Goal: Task Accomplishment & Management: Manage account settings

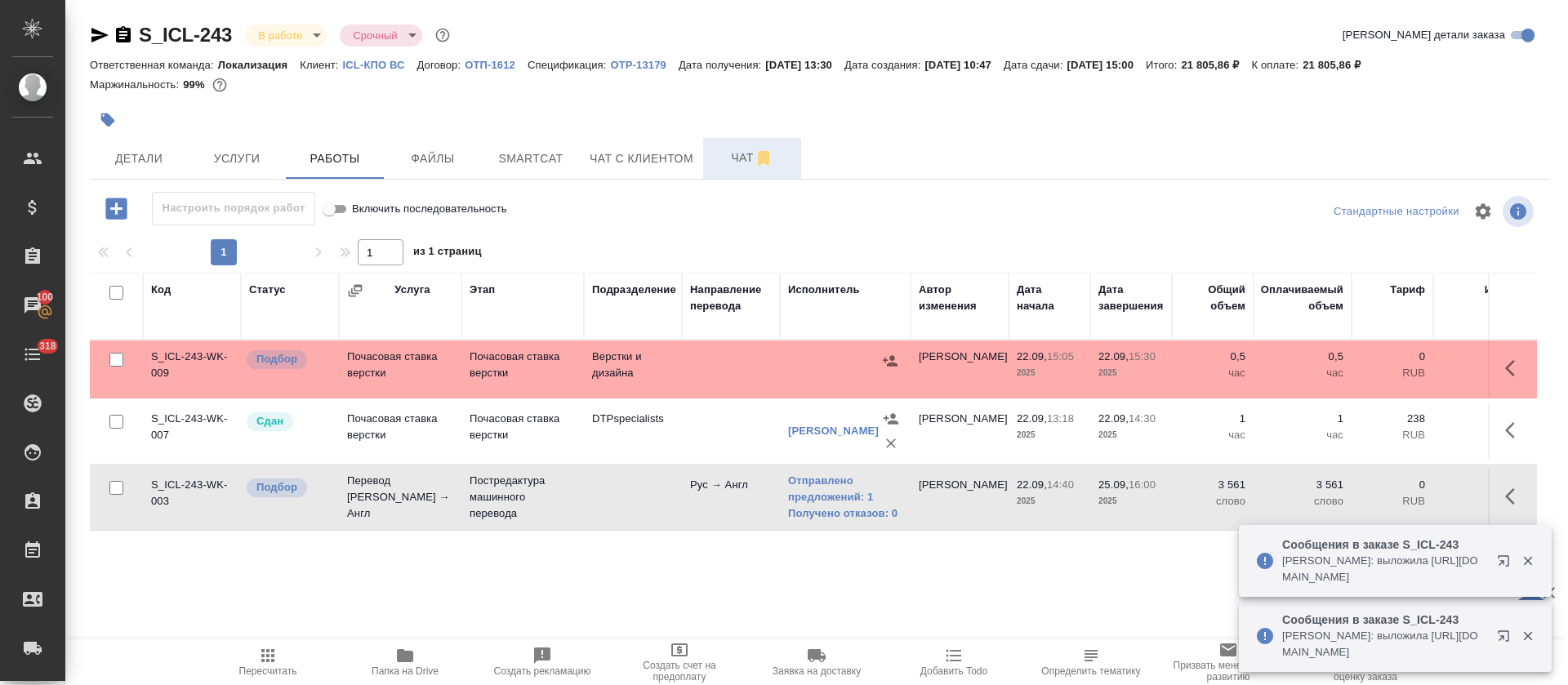
click at [735, 152] on span "Чат" at bounding box center [751, 158] width 78 height 20
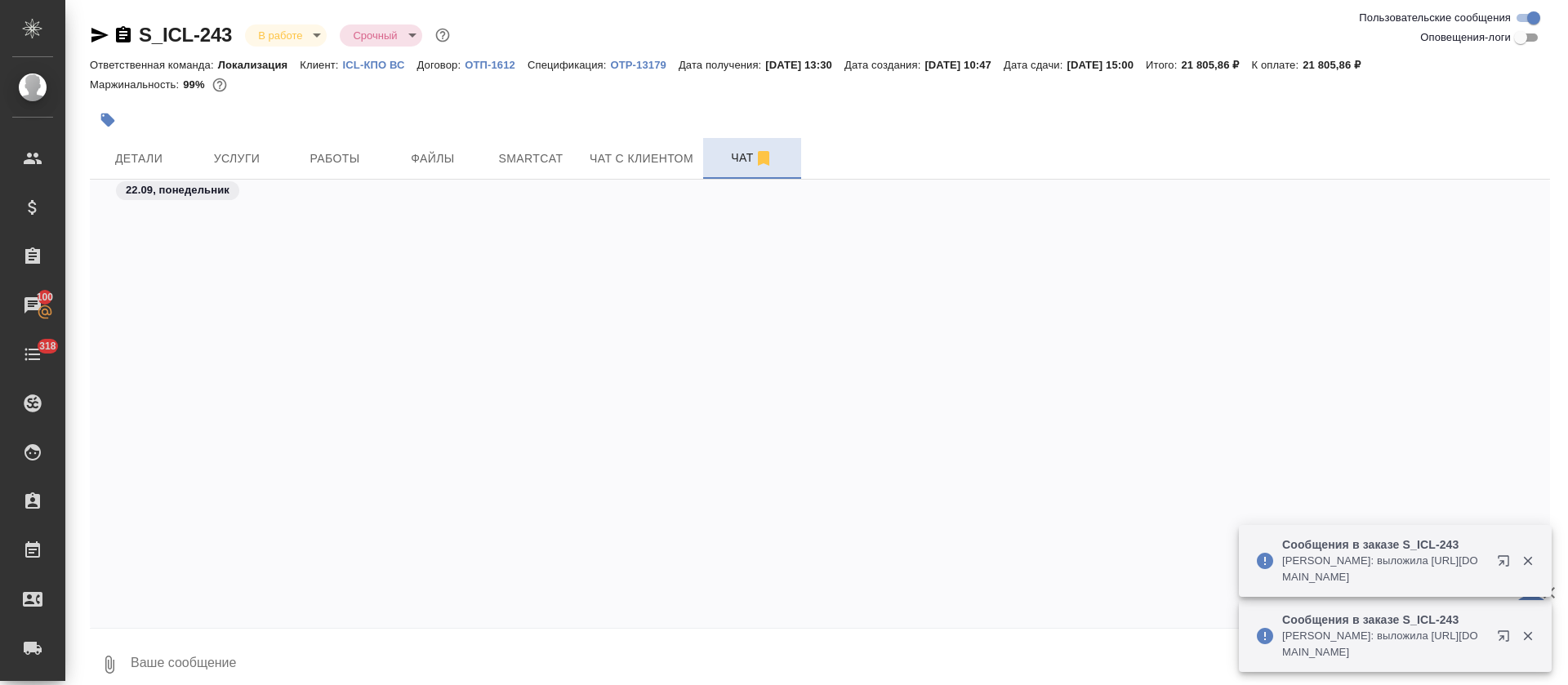
scroll to position [1240, 0]
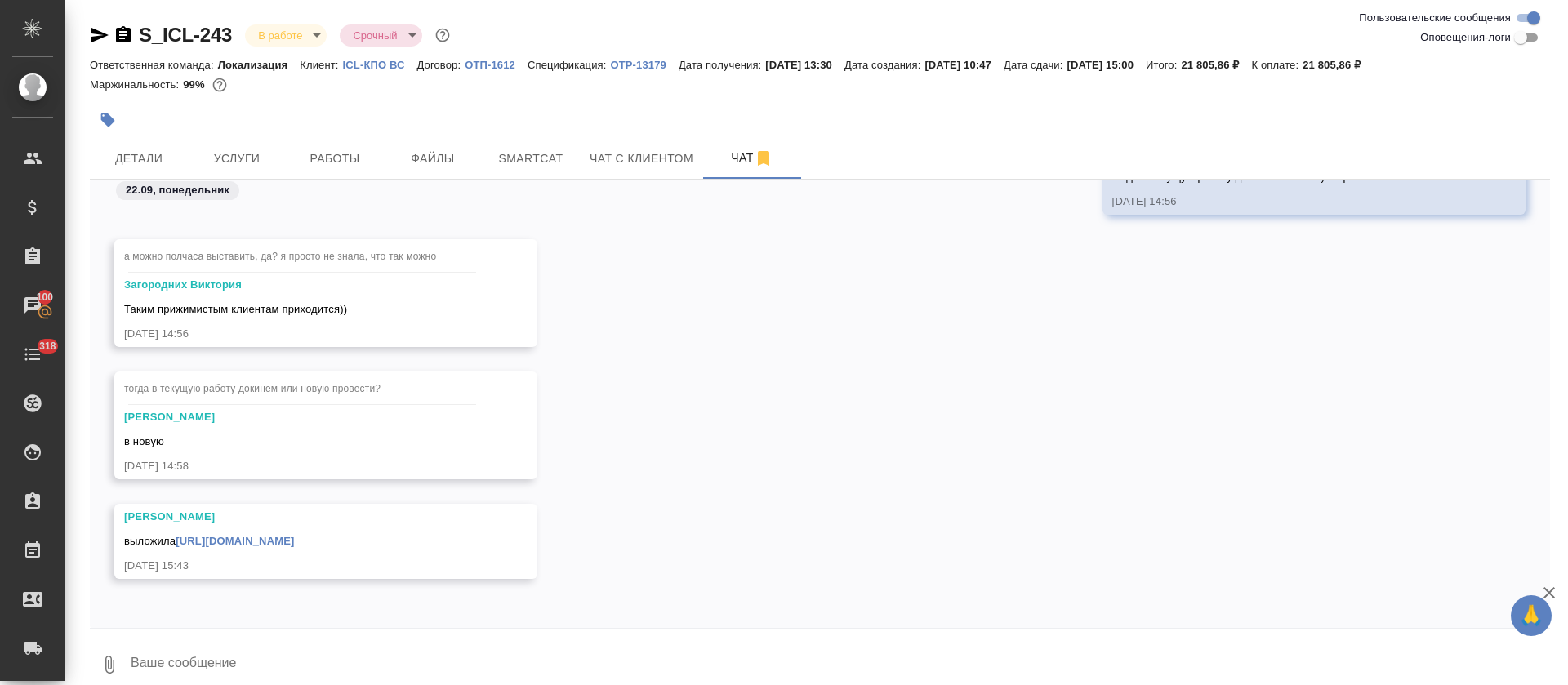
click at [294, 538] on link "https://drive.awatera.com/apps/files/?dir=/Shares/ICL_%D0%9A%D0%9F%D0%9E_%D0%92…" at bounding box center [234, 540] width 118 height 12
click at [336, 166] on span "Работы" at bounding box center [335, 159] width 78 height 20
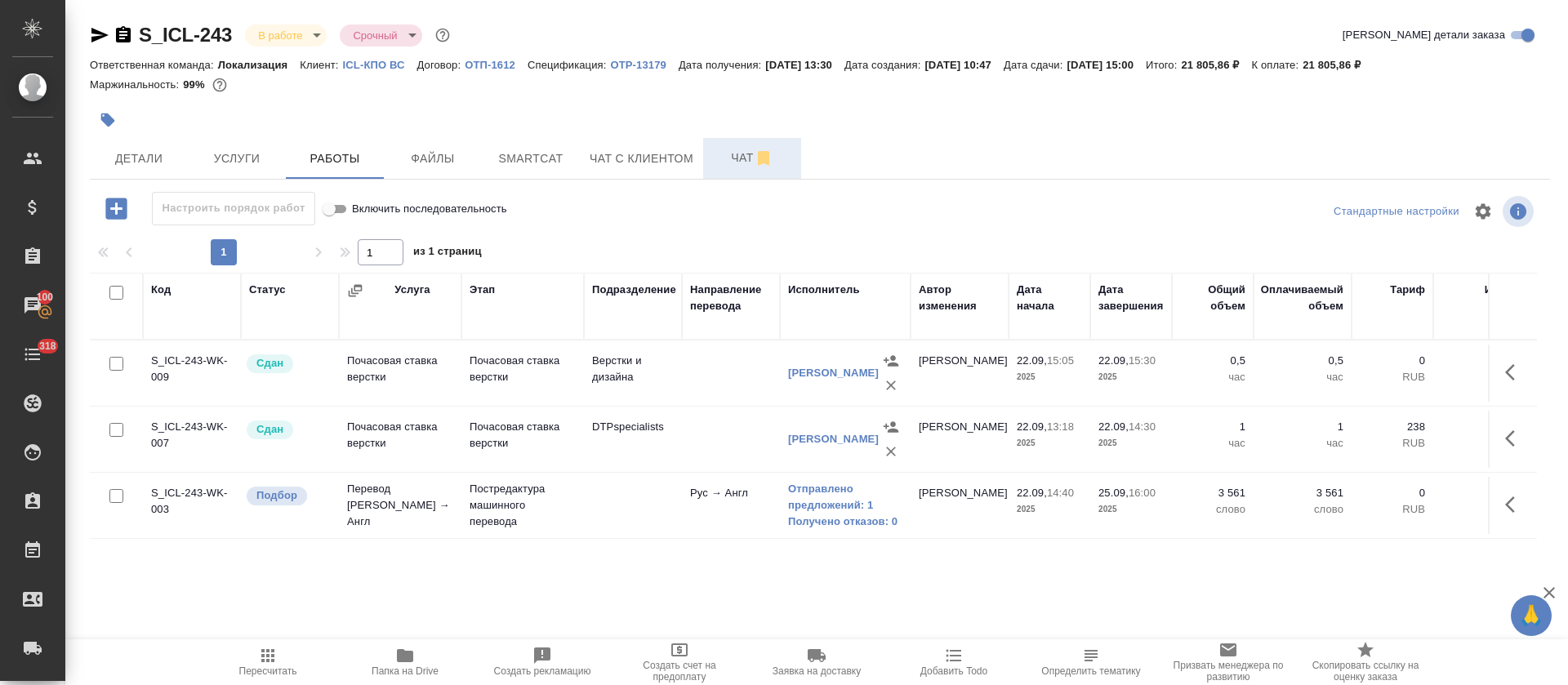
click at [724, 161] on span "Чат" at bounding box center [751, 158] width 78 height 20
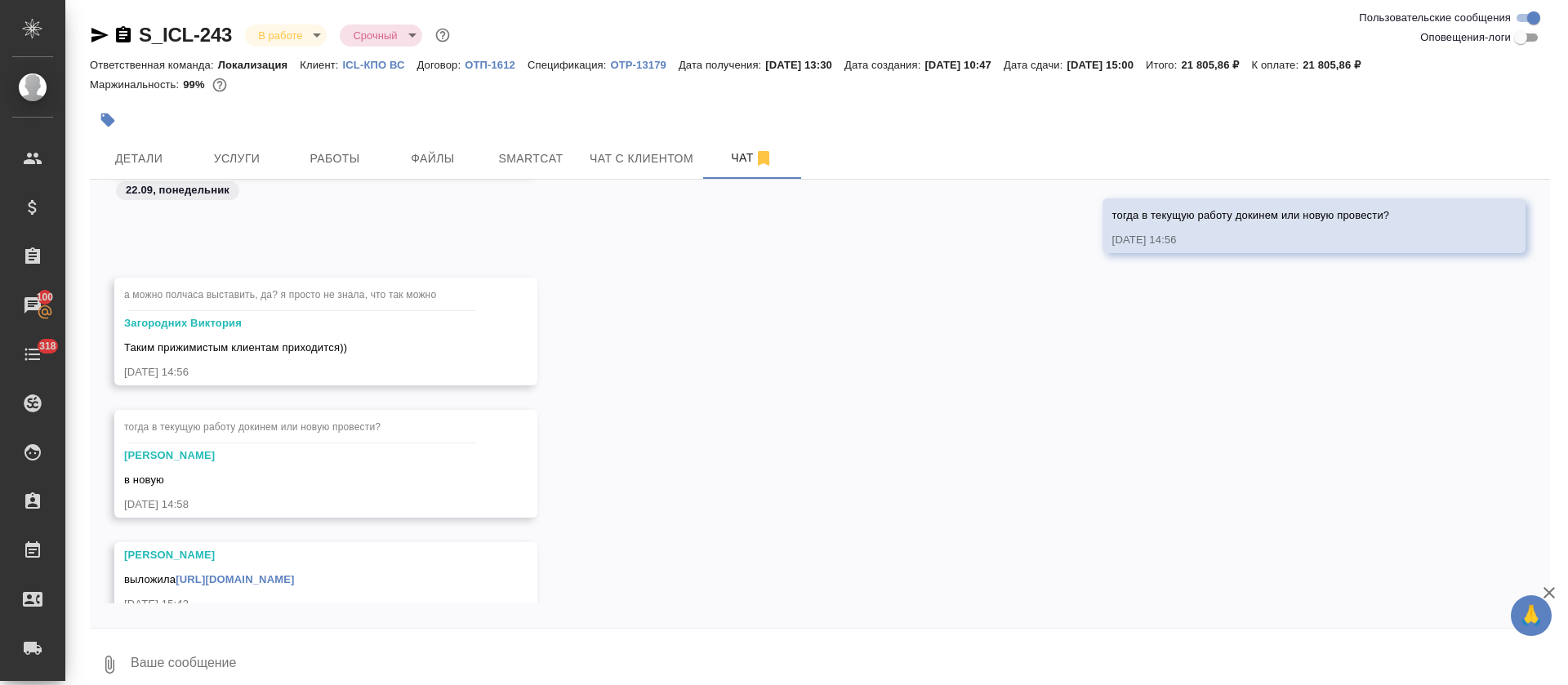
scroll to position [1272, 0]
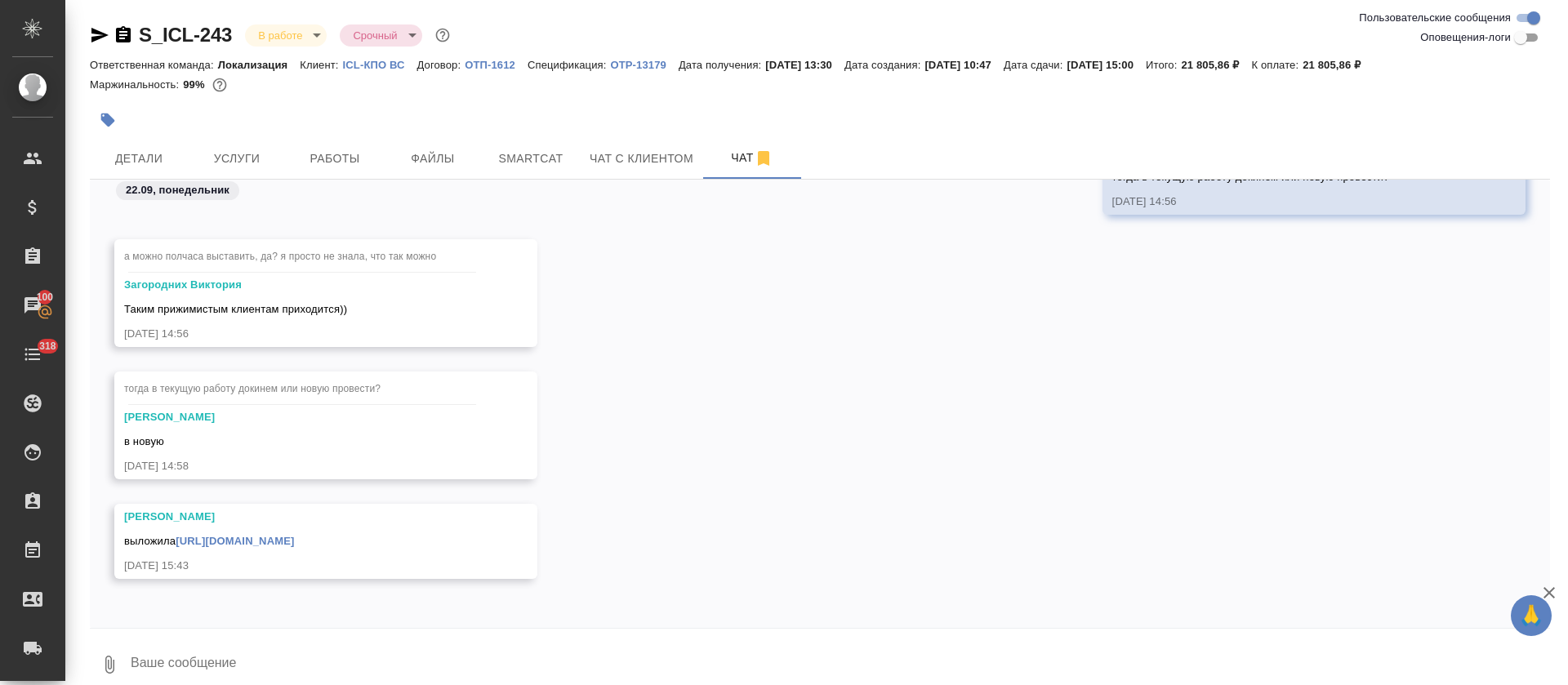
click at [317, 651] on textarea at bounding box center [840, 665] width 1421 height 56
type textarea "4"
type textarea "Катя, ссылок было 5, а файлов добавилось 4 или я какой то один не вижу?"
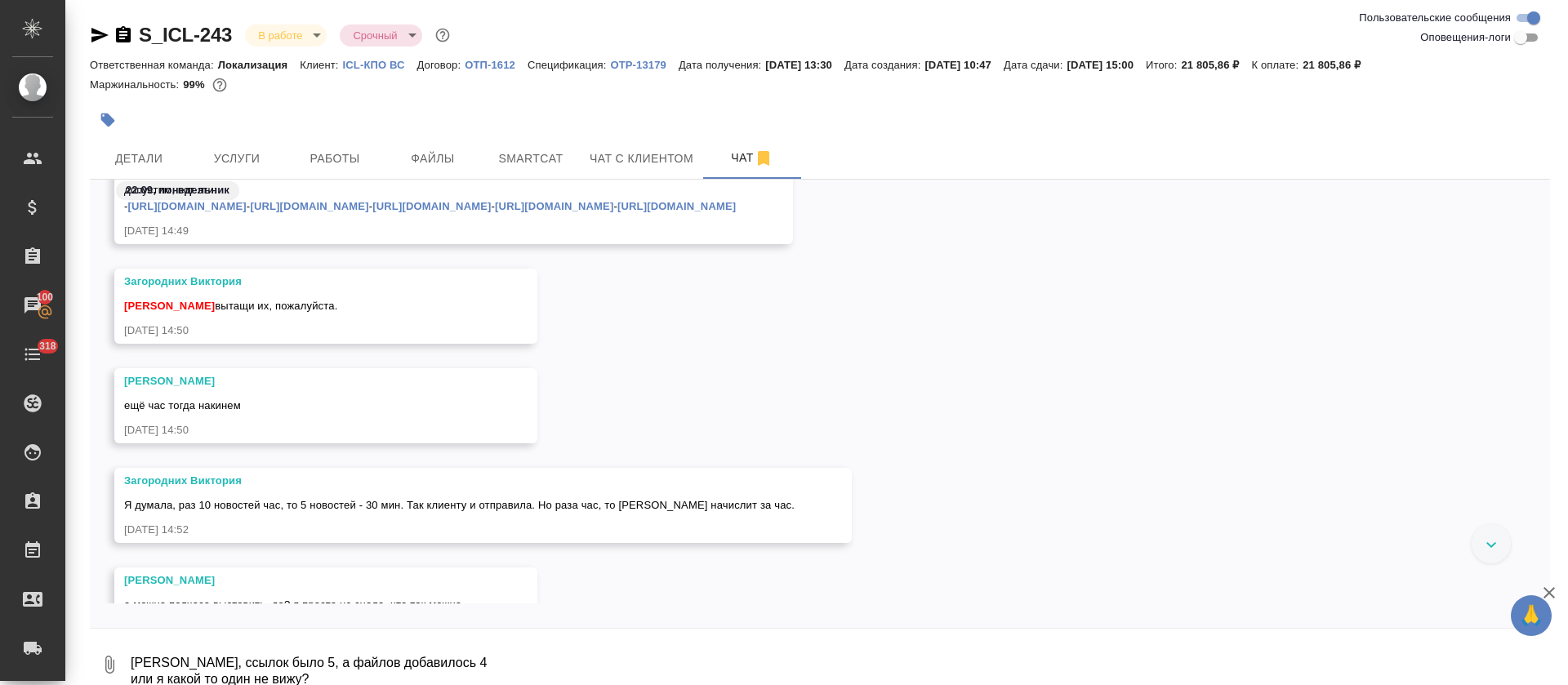
scroll to position [633, 0]
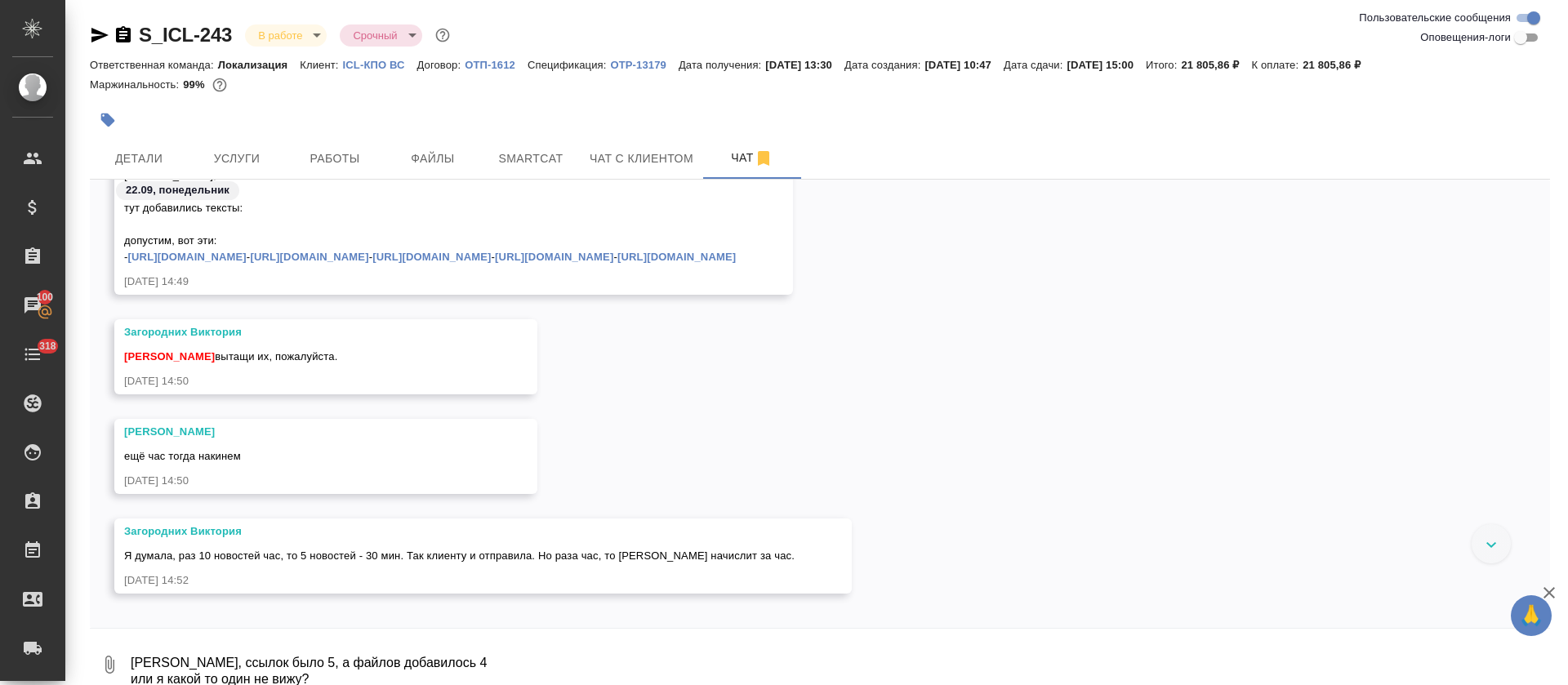
click at [372, 263] on link "https://icl.ru/press-center/news/icl-inzhenernyy-tsentr-i-it-park-podpisali-sog…" at bounding box center [431, 257] width 118 height 12
click at [495, 263] on link "https://icl.ru/press-center/news/gk-icl-zapuskaet-proizvodstvo-lineyki-modulnyk…" at bounding box center [553, 257] width 118 height 12
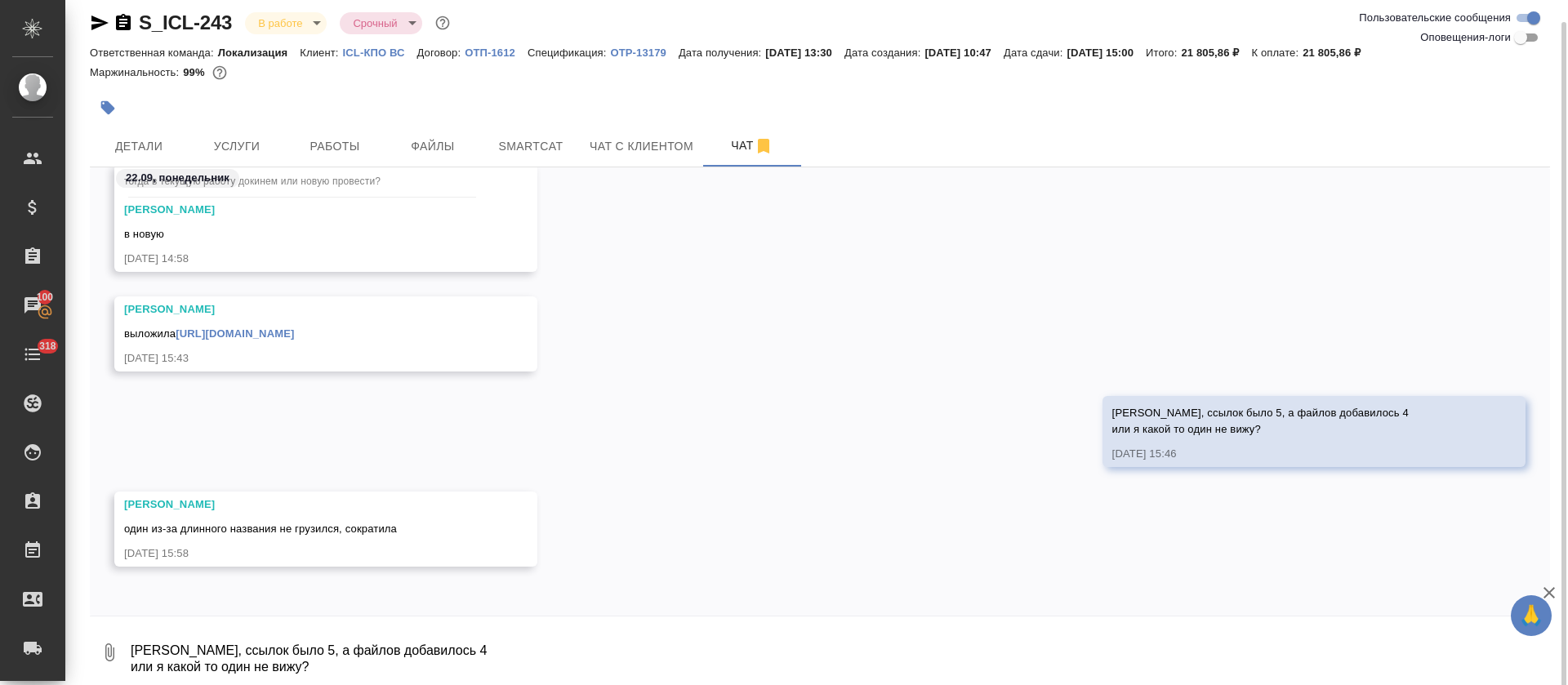
scroll to position [17, 0]
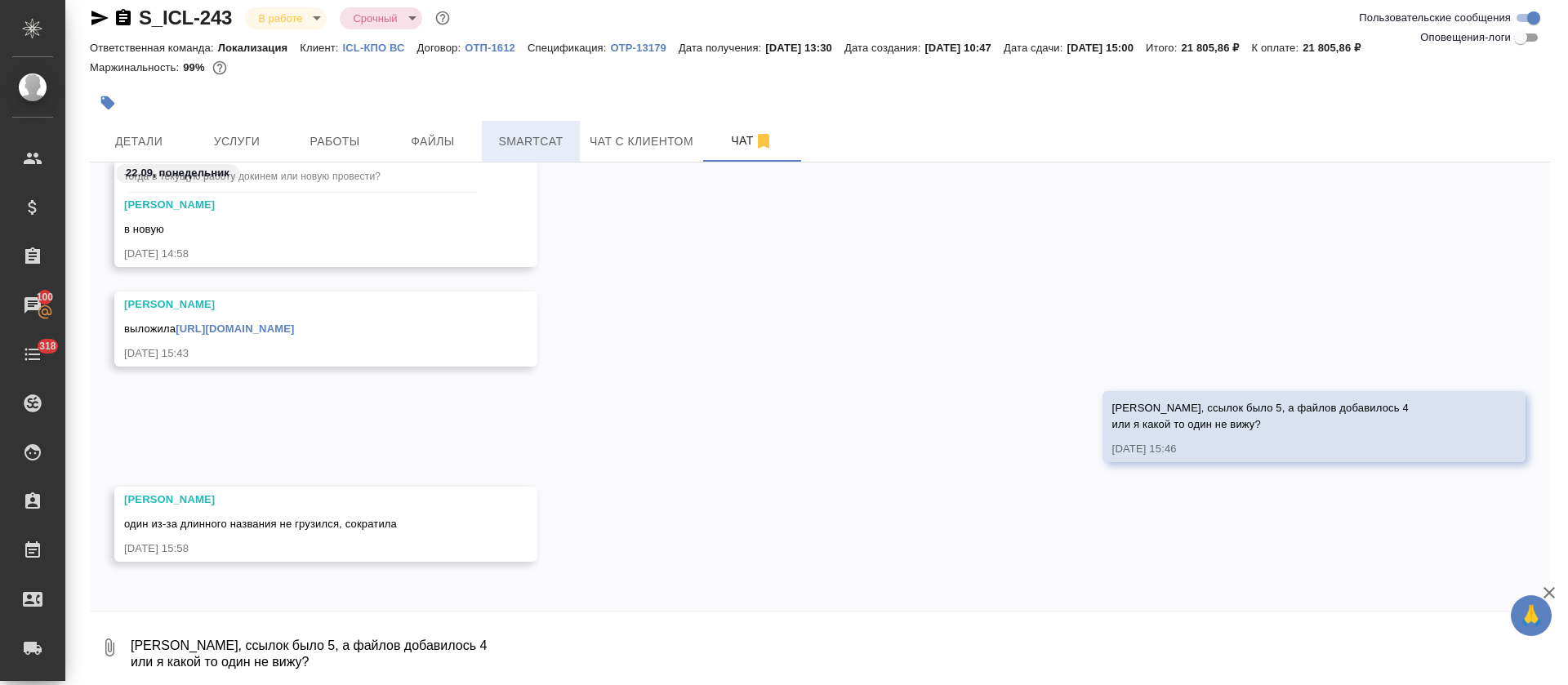
click at [565, 150] on span "Smartcat" at bounding box center [531, 141] width 78 height 20
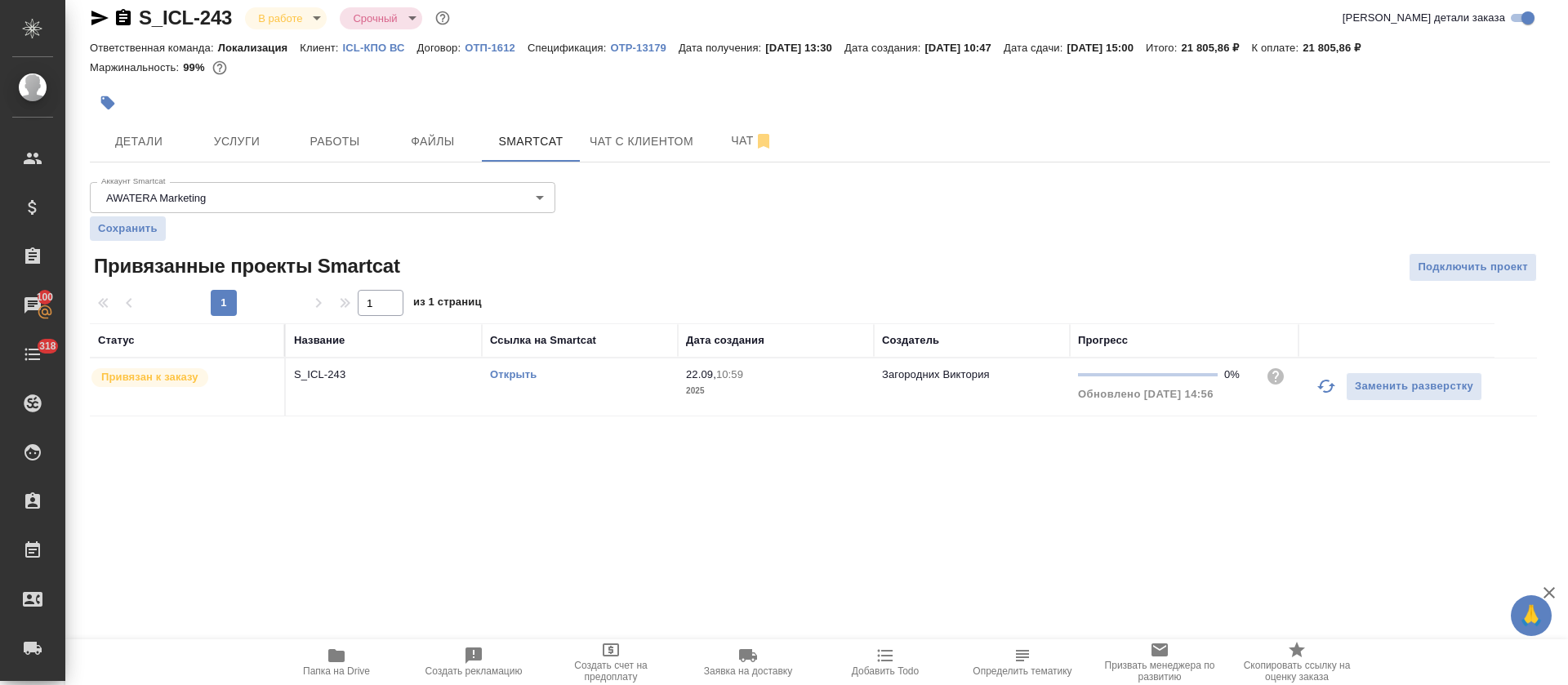
click at [506, 371] on link "Открыть" at bounding box center [513, 374] width 47 height 12
click at [338, 665] on span "Папка на Drive" at bounding box center [337, 671] width 67 height 11
click at [171, 137] on span "Детали" at bounding box center [139, 141] width 78 height 20
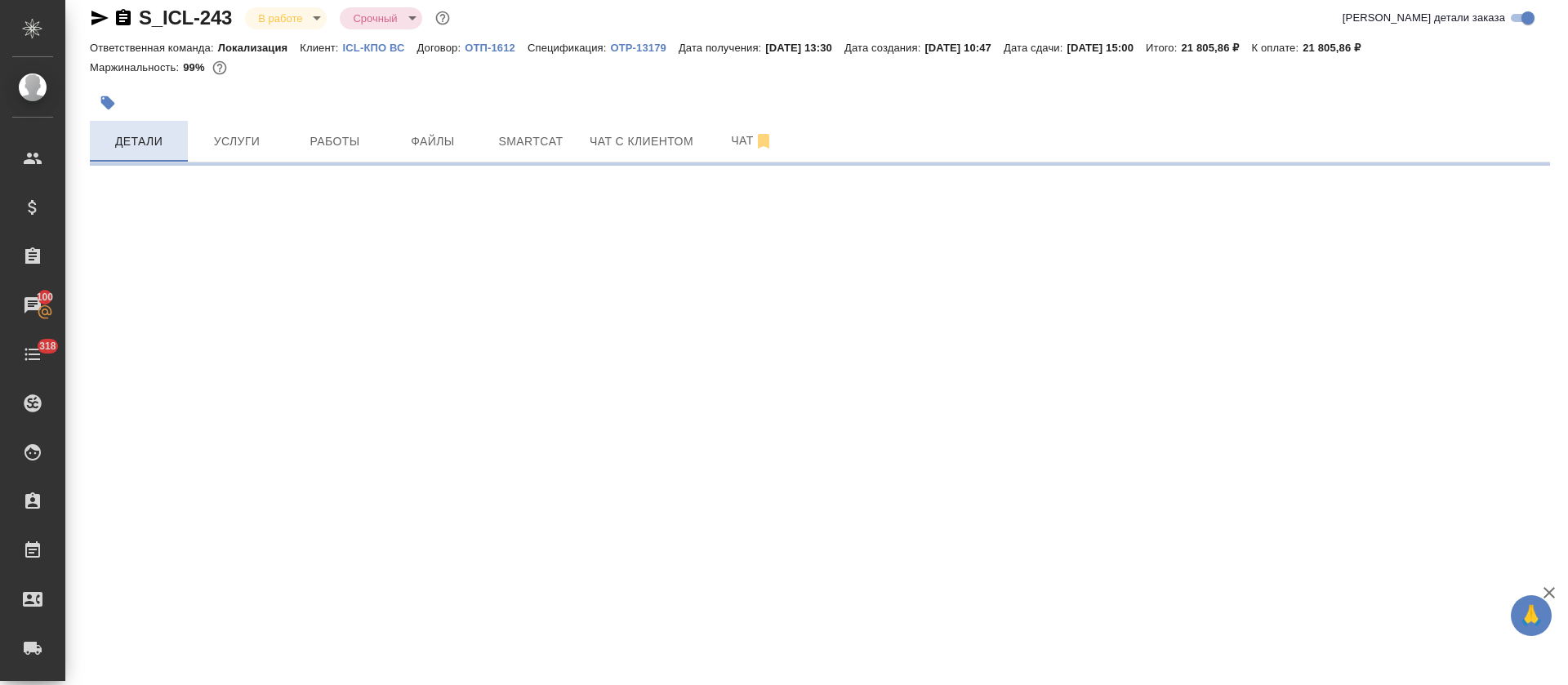
select select "RU"
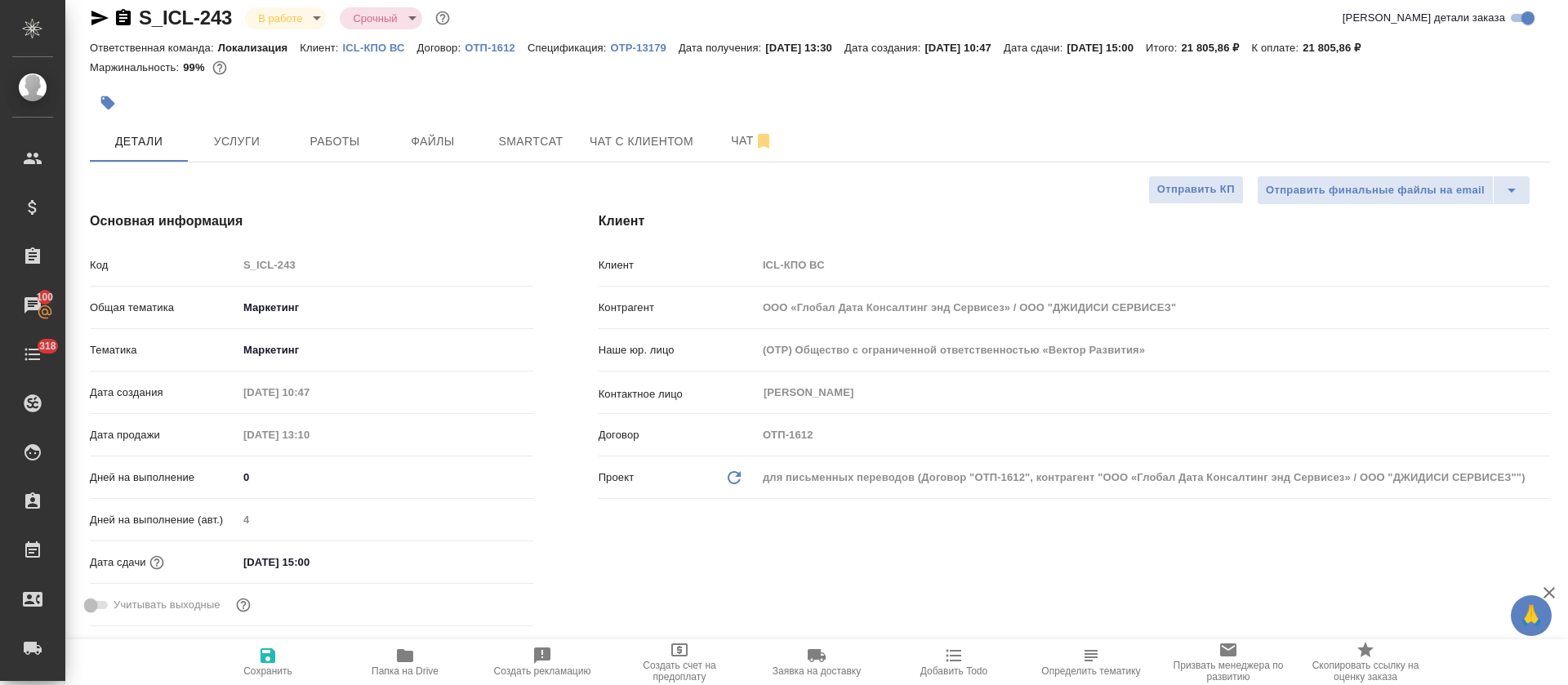
type textarea "x"
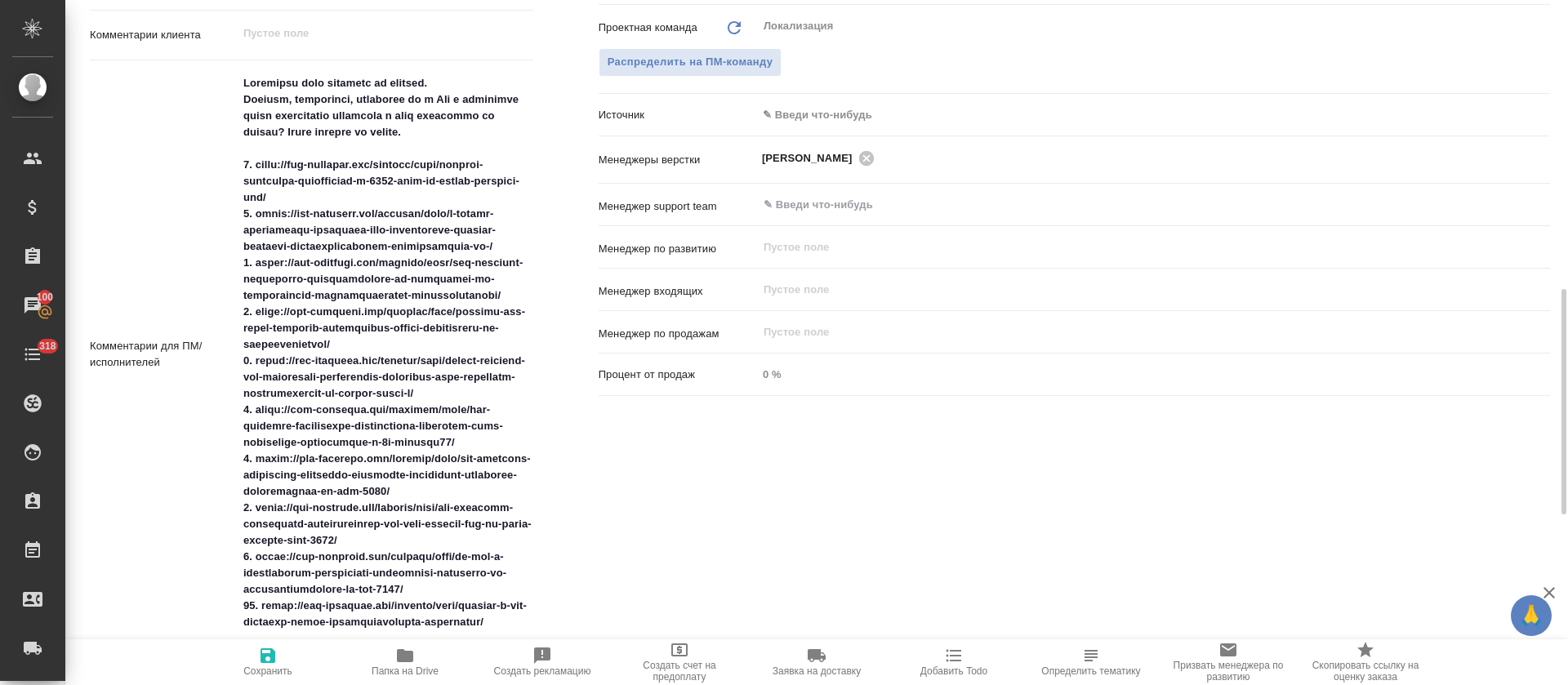
type input "[PERSON_NAME]"
type textarea "x"
drag, startPoint x: 318, startPoint y: 195, endPoint x: 259, endPoint y: 164, distance: 66.6
click at [257, 164] on textarea at bounding box center [385, 353] width 294 height 566
type textarea "x"
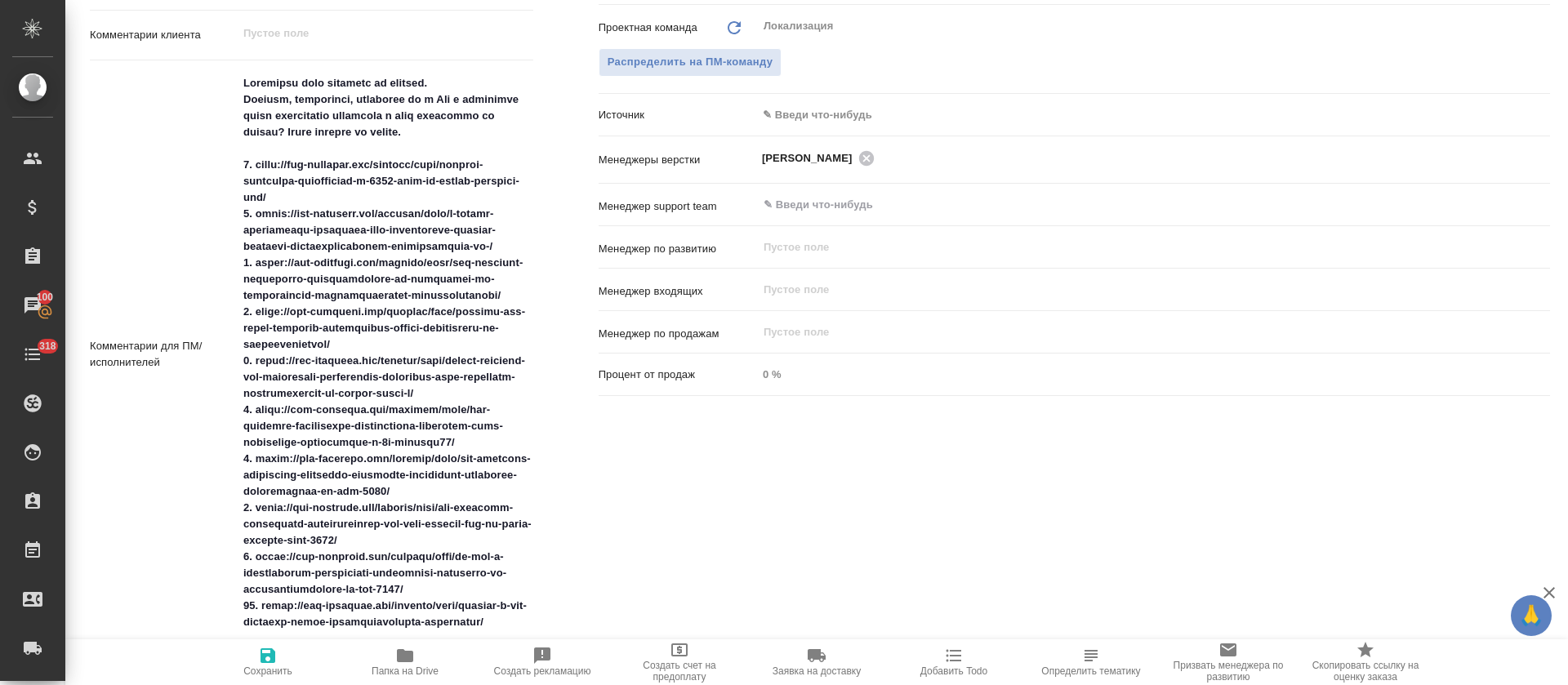
type textarea "x"
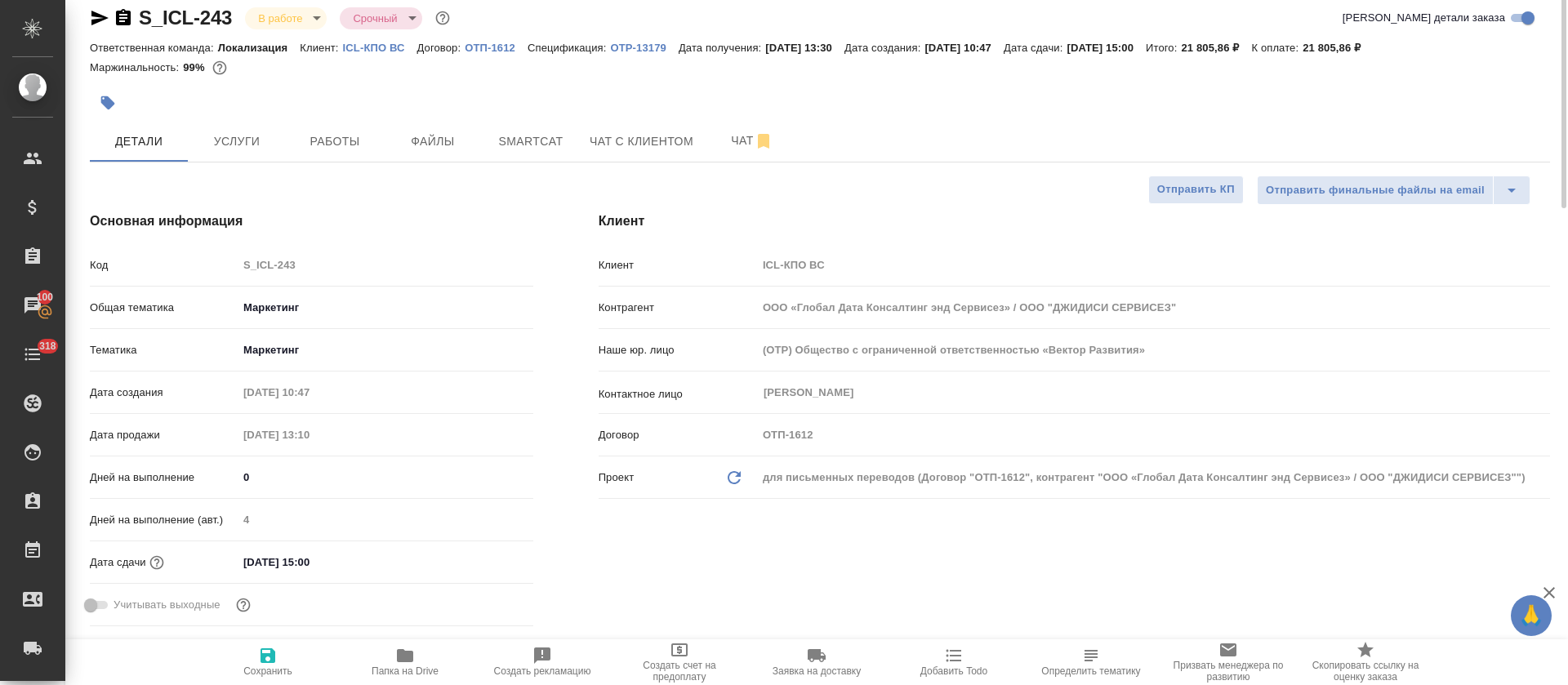
scroll to position [0, 0]
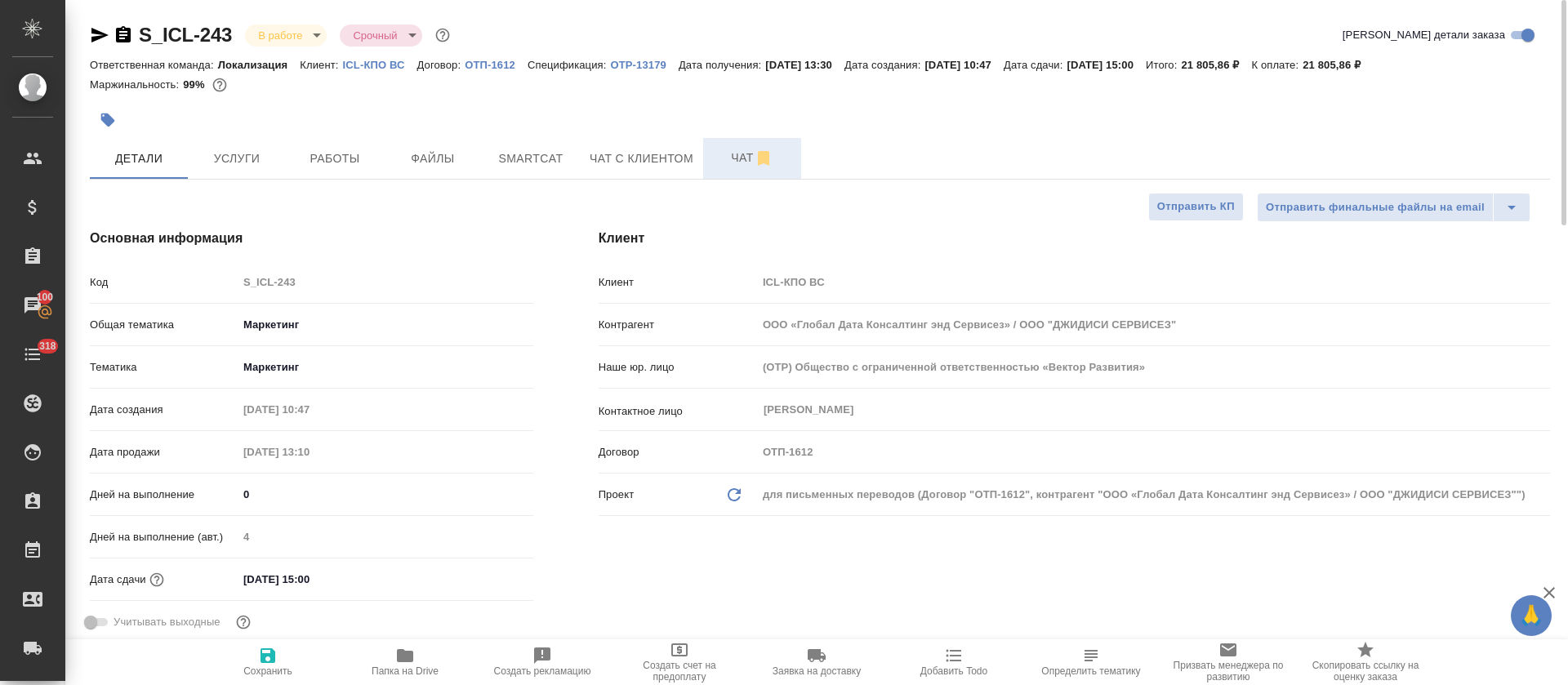
type textarea "x"
click at [711, 158] on button "Чат" at bounding box center [751, 158] width 98 height 41
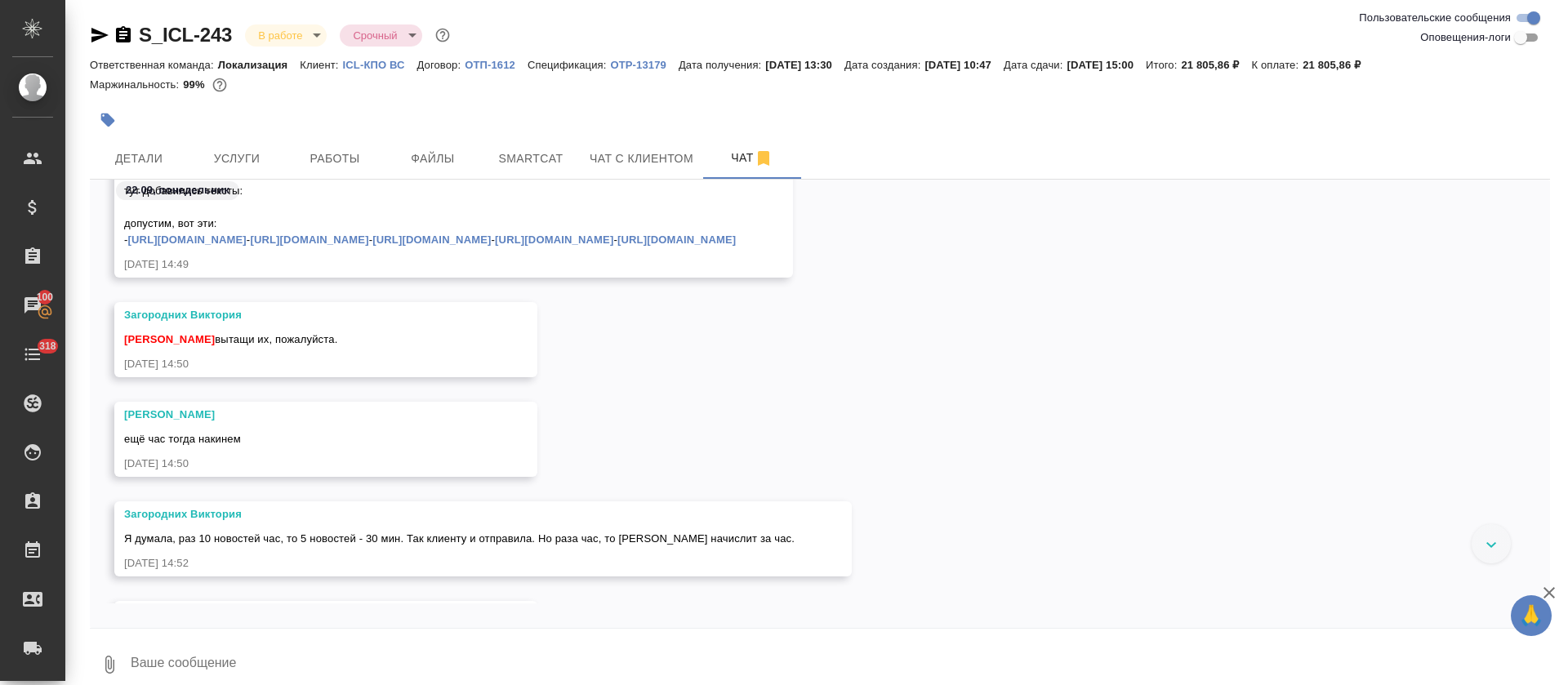
scroll to position [611, 0]
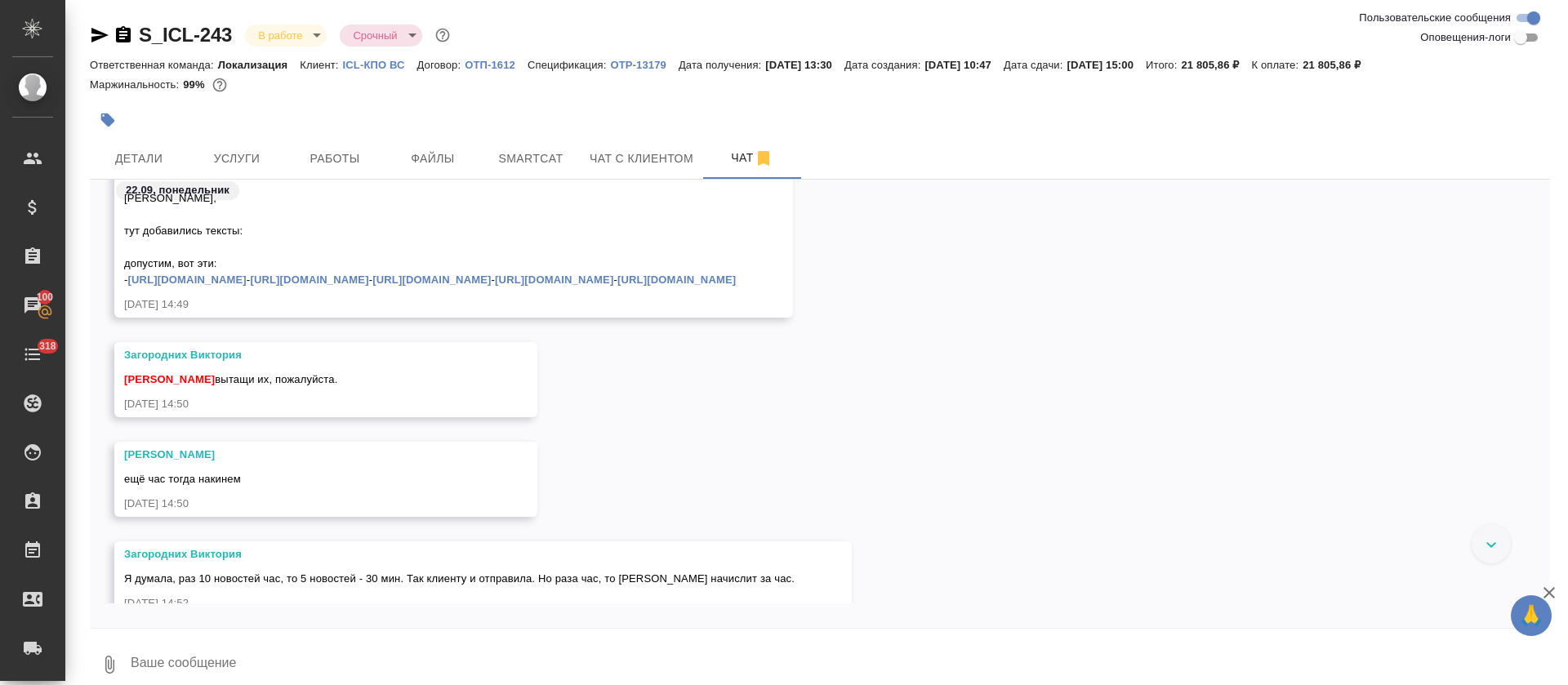
click at [246, 281] on link "https://icl.ru/press-center/news/prognoz-razvitiya-tekhnologiy-k-2030-godu-ot-g…" at bounding box center [187, 279] width 118 height 12
click at [532, 151] on span "Smartcat" at bounding box center [531, 159] width 78 height 20
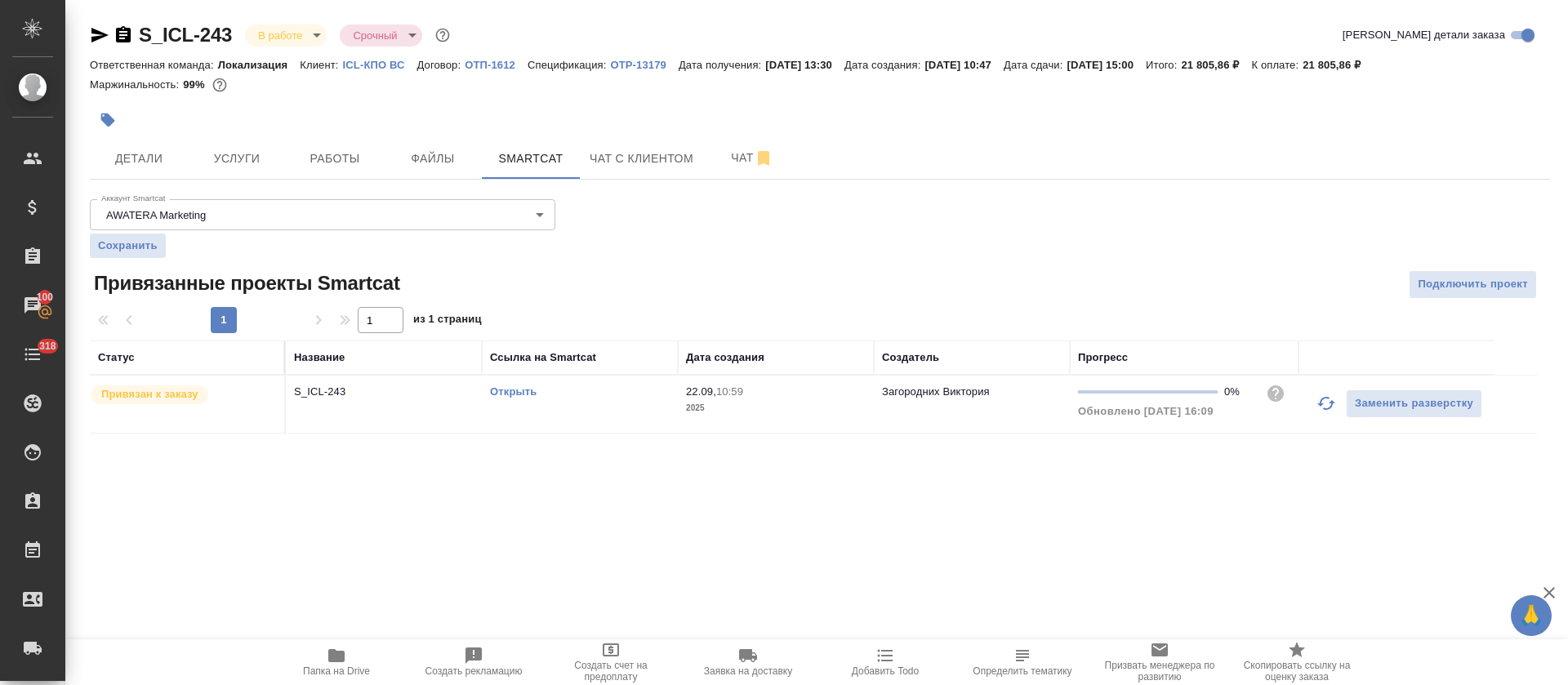
click at [636, 384] on div "Открыть" at bounding box center [579, 392] width 179 height 17
click at [361, 160] on span "Работы" at bounding box center [335, 159] width 78 height 20
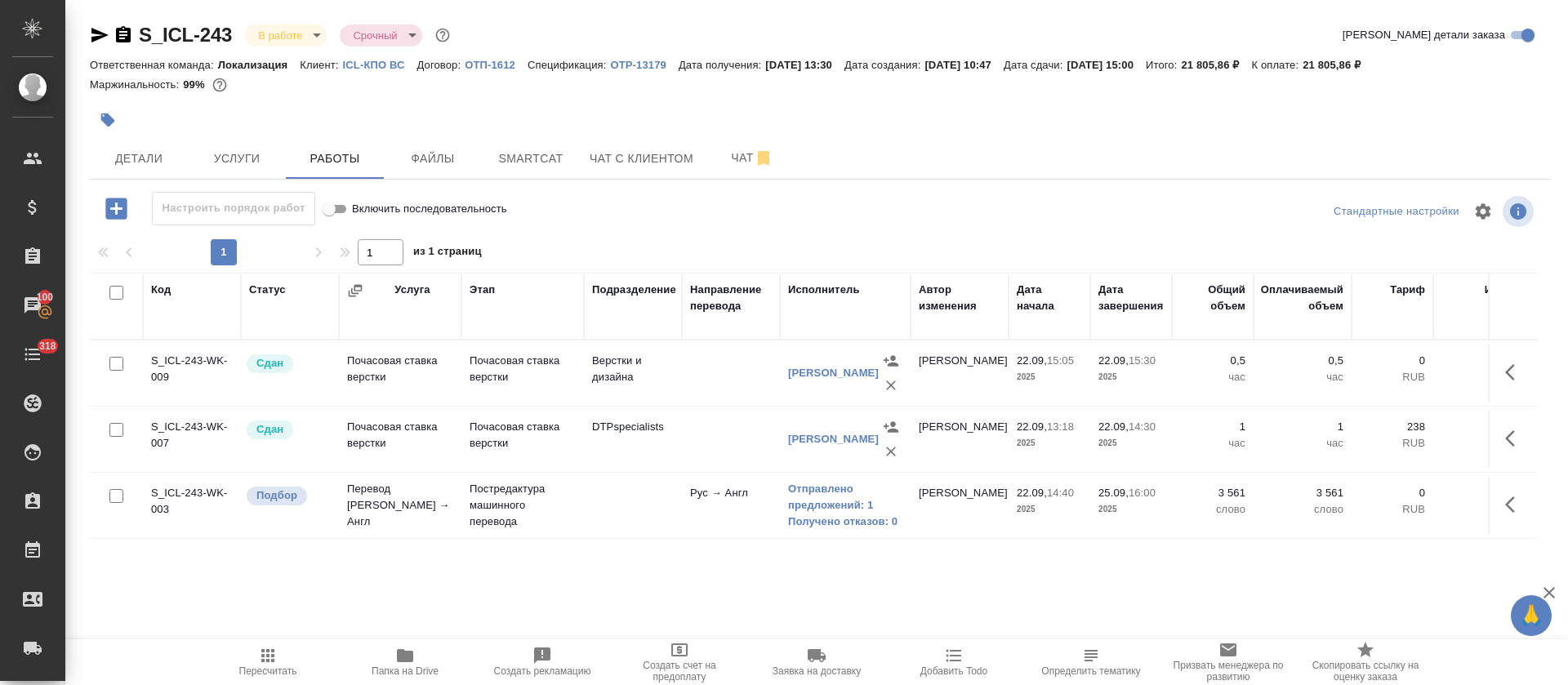
click at [1505, 499] on icon "button" at bounding box center [1514, 504] width 20 height 20
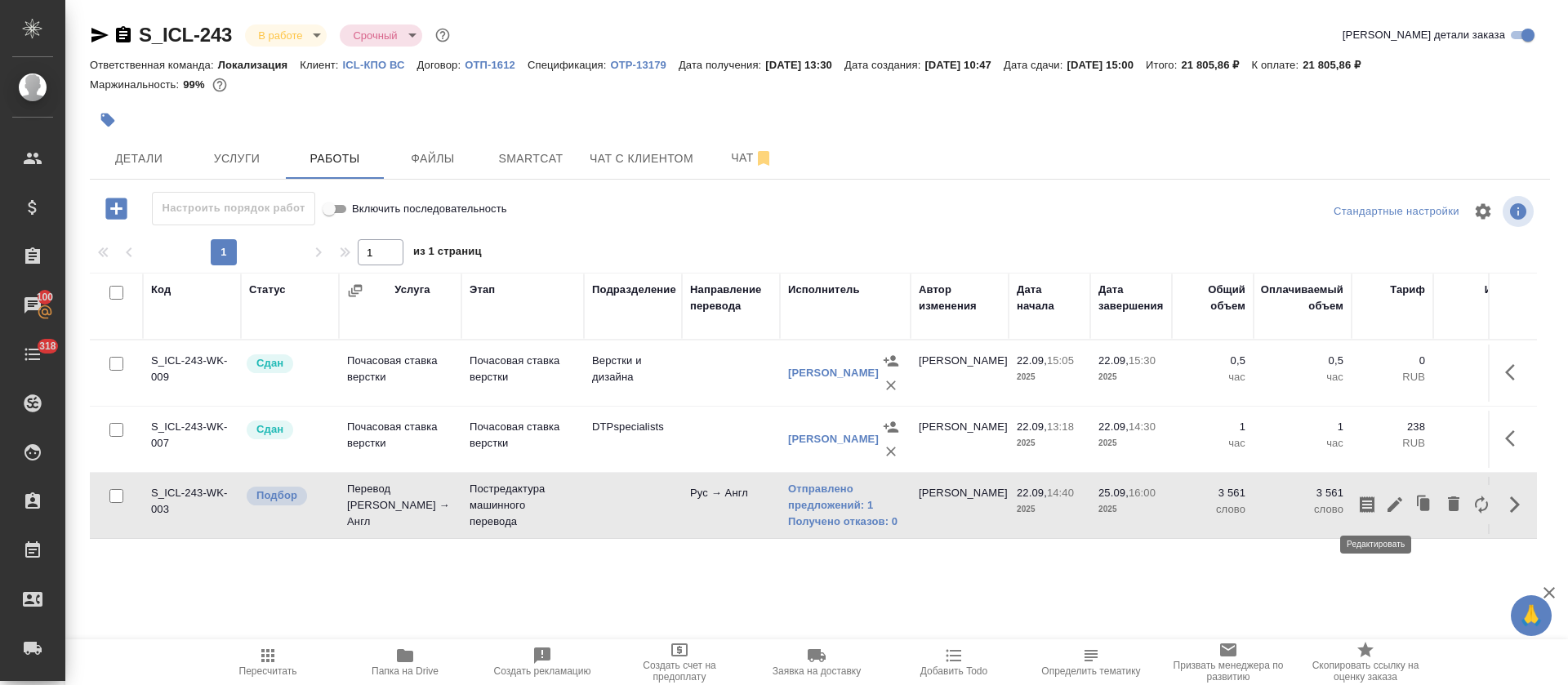
click at [1385, 507] on icon "button" at bounding box center [1394, 504] width 20 height 20
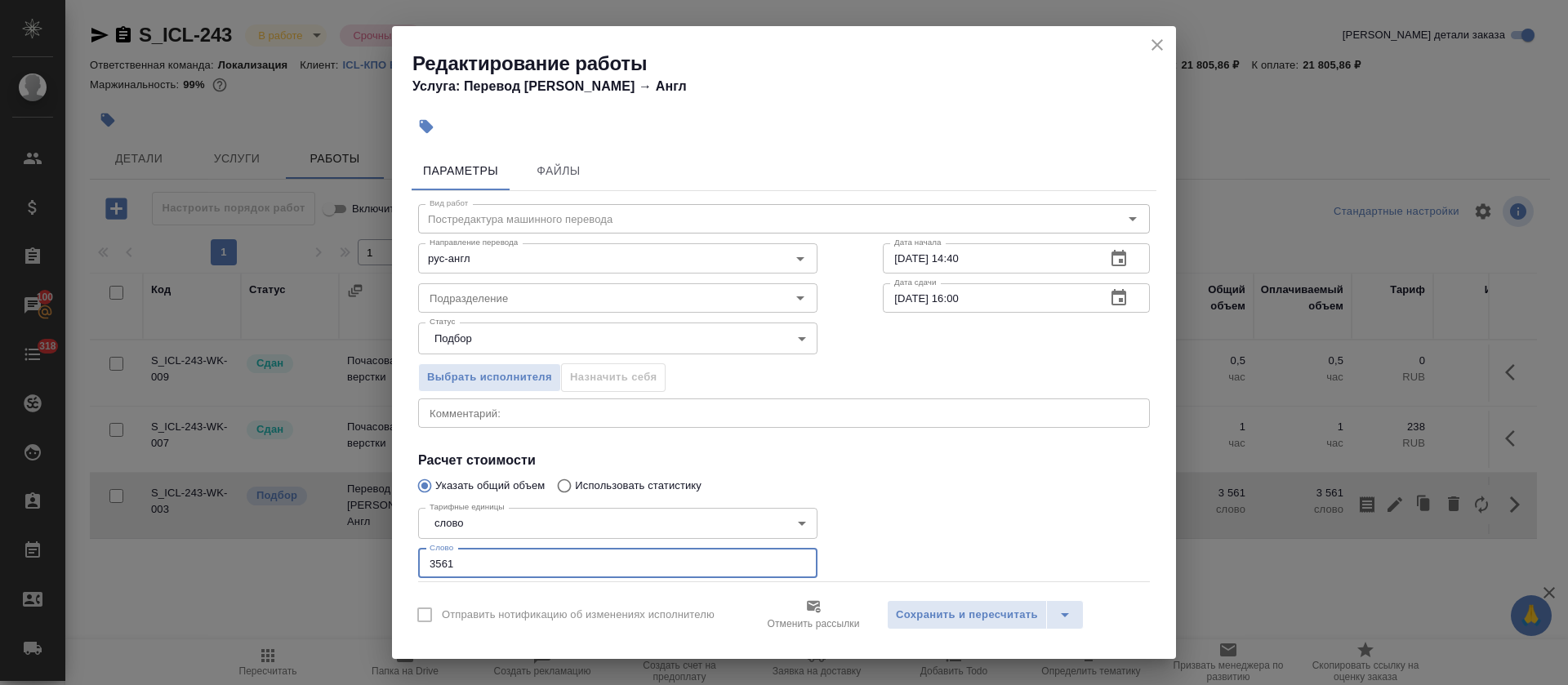
drag, startPoint x: 461, startPoint y: 548, endPoint x: 392, endPoint y: 548, distance: 69.0
click at [392, 548] on div "Параметры Файлы Вид работ Постредактура машинного перевода Вид работ Направлени…" at bounding box center [783, 362] width 784 height 438
paste input "4928"
type input "4928"
click at [1114, 288] on button "button" at bounding box center [1119, 297] width 39 height 39
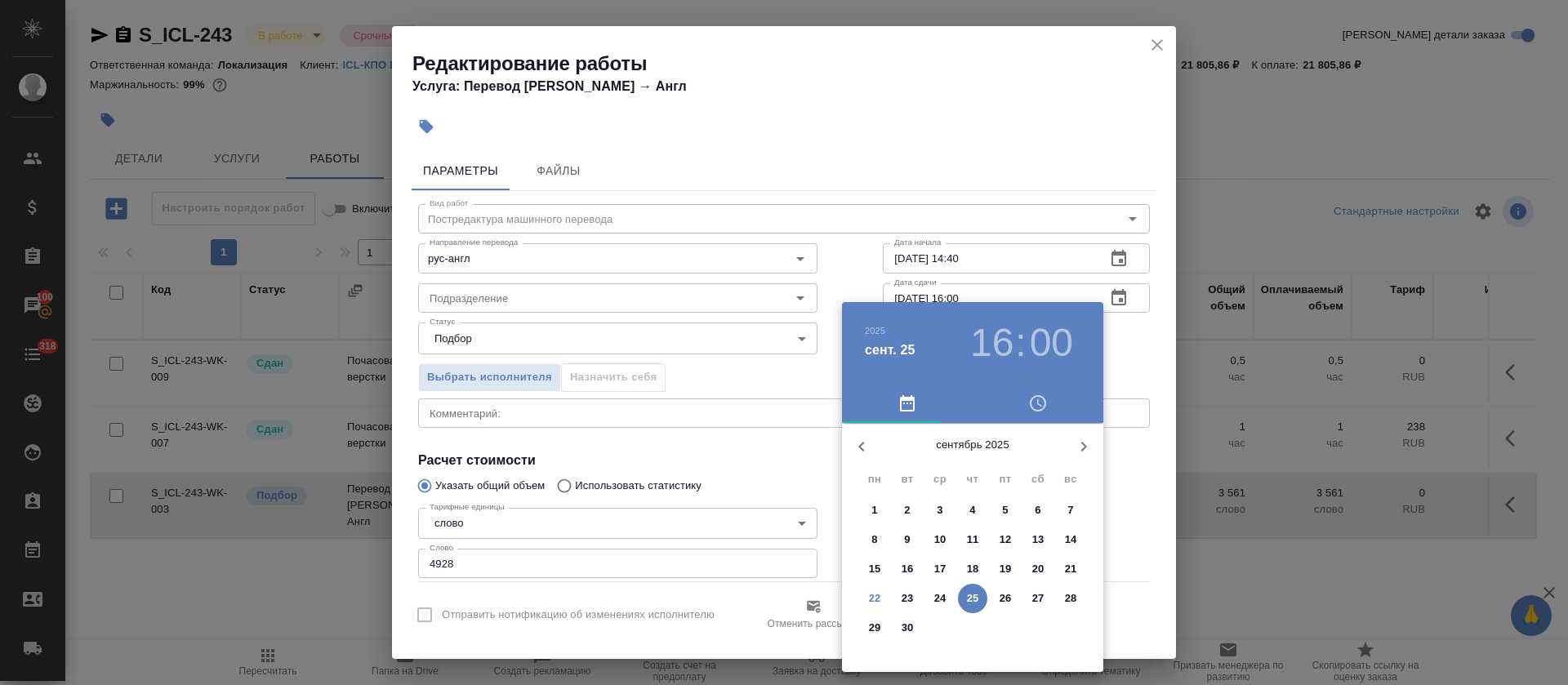
click at [1007, 601] on p "26" at bounding box center [1005, 599] width 12 height 17
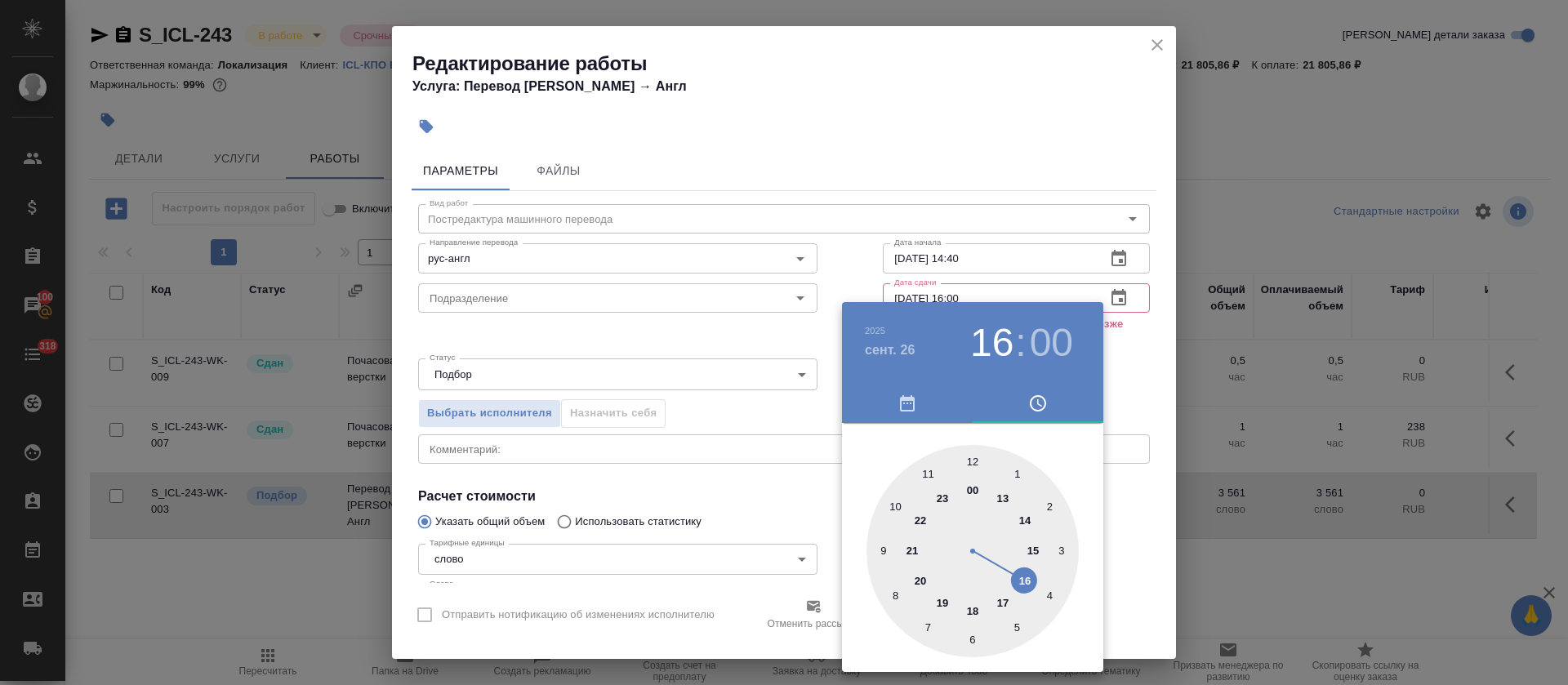
click at [976, 459] on div at bounding box center [973, 550] width 212 height 212
type input "26.09.2025 12:00"
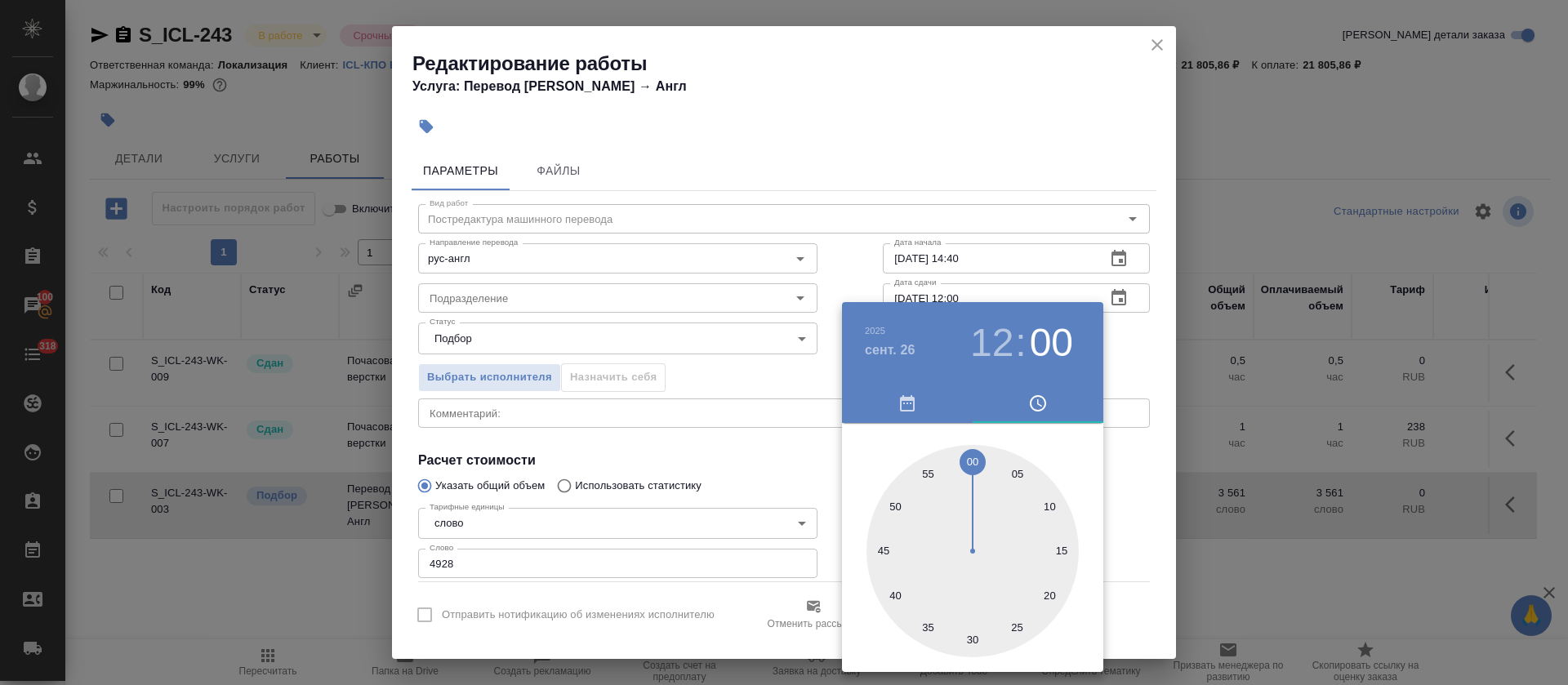
click at [804, 386] on div at bounding box center [784, 342] width 1568 height 685
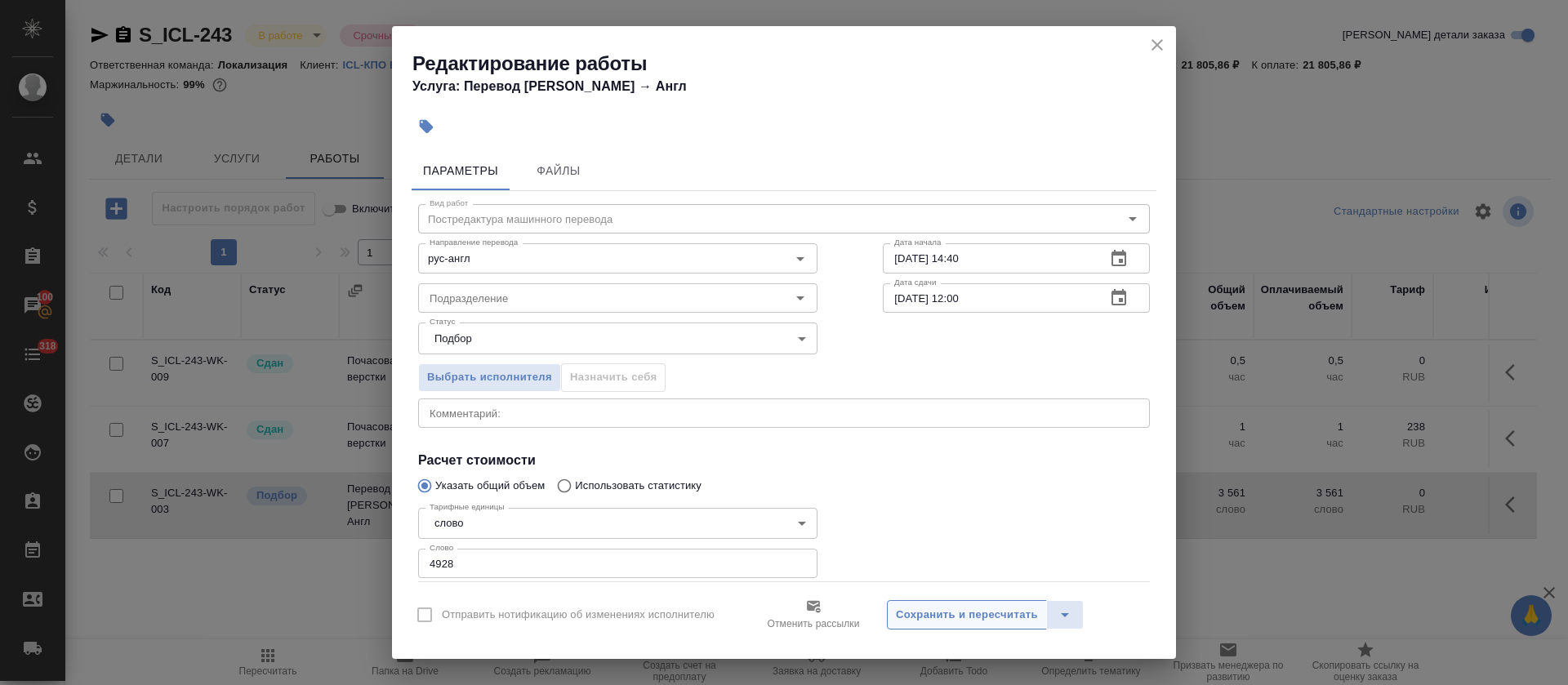
click at [992, 608] on span "Сохранить и пересчитать" at bounding box center [966, 614] width 142 height 19
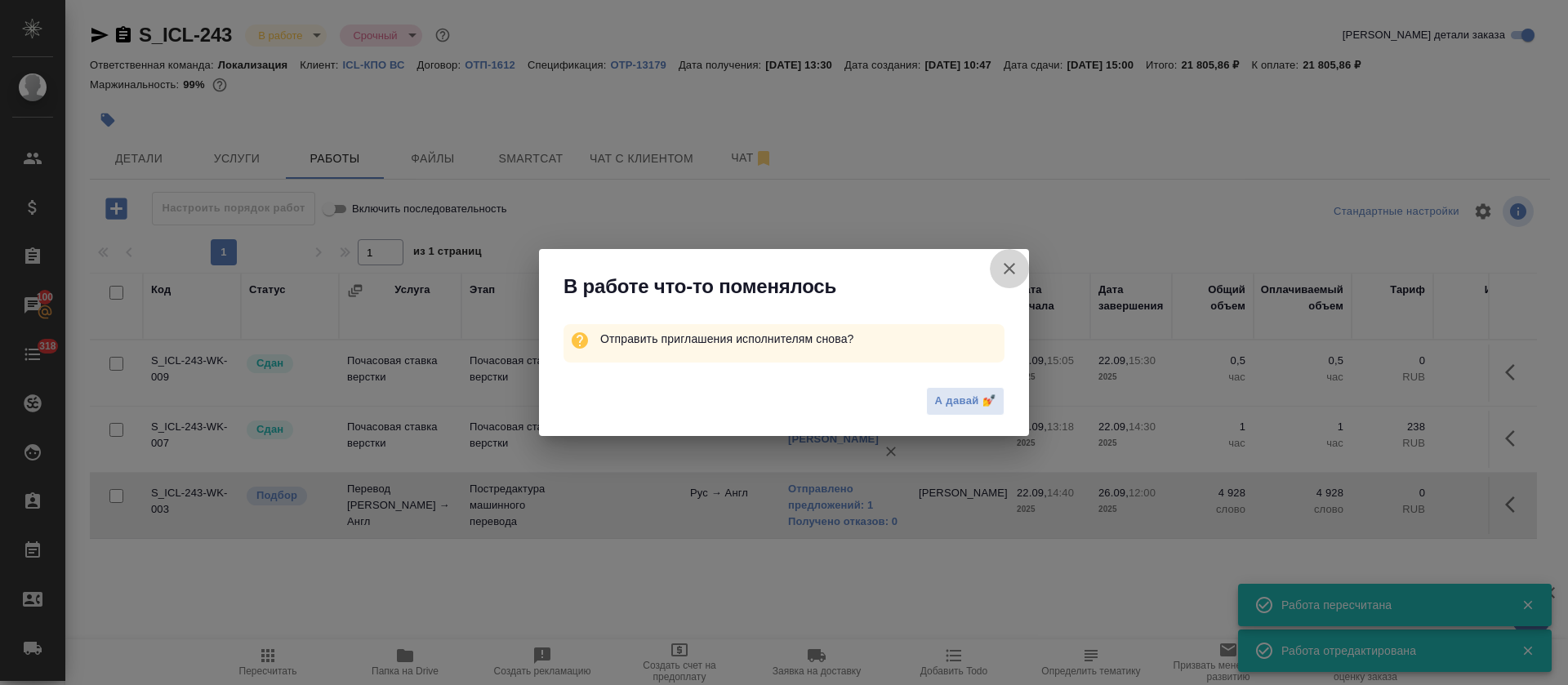
click at [1004, 270] on icon "button" at bounding box center [1009, 268] width 20 height 20
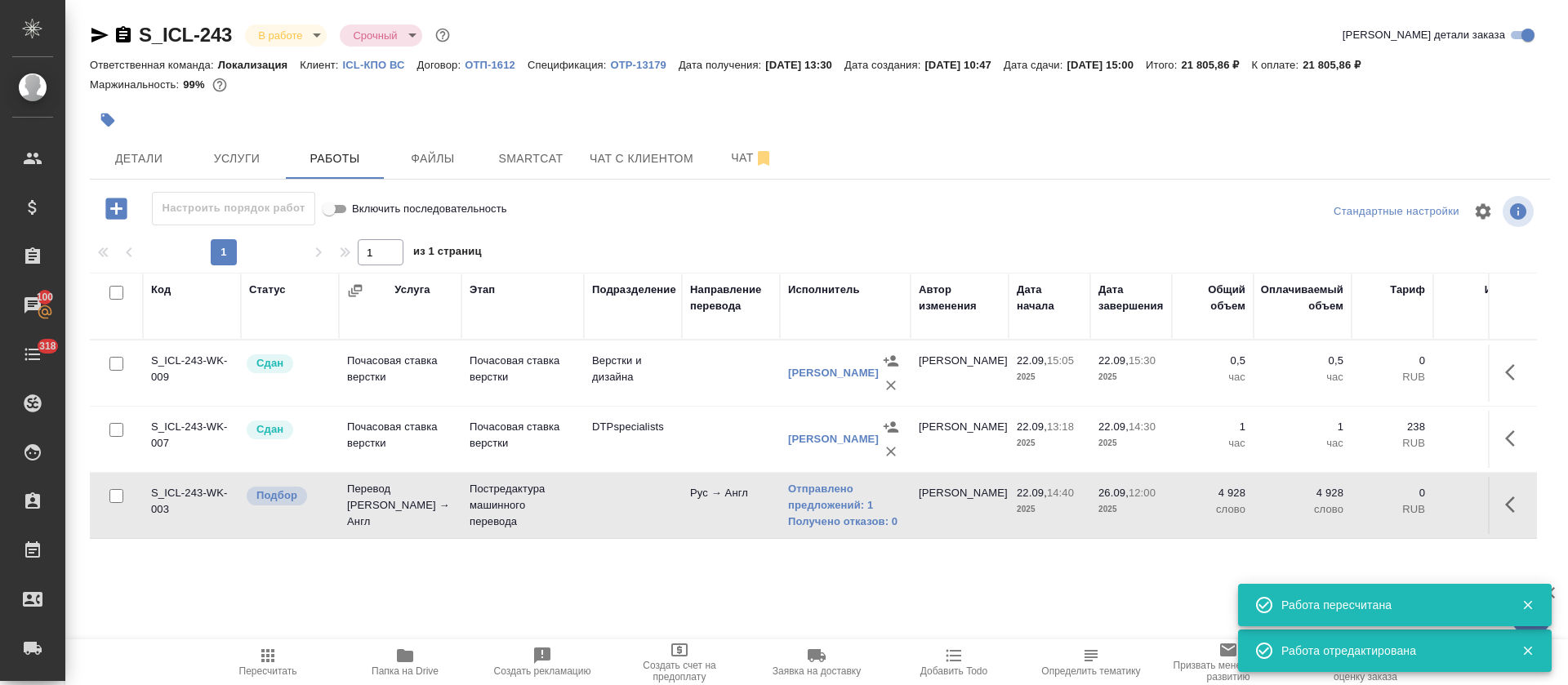
click at [1495, 505] on button "button" at bounding box center [1515, 505] width 39 height 39
click at [1388, 506] on icon "button" at bounding box center [1395, 505] width 15 height 15
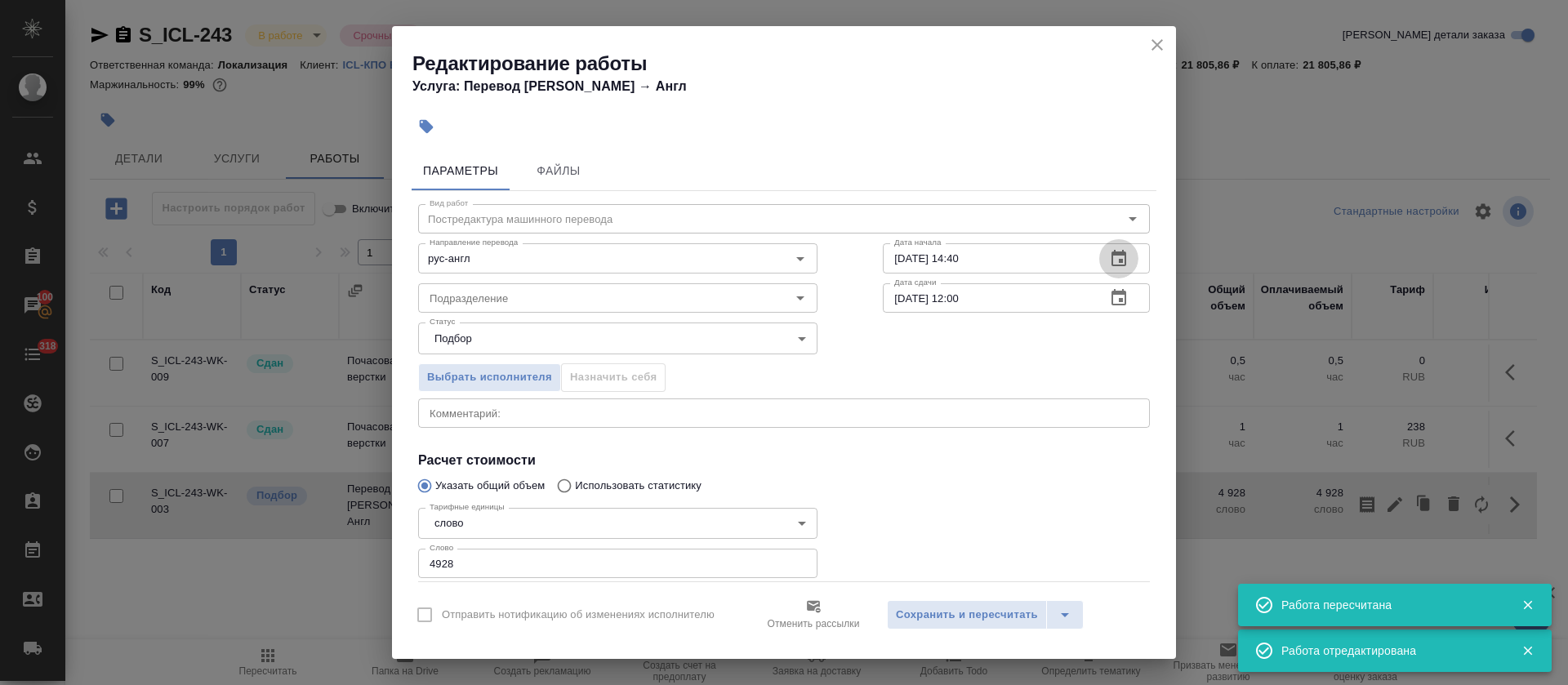
click at [1109, 257] on icon "button" at bounding box center [1118, 258] width 20 height 20
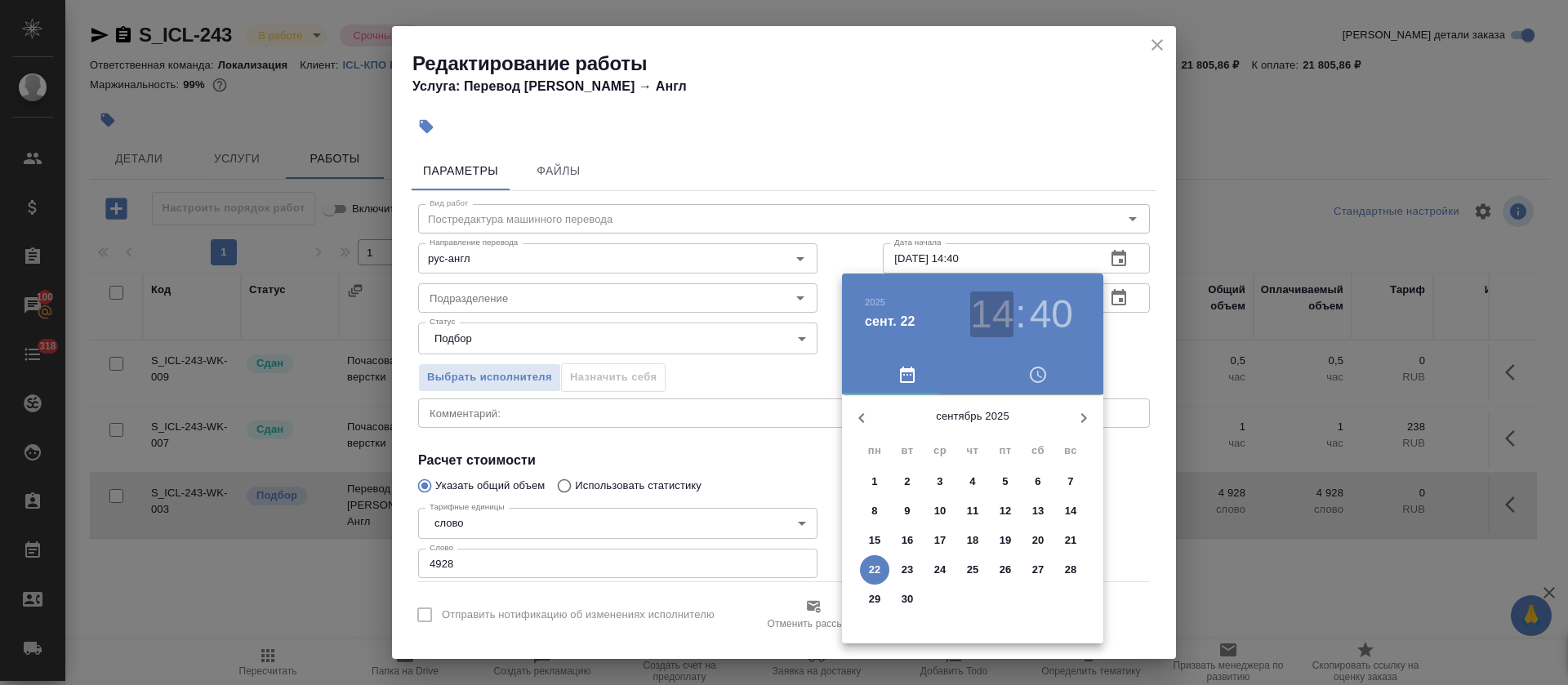
drag, startPoint x: 1013, startPoint y: 311, endPoint x: 1011, endPoint y: 325, distance: 14.1
click at [1010, 311] on h3 "14" at bounding box center [991, 313] width 44 height 46
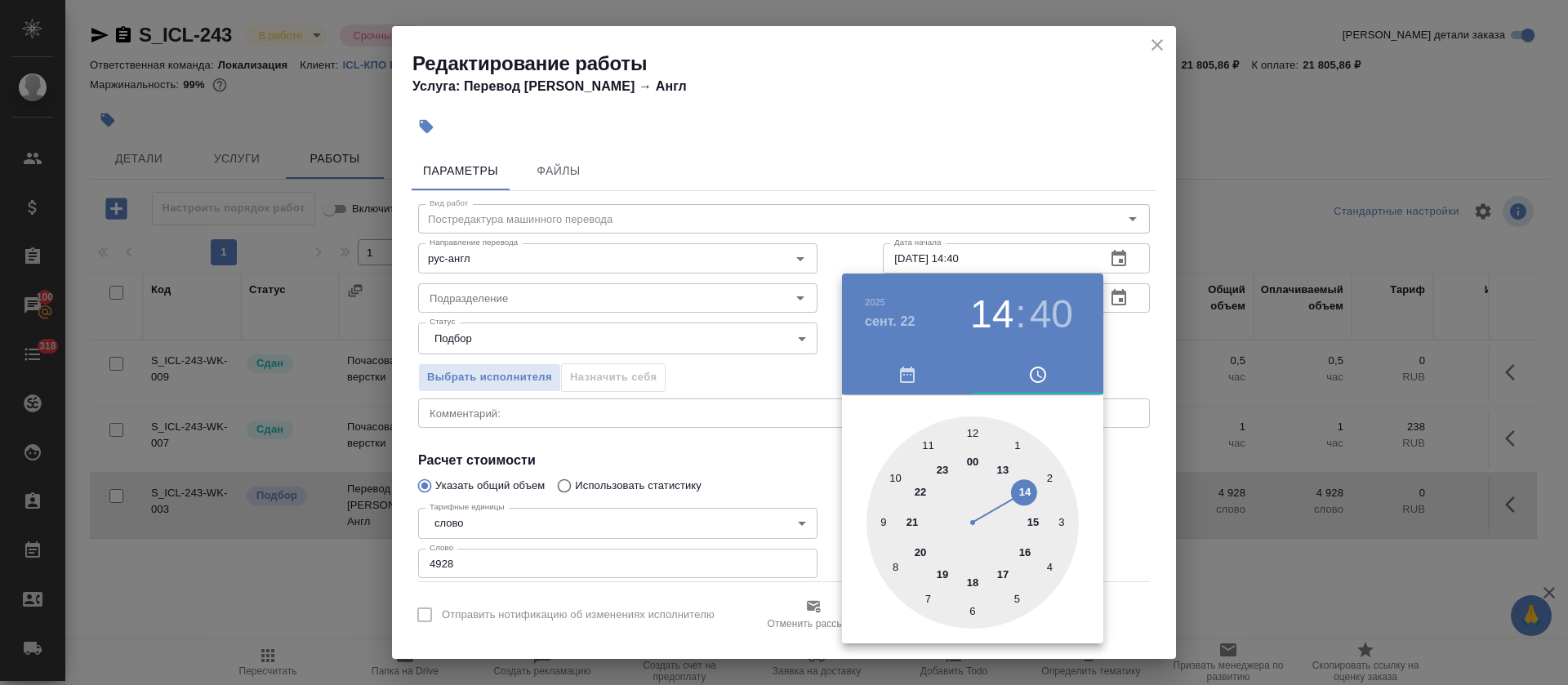
click at [1026, 553] on div at bounding box center [973, 522] width 212 height 212
click at [1063, 518] on div at bounding box center [973, 522] width 212 height 212
type input "22.09.2025 16:15"
drag, startPoint x: 692, startPoint y: 441, endPoint x: 773, endPoint y: 506, distance: 103.9
click at [697, 444] on div at bounding box center [784, 342] width 1568 height 685
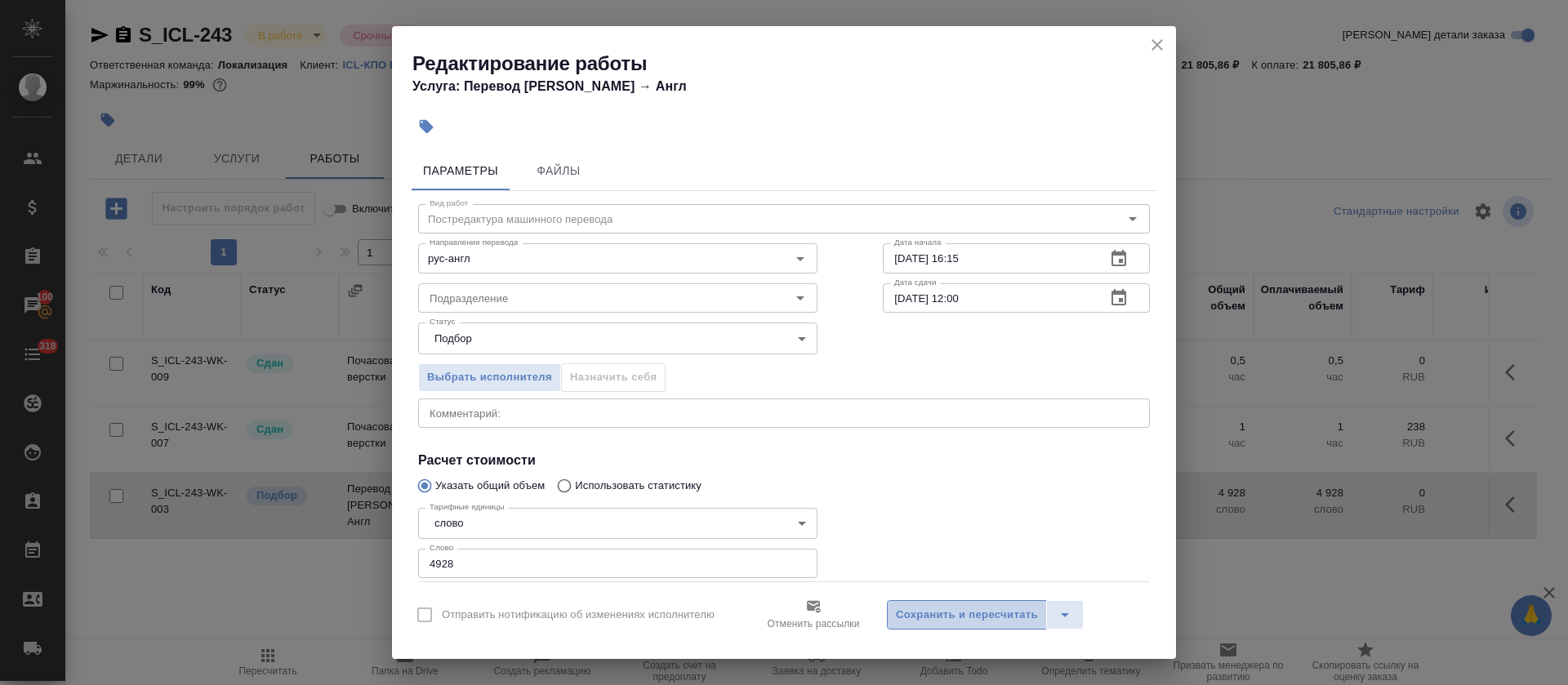
click at [963, 613] on span "Сохранить и пересчитать" at bounding box center [966, 614] width 142 height 19
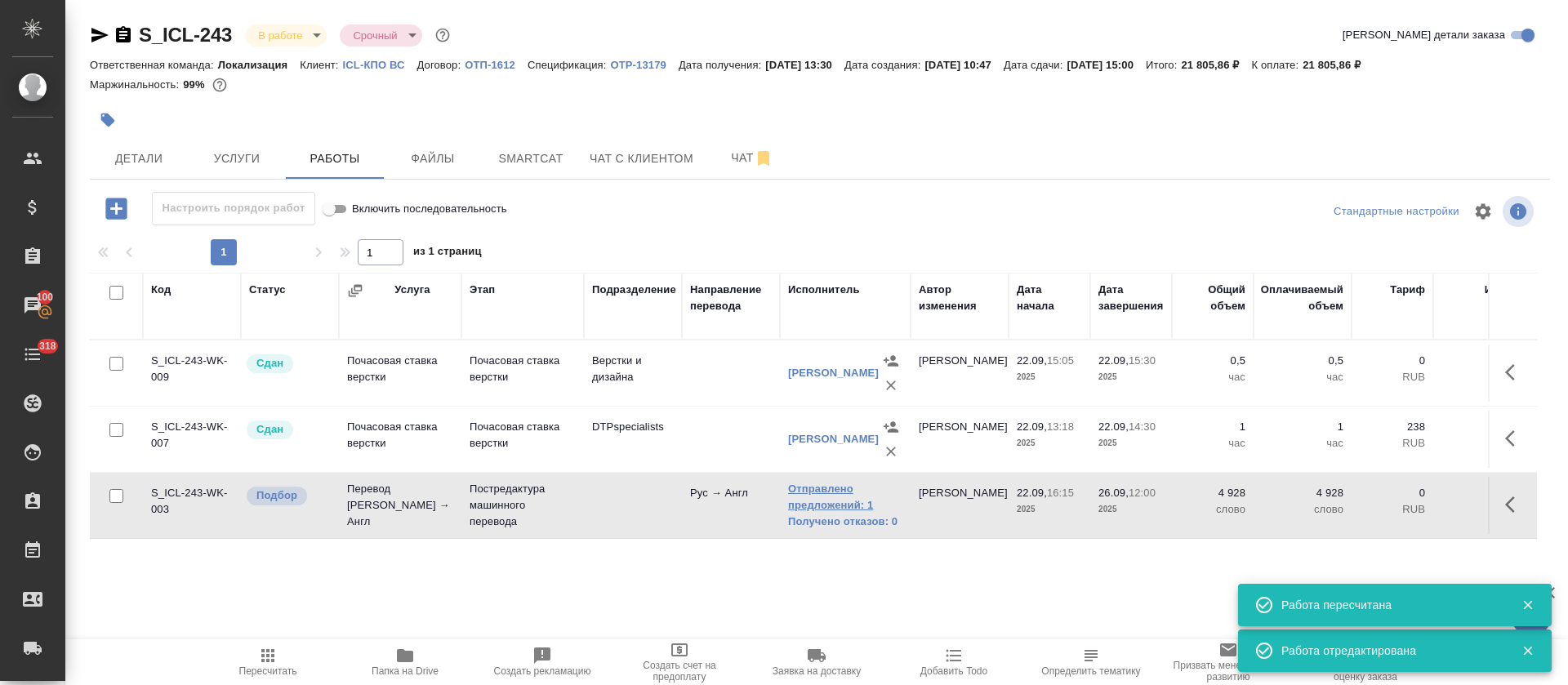
click at [845, 499] on link "Отправлено предложений: 1" at bounding box center [844, 496] width 114 height 33
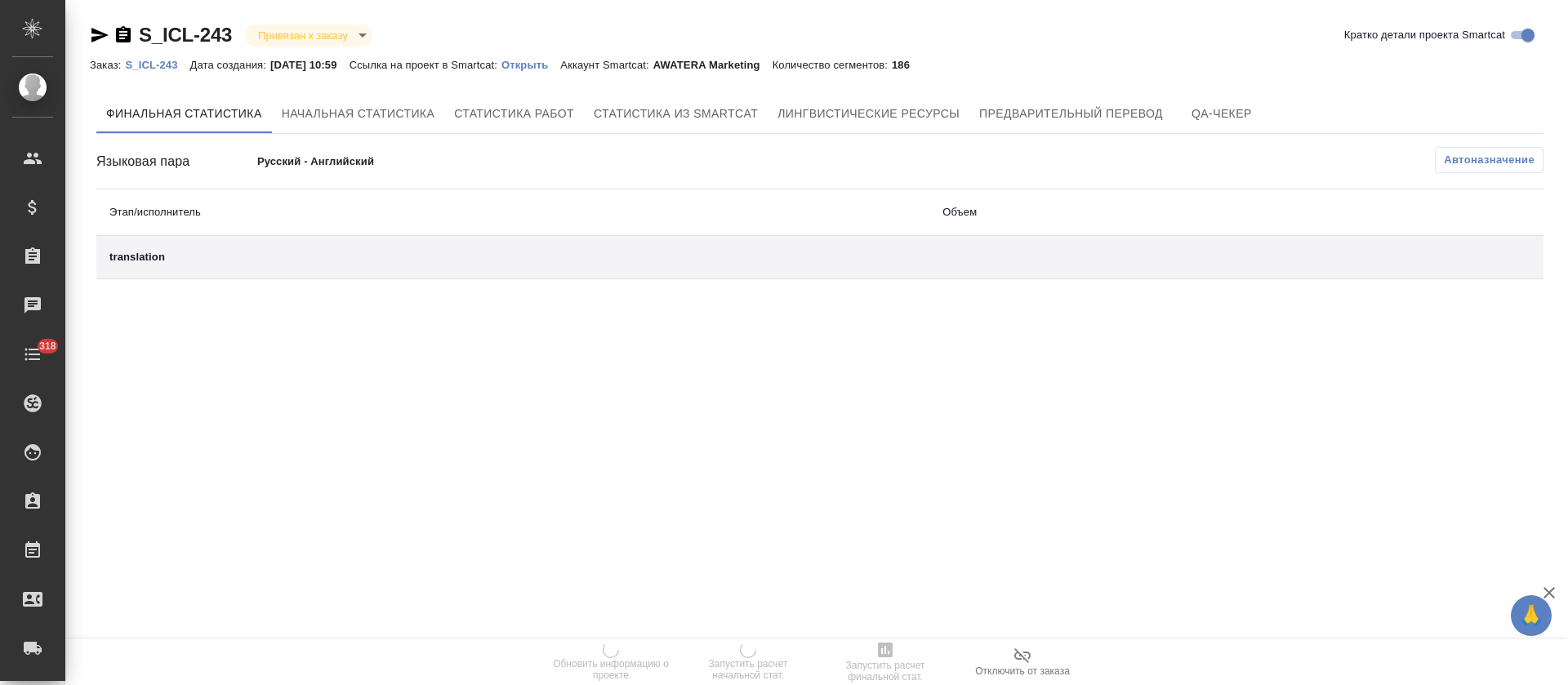
click at [1017, 163] on div "Автоназначение" at bounding box center [1060, 160] width 964 height 26
click at [1025, 112] on span "Предварительный перевод" at bounding box center [1071, 114] width 184 height 20
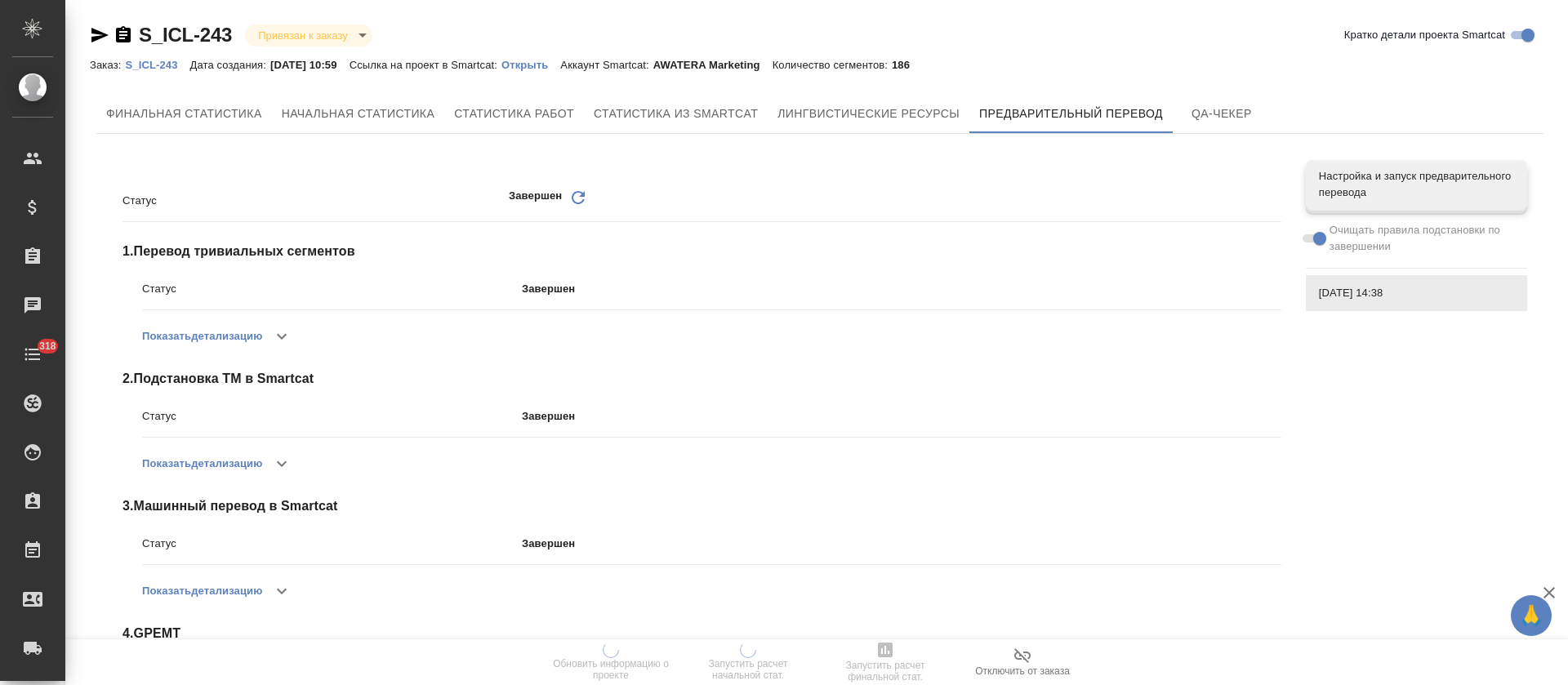
scroll to position [121, 0]
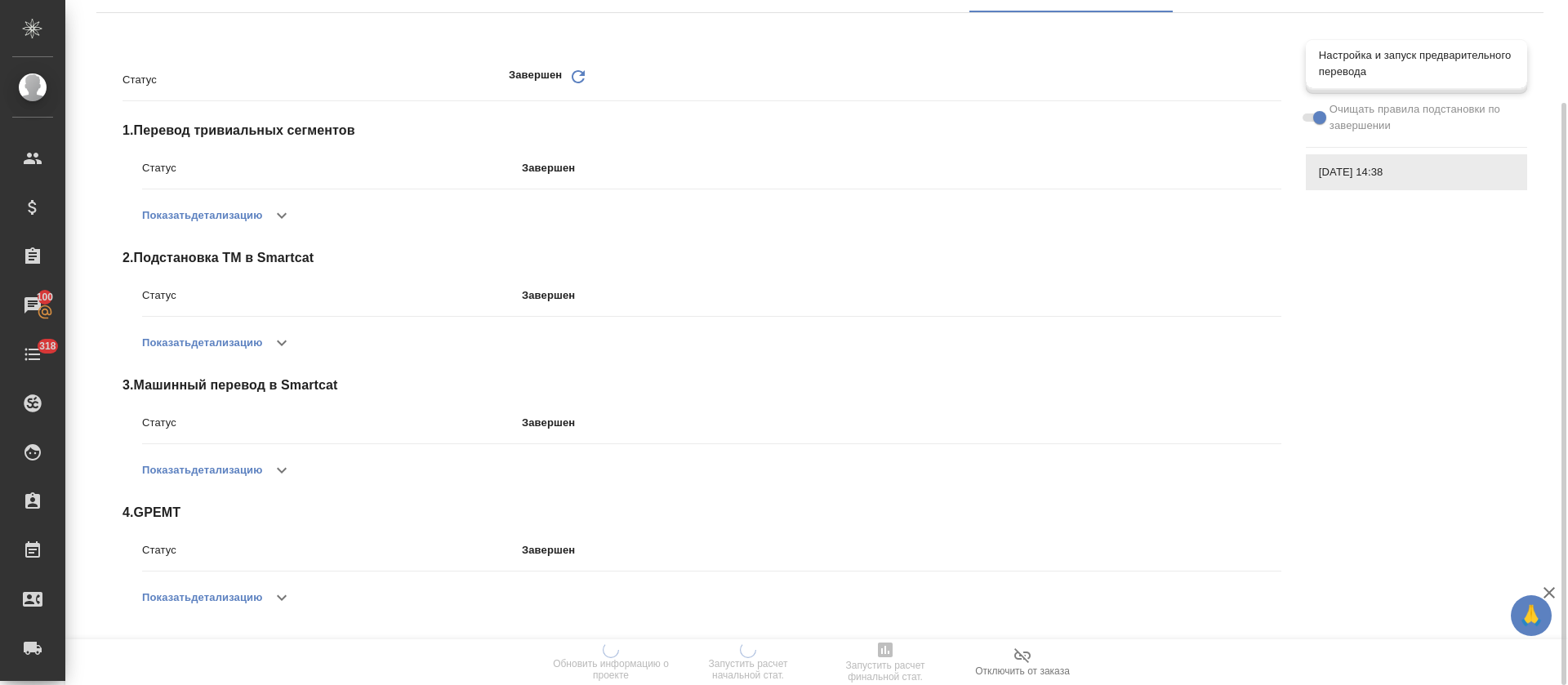
click at [1407, 74] on span "Настройка и запуск предварительного перевода" at bounding box center [1416, 63] width 195 height 33
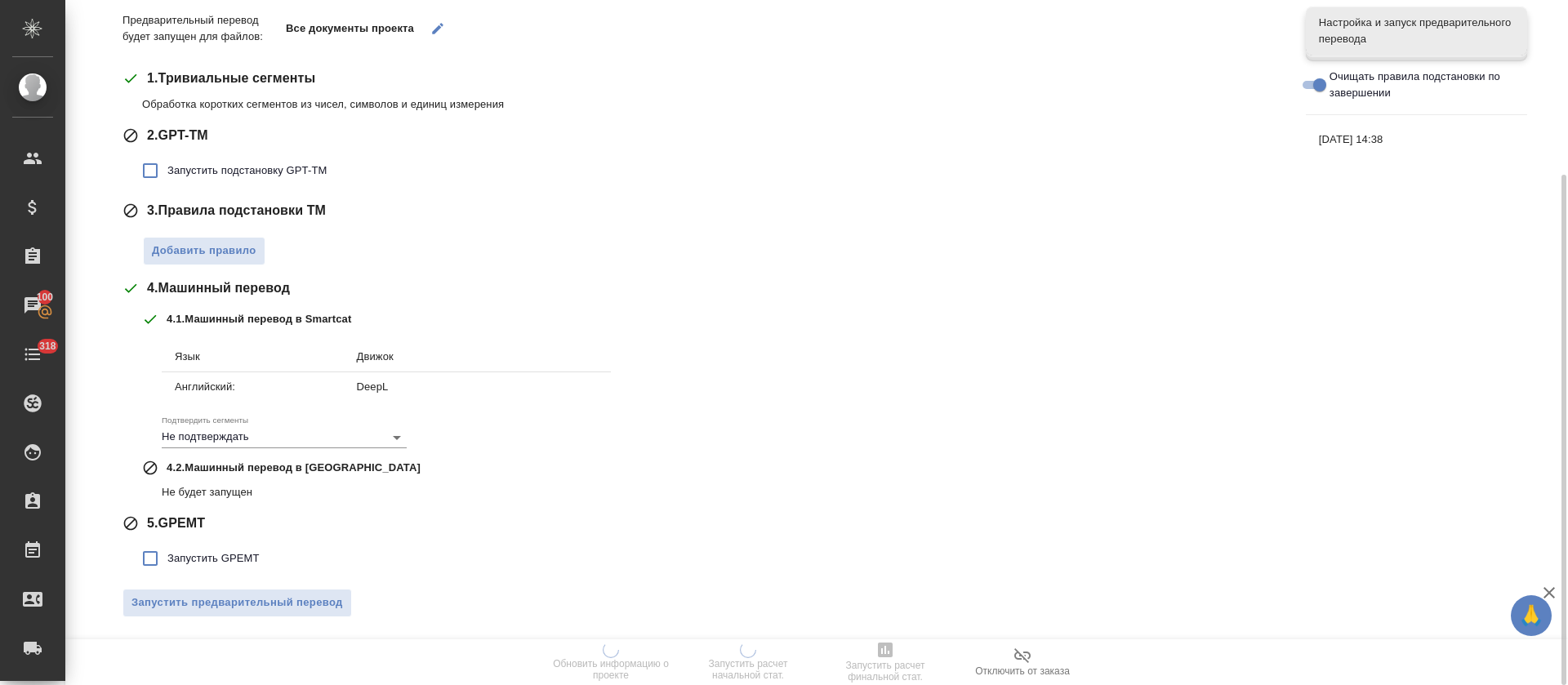
scroll to position [0, 0]
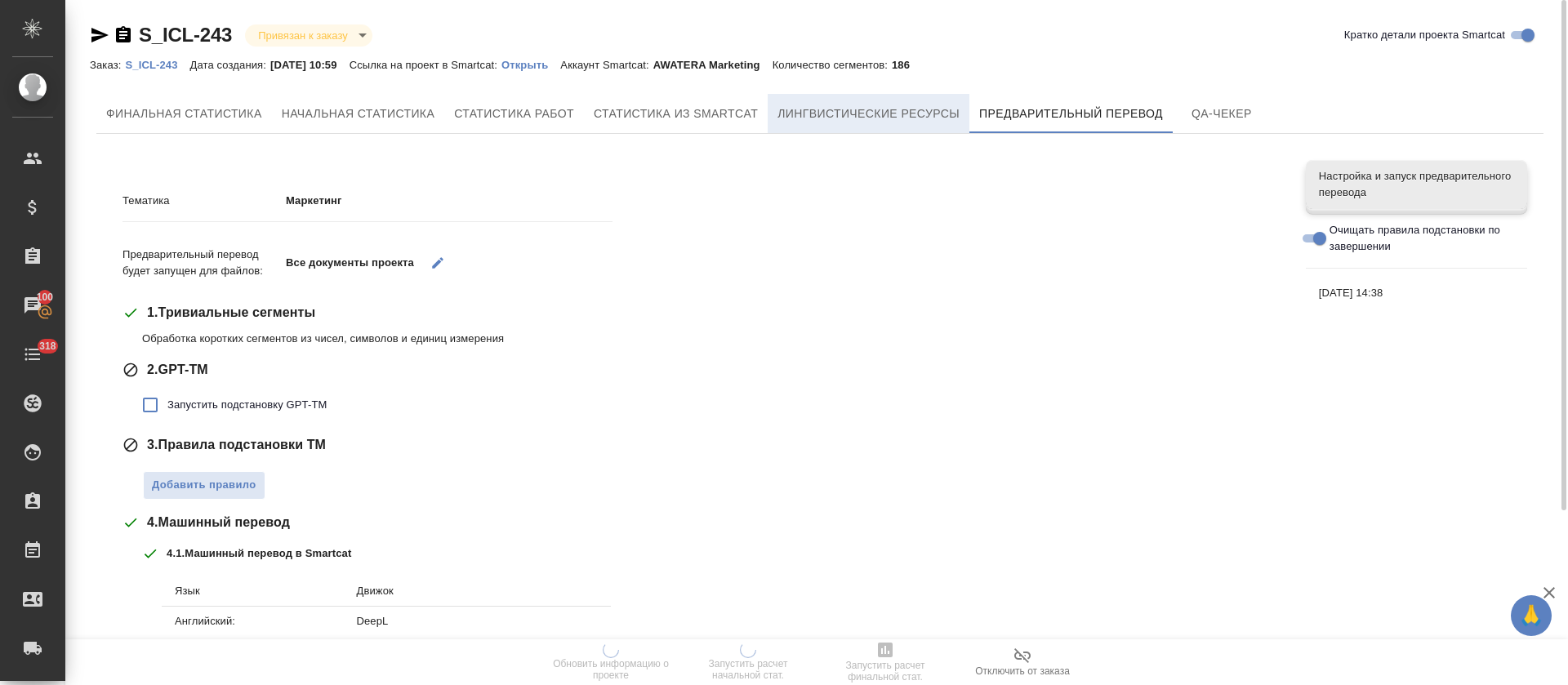
click at [881, 116] on span "Лингвистические ресурсы" at bounding box center [869, 114] width 182 height 20
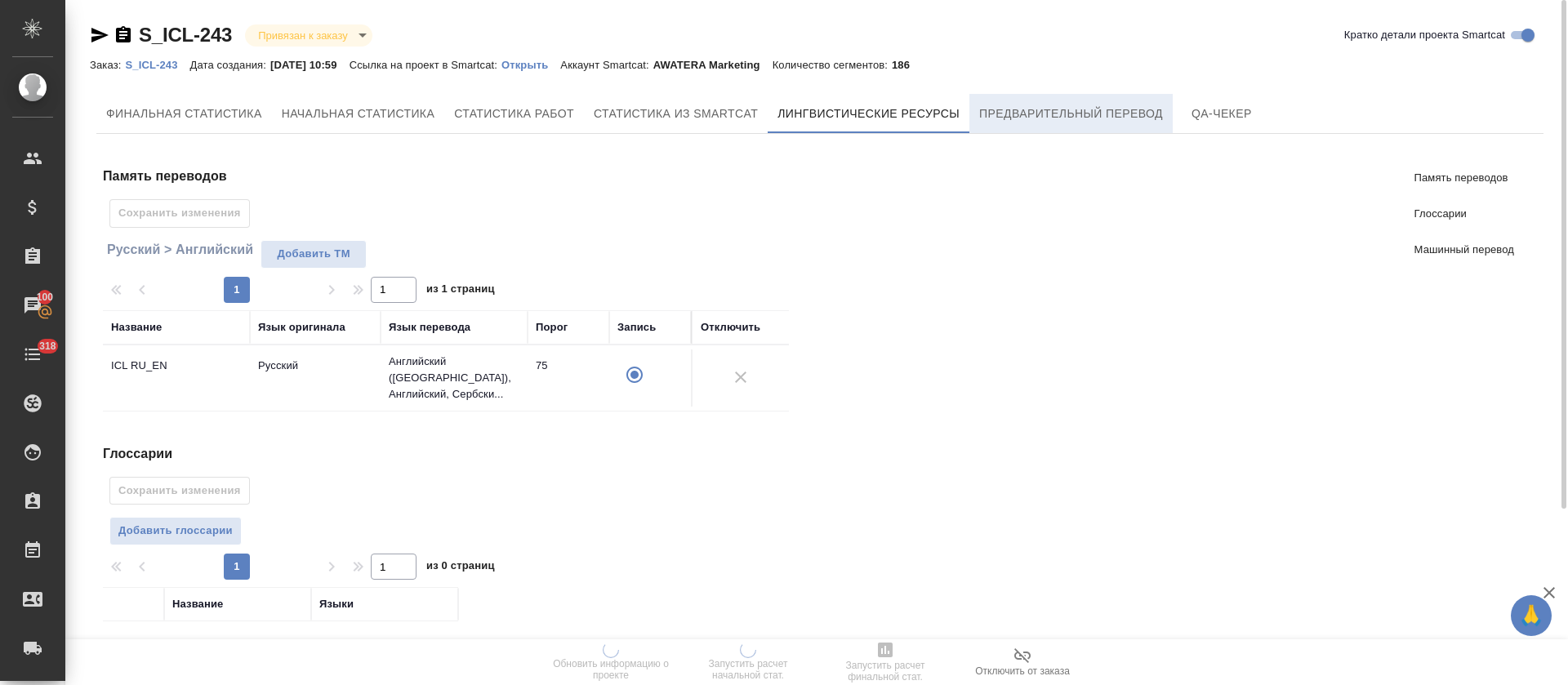
click at [1055, 113] on span "Предварительный перевод" at bounding box center [1071, 114] width 184 height 20
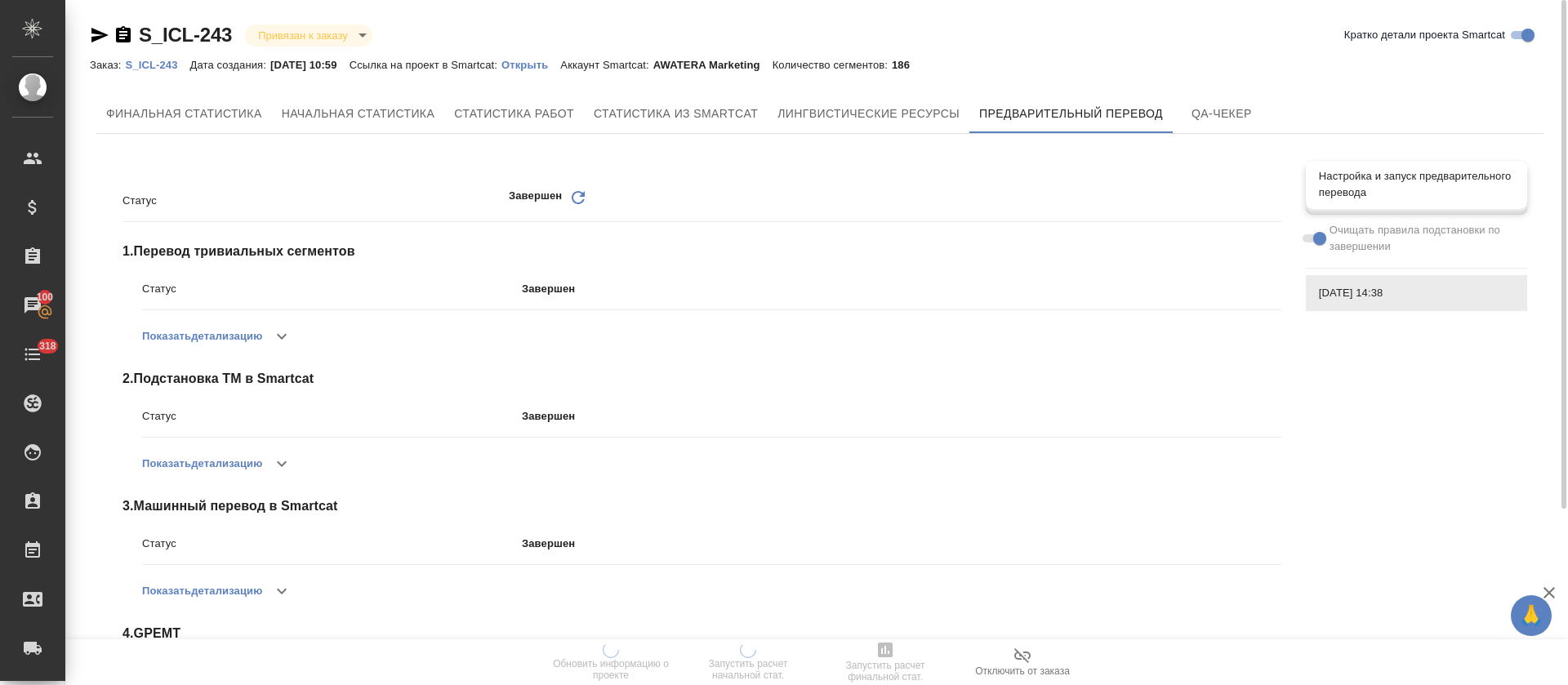
click at [1355, 204] on div "Настройка и запуск предварительного перевода" at bounding box center [1416, 184] width 221 height 49
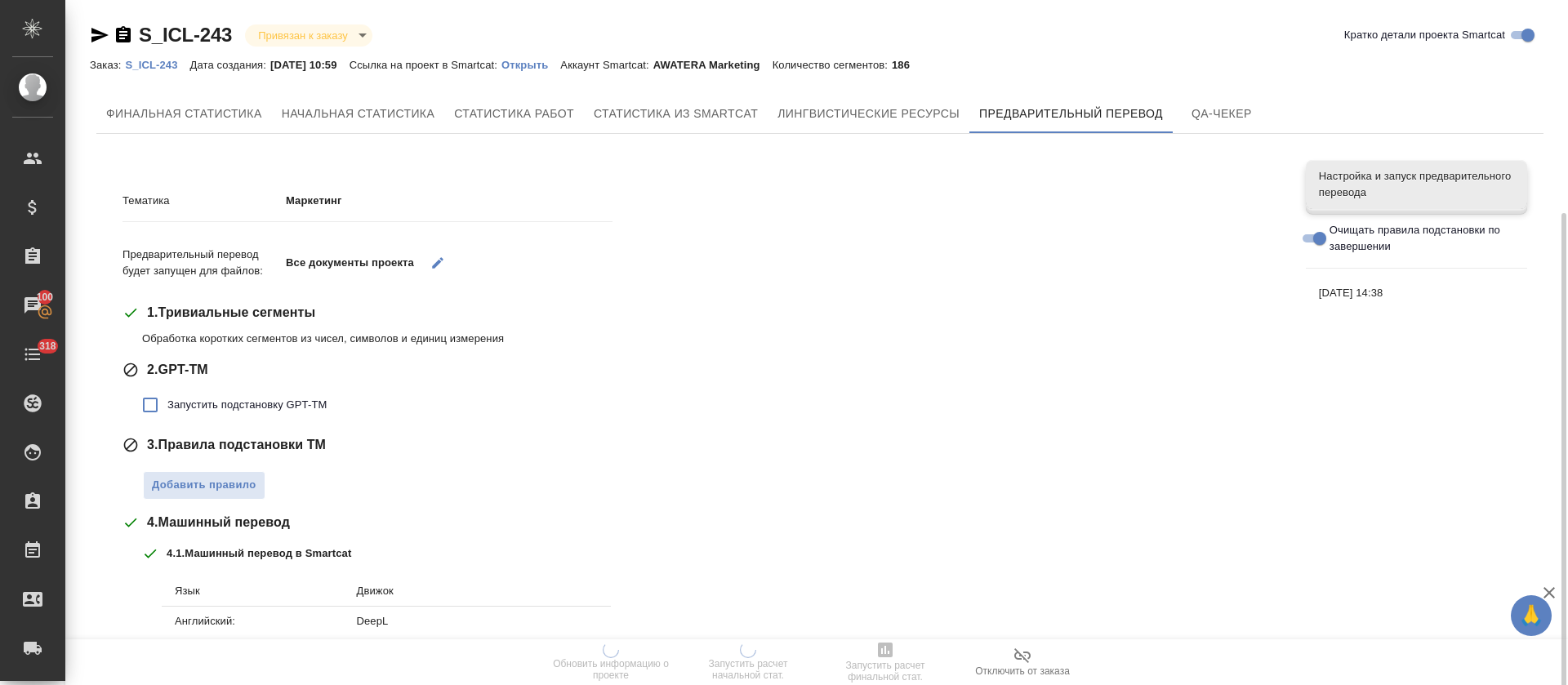
scroll to position [123, 0]
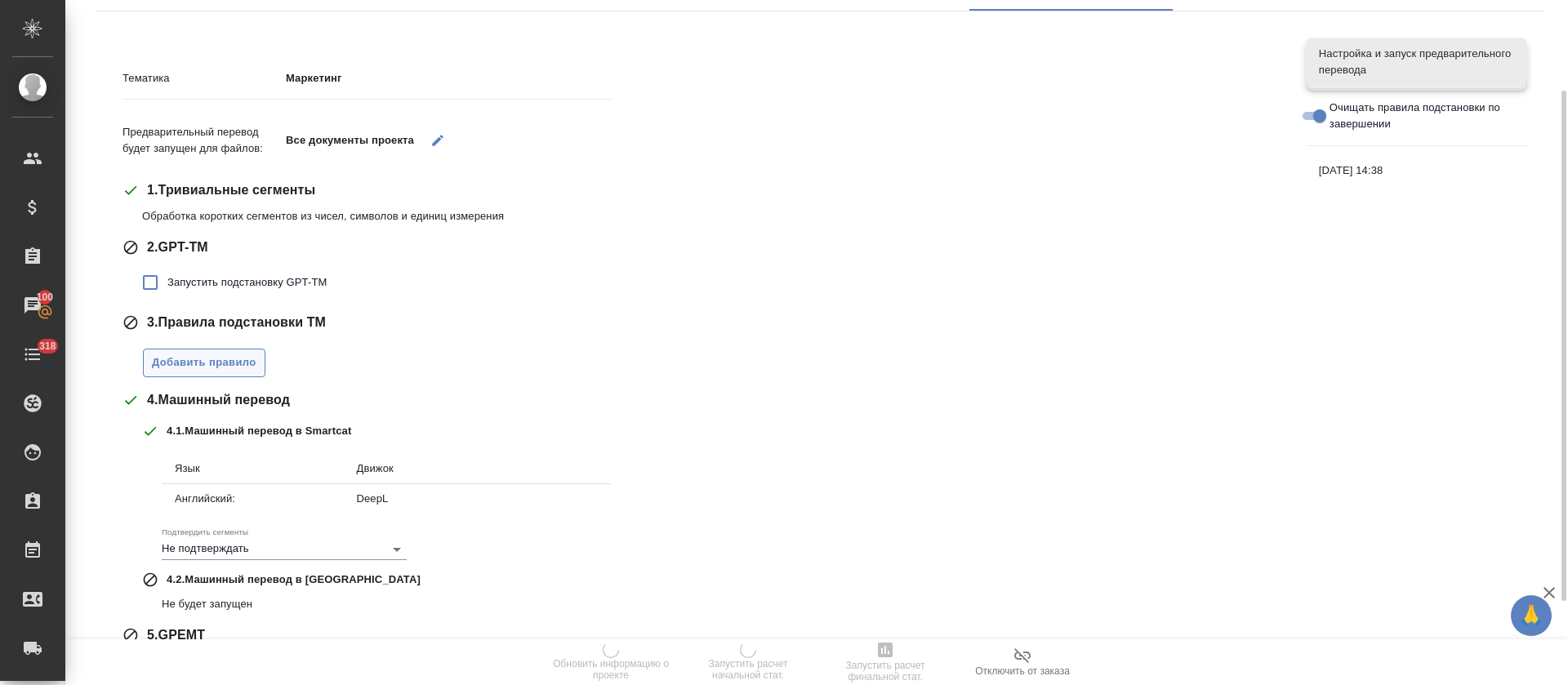
click at [242, 364] on span "Добавить правило" at bounding box center [204, 362] width 104 height 19
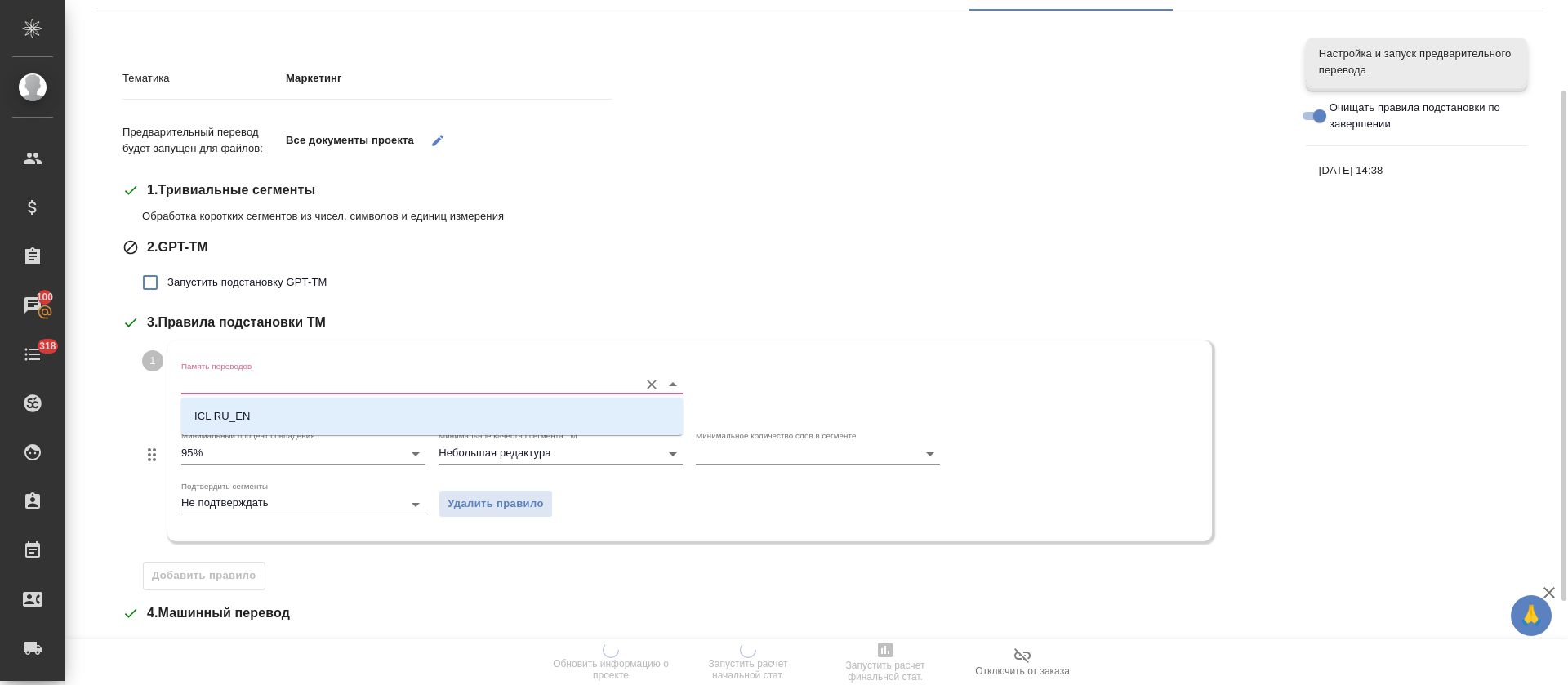
click at [246, 374] on input "Память переводов" at bounding box center [405, 383] width 449 height 20
click at [250, 404] on li "ICL RU_EN" at bounding box center [432, 416] width 501 height 30
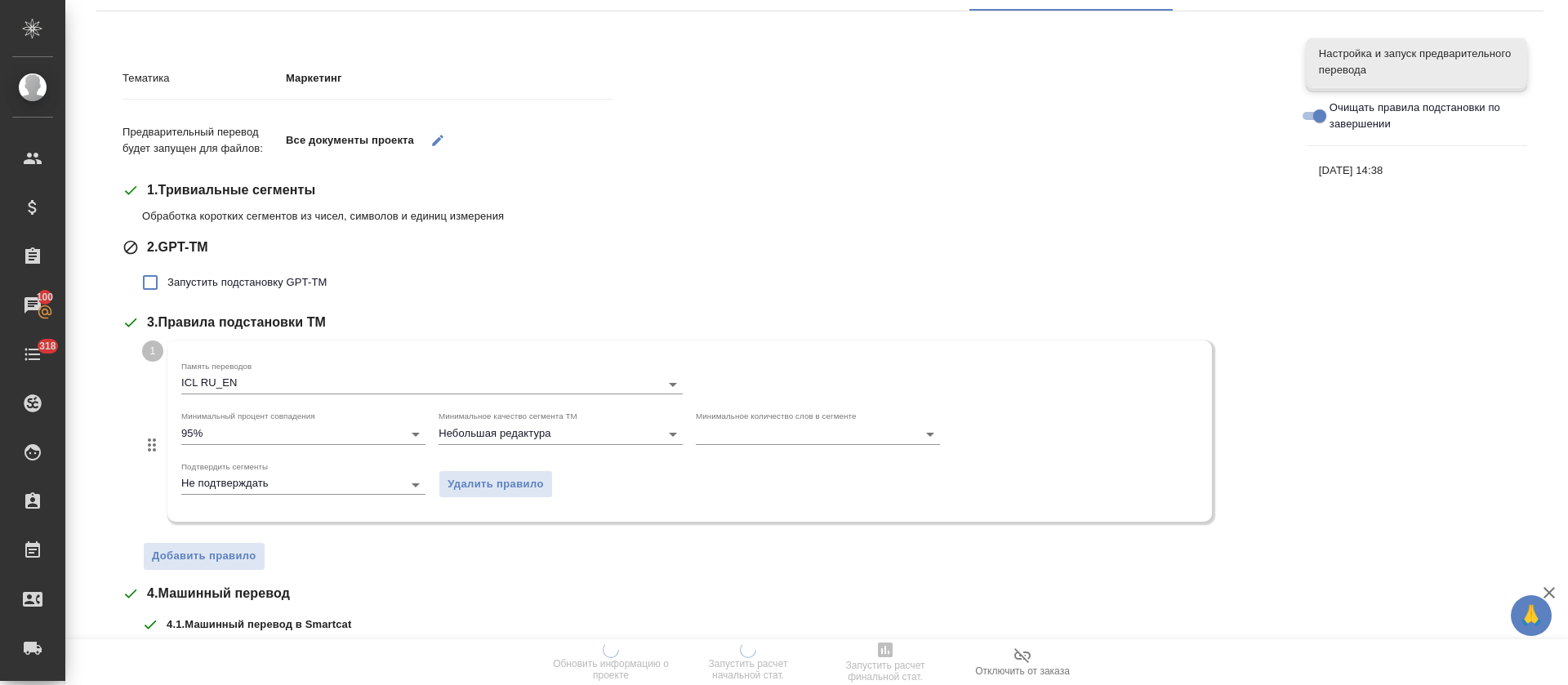
scroll to position [428, 0]
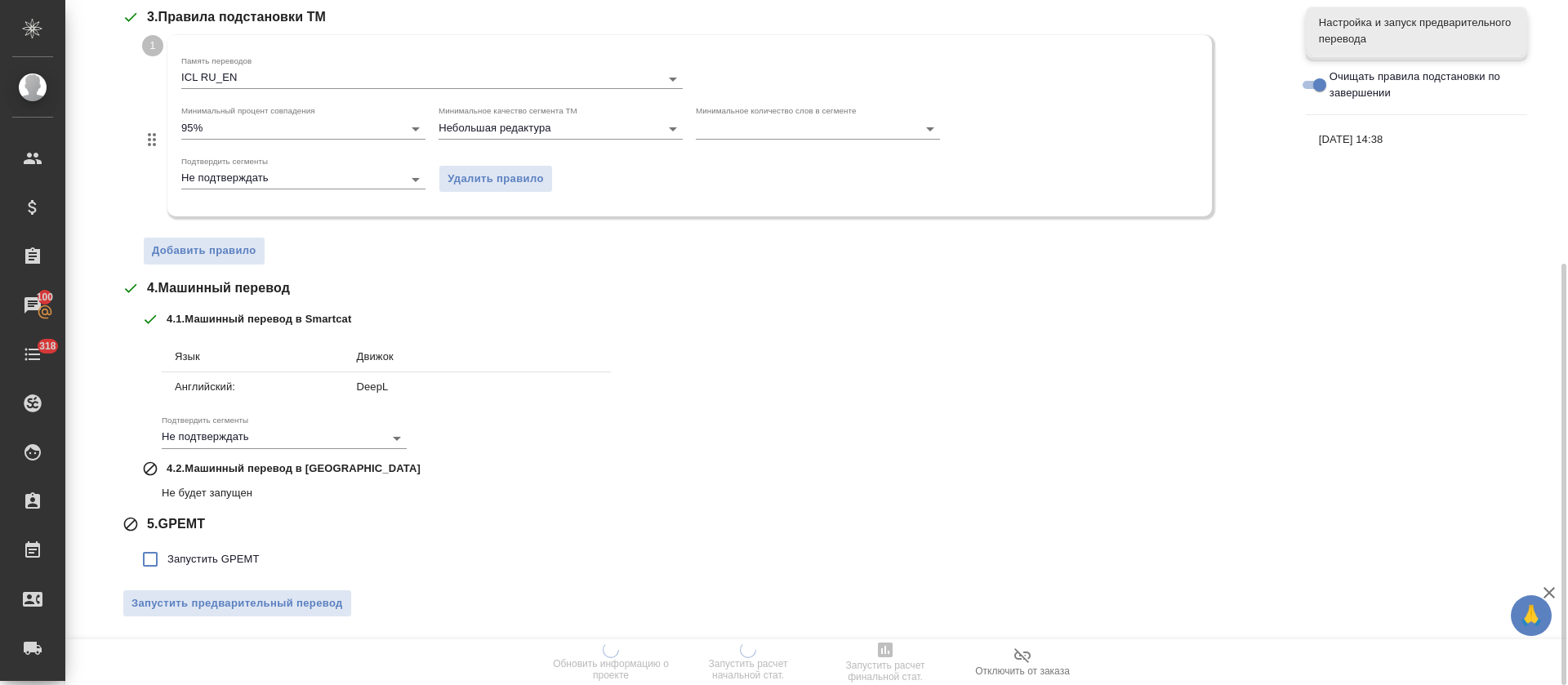
click at [193, 561] on span "Запустить GPEMT" at bounding box center [213, 560] width 92 height 17
click at [167, 561] on input "Запустить GPEMT" at bounding box center [150, 559] width 34 height 34
checkbox input "true"
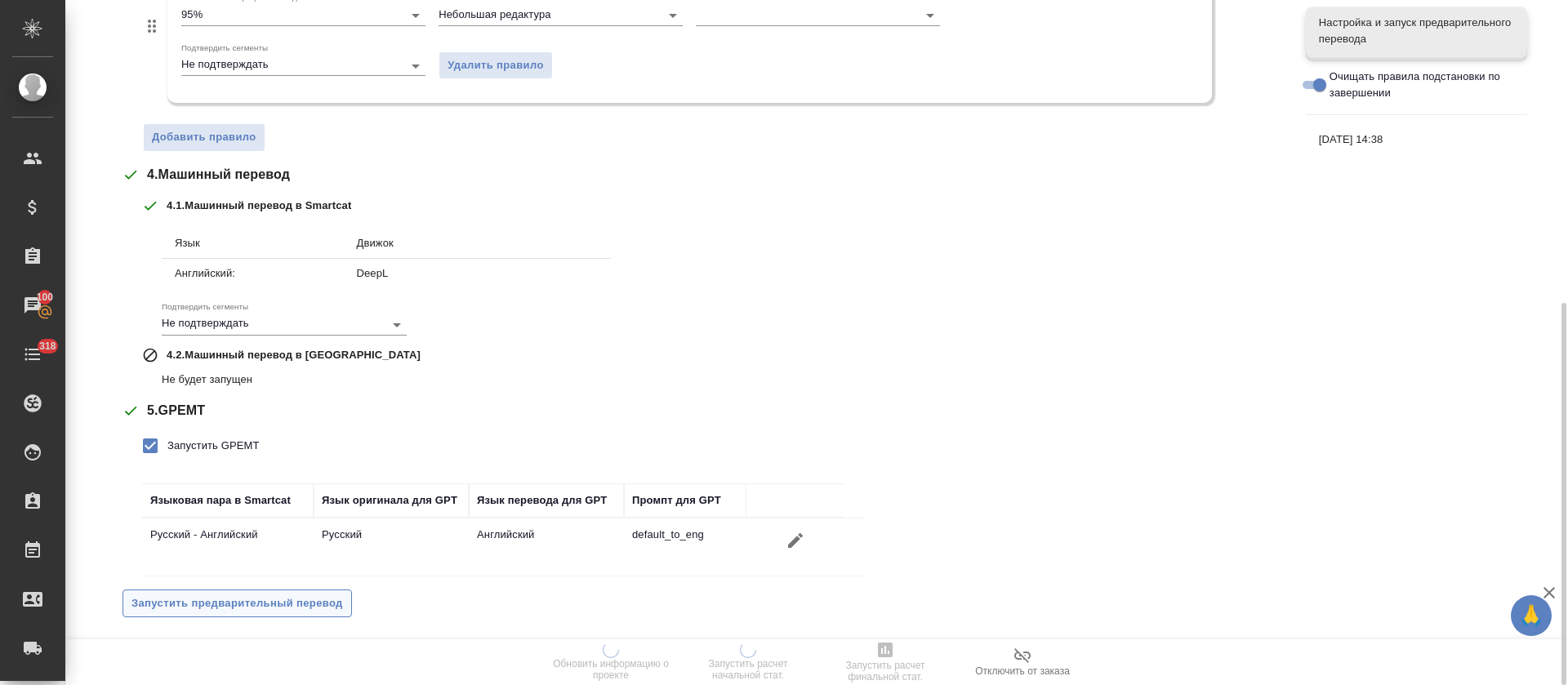
click at [239, 609] on span "Запустить предварительный перевод" at bounding box center [236, 603] width 211 height 19
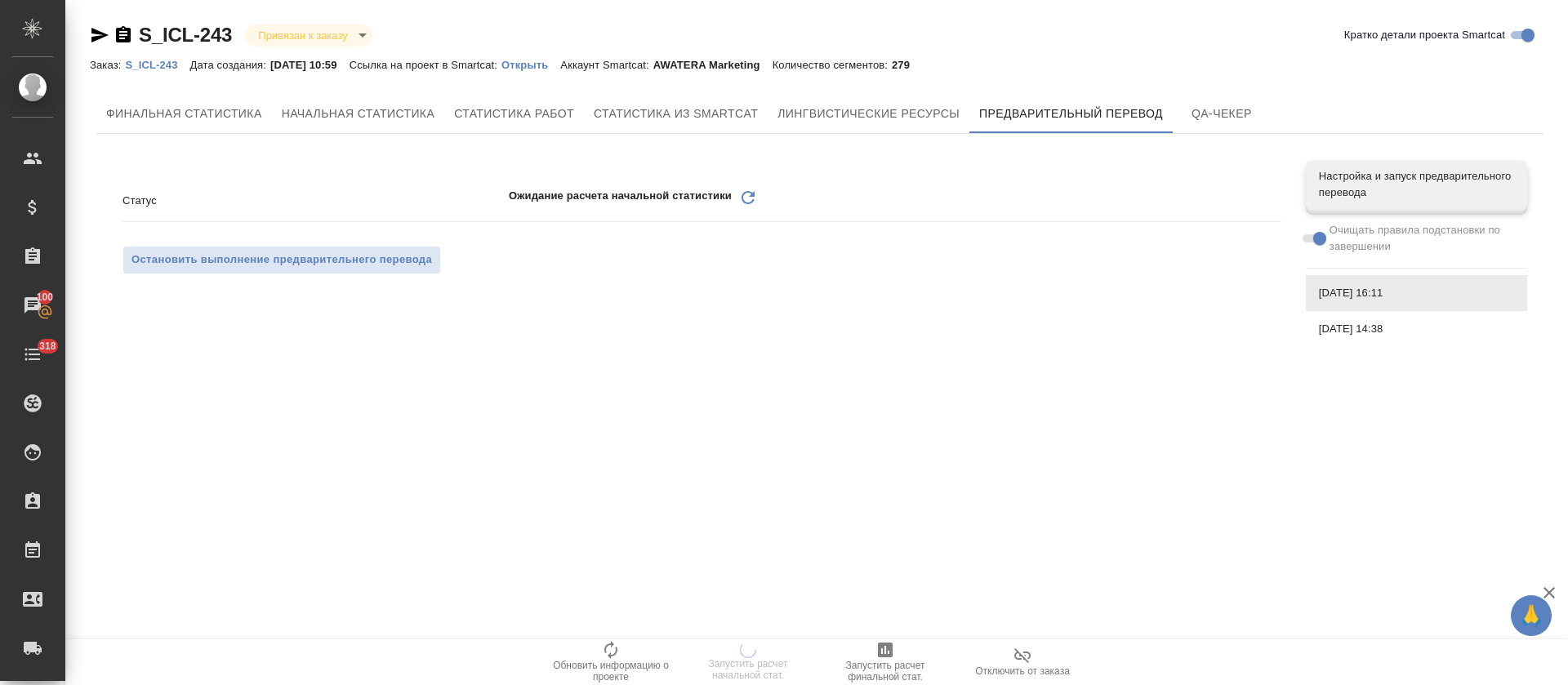
scroll to position [0, 0]
click at [749, 196] on icon "Обновить" at bounding box center [748, 197] width 20 height 20
click at [743, 204] on icon "Обновить" at bounding box center [748, 197] width 20 height 20
click at [746, 203] on icon at bounding box center [748, 197] width 13 height 13
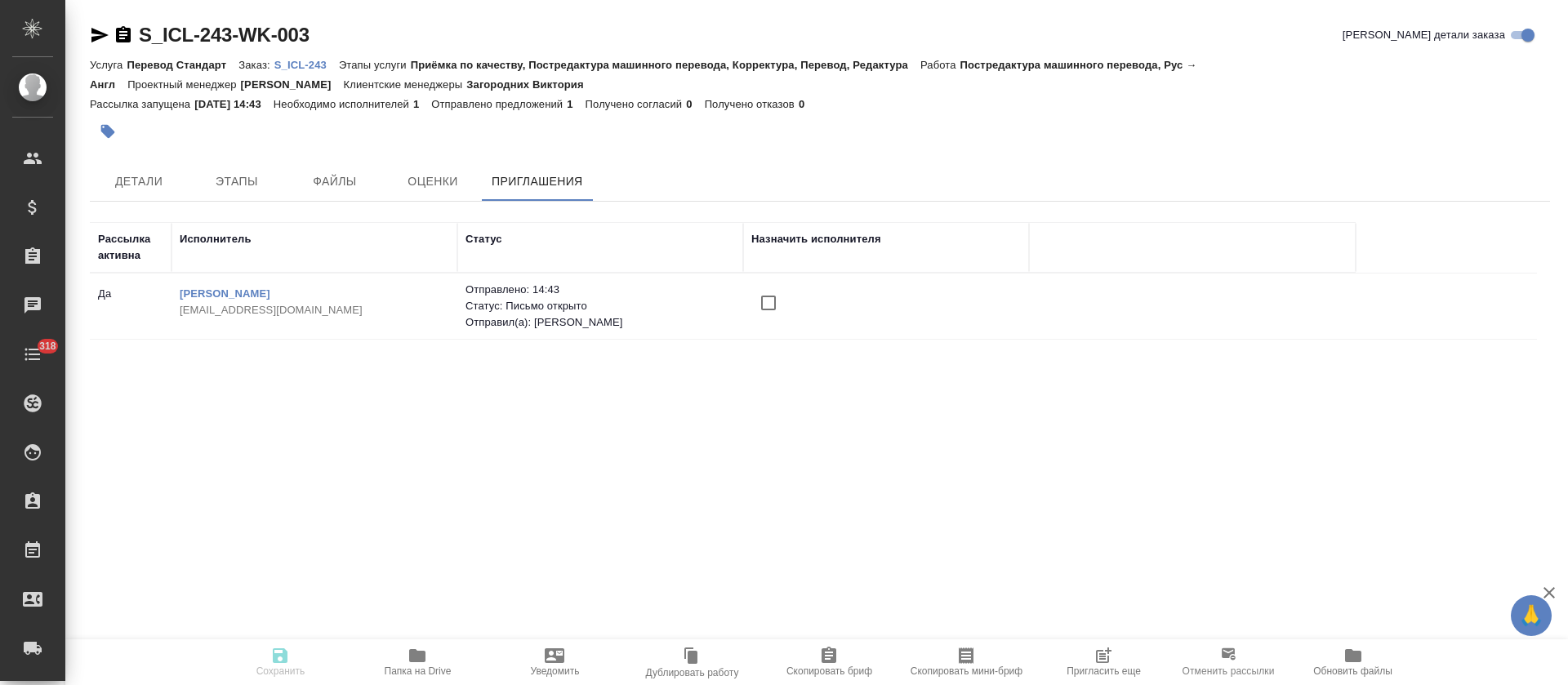
click at [1122, 679] on button "Пригласить еще" at bounding box center [1102, 661] width 137 height 46
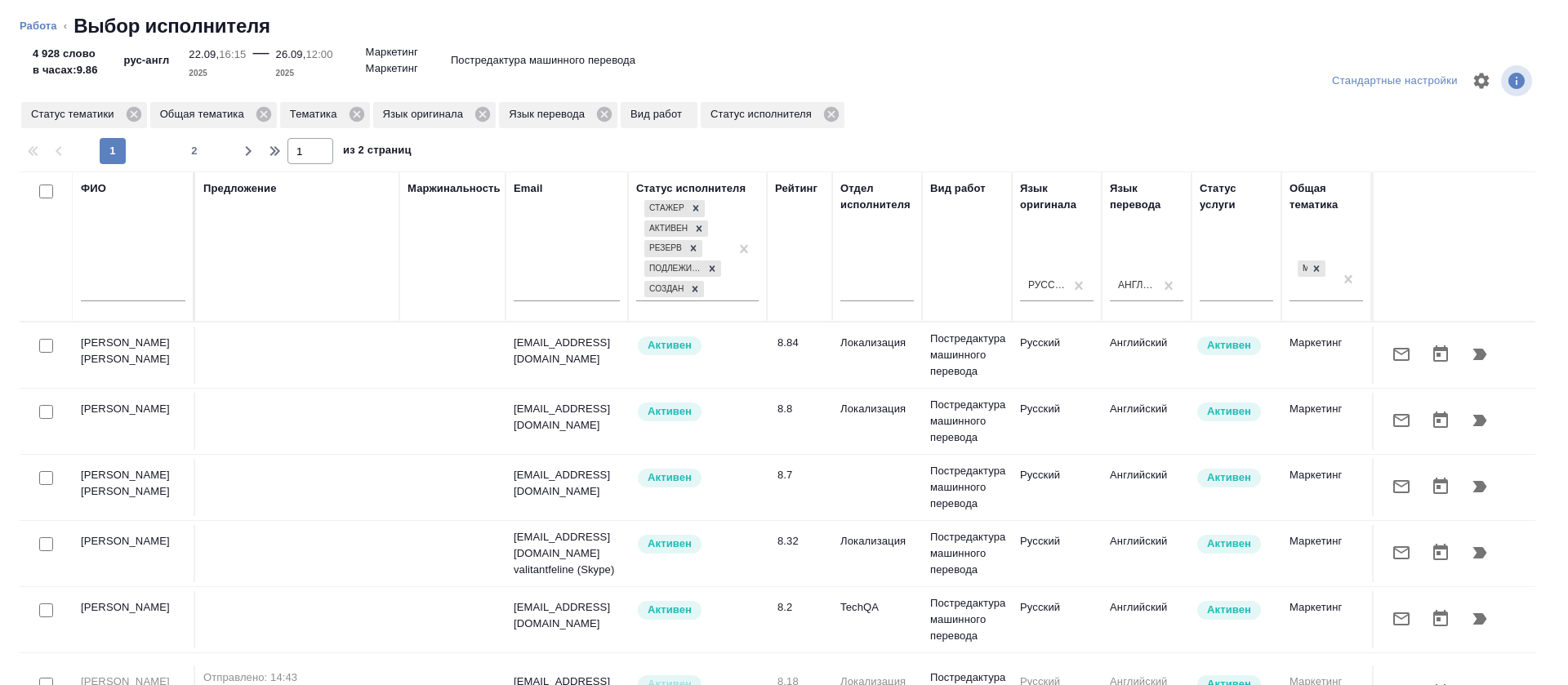
click at [1391, 554] on icon "button" at bounding box center [1401, 552] width 20 height 20
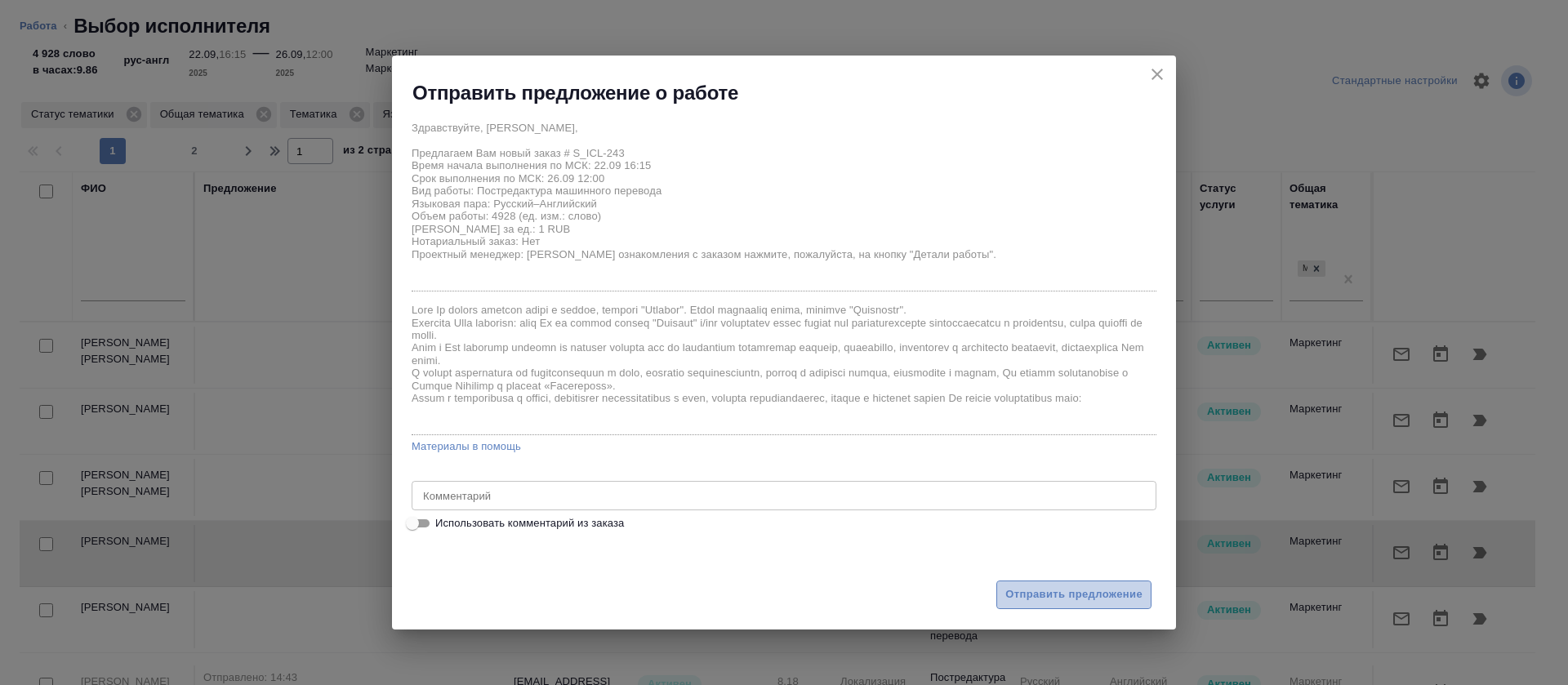
click at [1065, 599] on span "Отправить предложение" at bounding box center [1073, 595] width 137 height 19
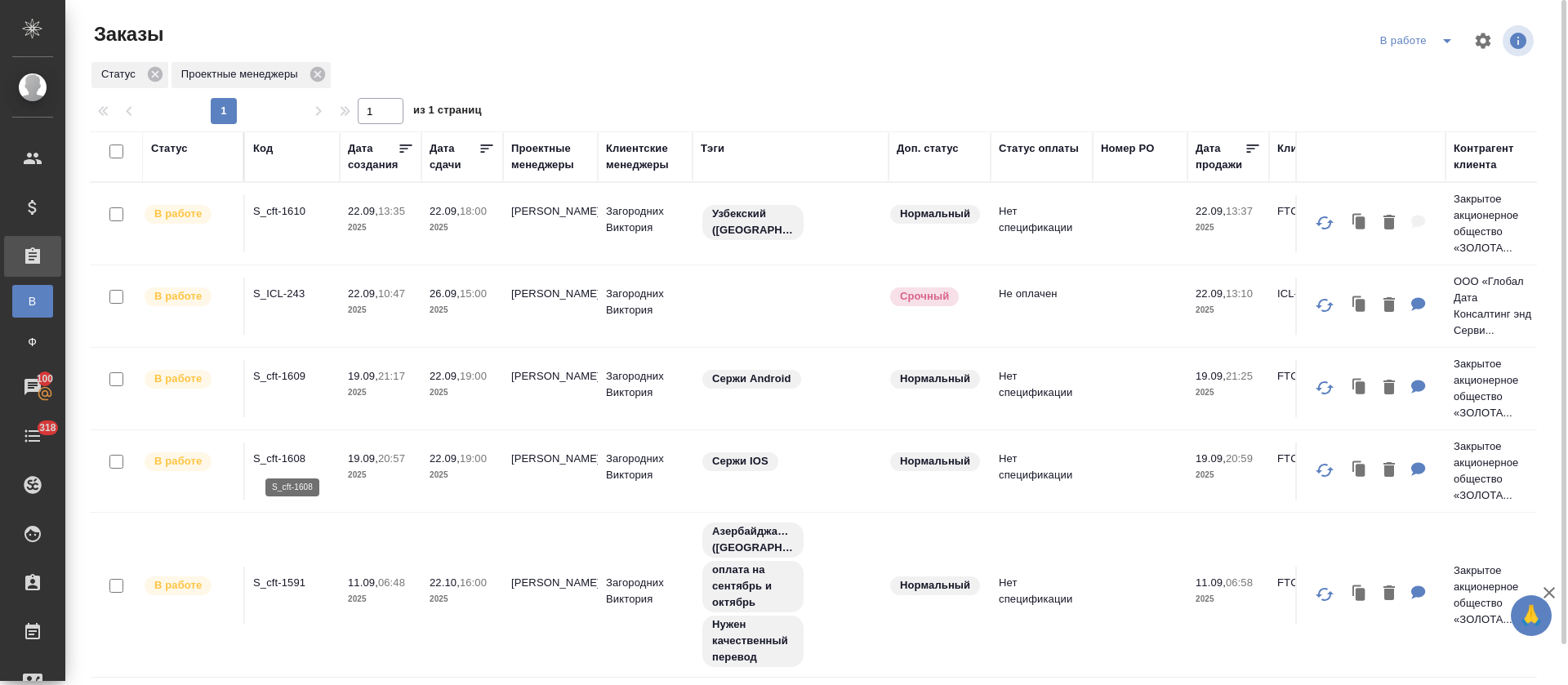
click at [276, 461] on p "S_cft-1608" at bounding box center [292, 459] width 78 height 17
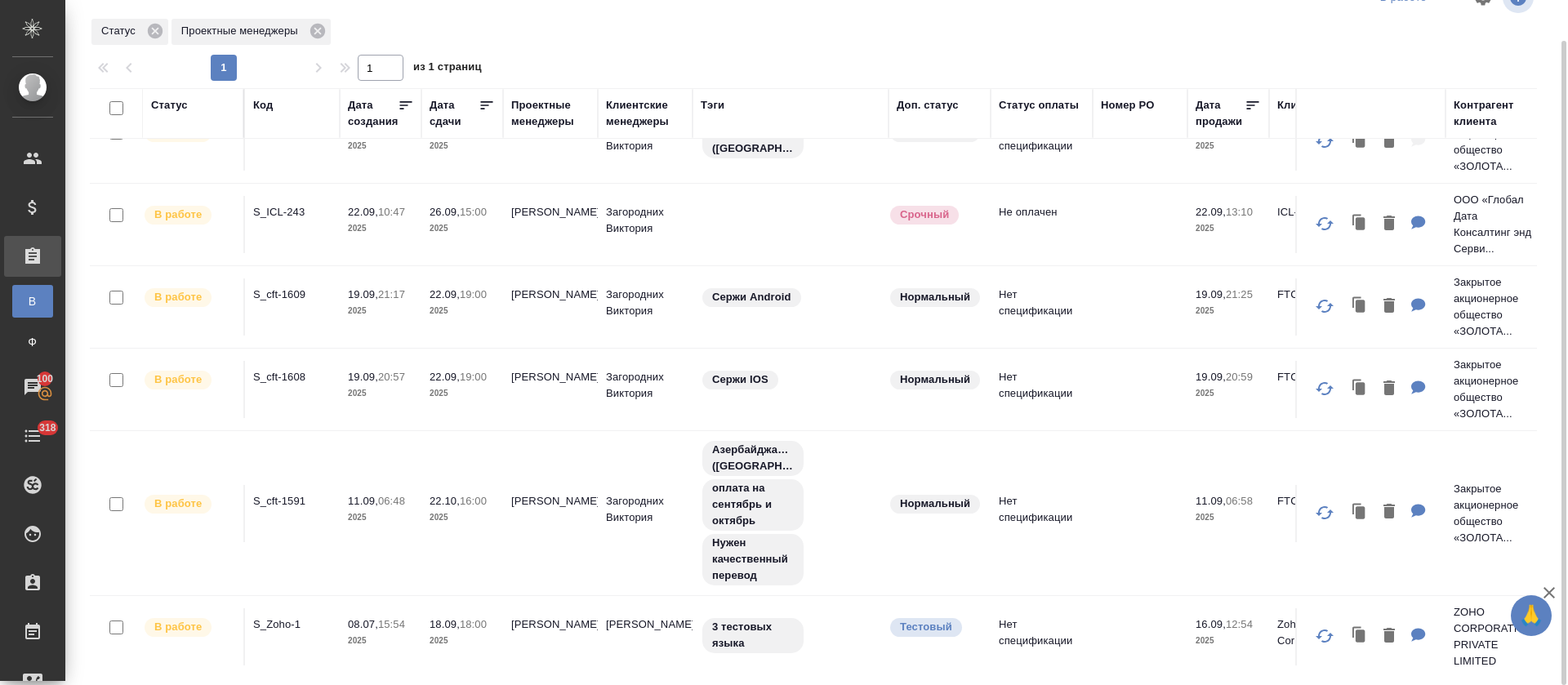
scroll to position [59, 0]
click at [304, 284] on p "S_cft-1609" at bounding box center [292, 293] width 78 height 17
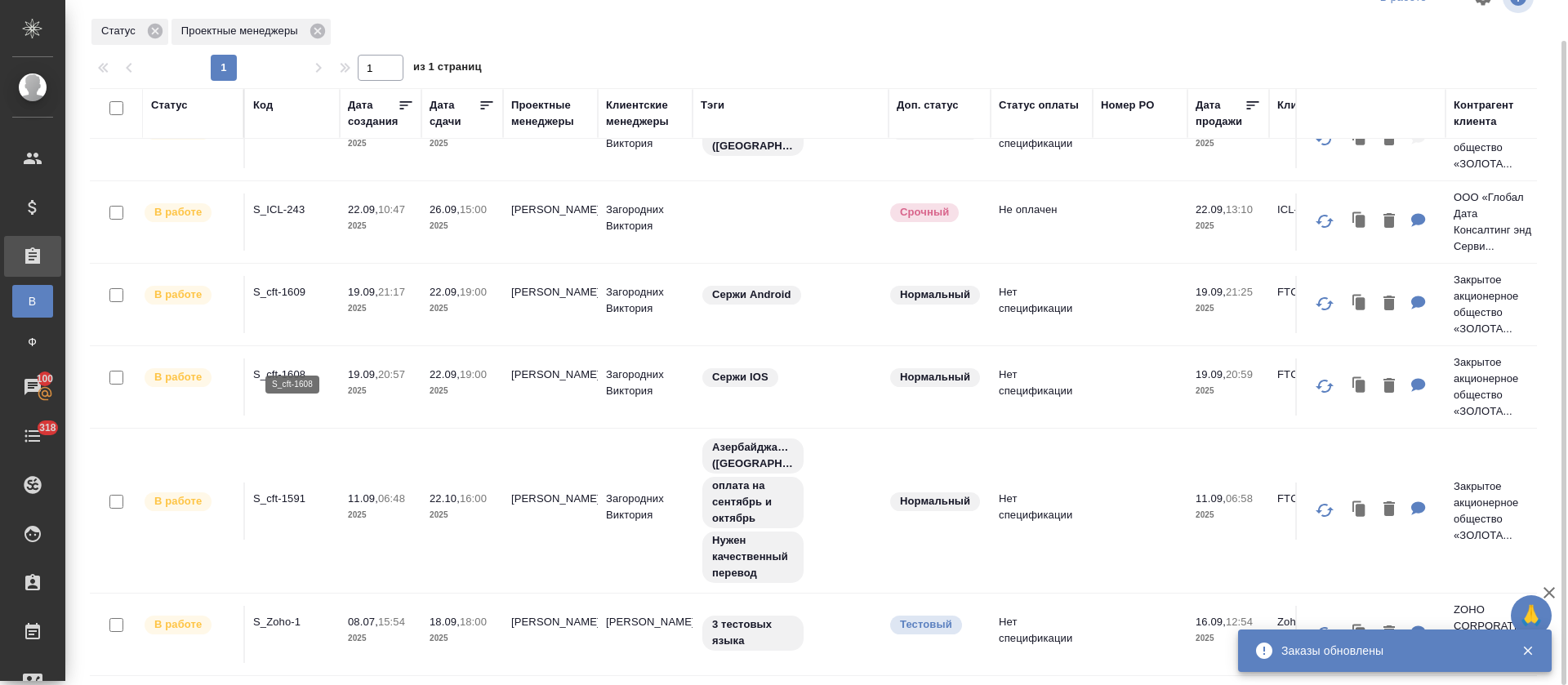
click at [291, 366] on p "S_cft-1608" at bounding box center [292, 375] width 78 height 17
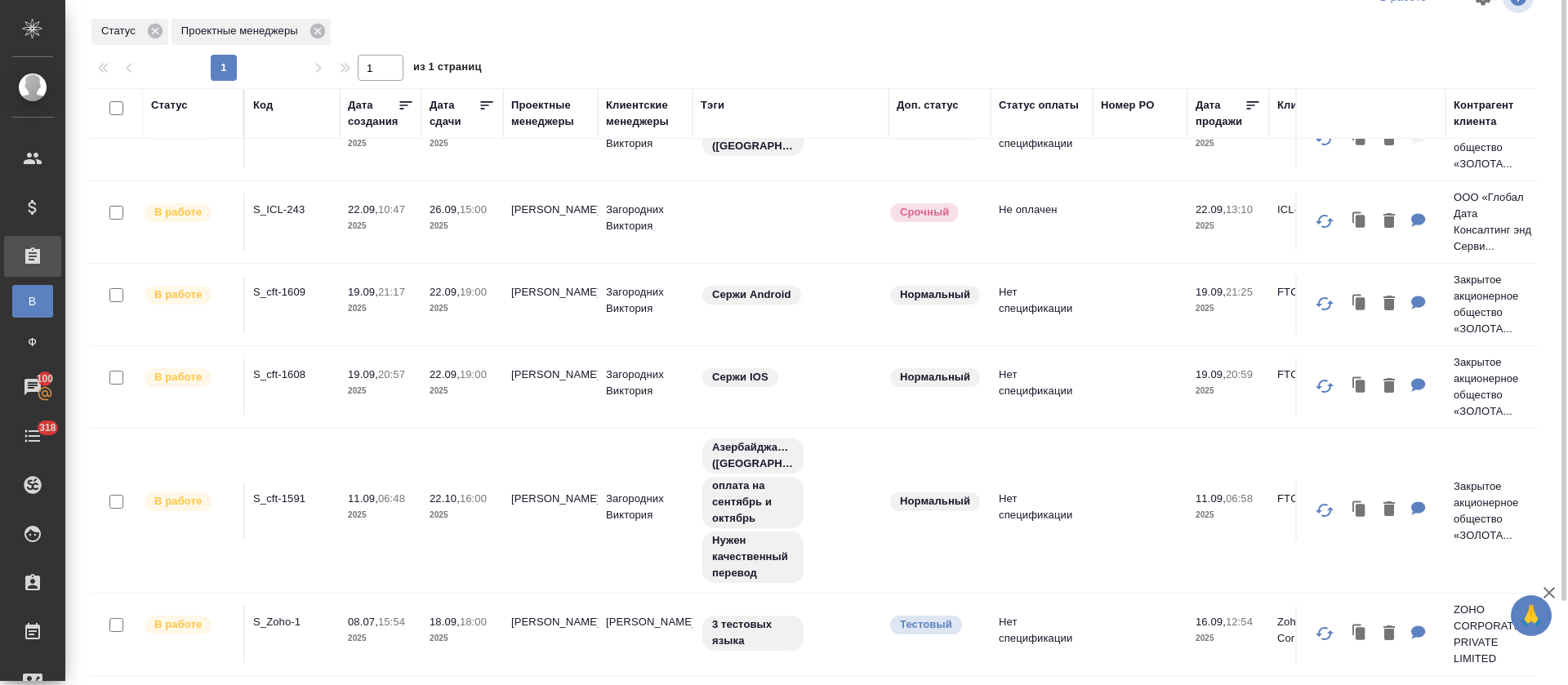
scroll to position [0, 0]
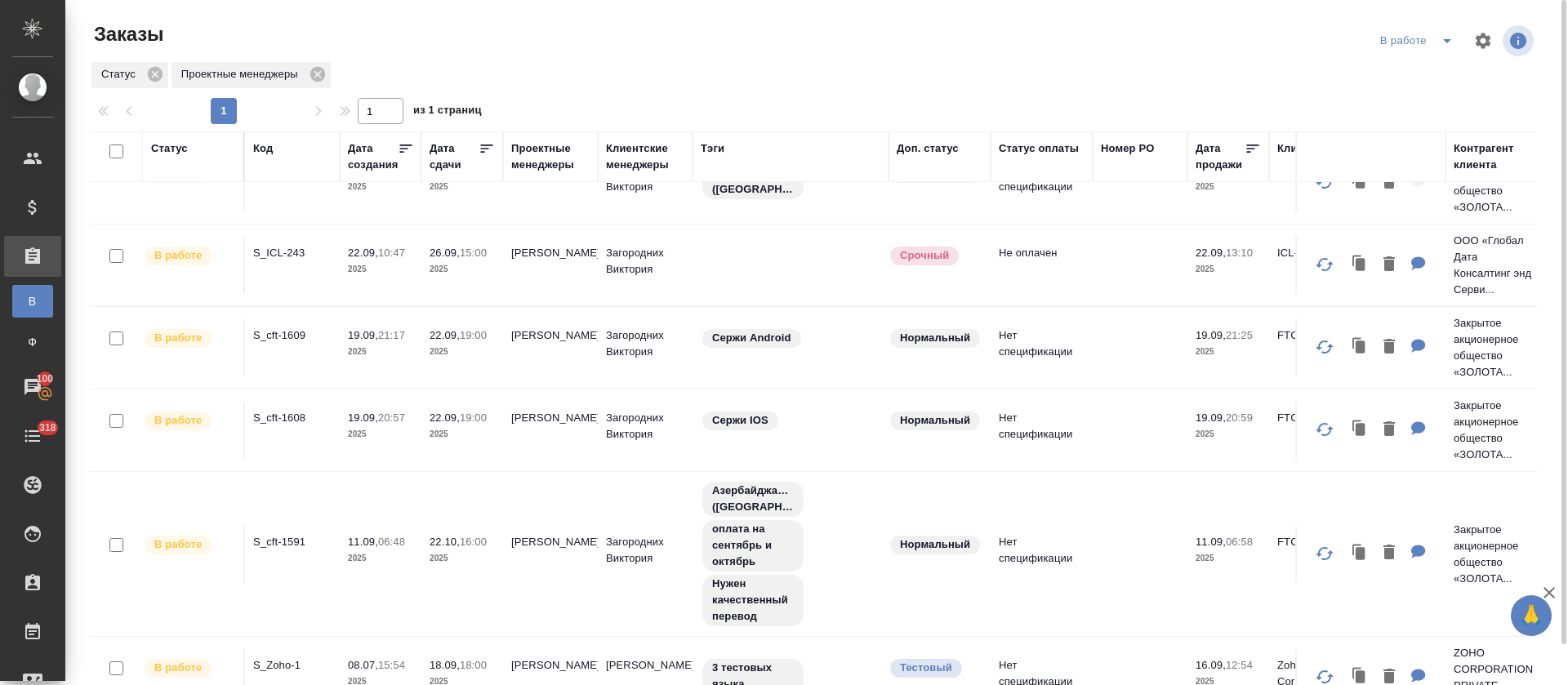
click at [1442, 44] on icon "split button" at bounding box center [1446, 40] width 20 height 20
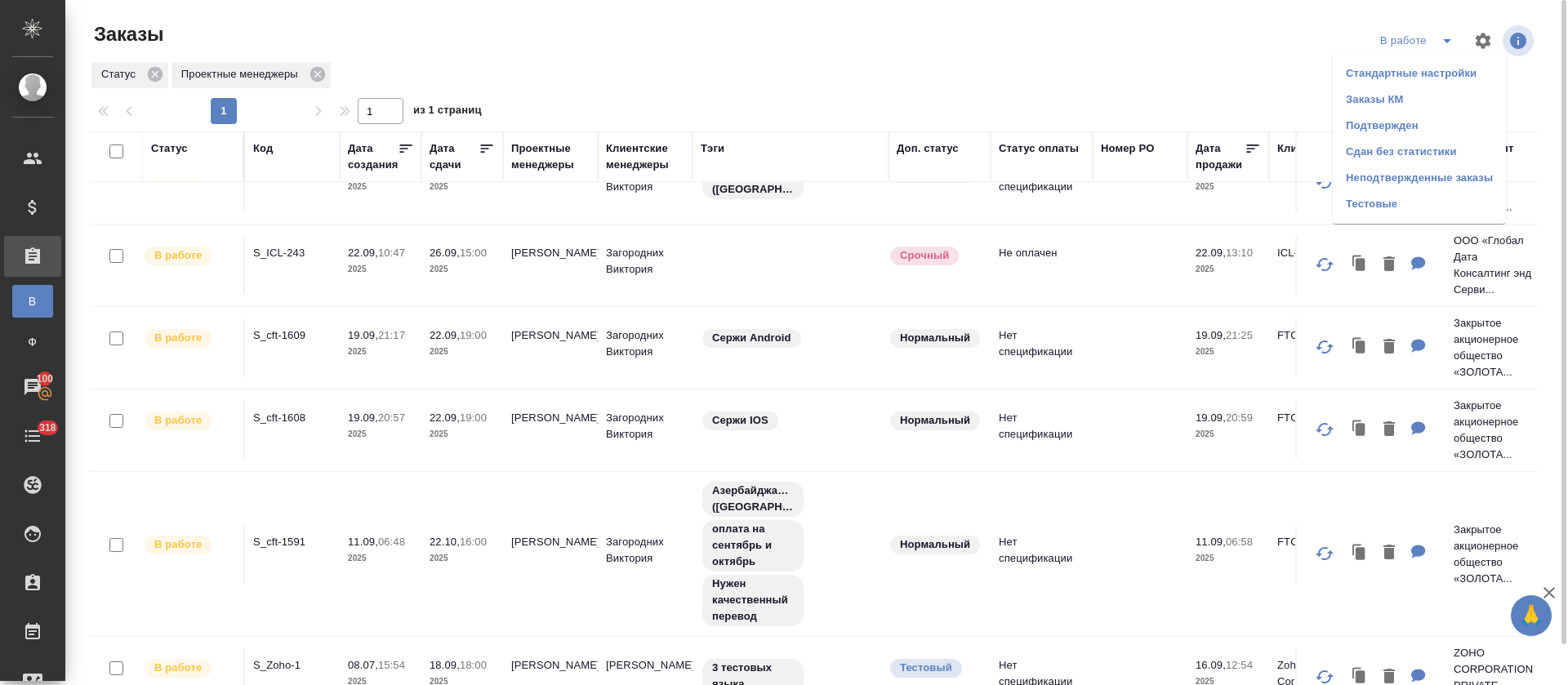
click at [1395, 130] on li "Подтвержден" at bounding box center [1419, 125] width 173 height 26
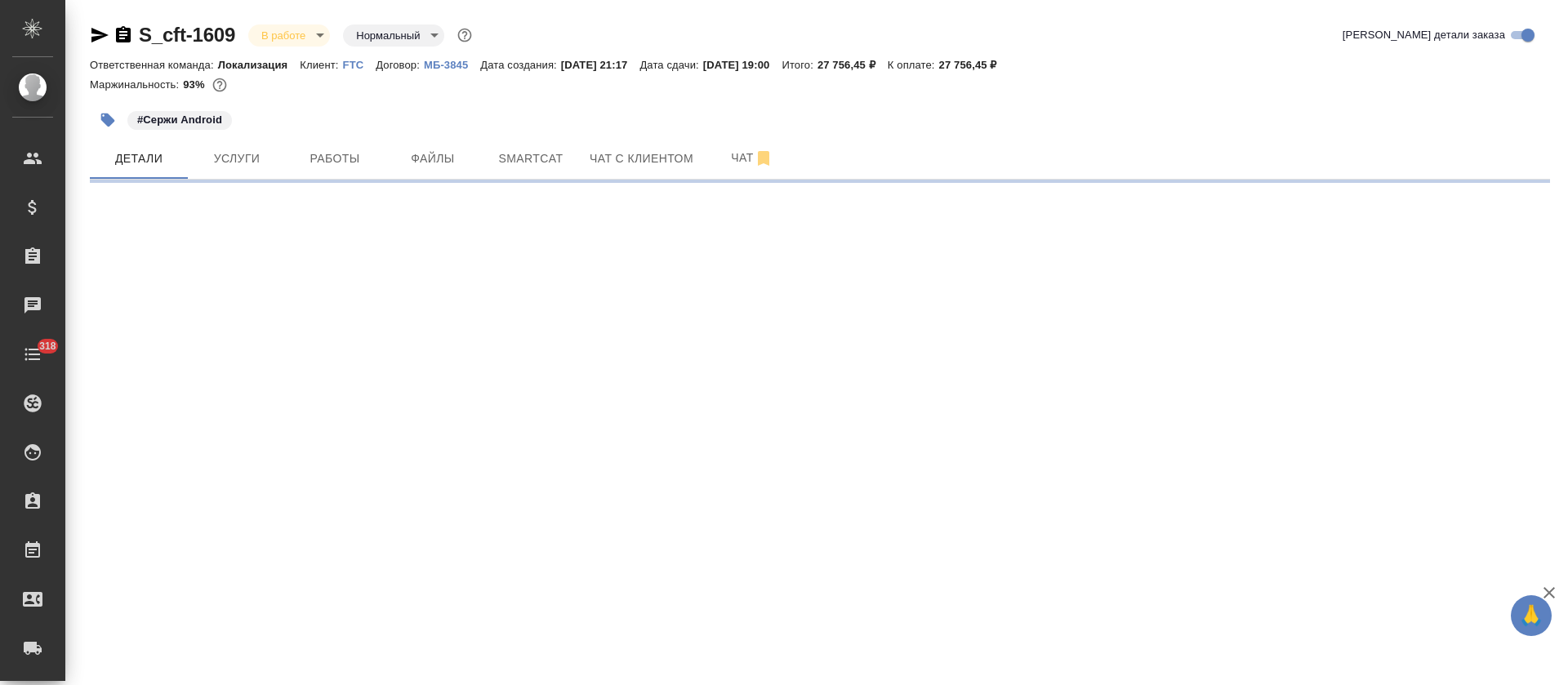
select select "RU"
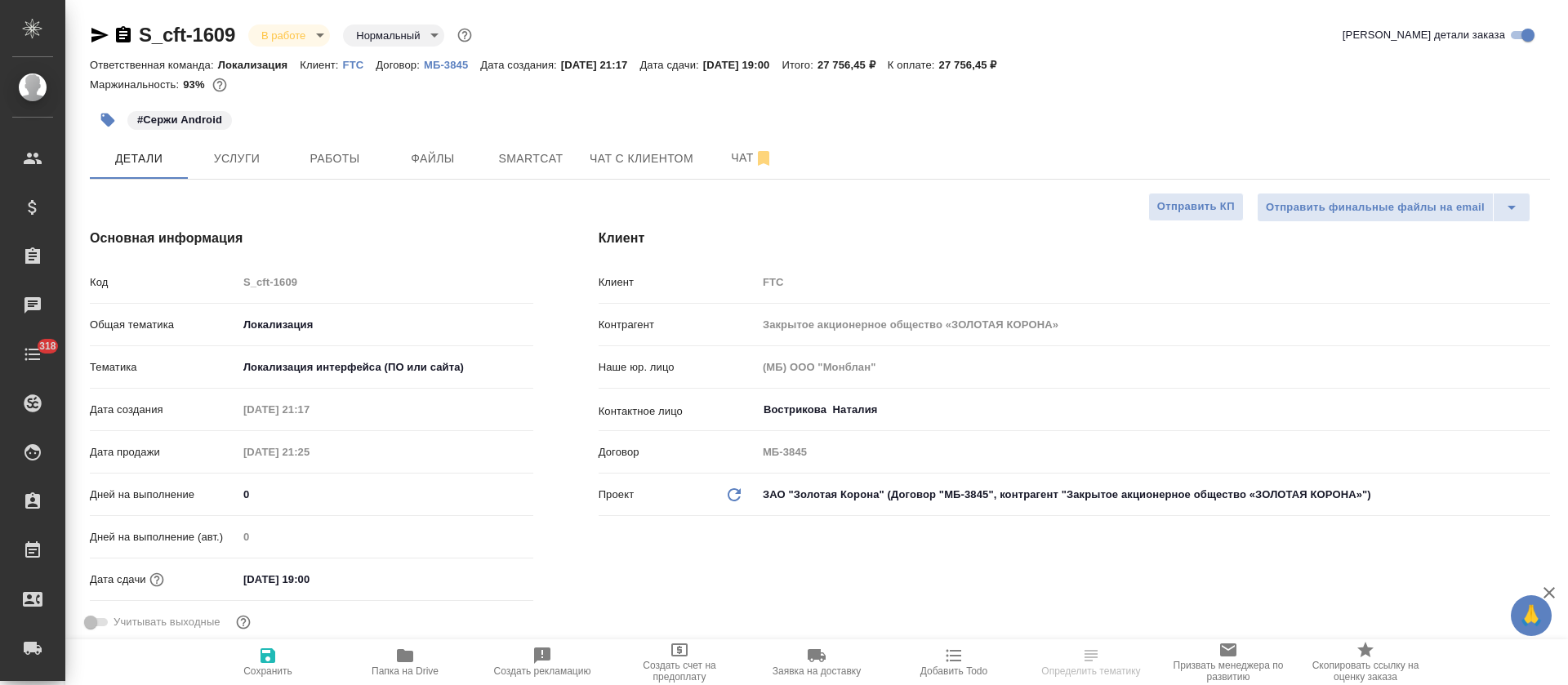
type textarea "x"
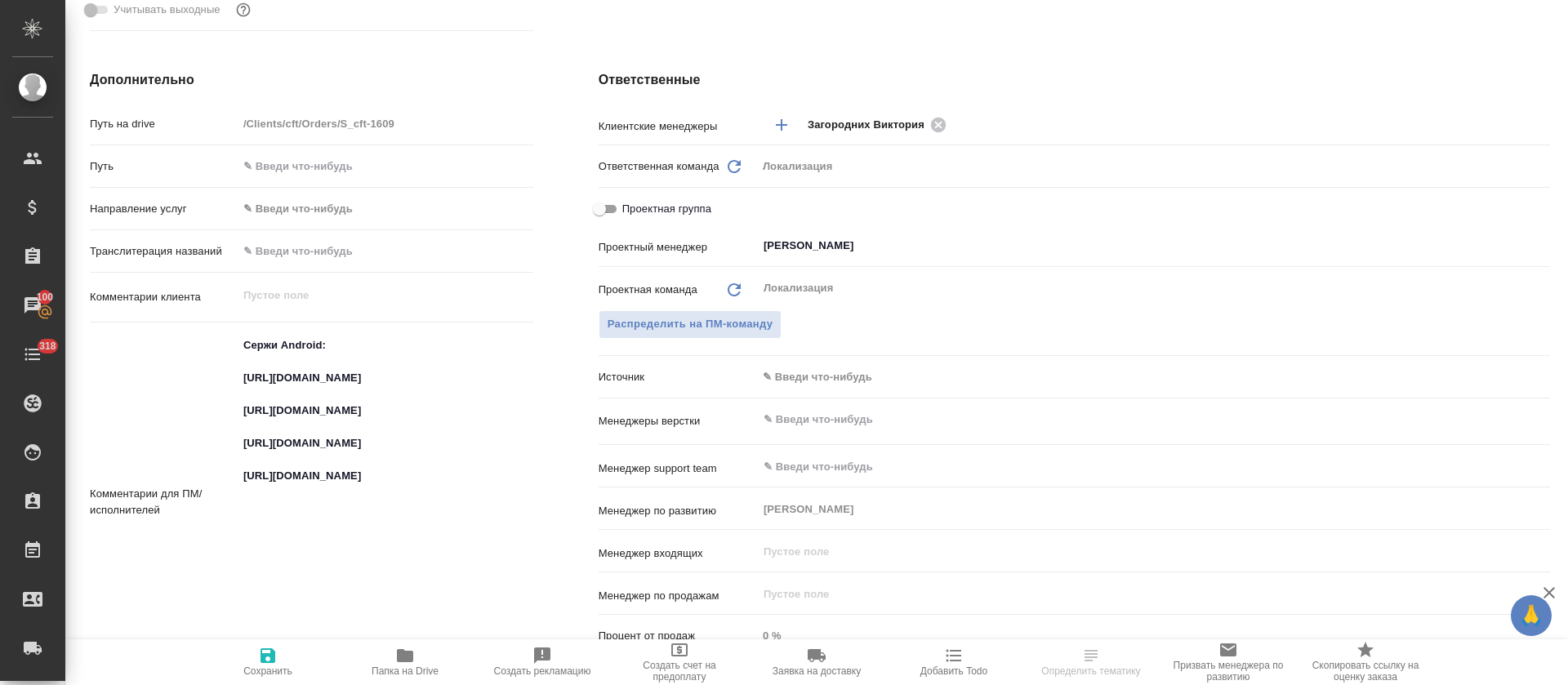
scroll to position [734, 0]
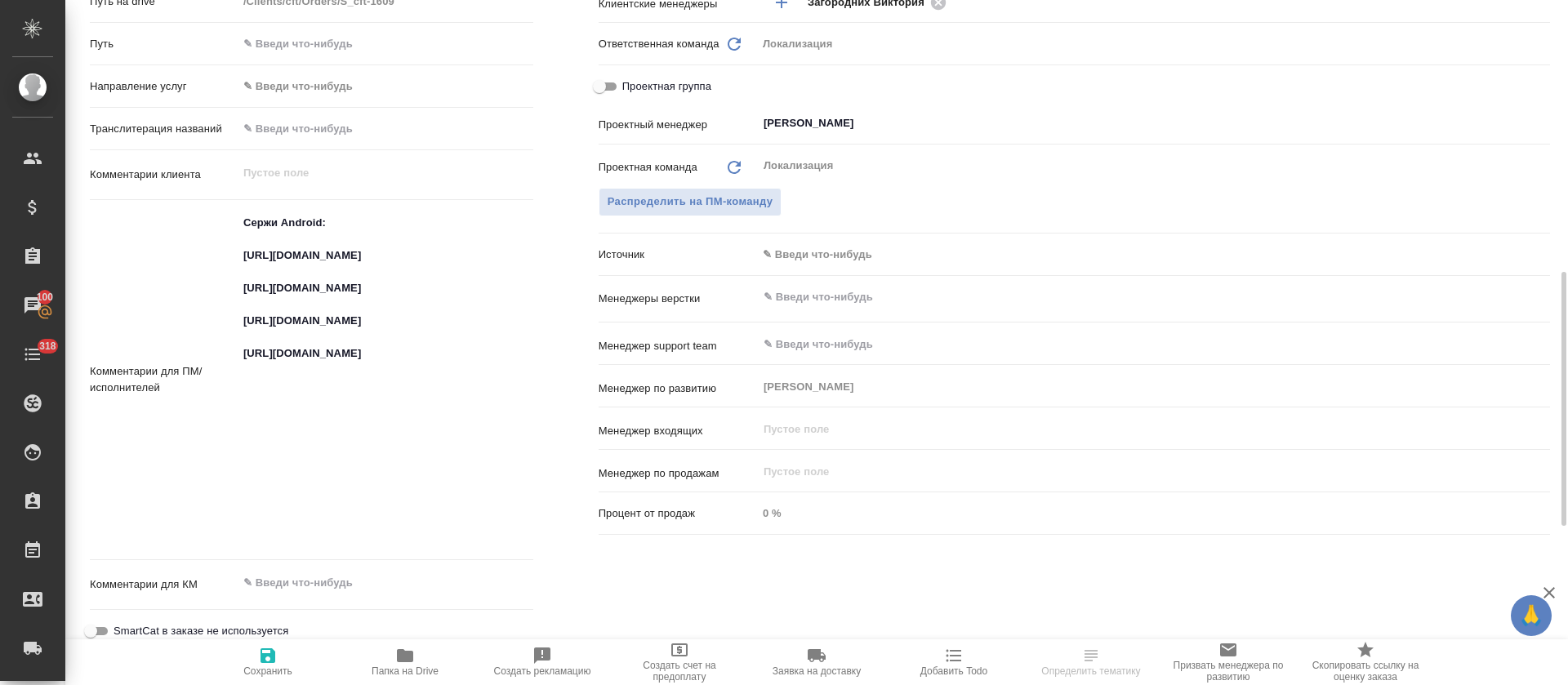
type textarea "x"
click at [304, 283] on textarea "Сержи Android: https://smartcat.com/projects/ce1e2d04-3e56-436e-975d-80da745dea…" at bounding box center [385, 378] width 294 height 337
click at [309, 274] on textarea "Сержи Android: https://smartcat.com/projects/ce1e2d04-3e56-436e-975d-80da745dea…" at bounding box center [385, 378] width 294 height 337
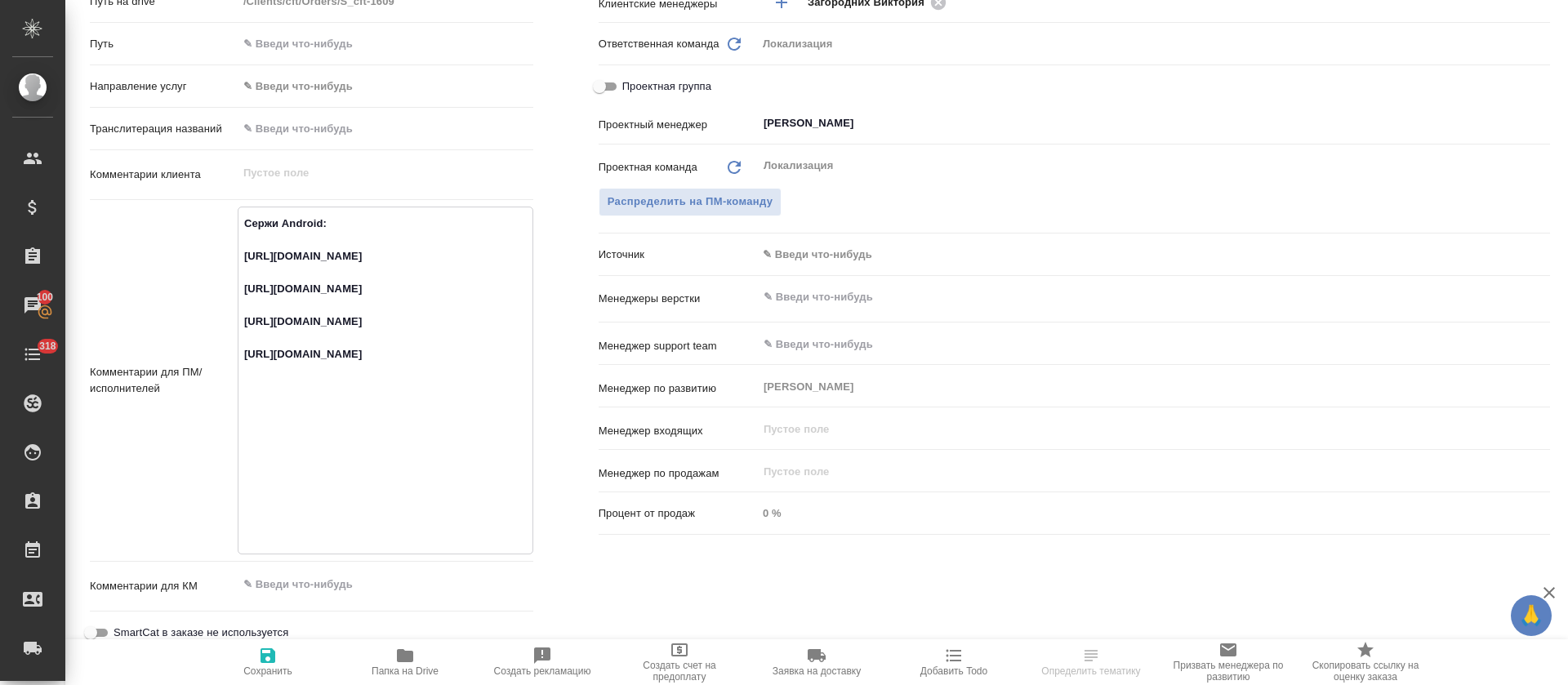
click at [309, 274] on textarea "Сержи Android: https://smartcat.com/projects/ce1e2d04-3e56-436e-975d-80da745dea…" at bounding box center [385, 378] width 294 height 337
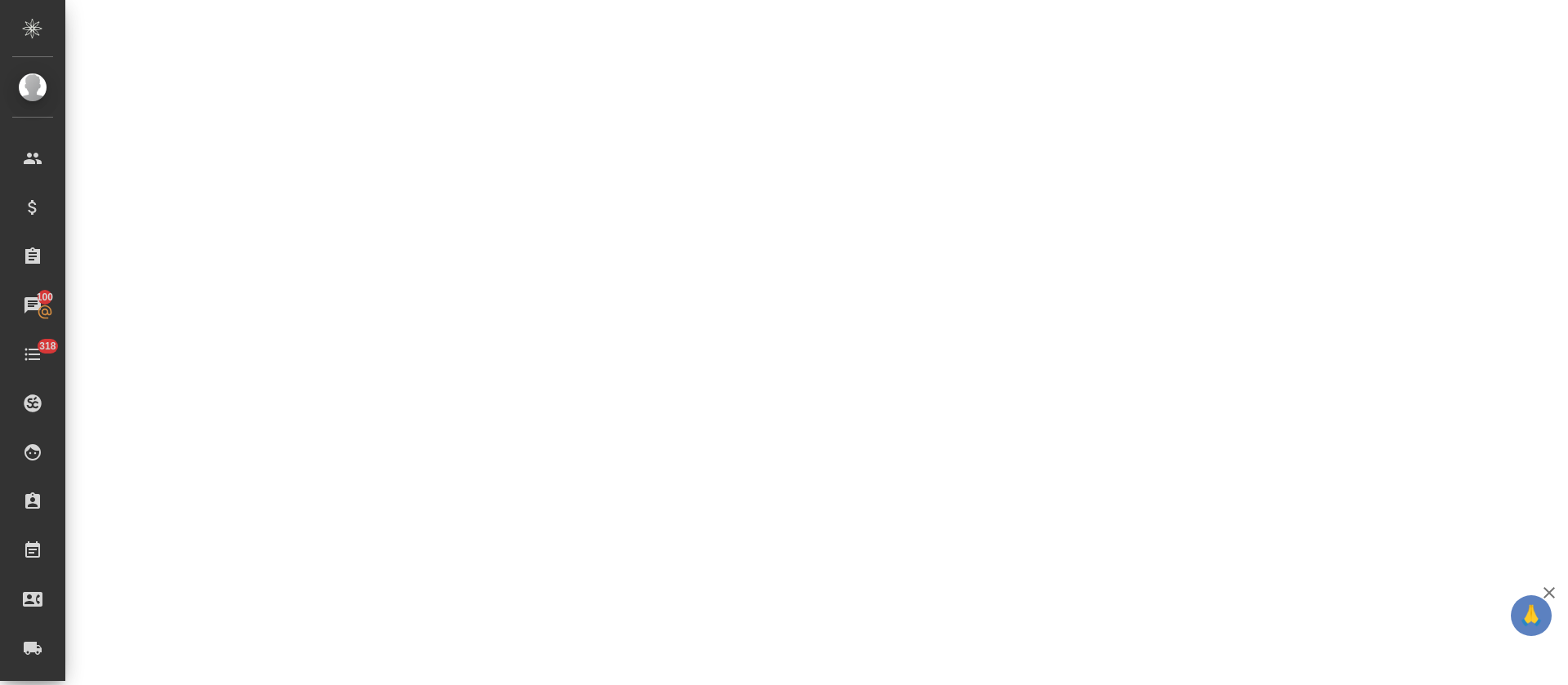
select select "RU"
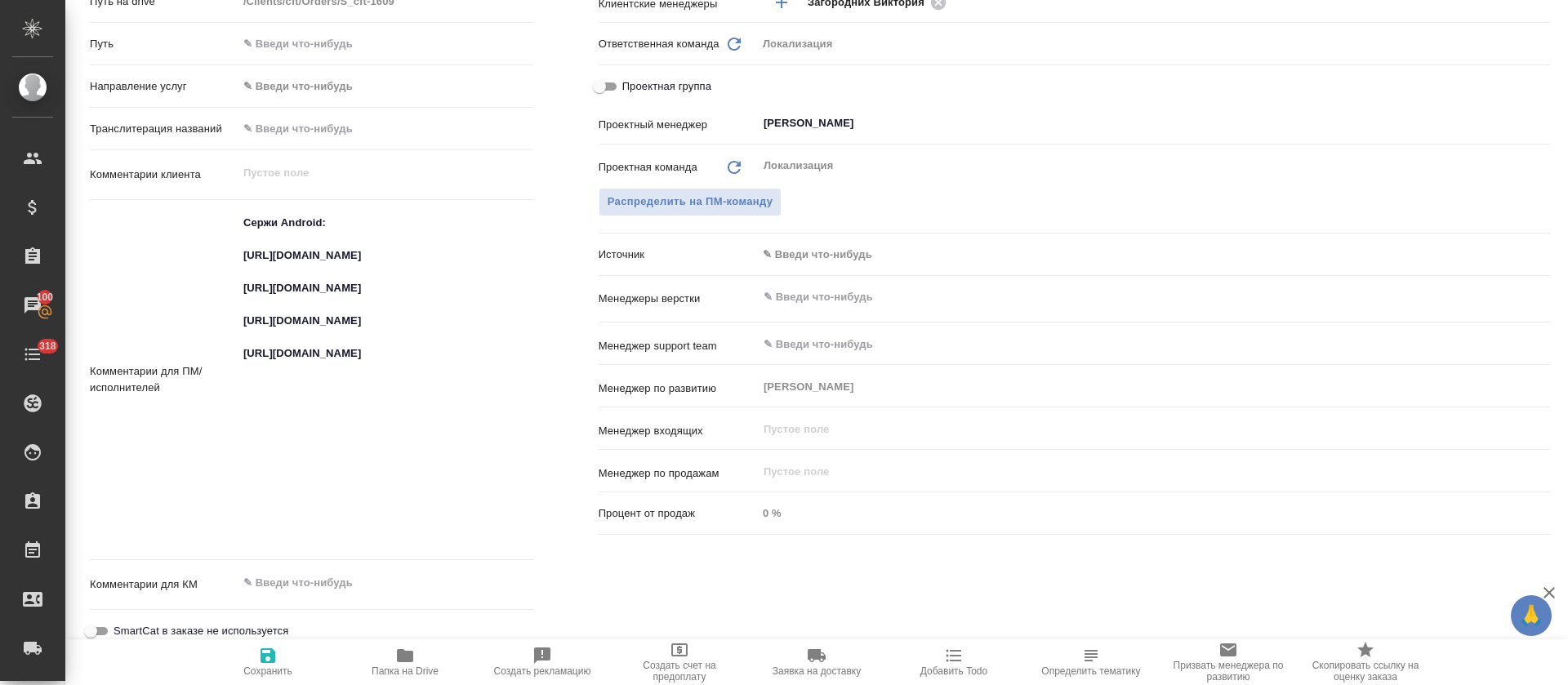
type textarea "x"
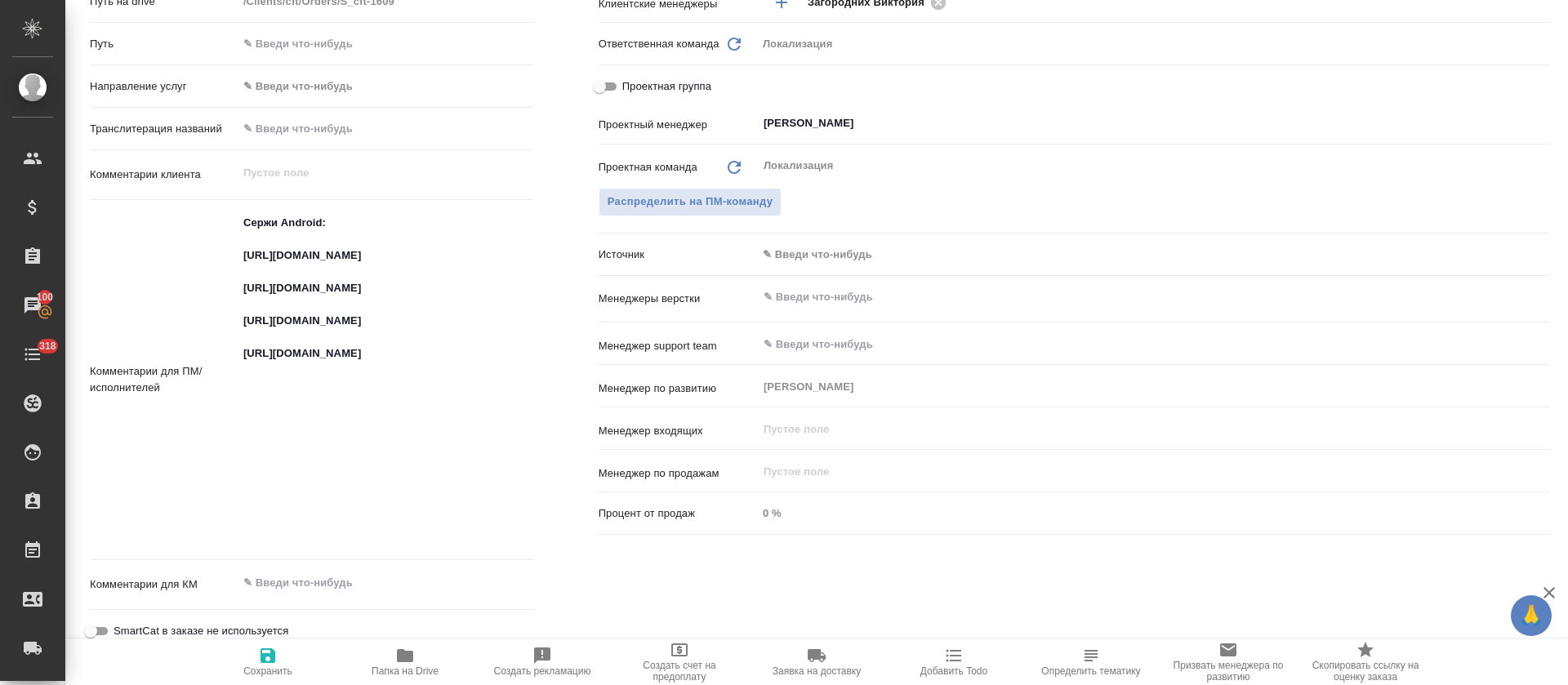
type textarea "x"
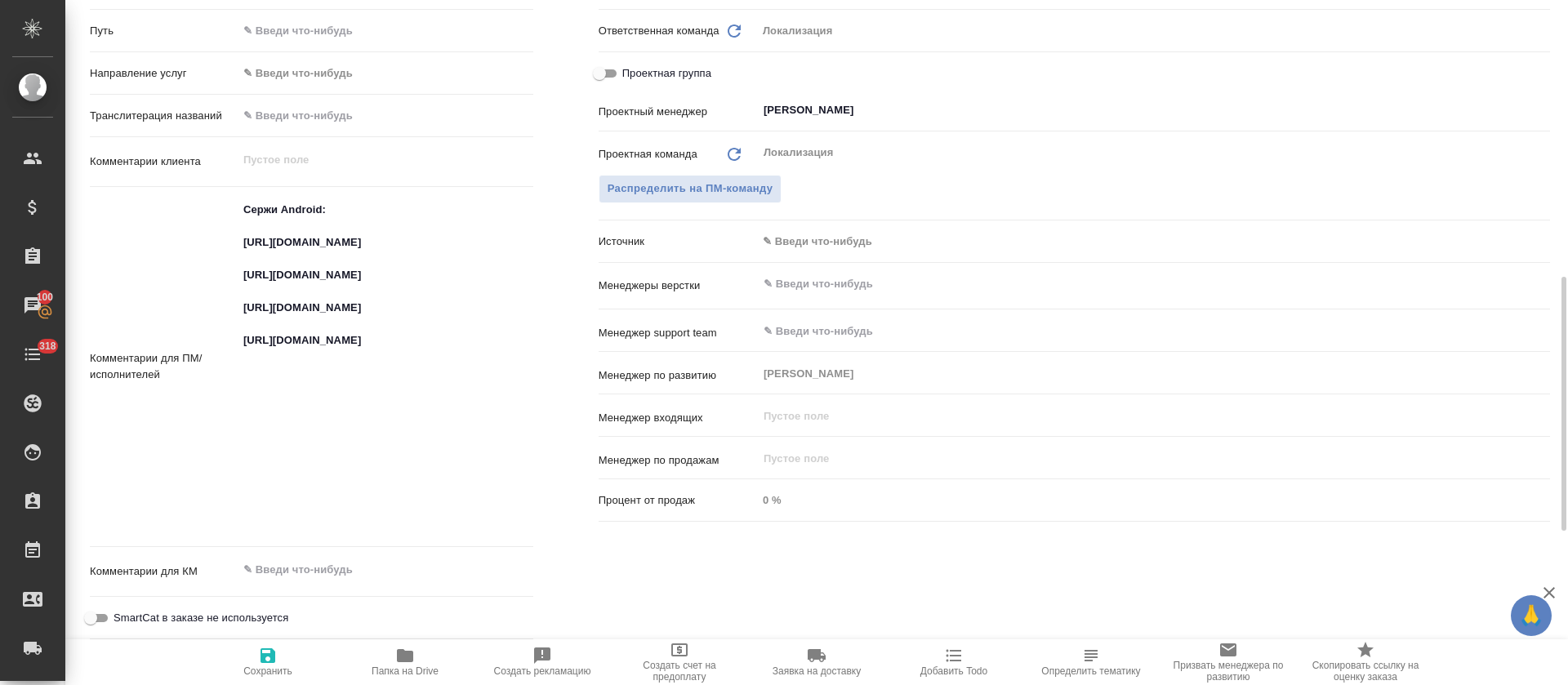
type textarea "x"
click at [323, 336] on textarea "Сержи Android: https://smartcat.com/projects/ce1e2d04-3e56-436e-975d-80da745dea…" at bounding box center [385, 364] width 296 height 337
click at [323, 336] on textarea "Сержи Android: https://smartcat.com/projects/ce1e2d04-3e56-436e-975d-80da745dea…" at bounding box center [385, 365] width 294 height 337
type textarea "x"
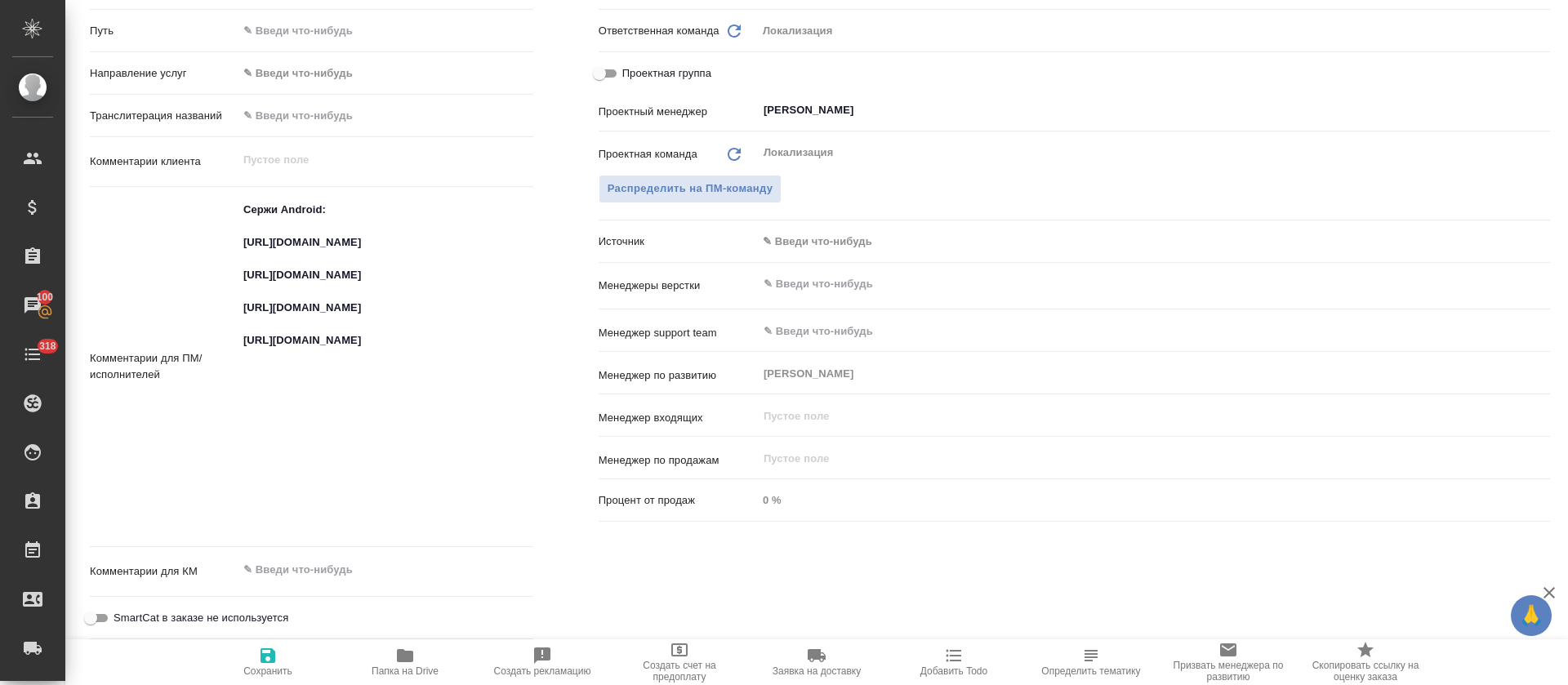
type textarea "x"
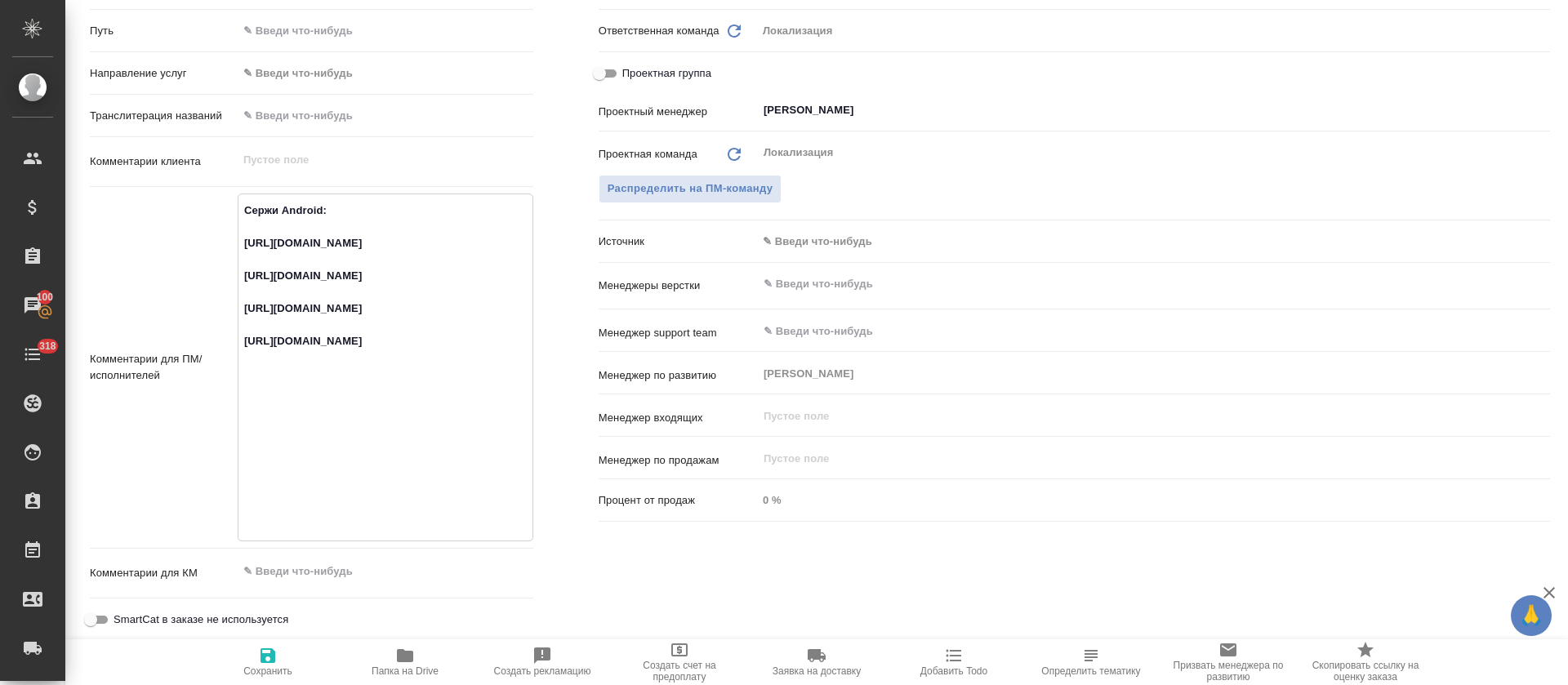
click at [289, 420] on textarea "Сержи Android: https://smartcat.com/projects/ce1e2d04-3e56-436e-975d-80da745dea…" at bounding box center [385, 365] width 294 height 337
type textarea "x"
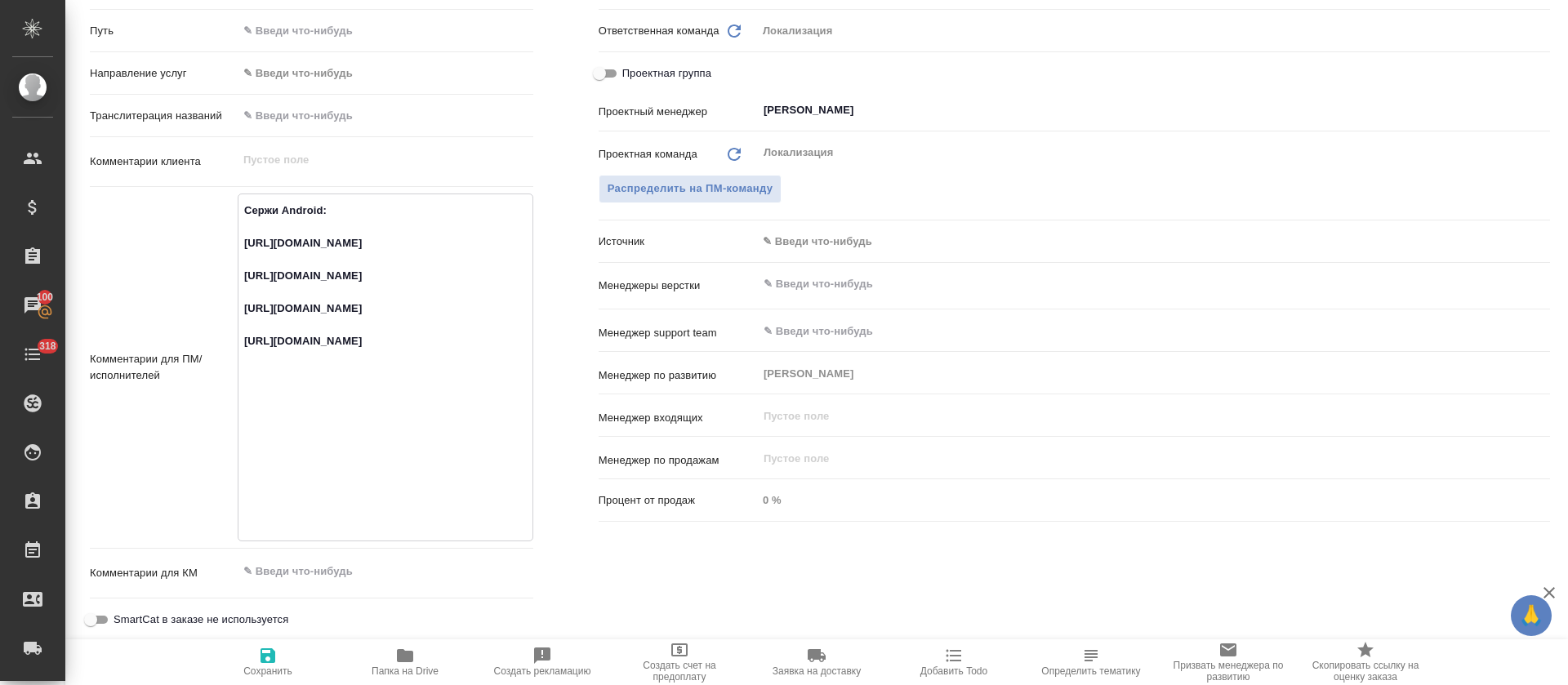
type textarea "x"
click at [345, 505] on textarea "Сержи Android: https://smartcat.com/projects/ce1e2d04-3e56-436e-975d-80da745dea…" at bounding box center [385, 365] width 294 height 337
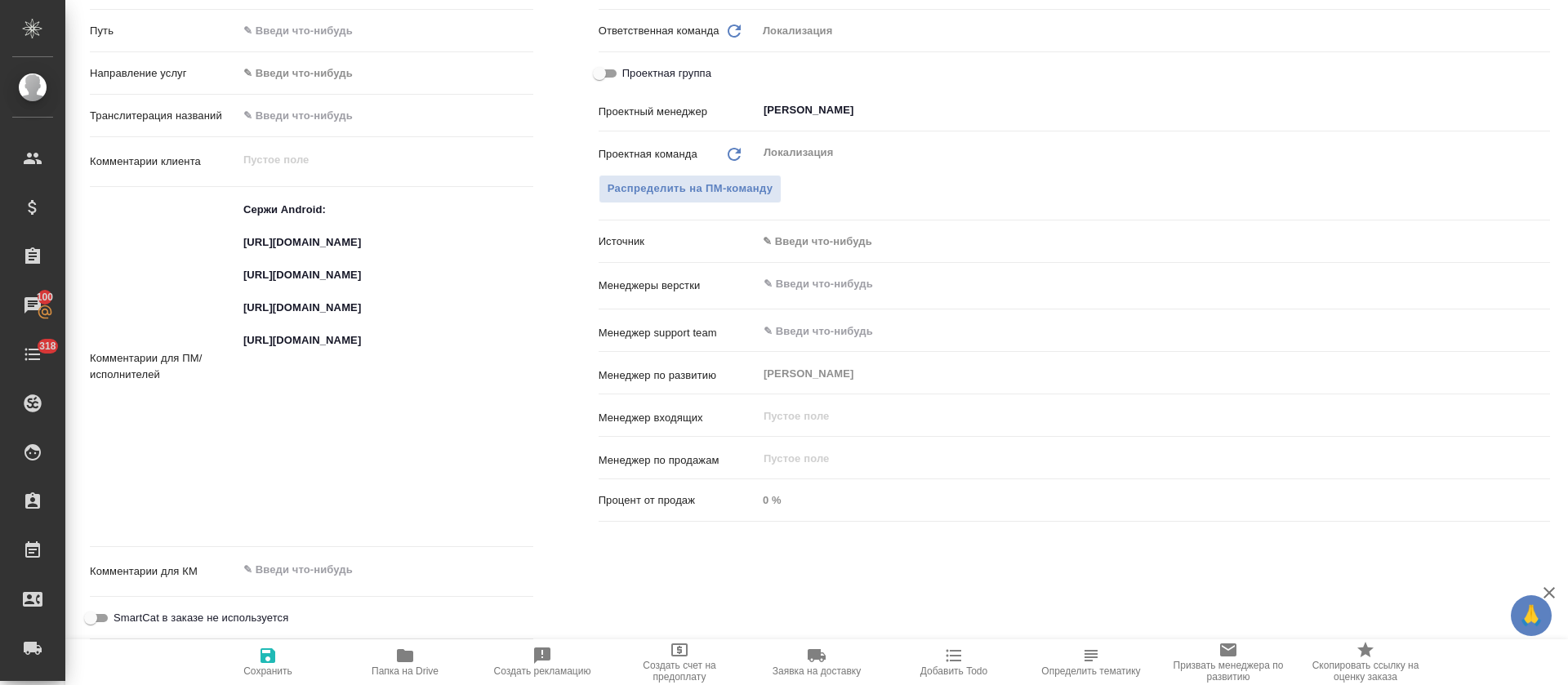
type textarea "x"
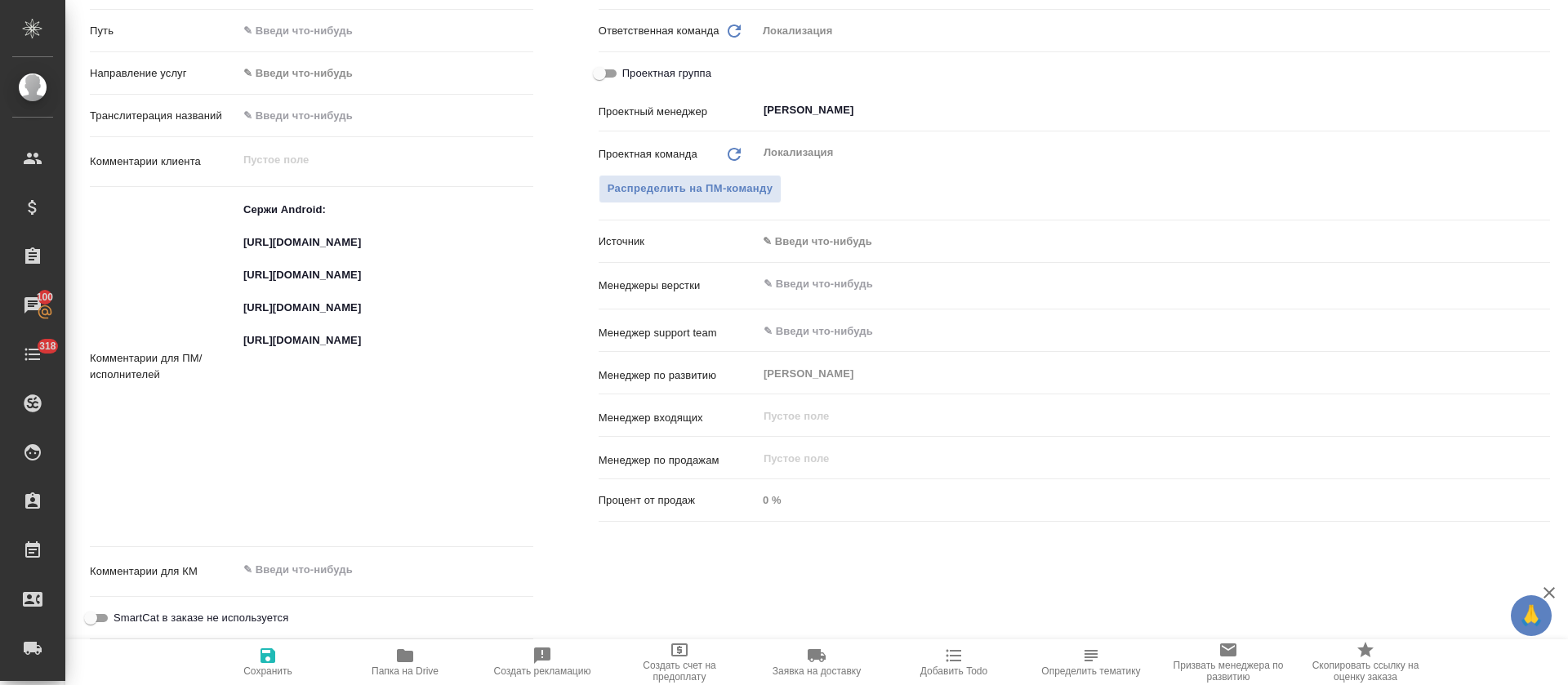
type textarea "x"
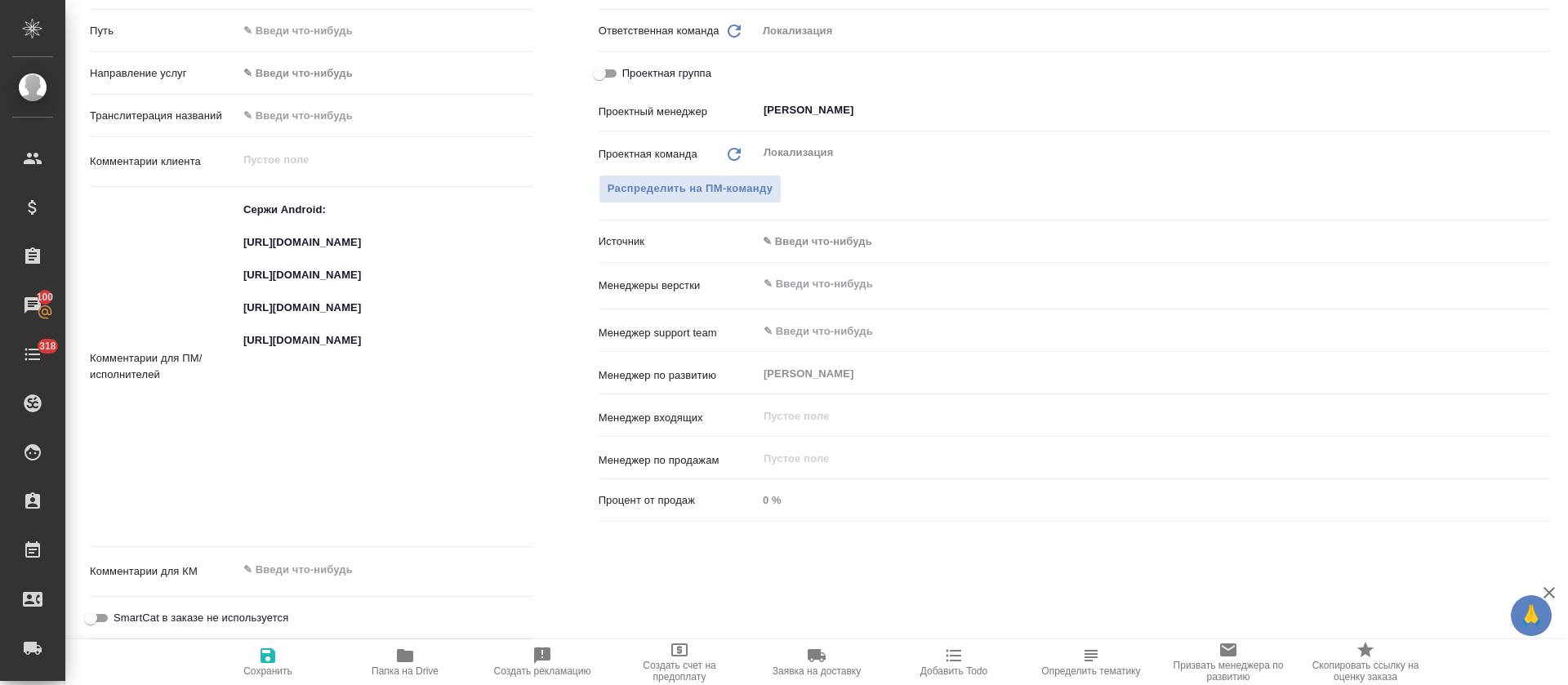
type textarea "x"
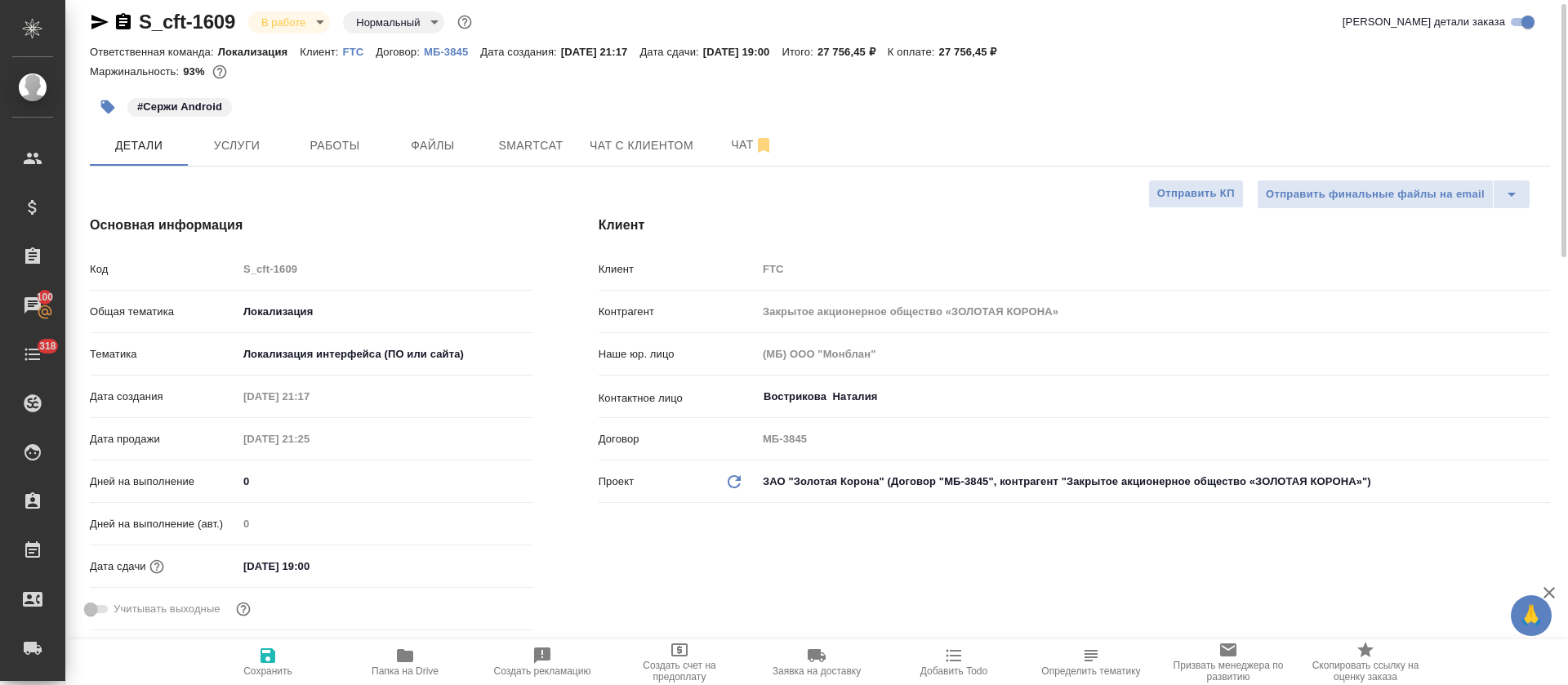
scroll to position [0, 0]
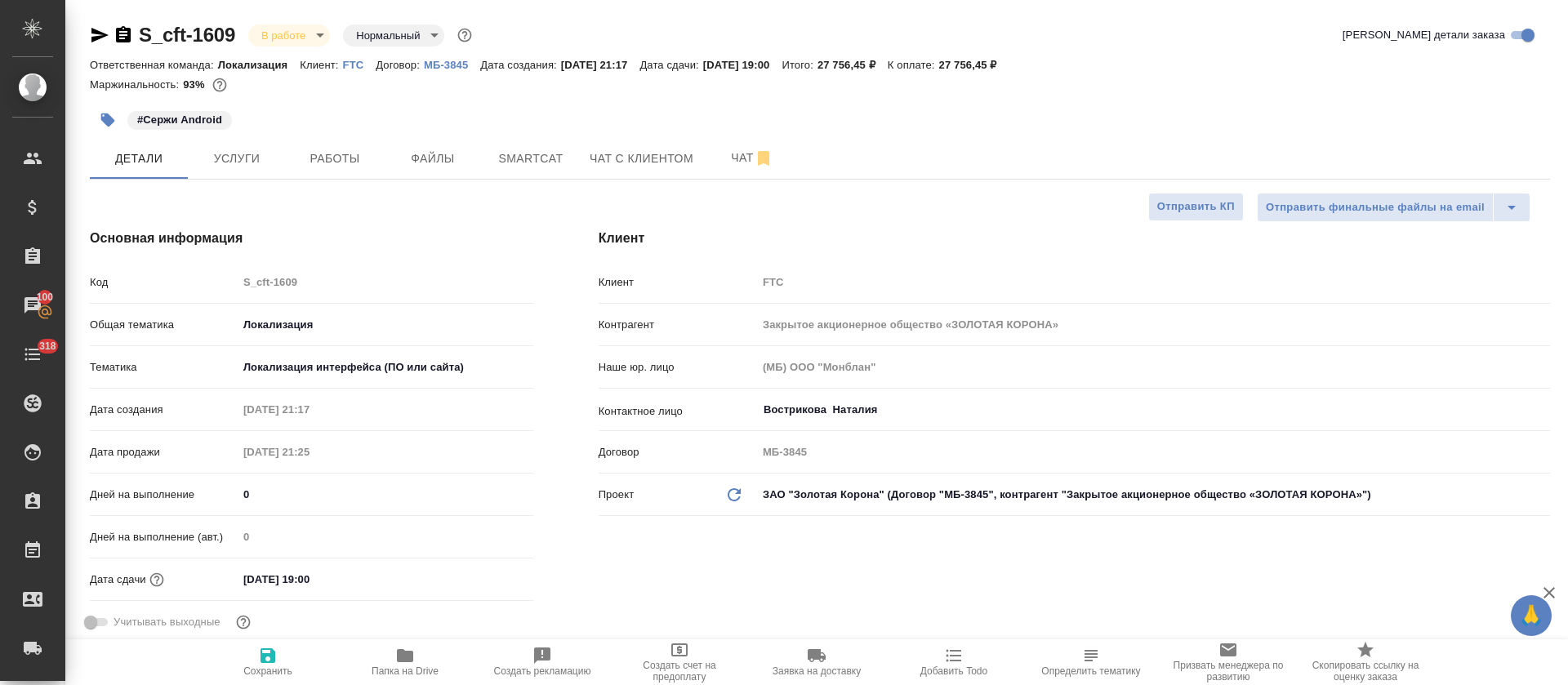
type textarea "x"
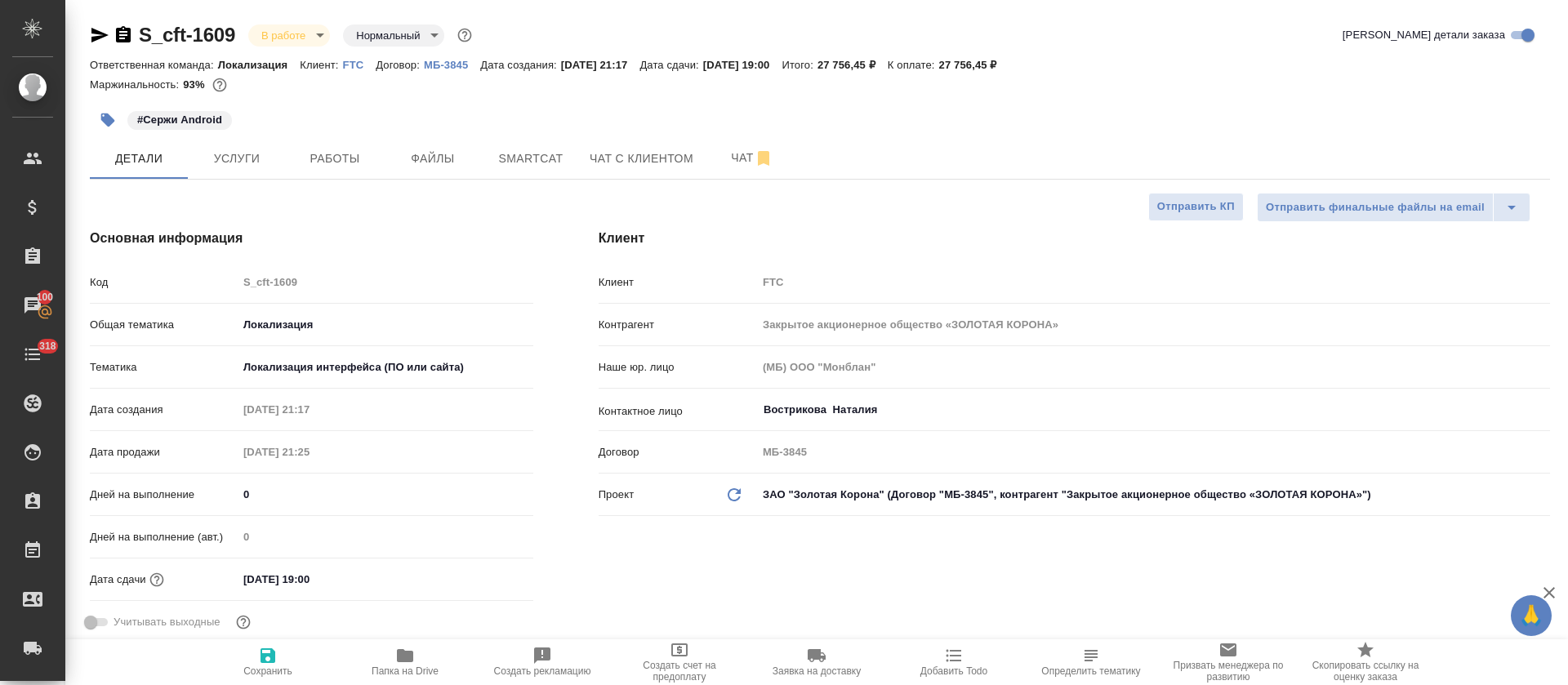
type textarea "x"
click at [359, 170] on button "Работы" at bounding box center [334, 158] width 98 height 41
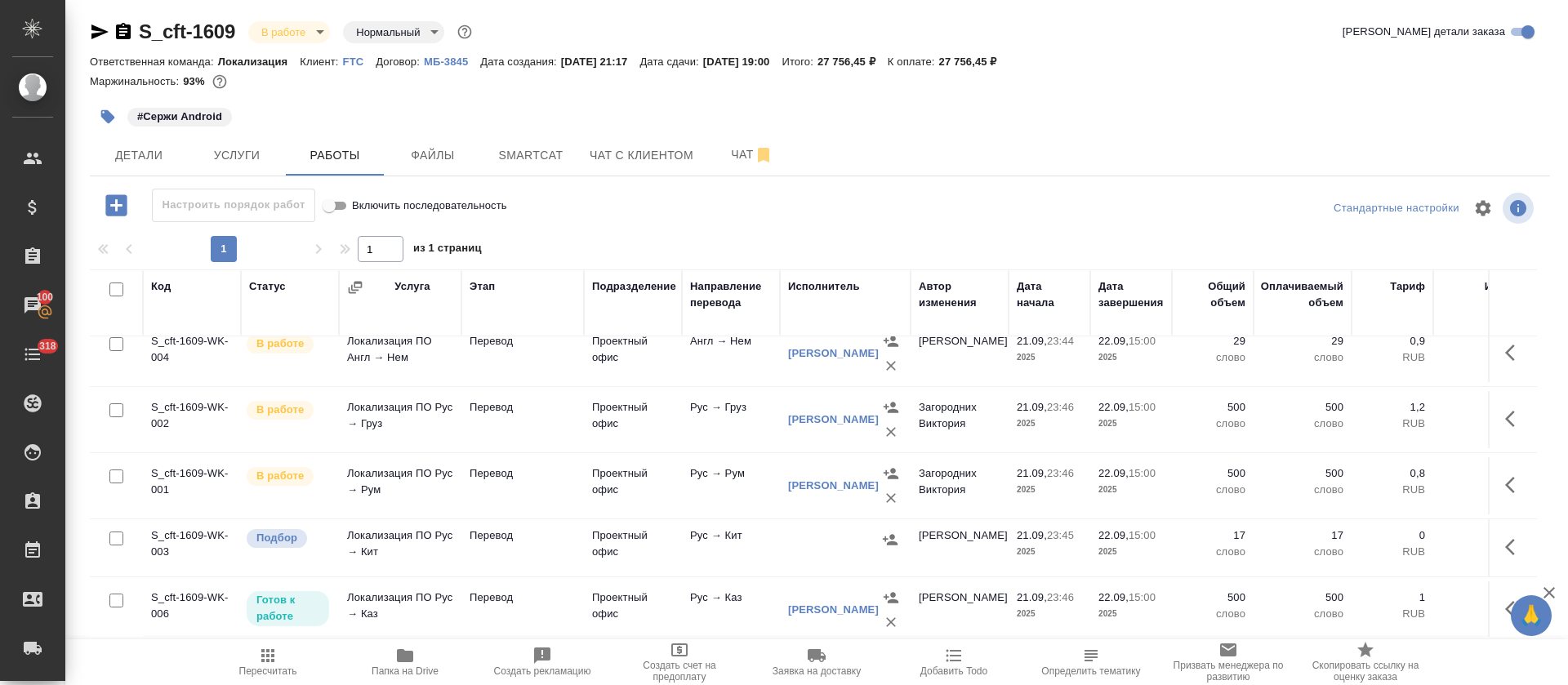
scroll to position [438, 0]
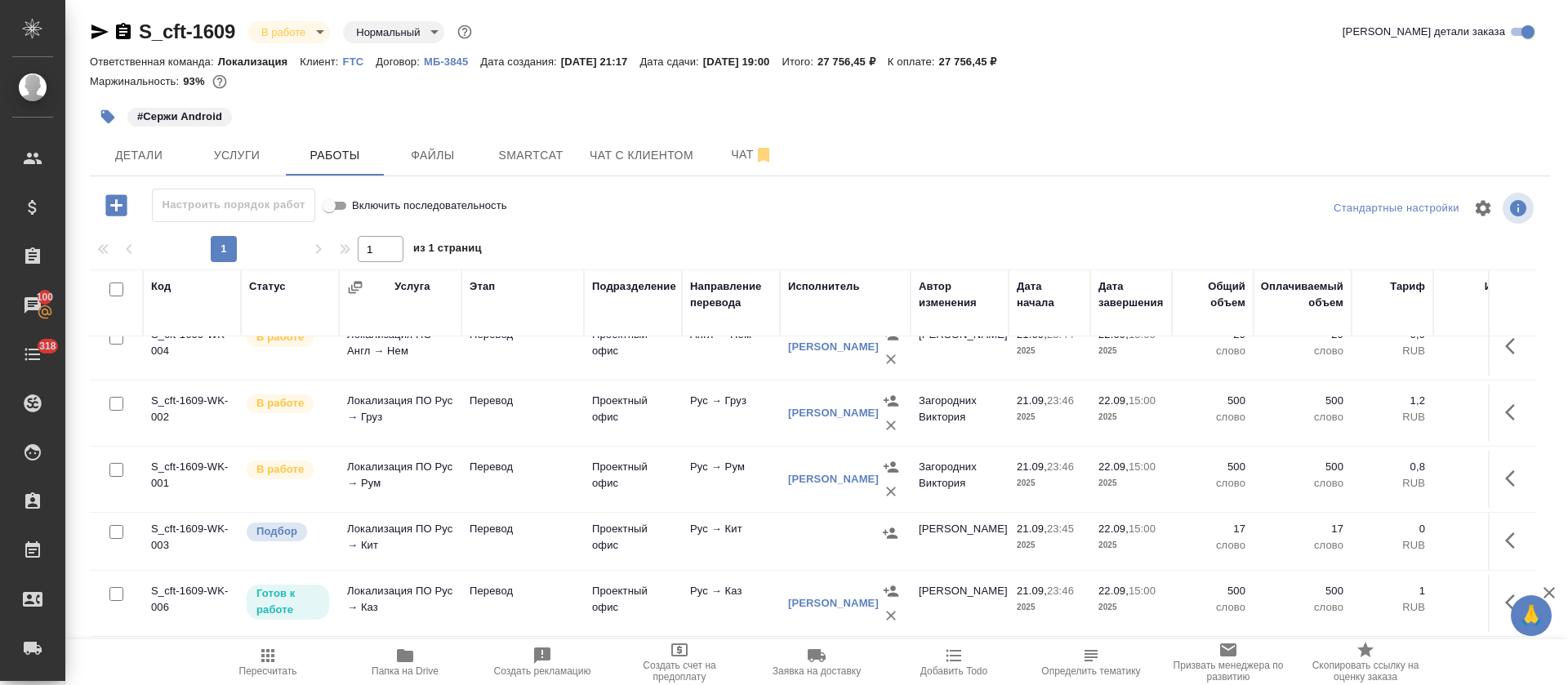
click at [639, 574] on td "Проектный офис" at bounding box center [632, 602] width 98 height 57
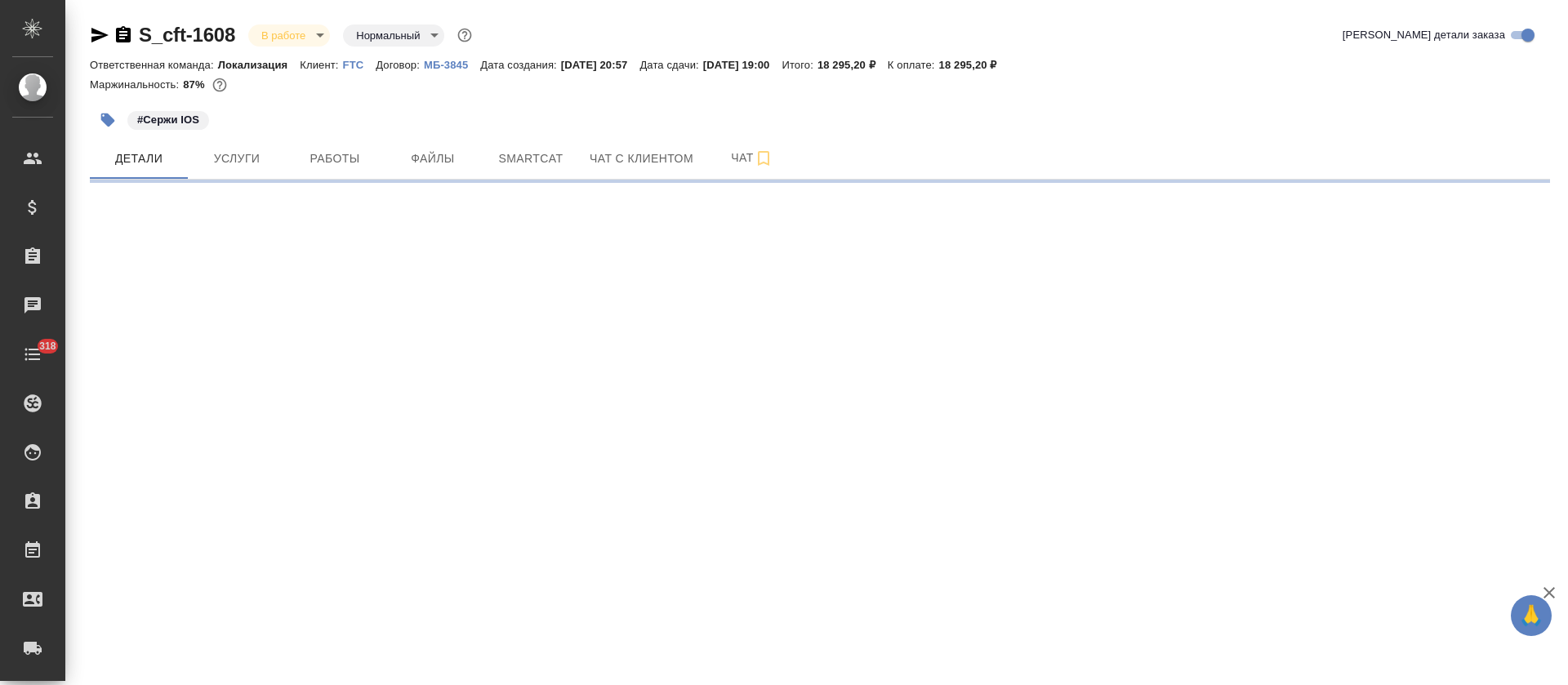
select select "RU"
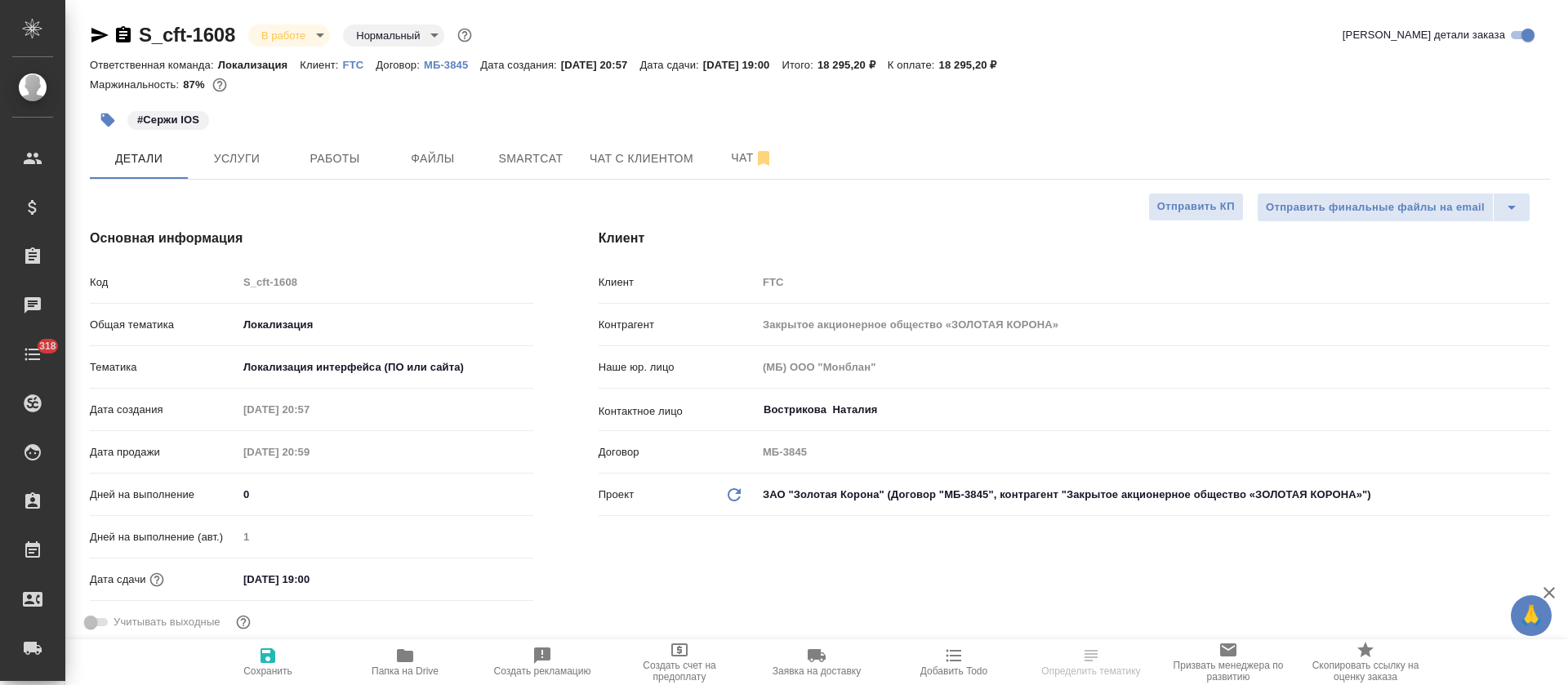
type textarea "x"
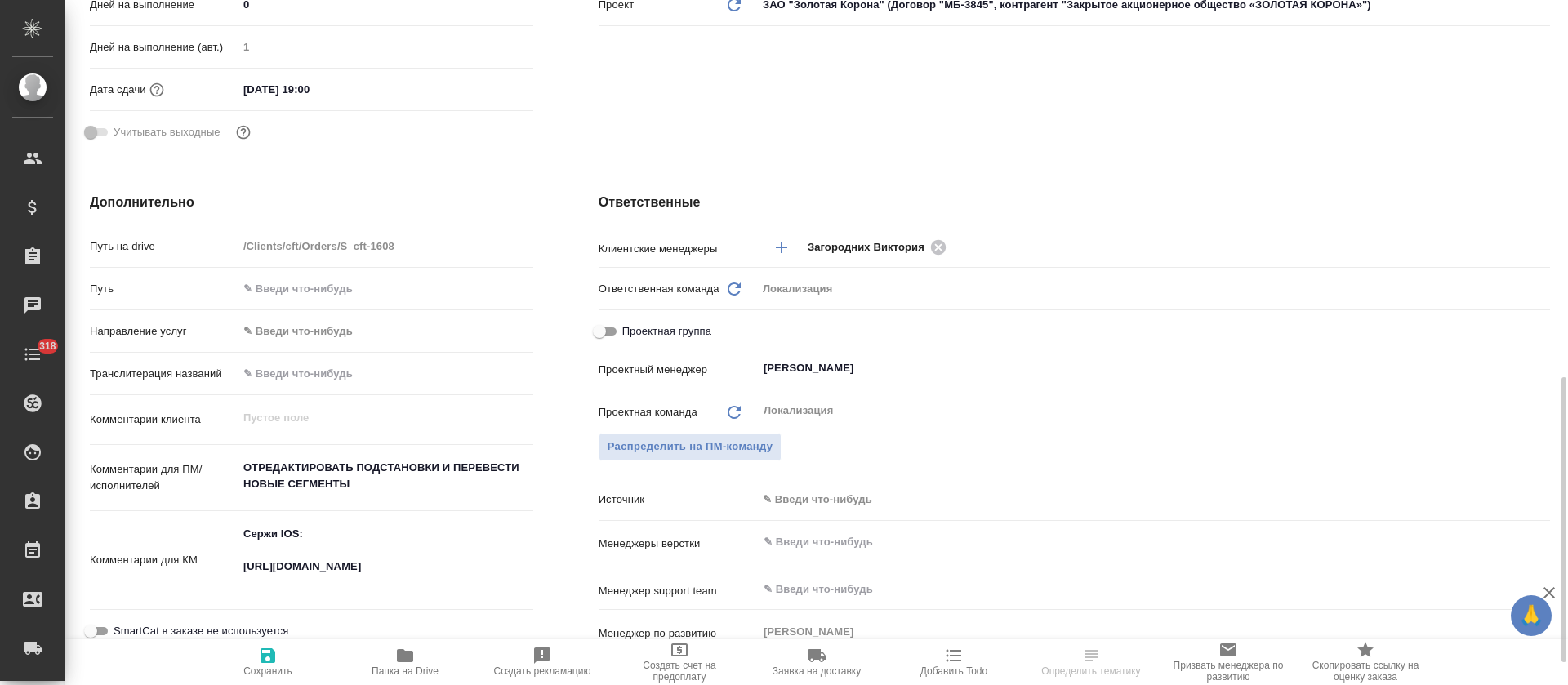
scroll to position [612, 0]
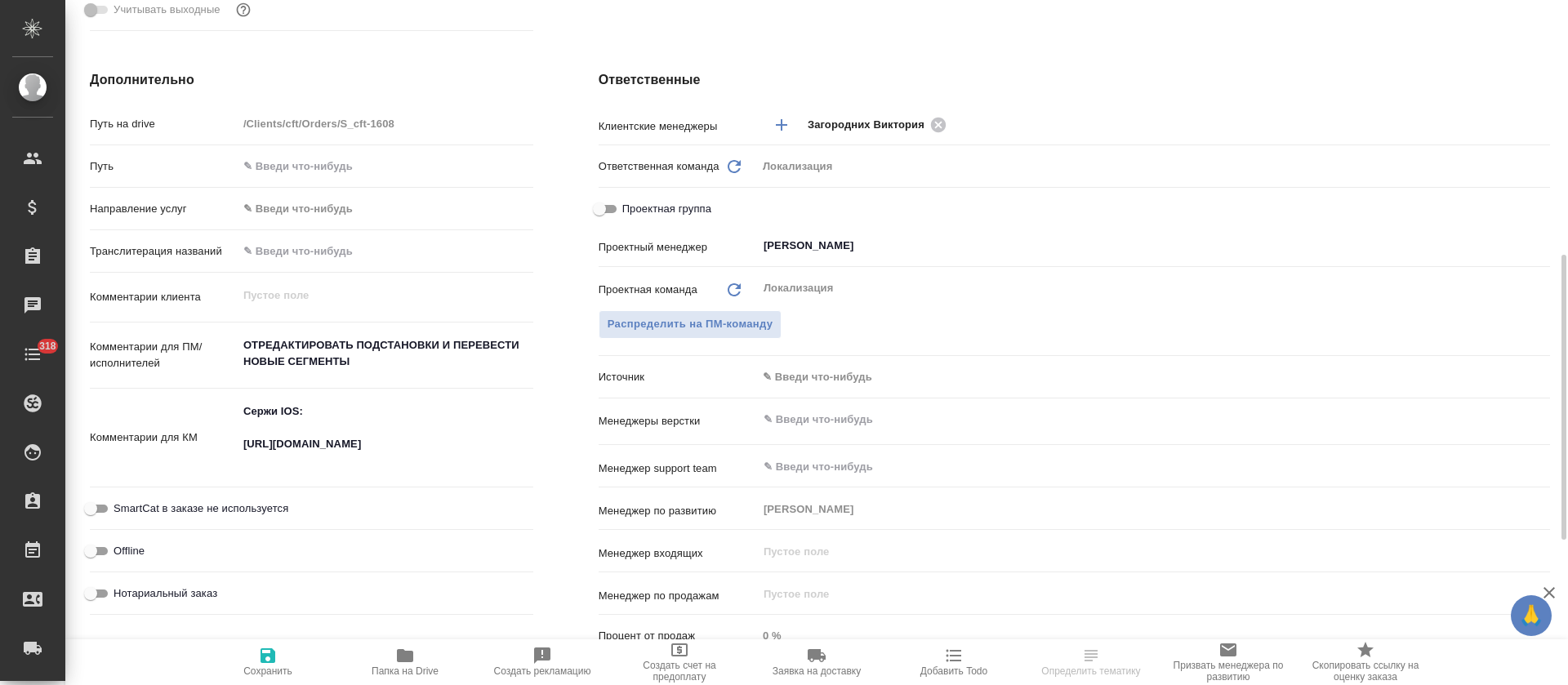
type textarea "x"
click at [326, 449] on textarea "Сержи IOS: [URL][DOMAIN_NAME]" at bounding box center [385, 436] width 296 height 77
click at [326, 449] on textarea "Сержи IOS: [URL][DOMAIN_NAME]" at bounding box center [385, 436] width 294 height 77
type textarea "x"
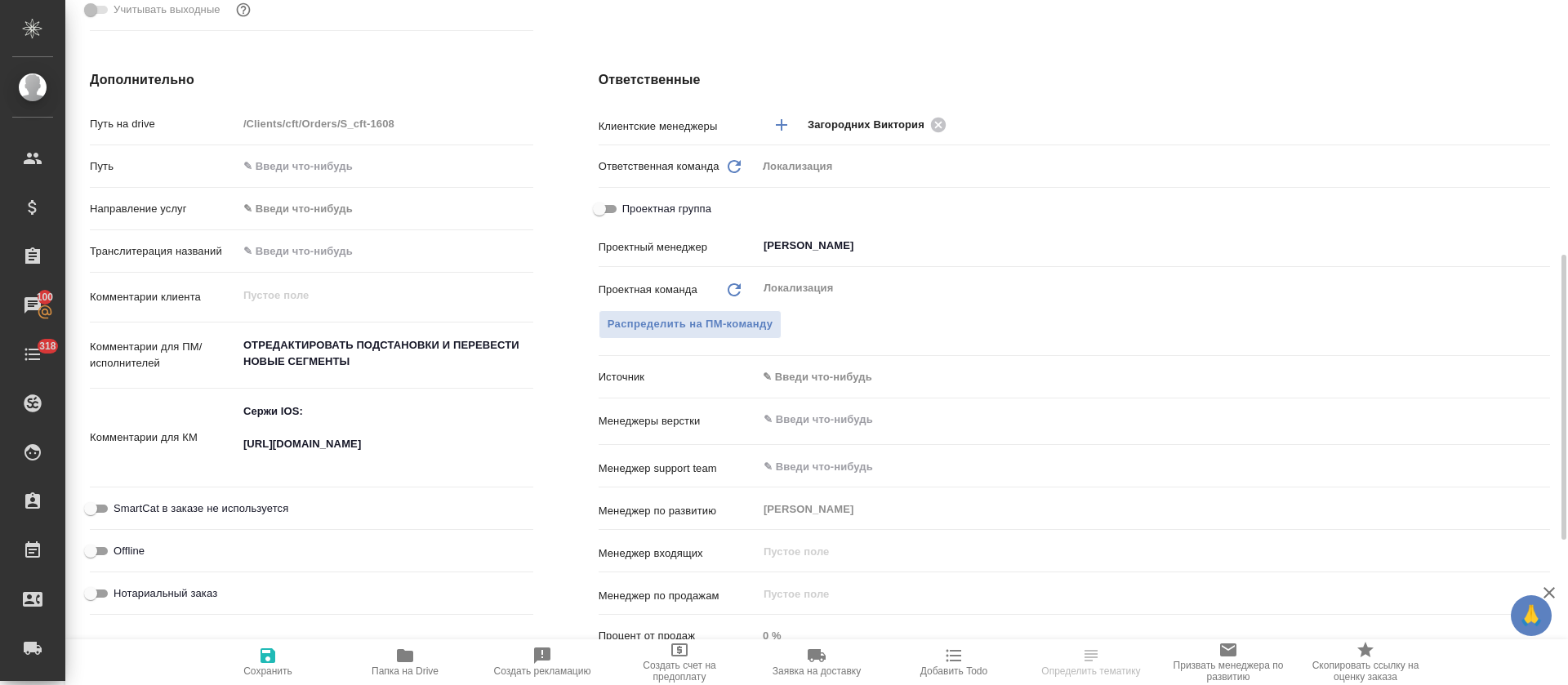
type textarea "x"
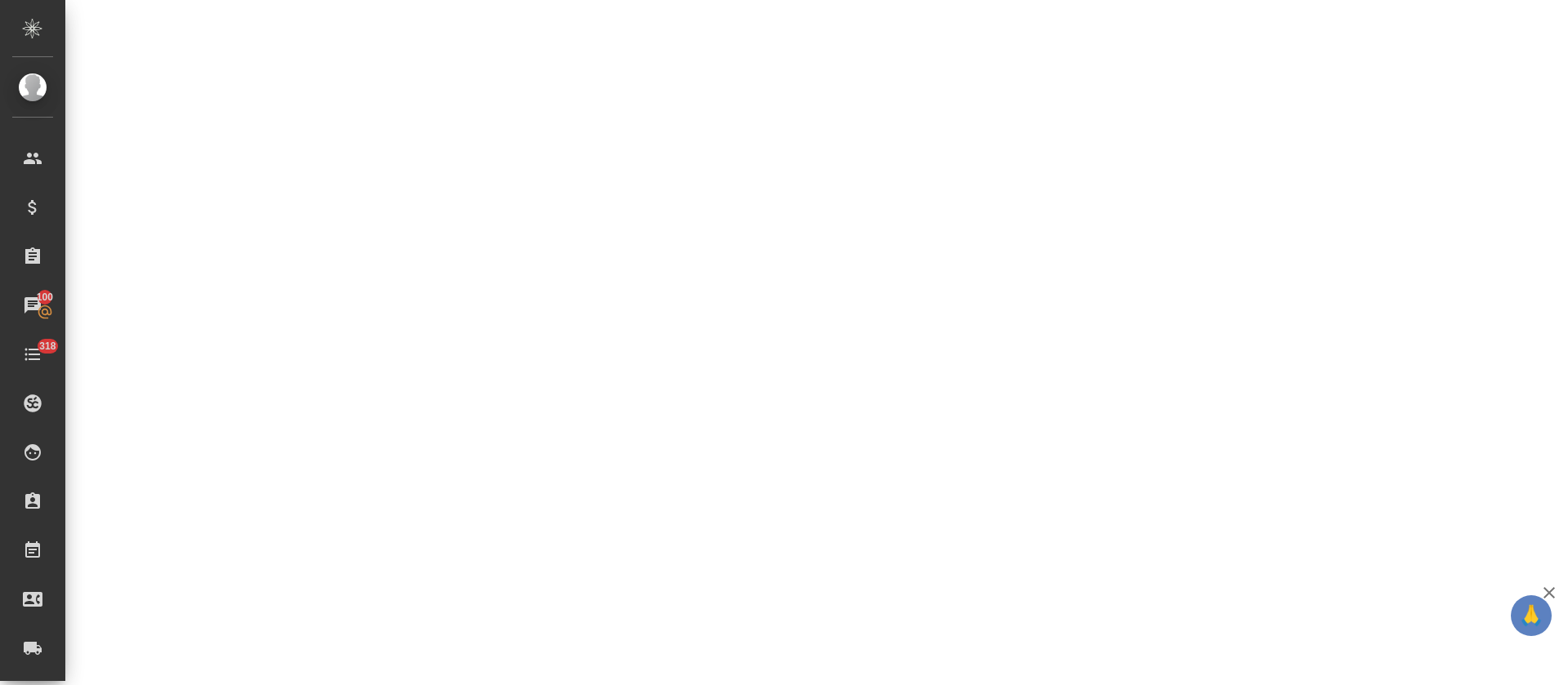
select select "RU"
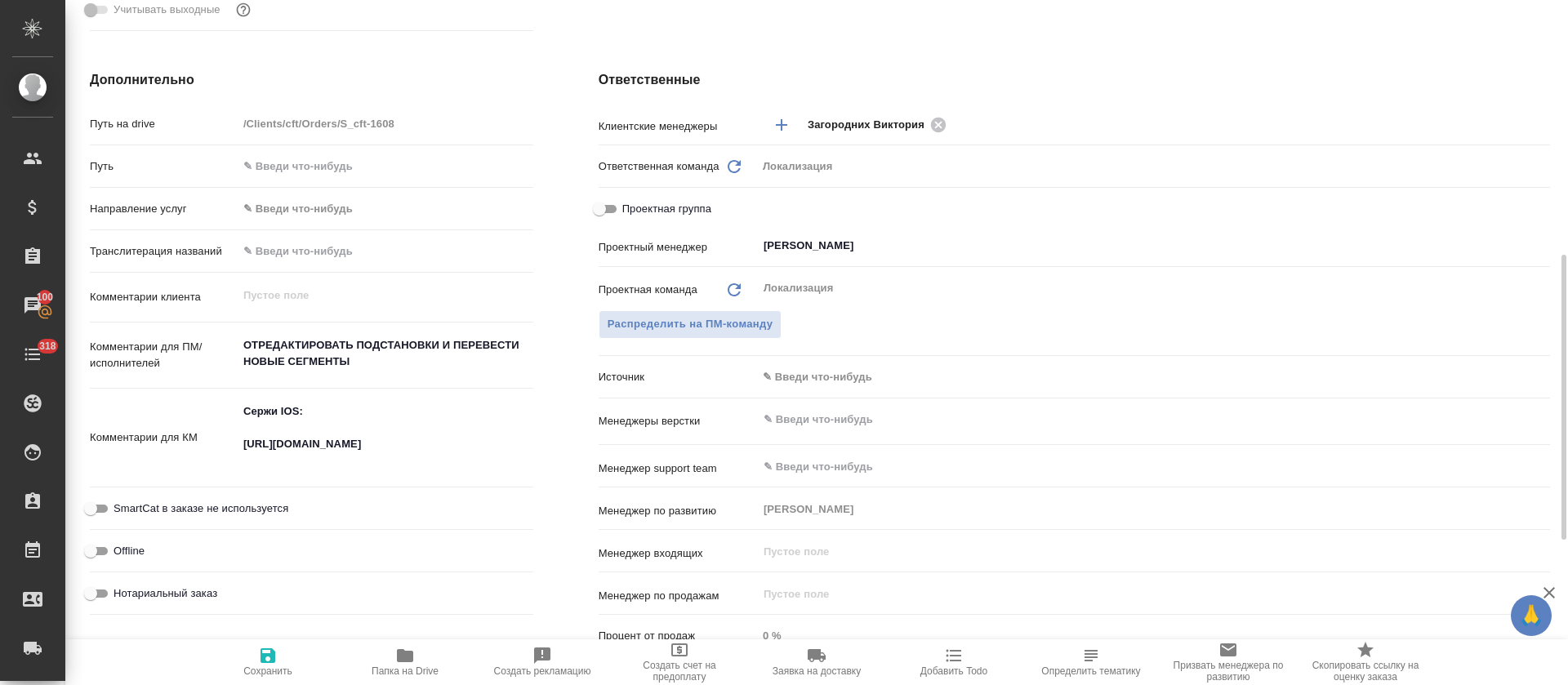
type textarea "x"
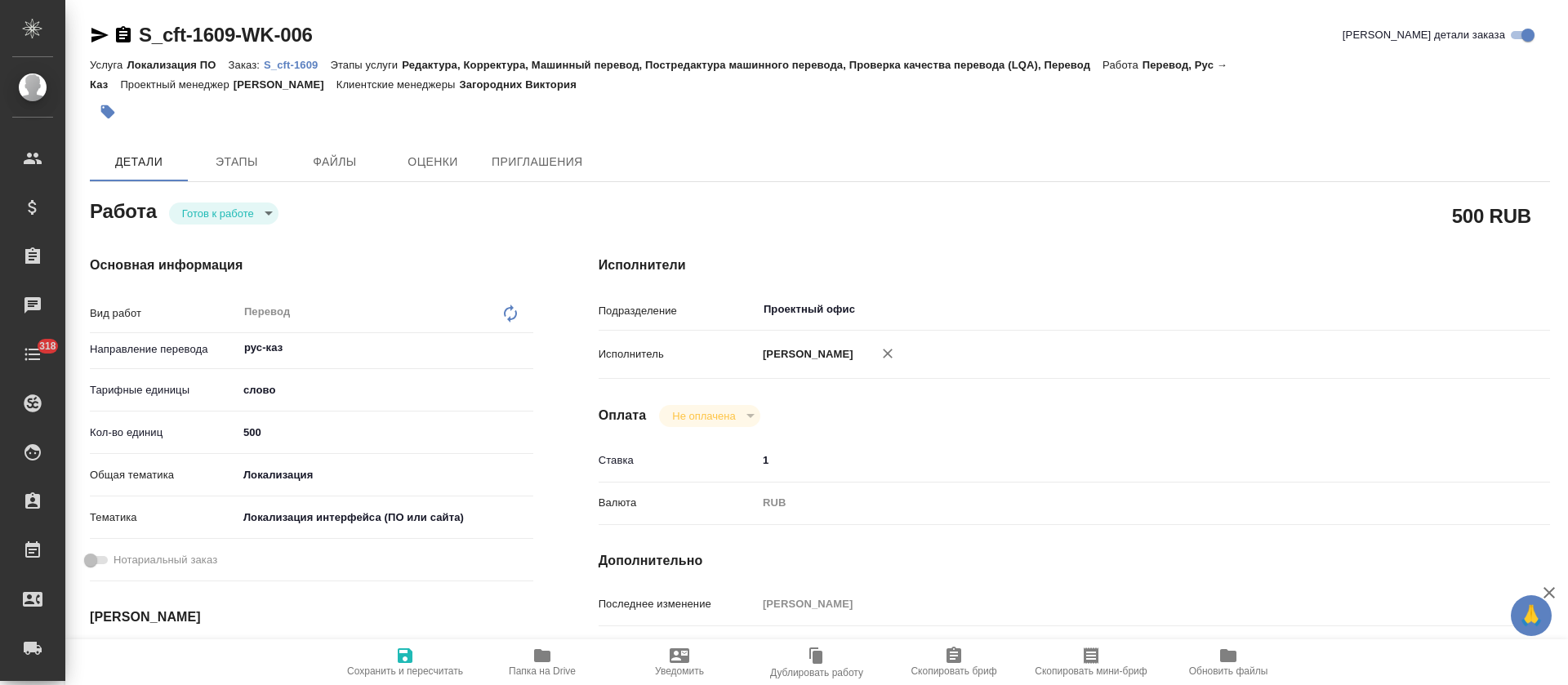
type textarea "x"
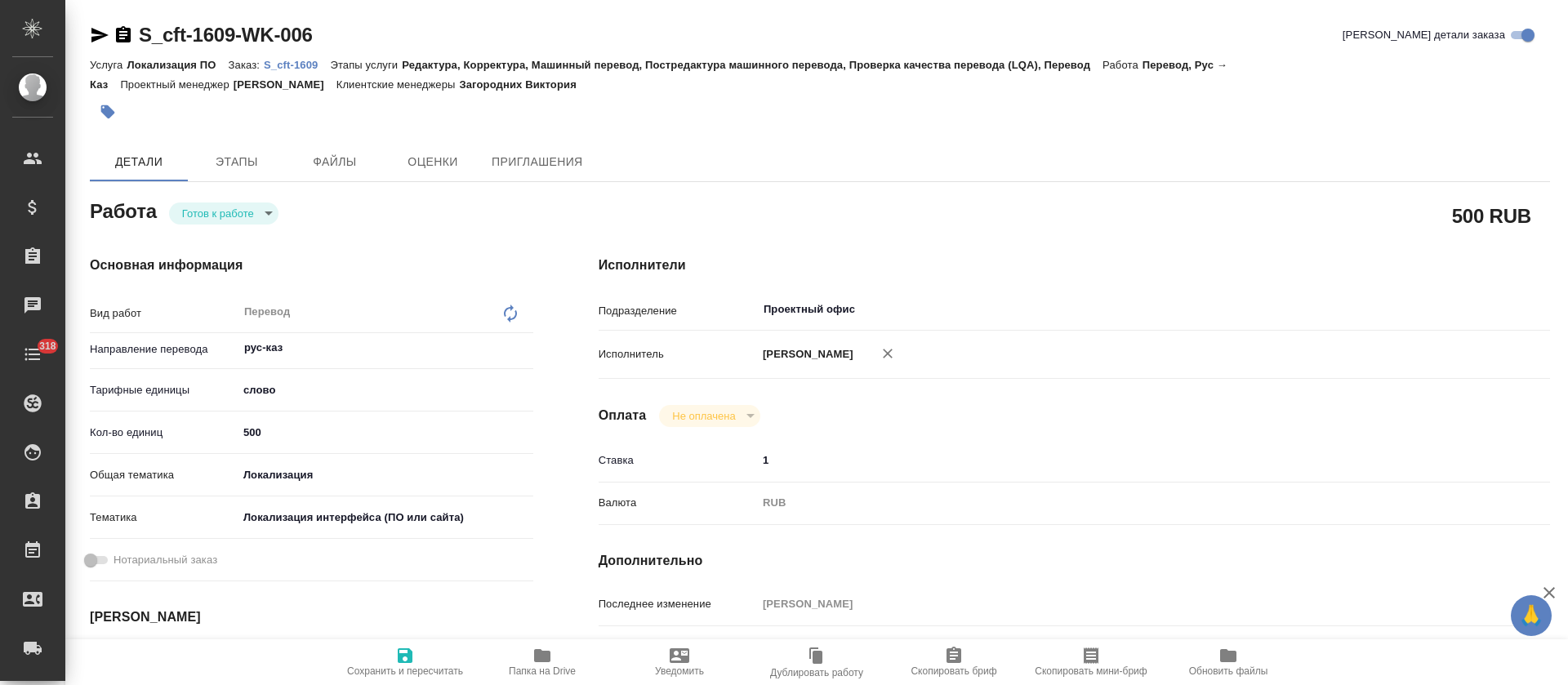
type textarea "x"
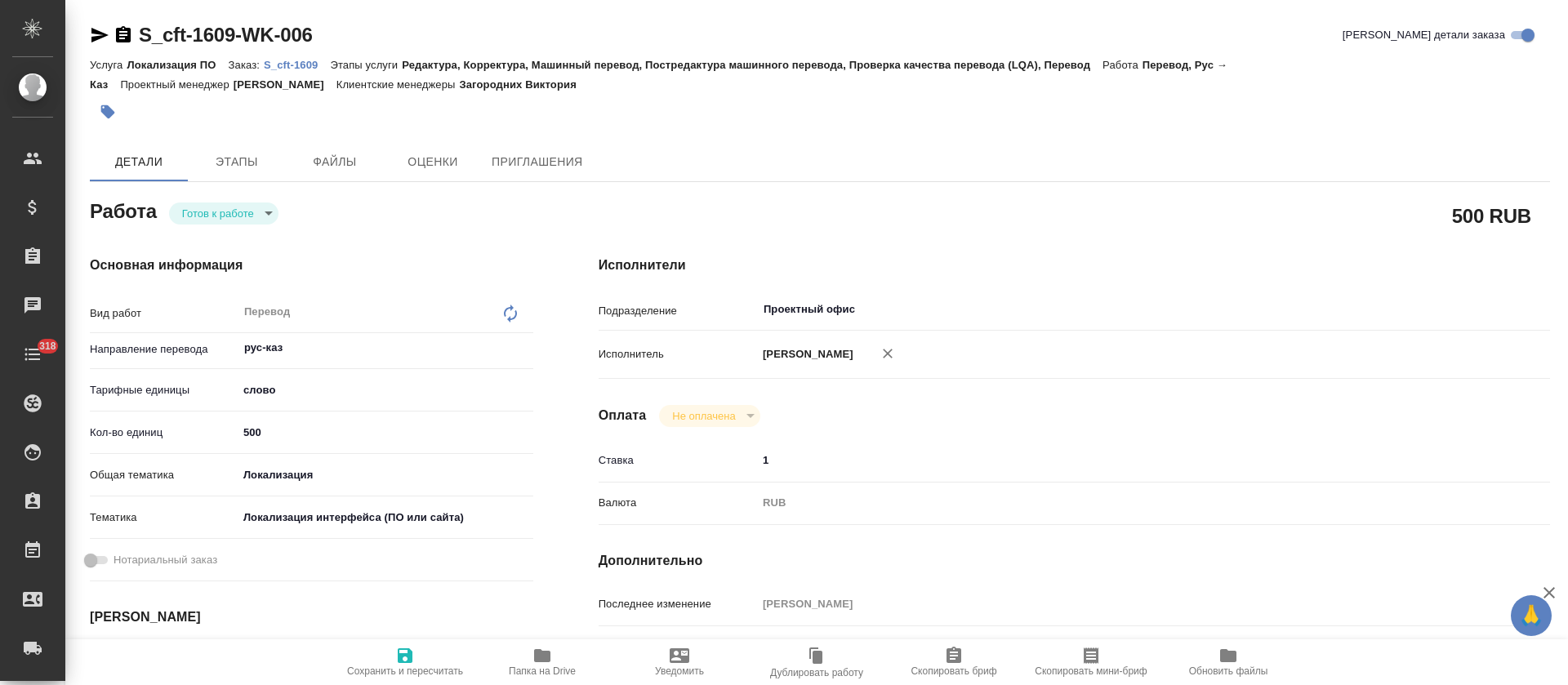
type textarea "x"
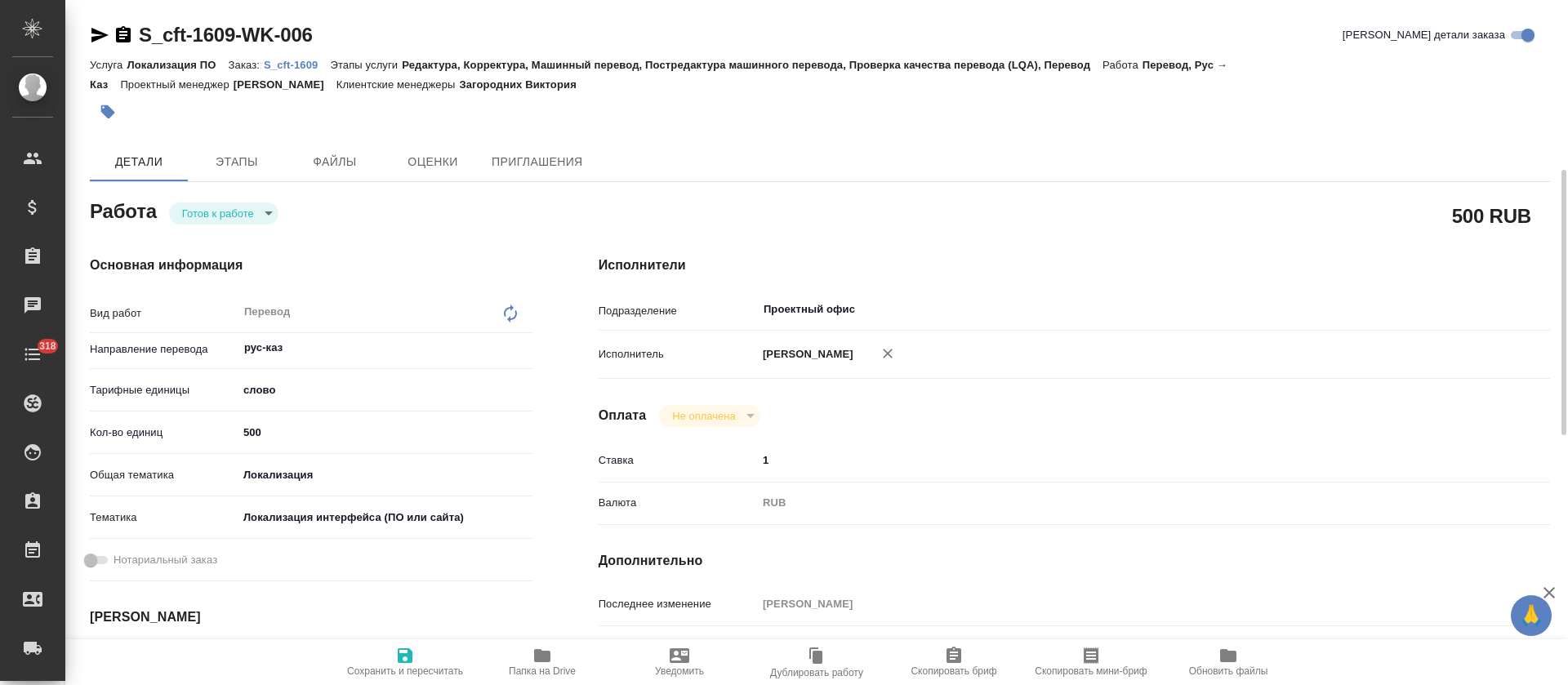
type textarea "x"
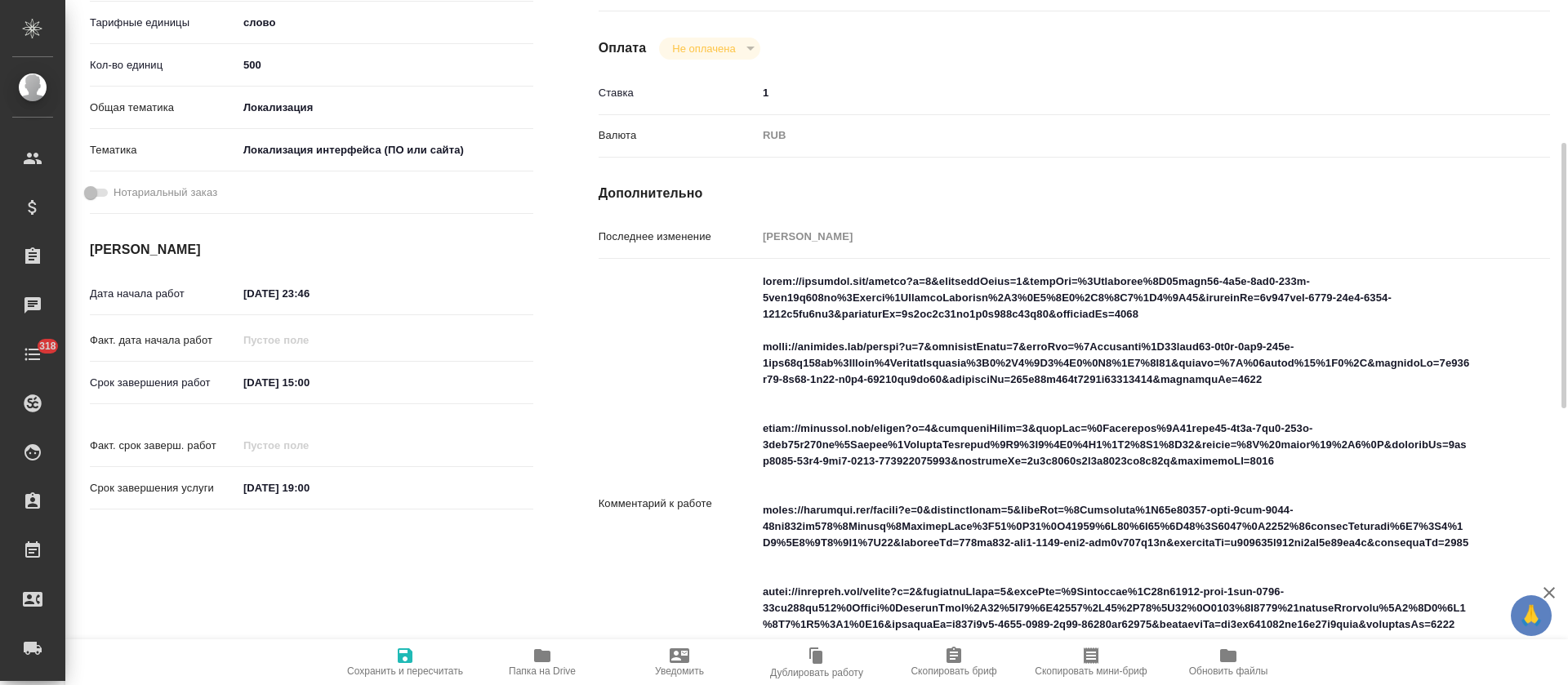
type textarea "x"
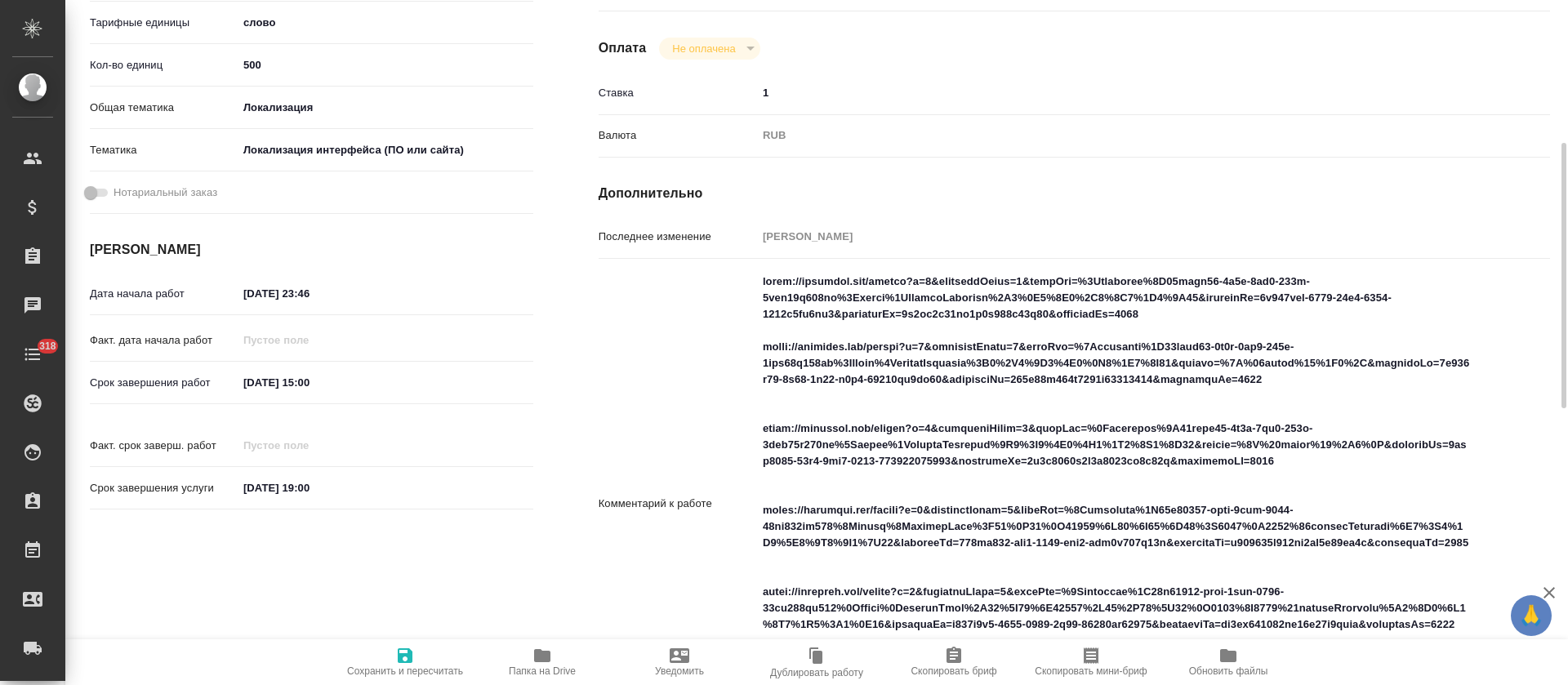
scroll to position [490, 0]
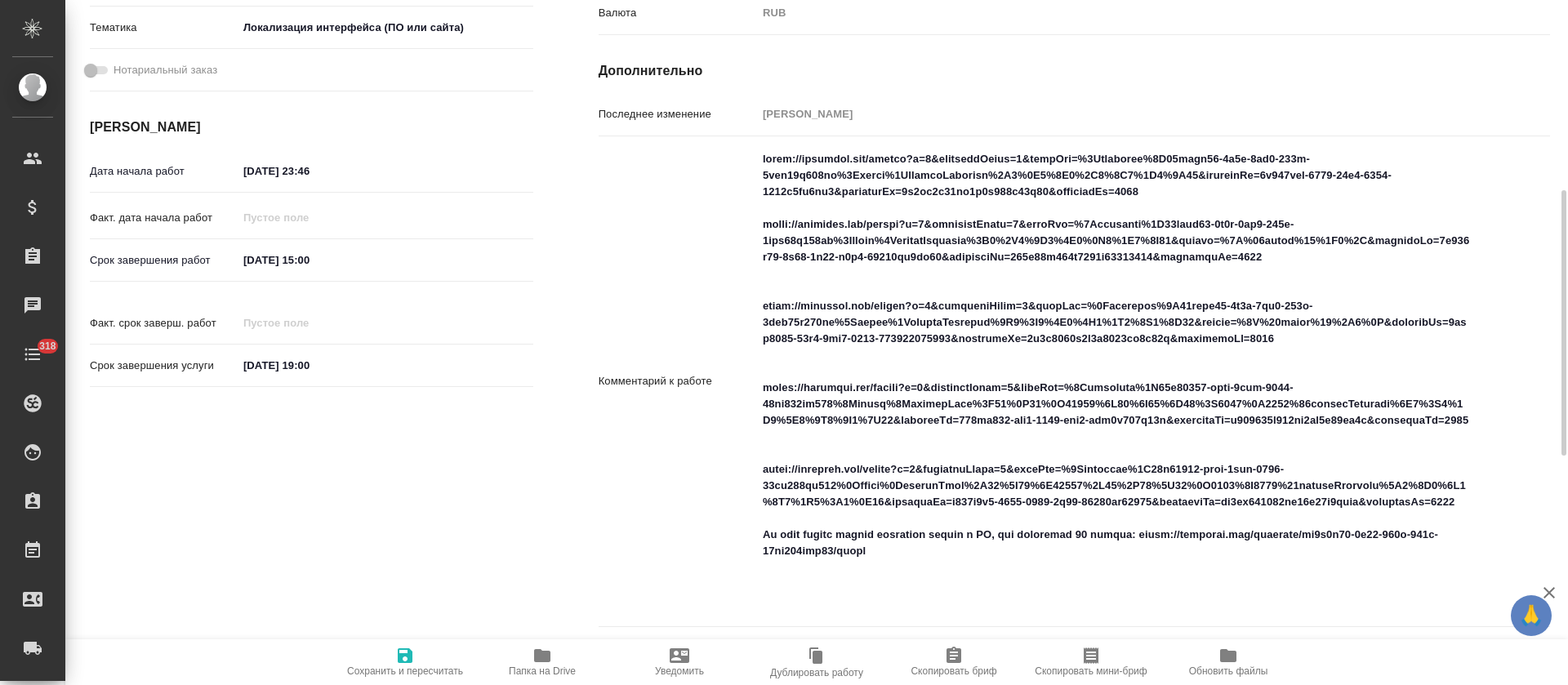
type textarea "x"
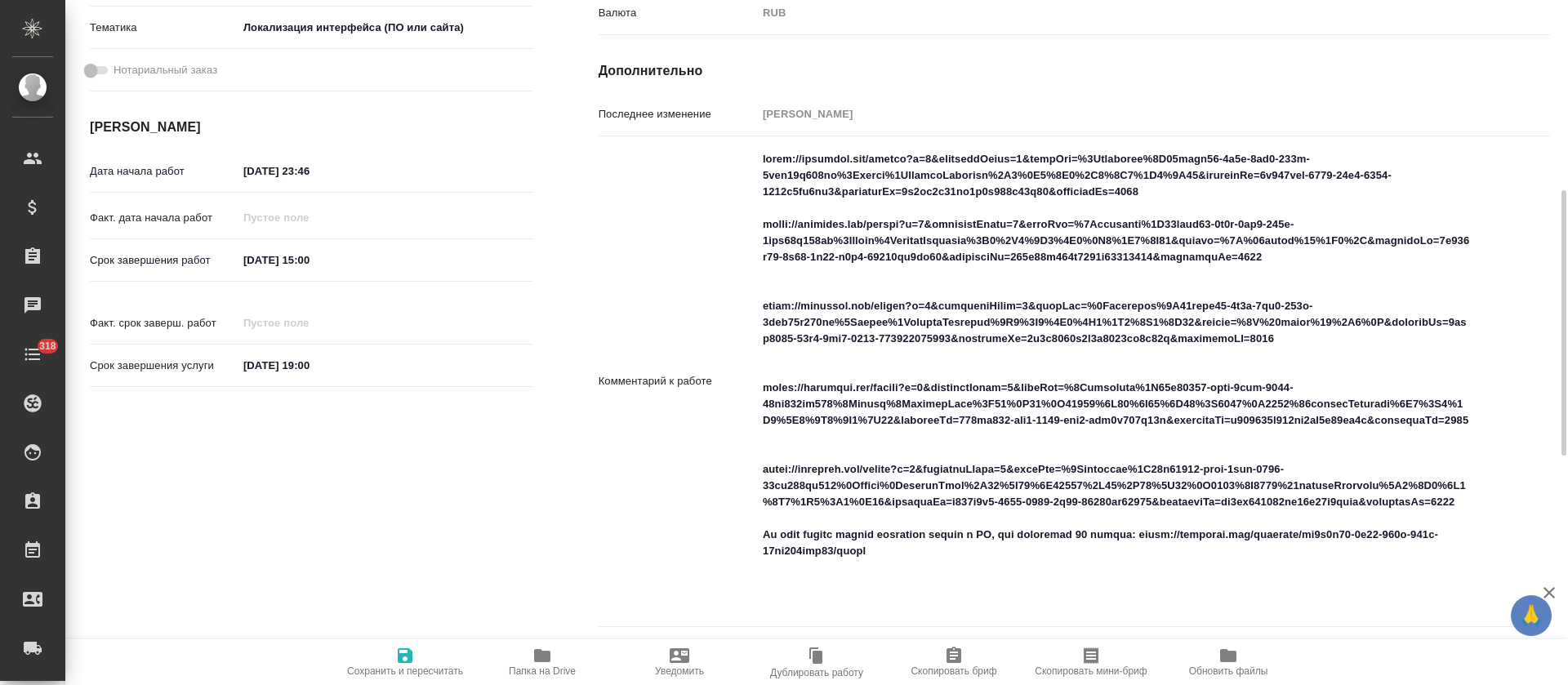
type textarea "x"
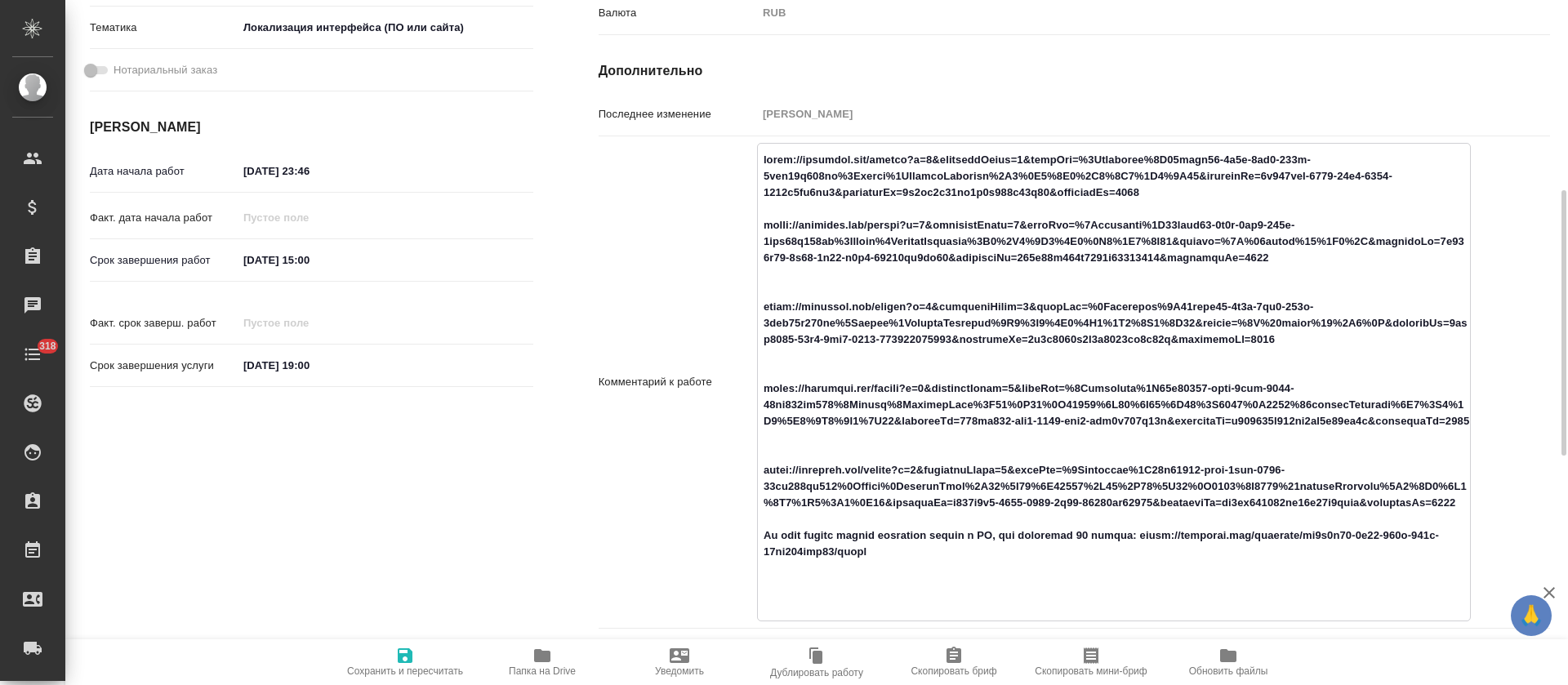
type textarea "x"
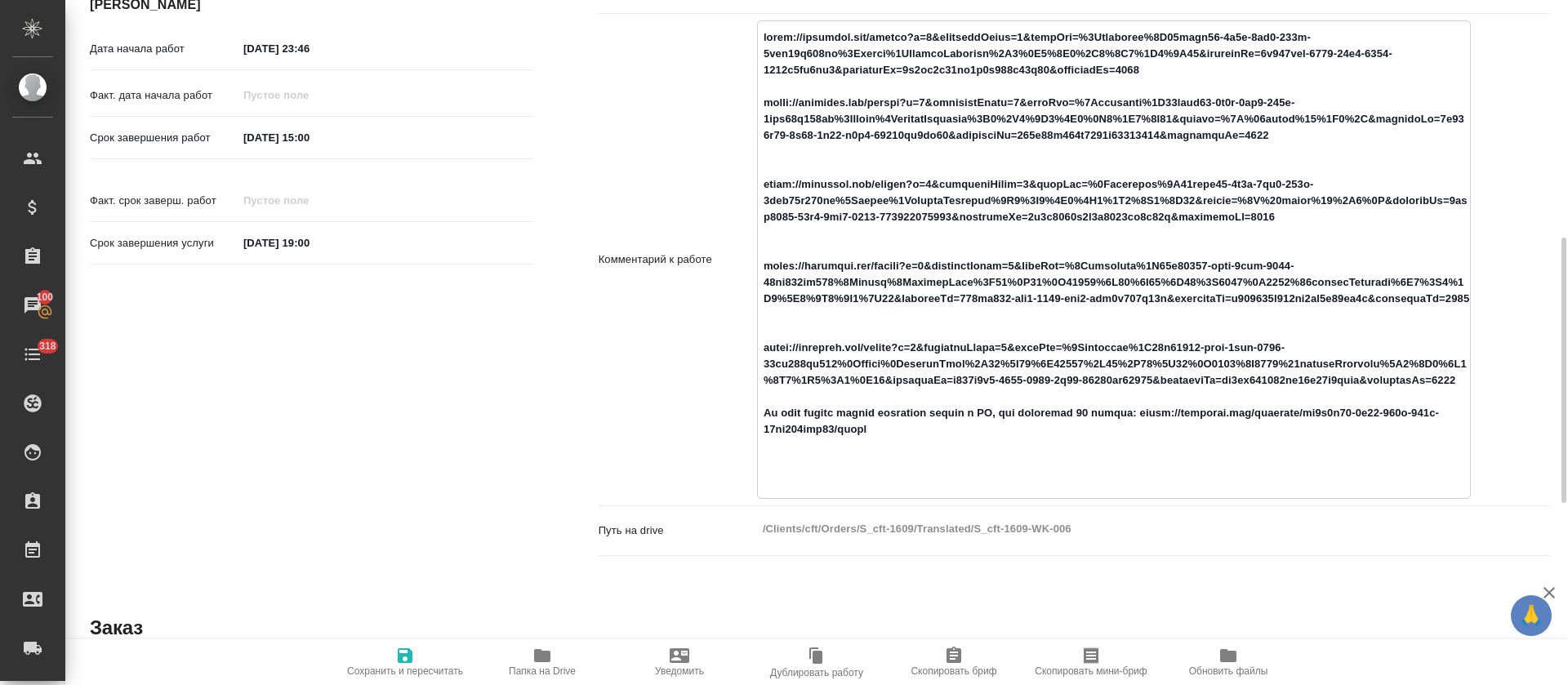
drag, startPoint x: 760, startPoint y: 154, endPoint x: 894, endPoint y: 456, distance: 330.4
click at [894, 456] on textarea at bounding box center [1114, 257] width 712 height 468
type textarea "x"
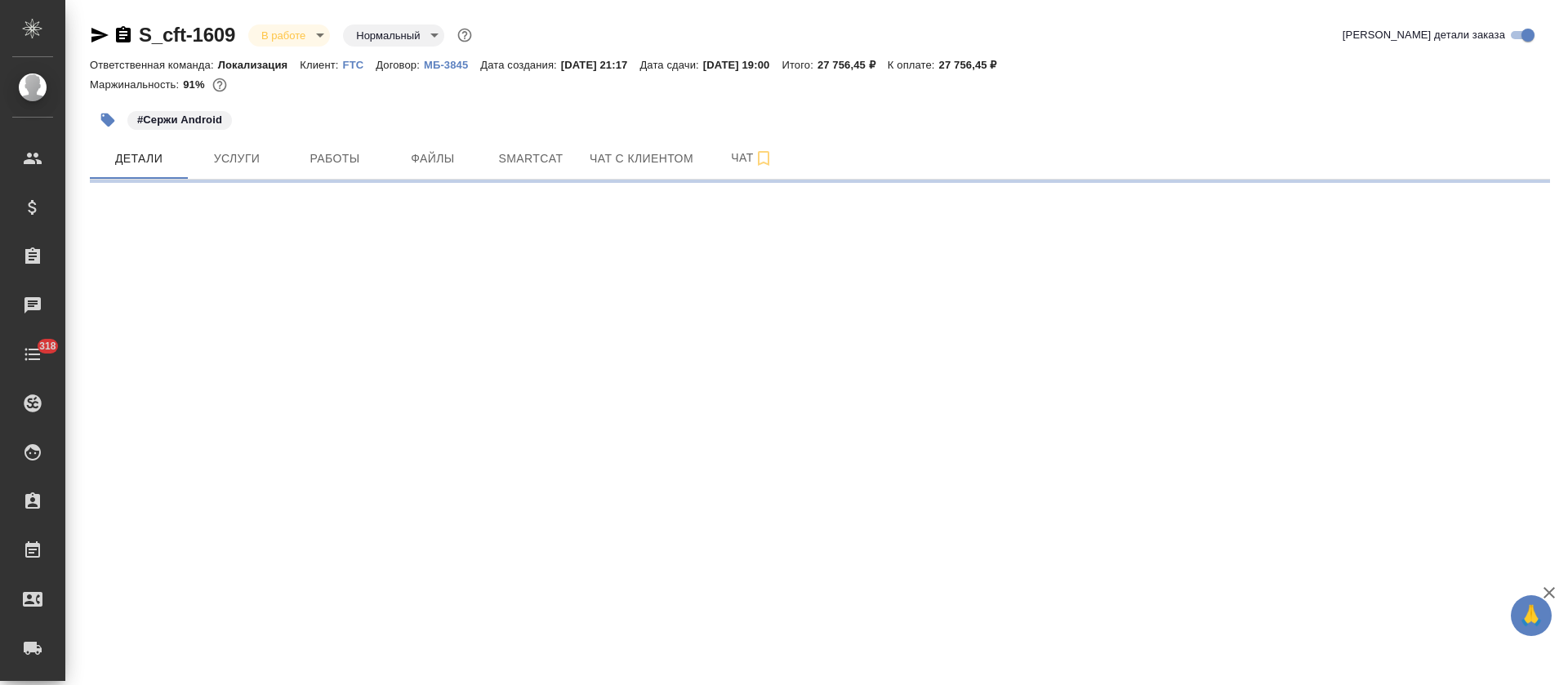
select select "RU"
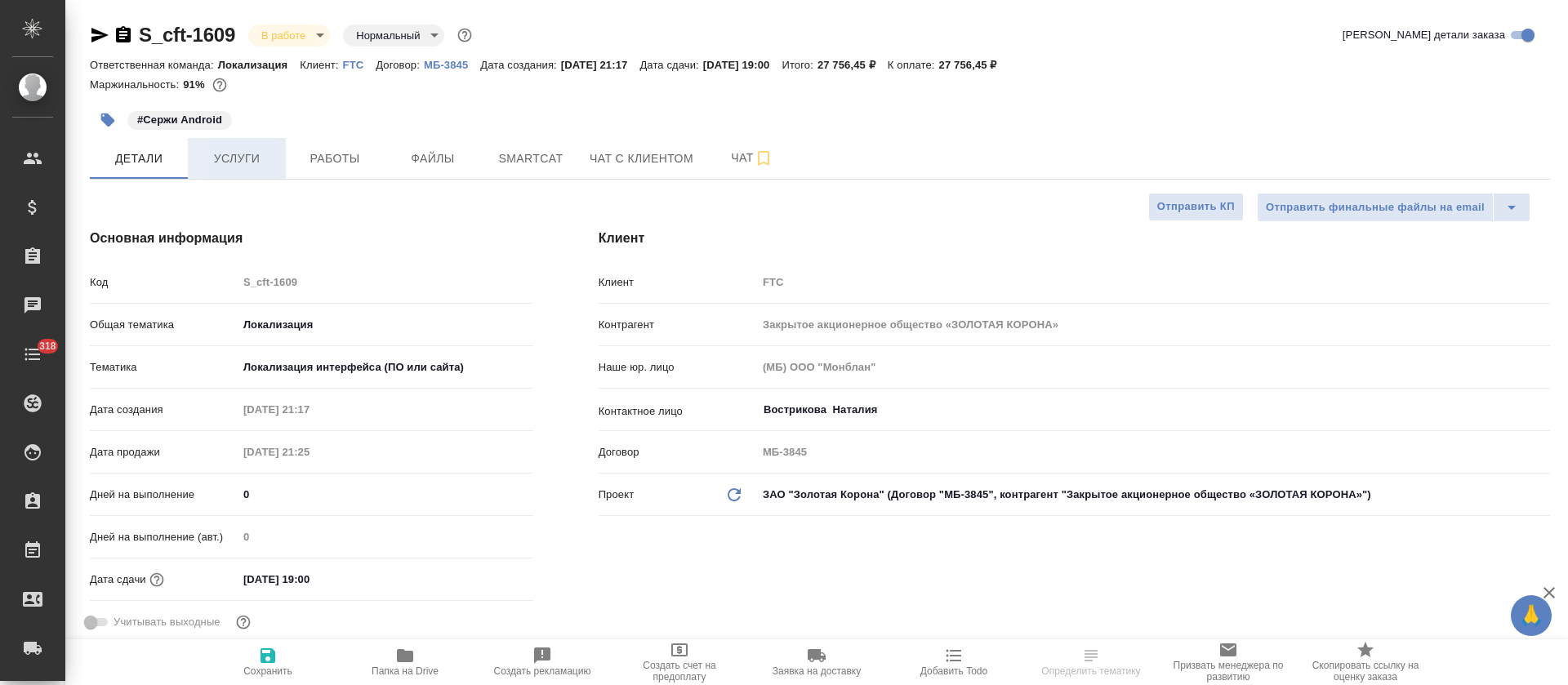
type textarea "x"
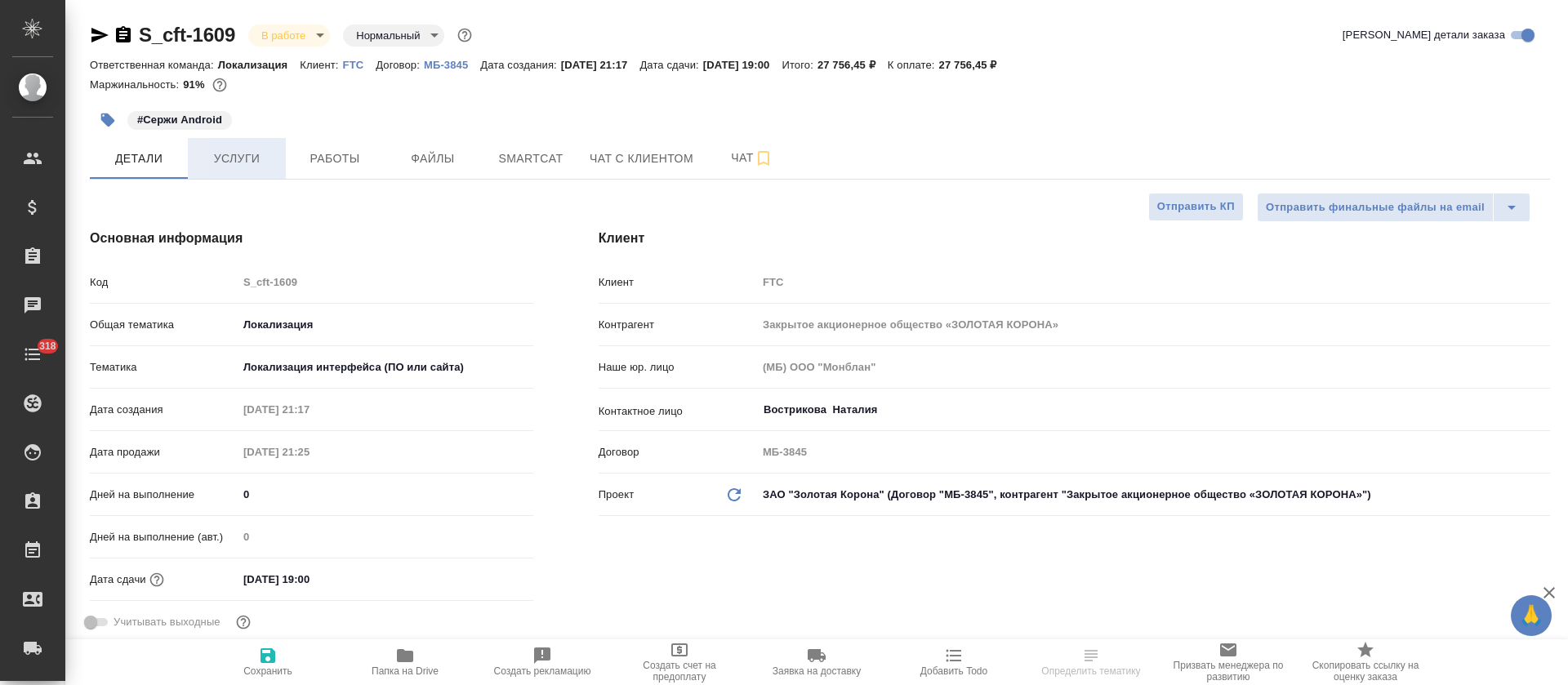
type textarea "x"
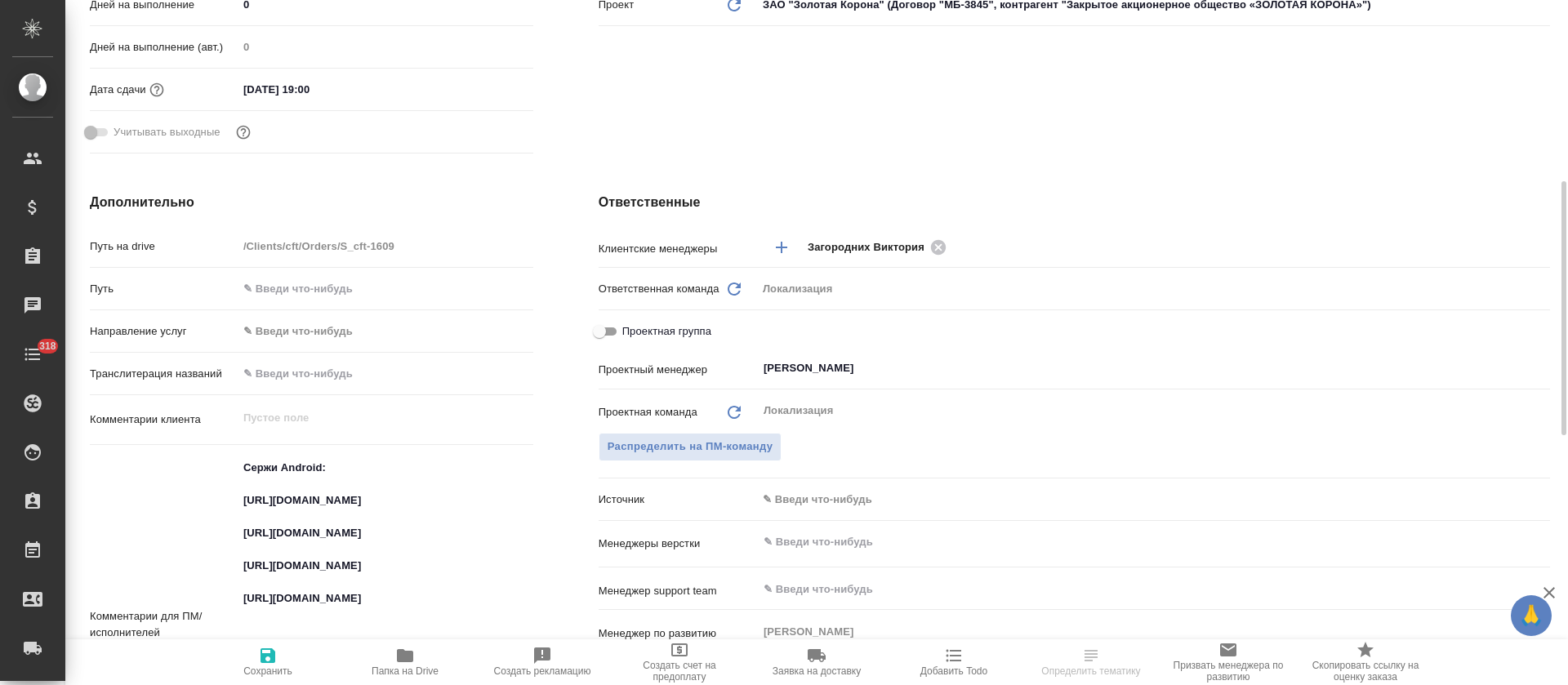
scroll to position [734, 0]
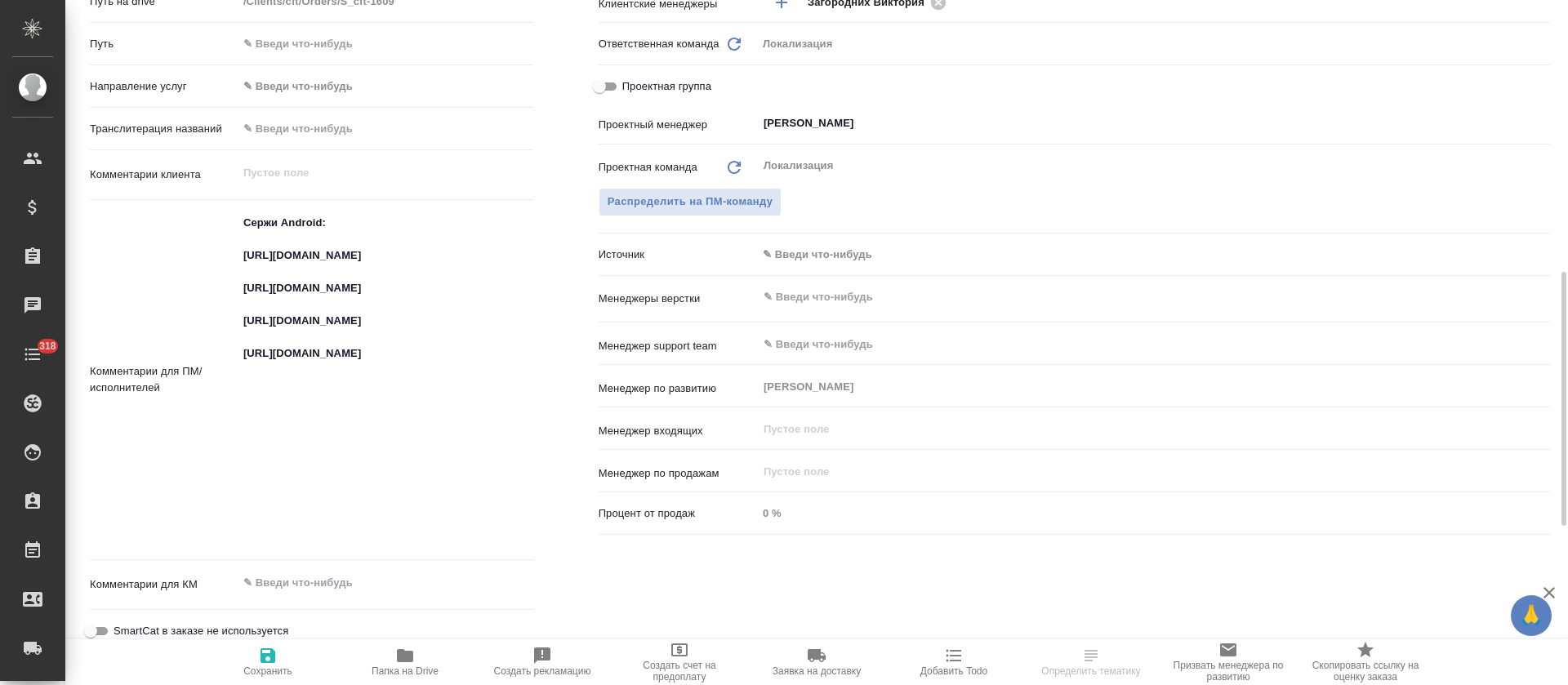
type textarea "x"
click at [257, 259] on textarea "Сержи Android: [URL][DOMAIN_NAME] [URL][DOMAIN_NAME] [URL][DOMAIN_NAME] [URL][D…" at bounding box center [385, 377] width 296 height 337
click at [257, 259] on textarea "Сержи Android: [URL][DOMAIN_NAME] [URL][DOMAIN_NAME] [URL][DOMAIN_NAME] [URL][D…" at bounding box center [385, 378] width 294 height 337
type textarea "x"
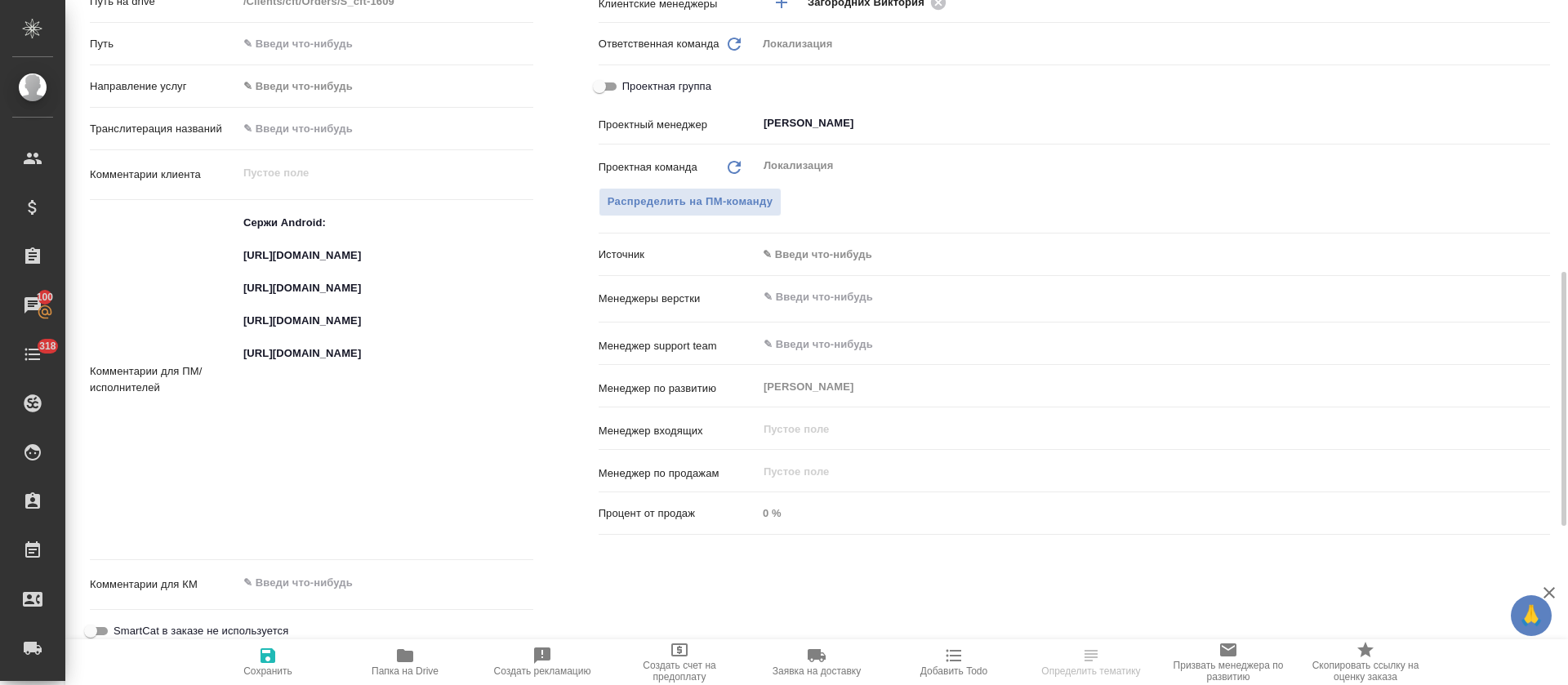
type textarea "x"
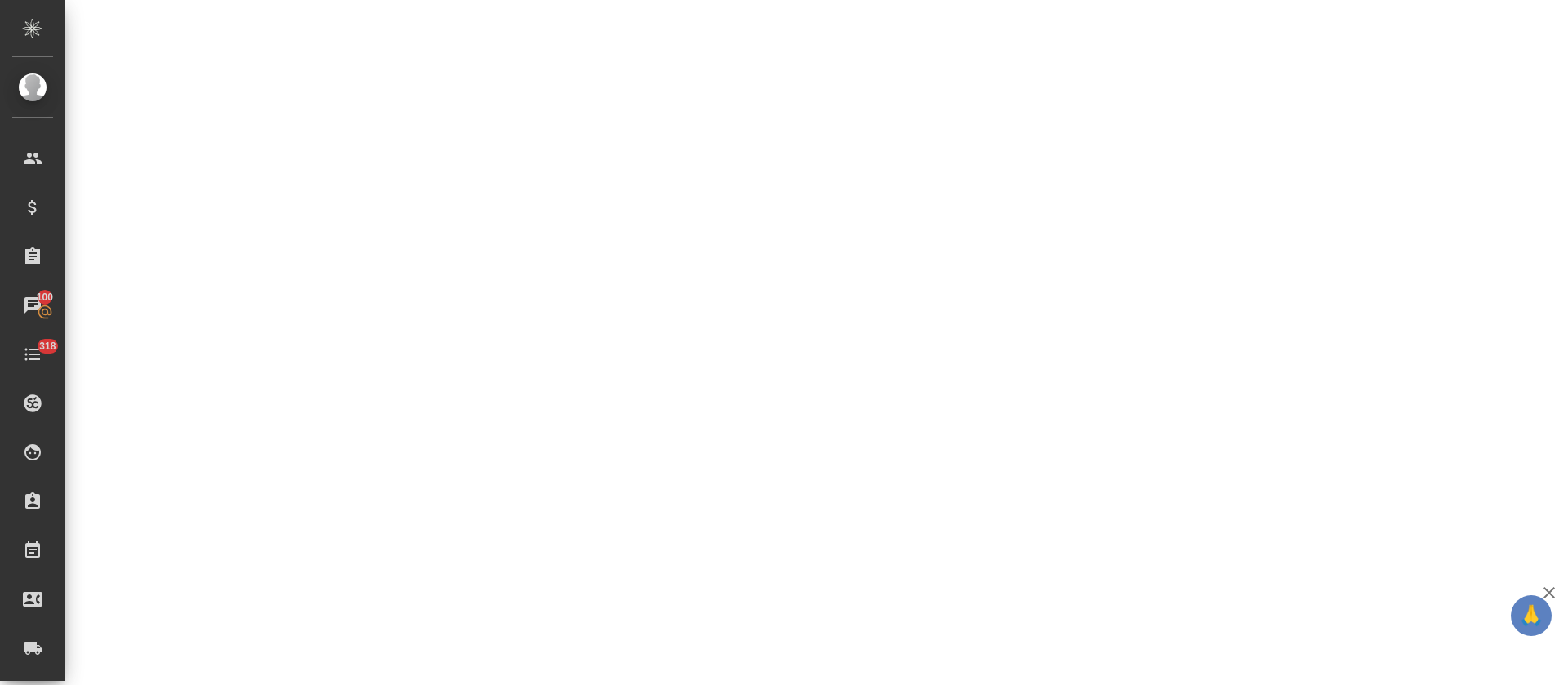
select select "RU"
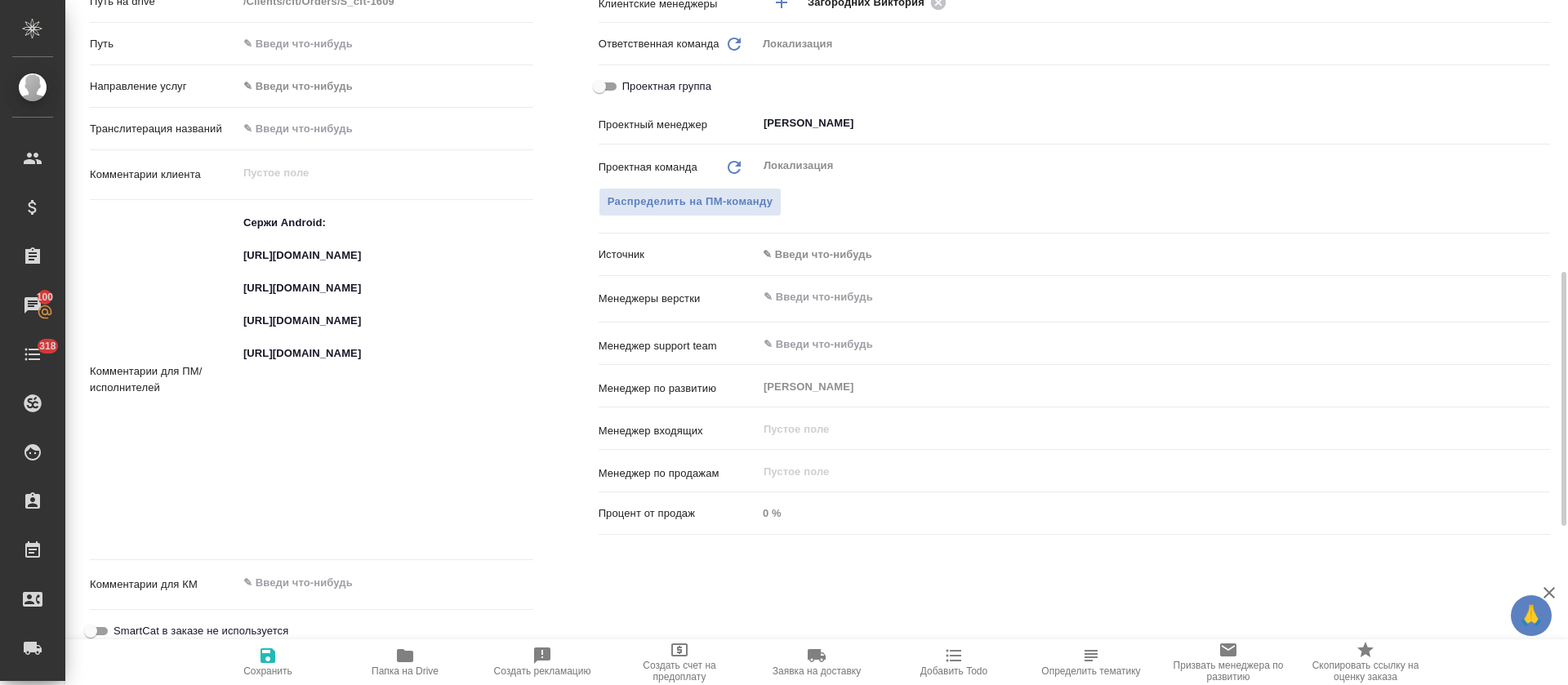
type textarea "x"
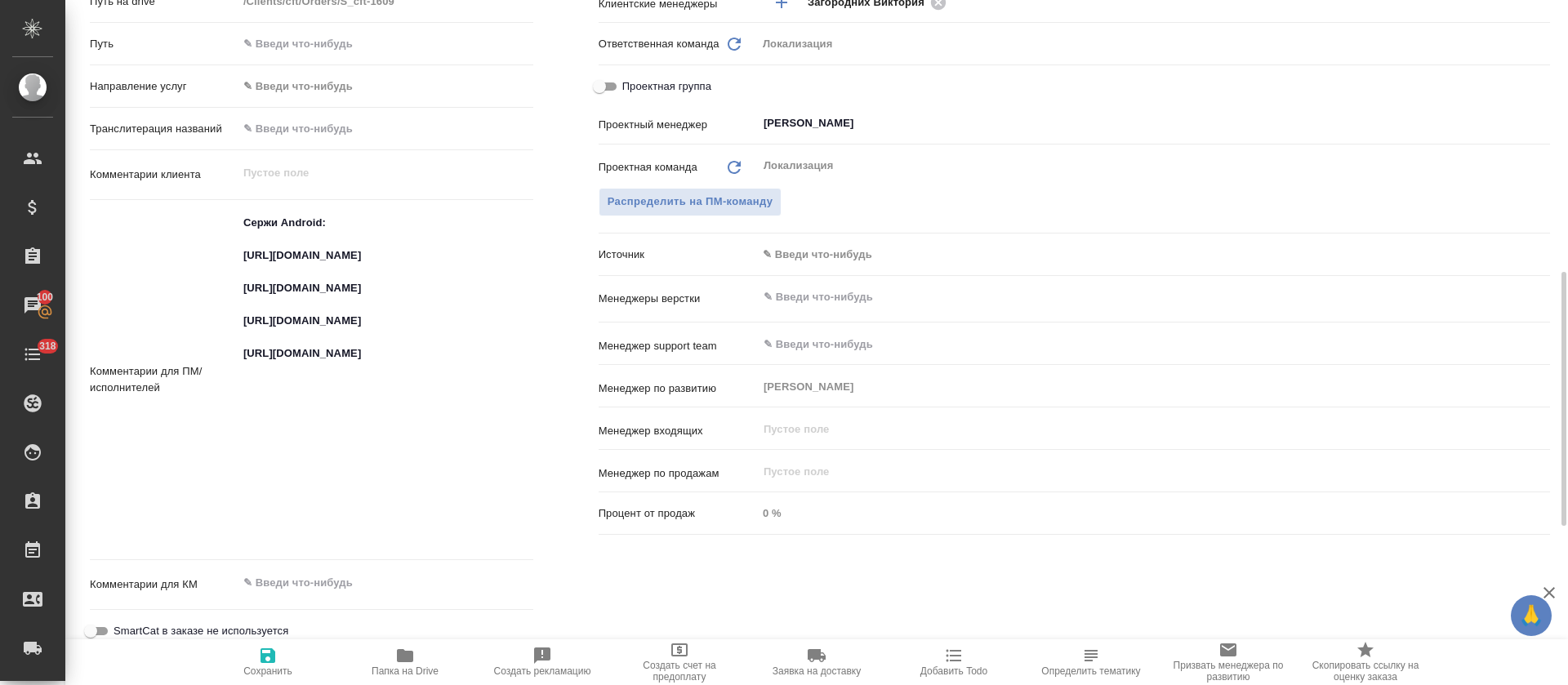
type textarea "x"
click at [272, 349] on textarea "Сержи Android: https://smartcat.com/projects/ce1e2d04-3e56-436e-975d-80da745dea…" at bounding box center [385, 378] width 294 height 337
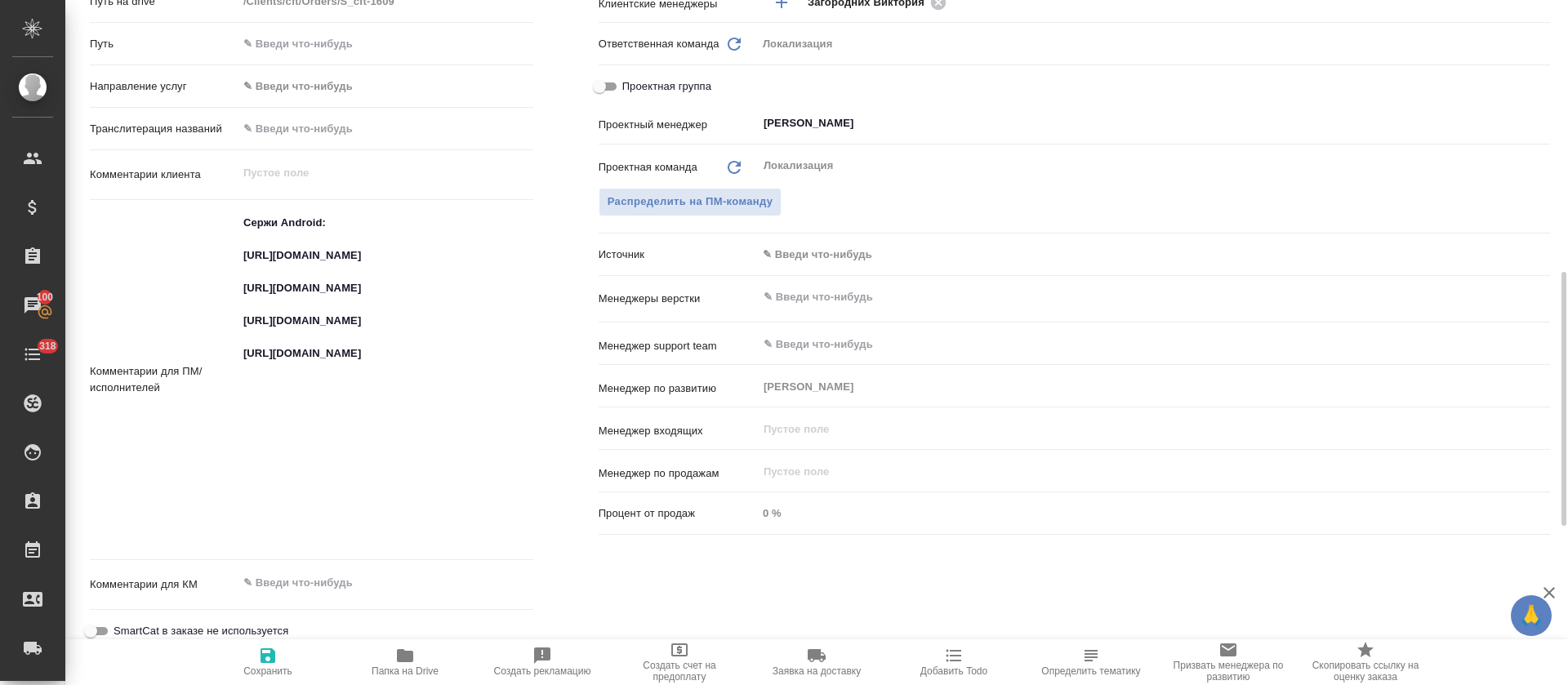
type textarea "x"
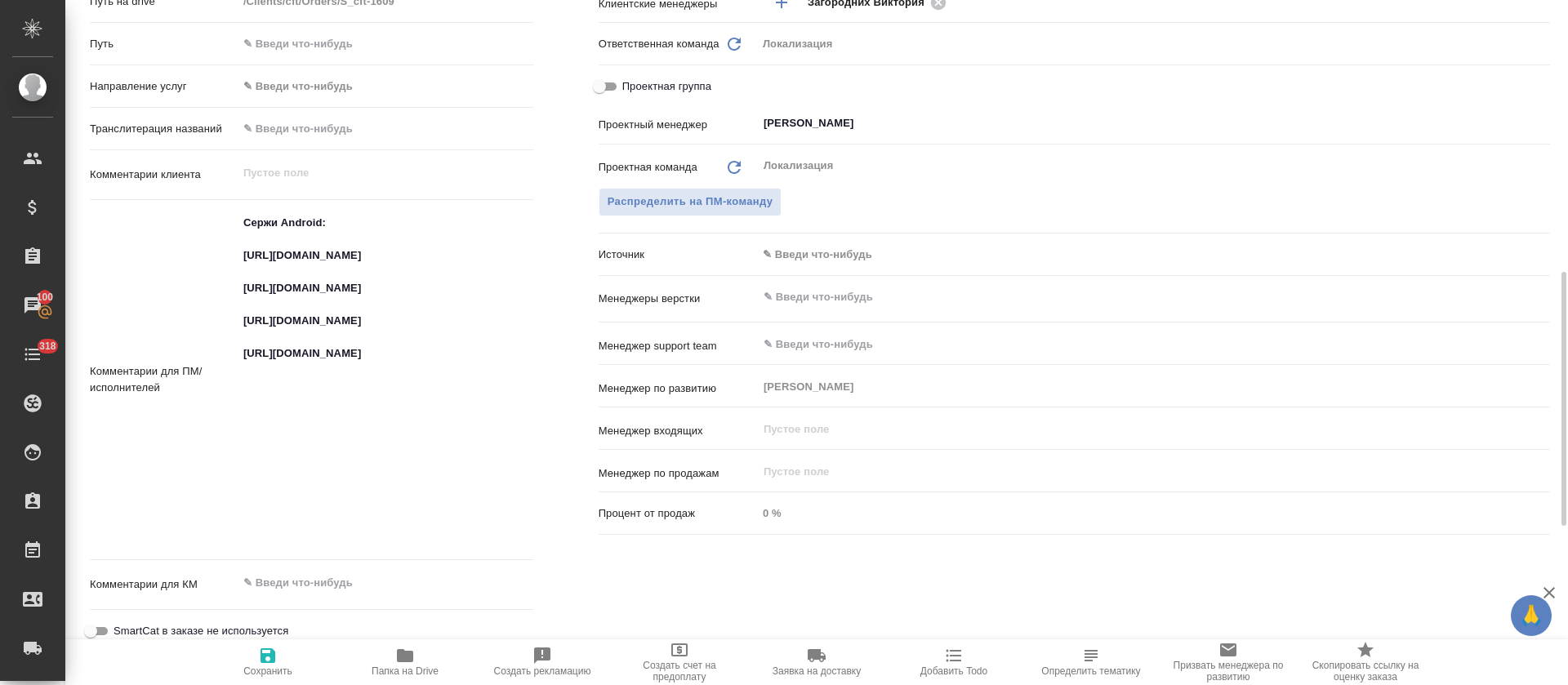
type textarea "x"
click at [295, 439] on textarea "Сержи Android: https://smartcat.com/projects/ce1e2d04-3e56-436e-975d-80da745dea…" at bounding box center [385, 378] width 294 height 337
type textarea "x"
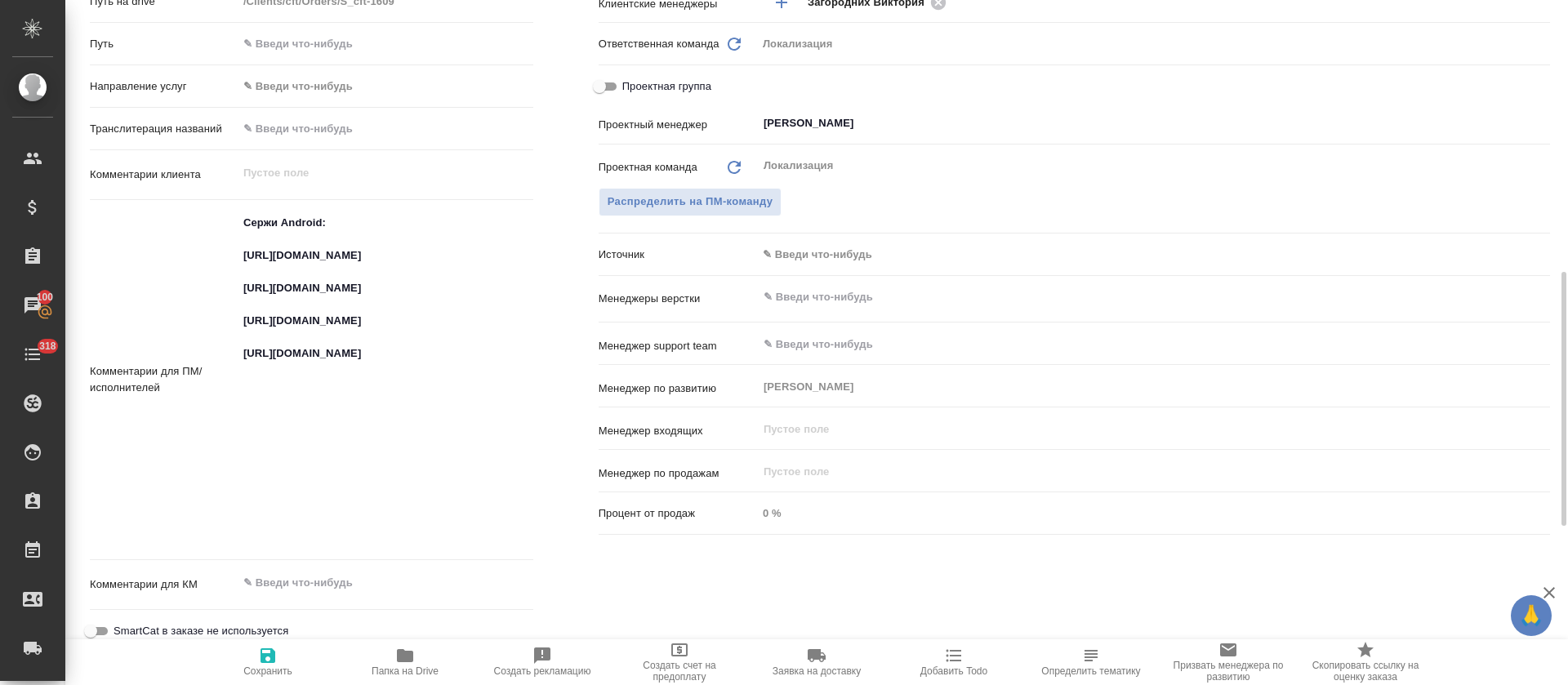
type textarea "x"
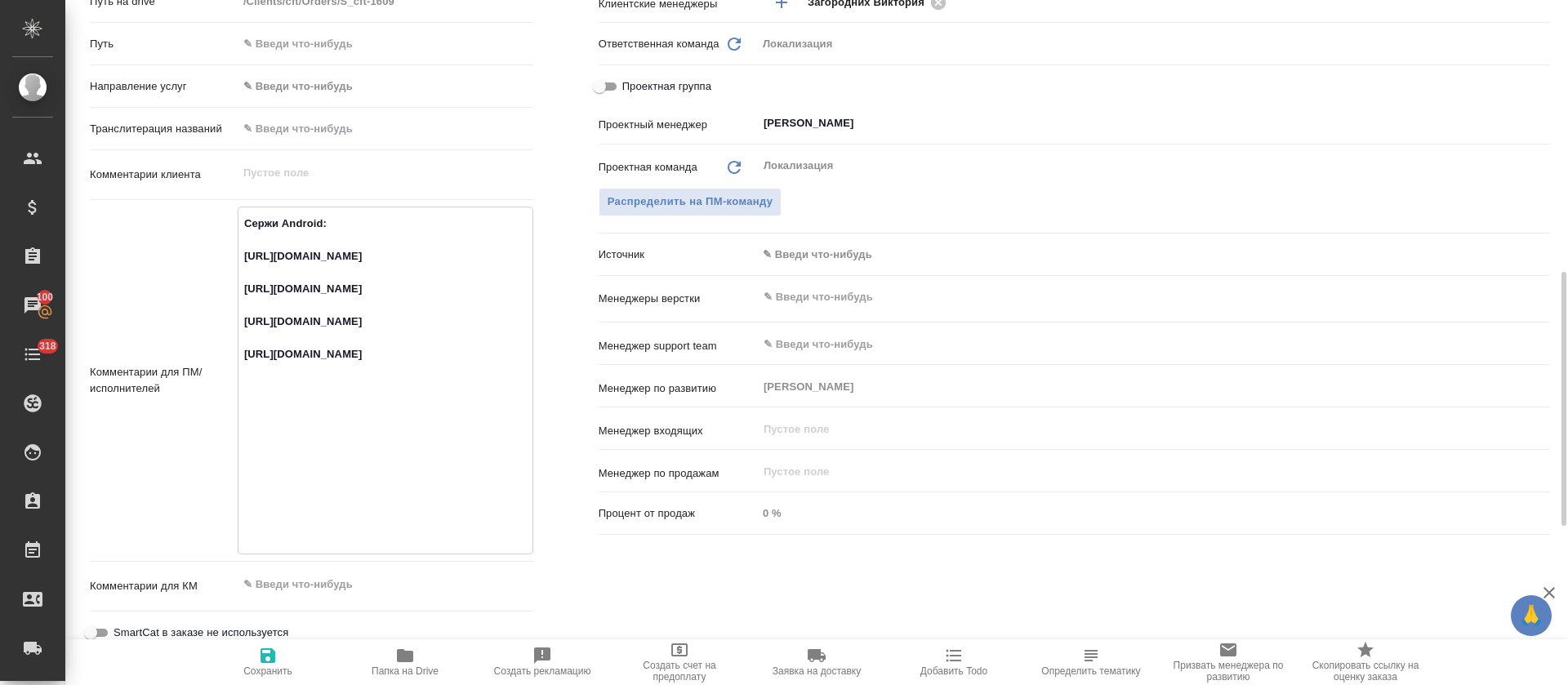
click at [309, 515] on textarea "Сержи Android: https://smartcat.com/projects/ce1e2d04-3e56-436e-975d-80da745dea…" at bounding box center [385, 378] width 294 height 337
type textarea "x"
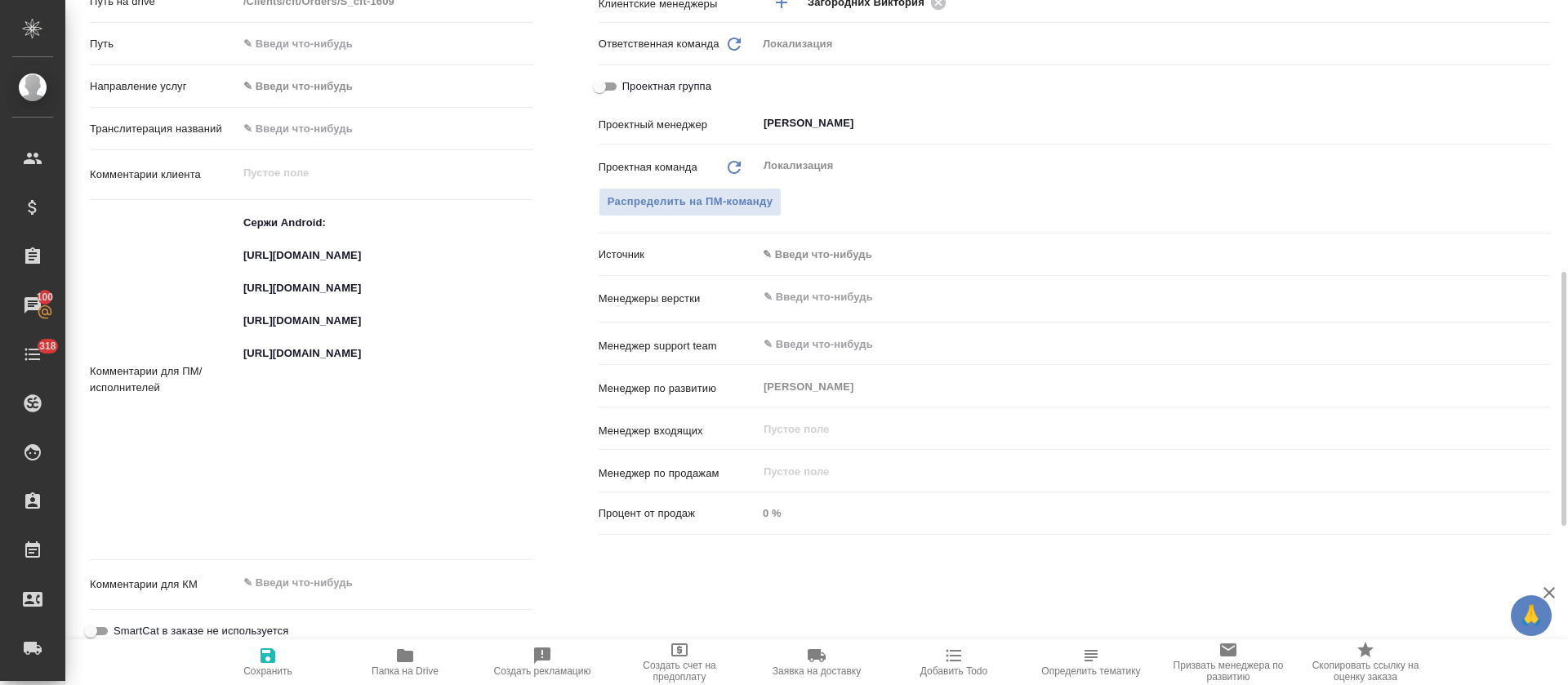
type textarea "x"
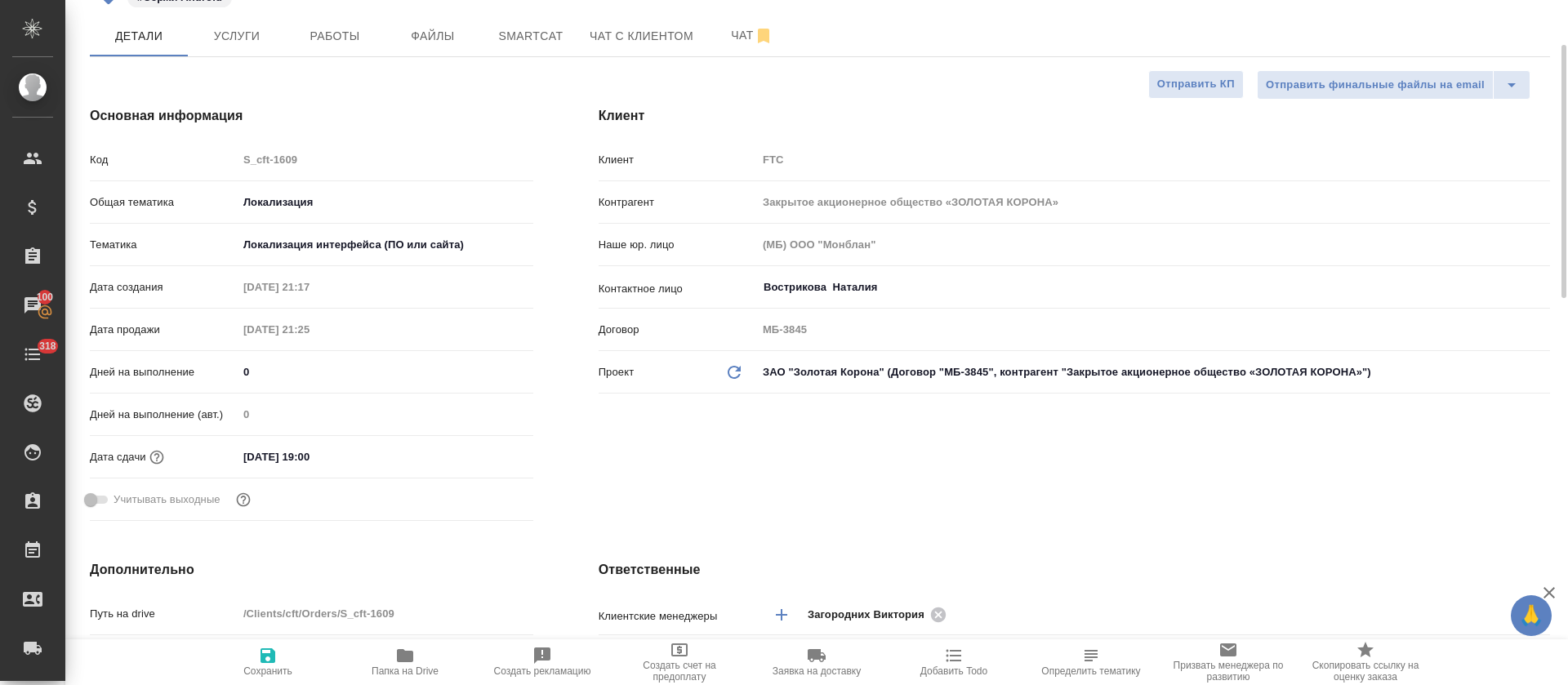
scroll to position [0, 0]
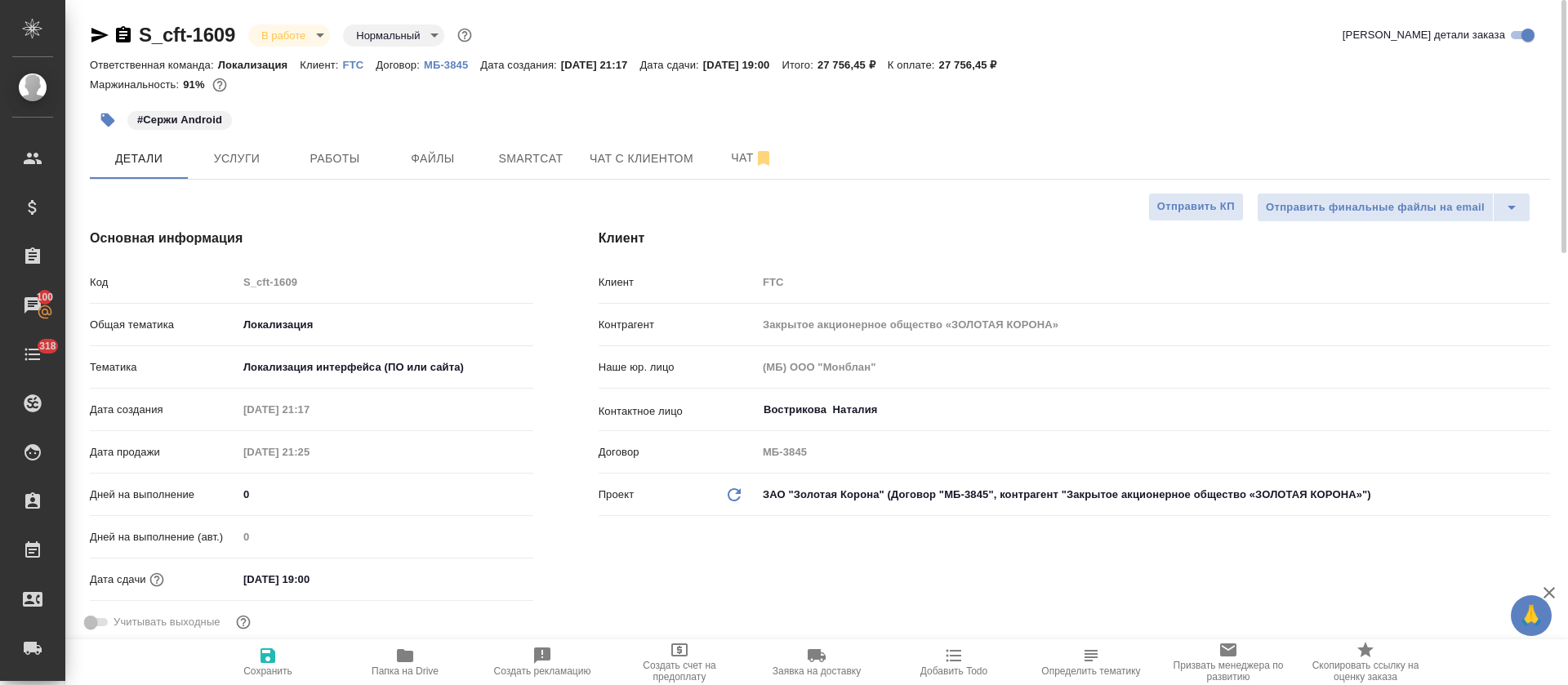
type textarea "x"
drag, startPoint x: 240, startPoint y: 21, endPoint x: 144, endPoint y: 39, distance: 97.7
copy link "S_cft-1609"
type textarea "x"
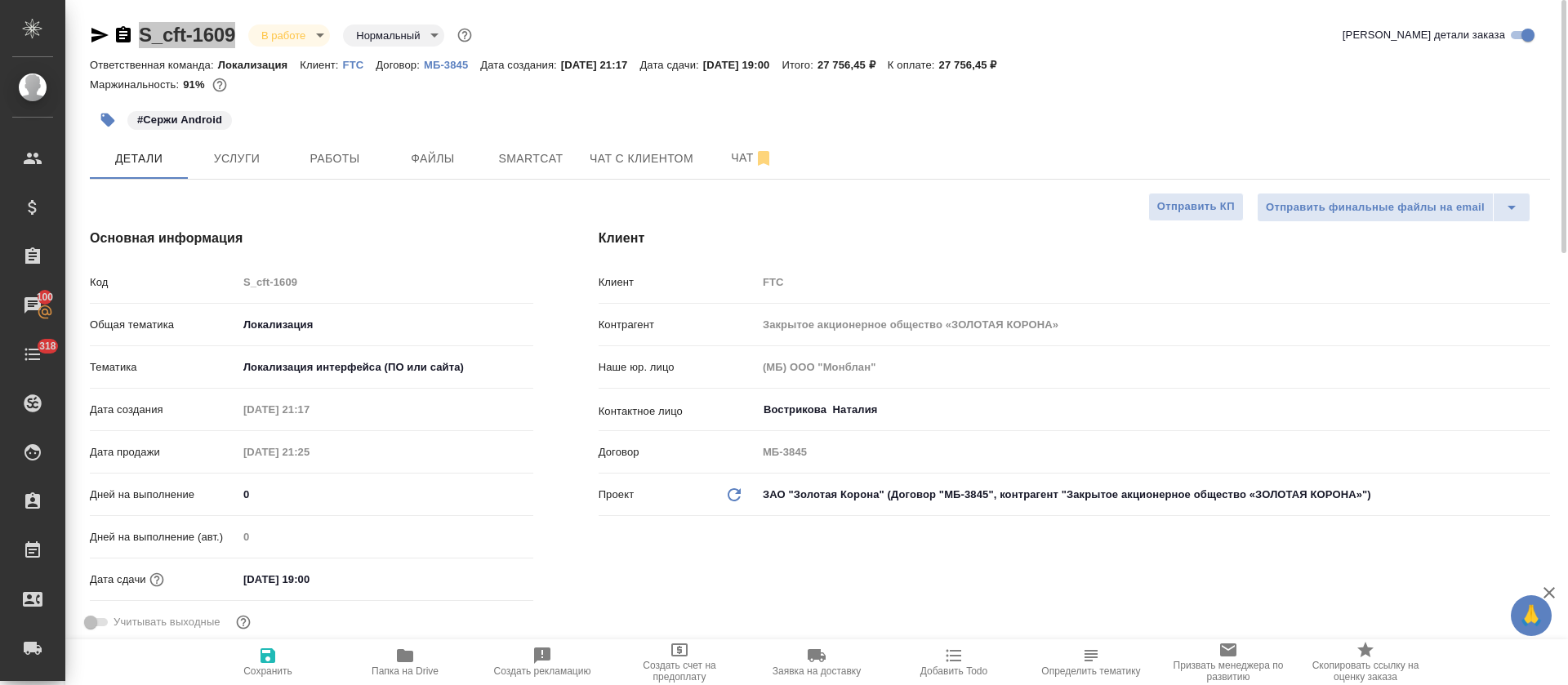
type textarea "x"
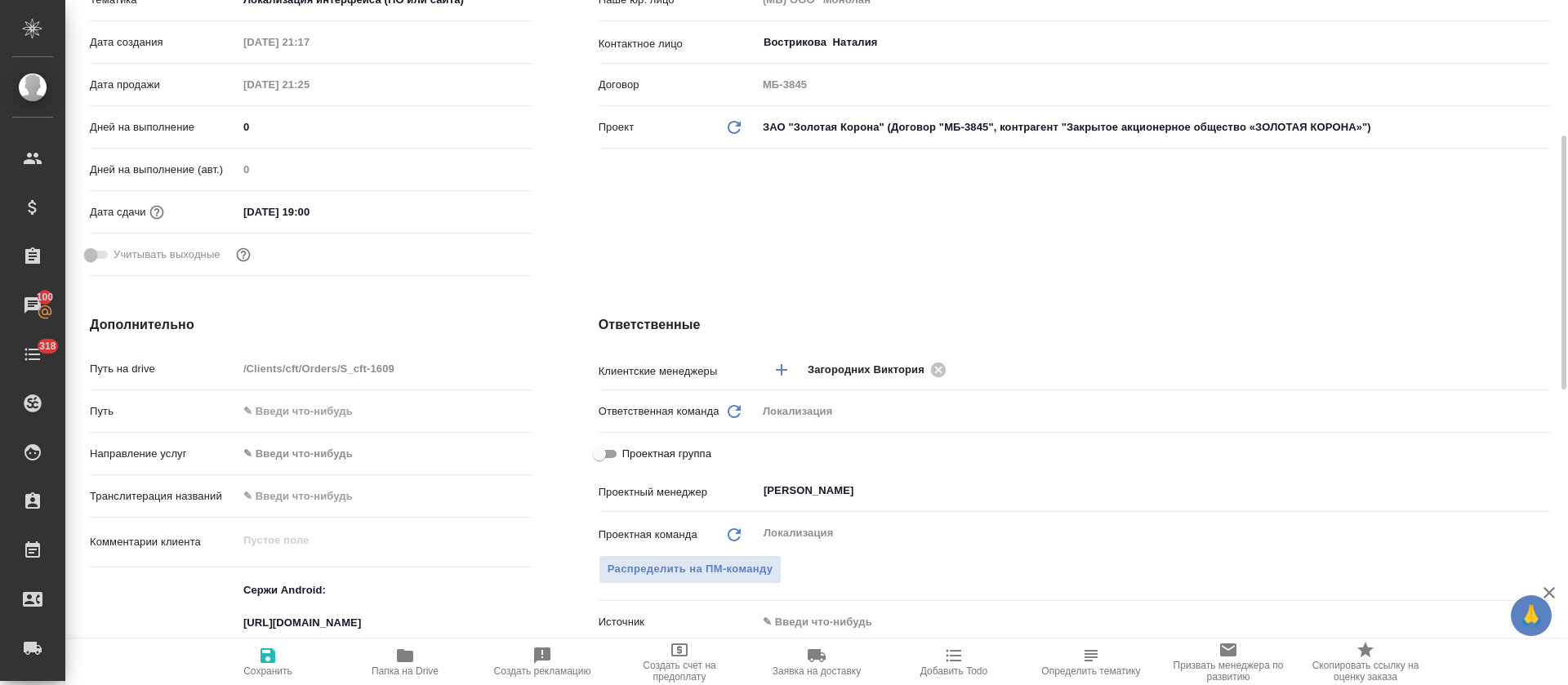
scroll to position [612, 0]
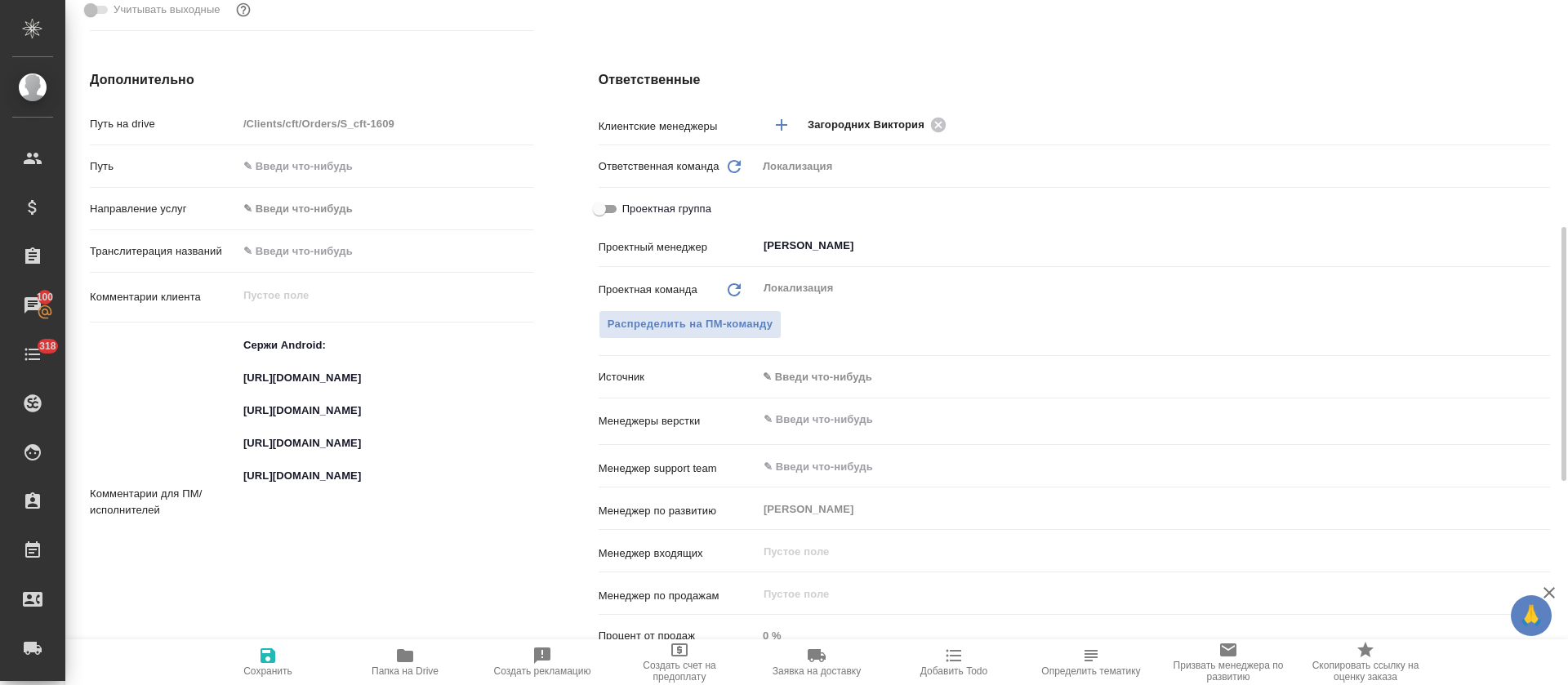
type textarea "x"
click at [285, 398] on textarea "Сержи Android: https://smartcat.com/projects/ce1e2d04-3e56-436e-975d-80da745dea…" at bounding box center [385, 499] width 296 height 337
click at [285, 398] on textarea "Сержи Android: https://smartcat.com/projects/ce1e2d04-3e56-436e-975d-80da745dea…" at bounding box center [385, 500] width 294 height 337
type textarea "x"
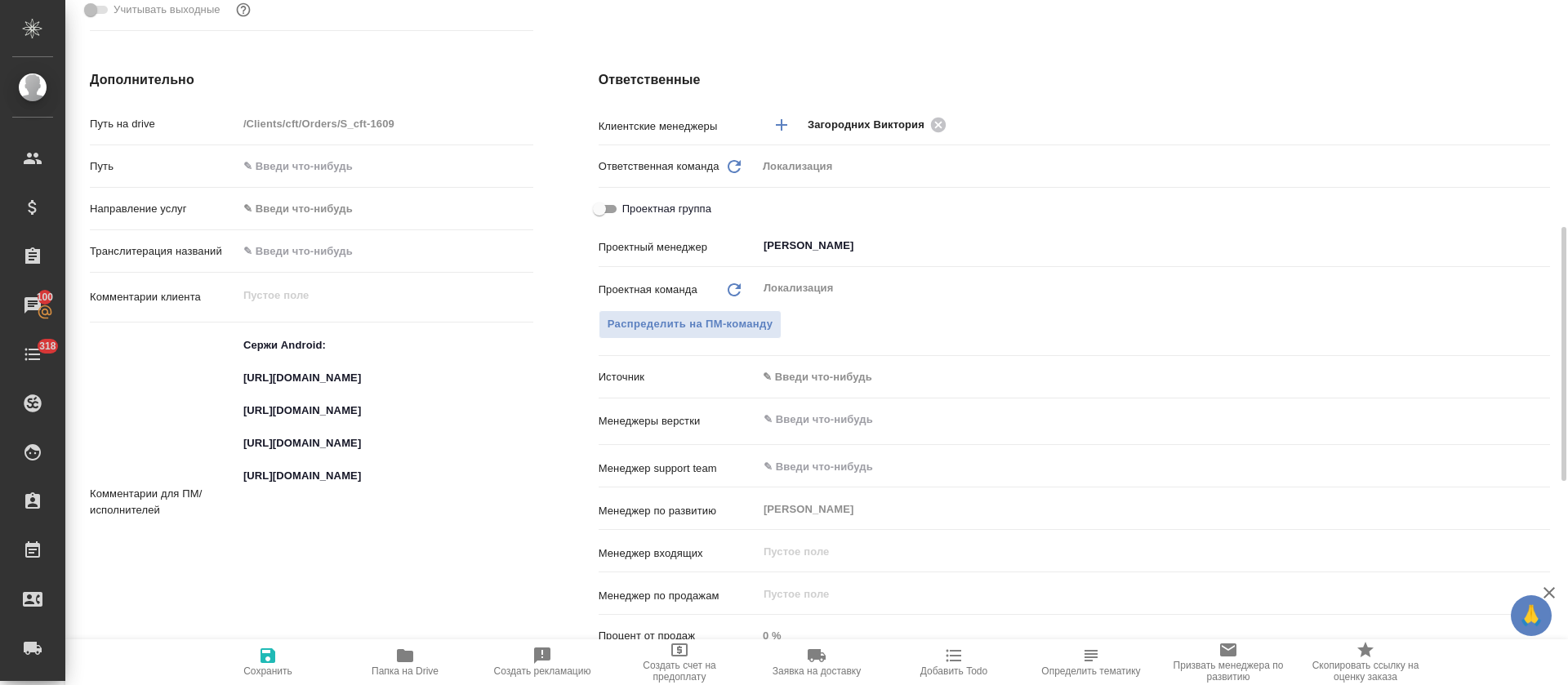
type textarea "x"
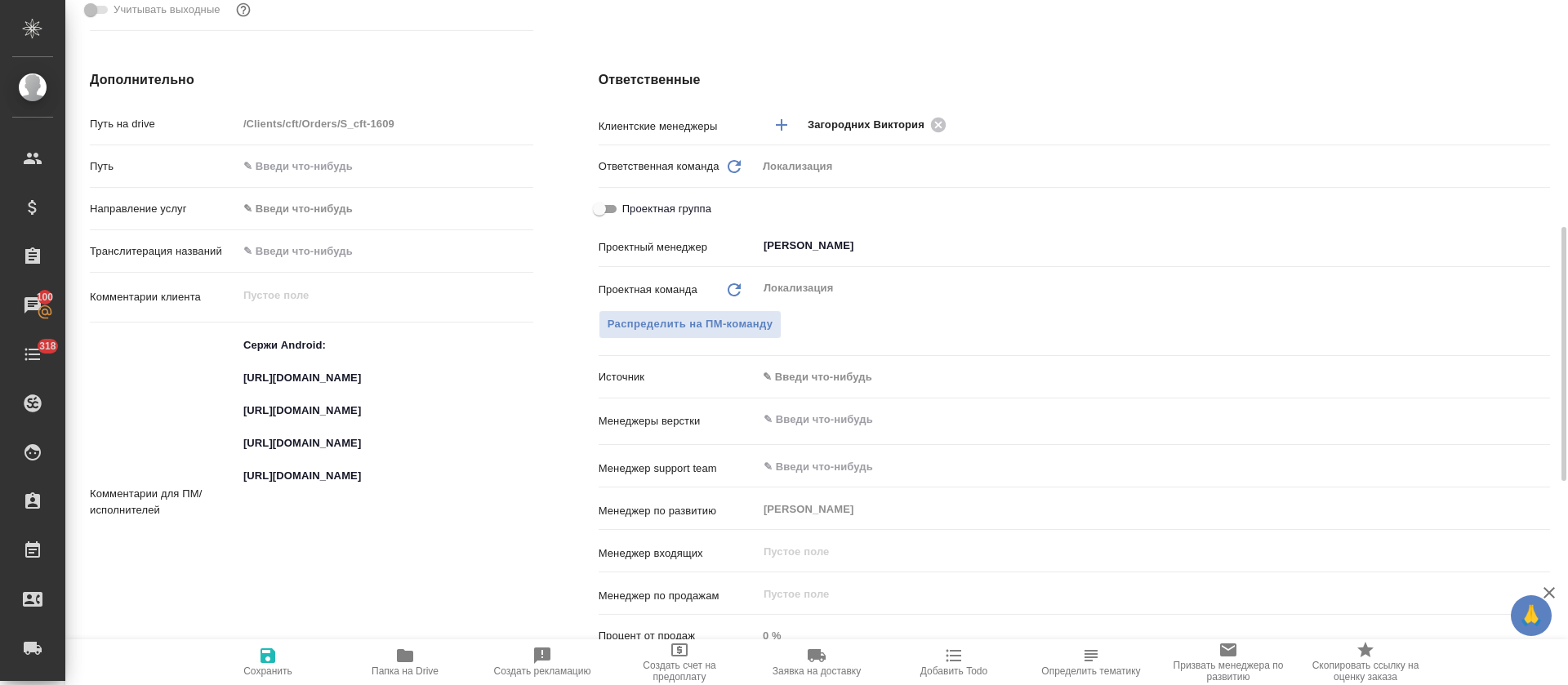
type textarea "x"
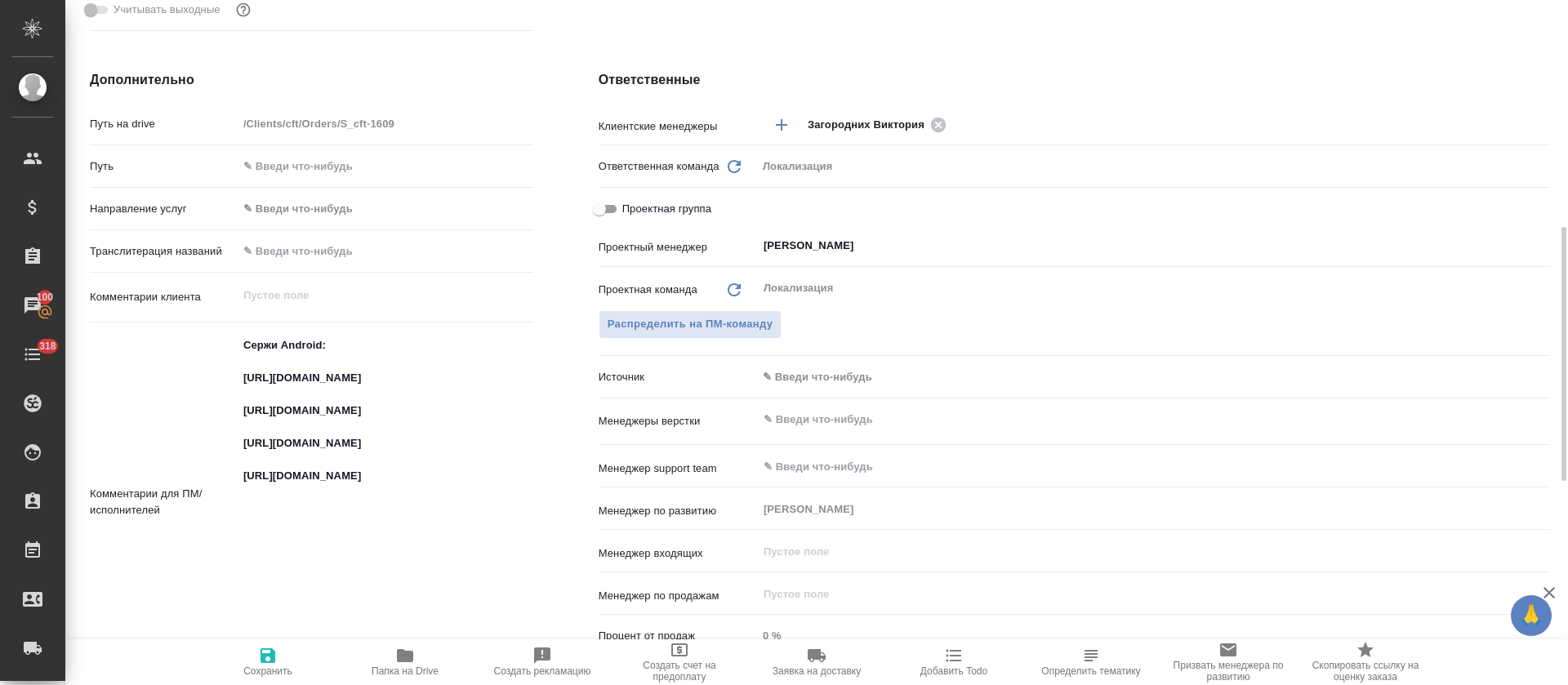
type textarea "x"
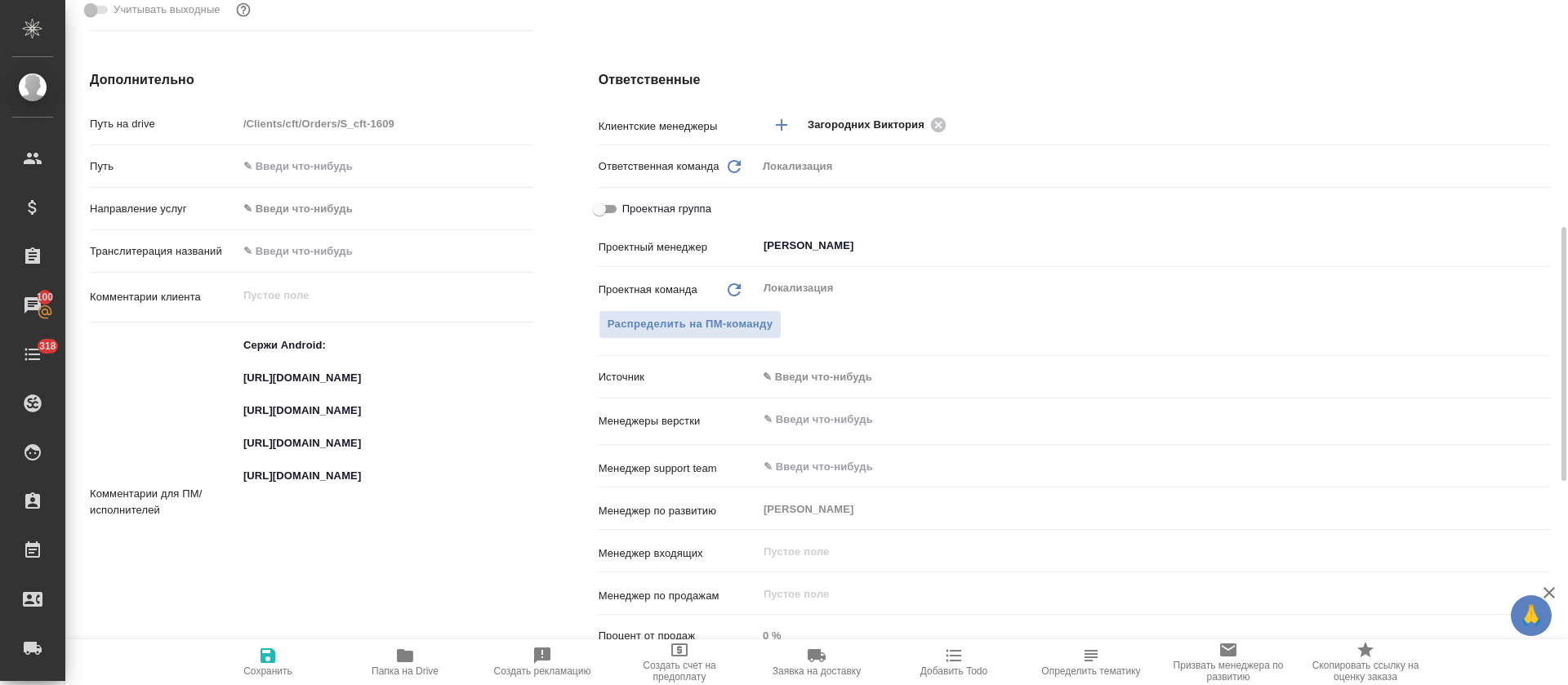
type textarea "x"
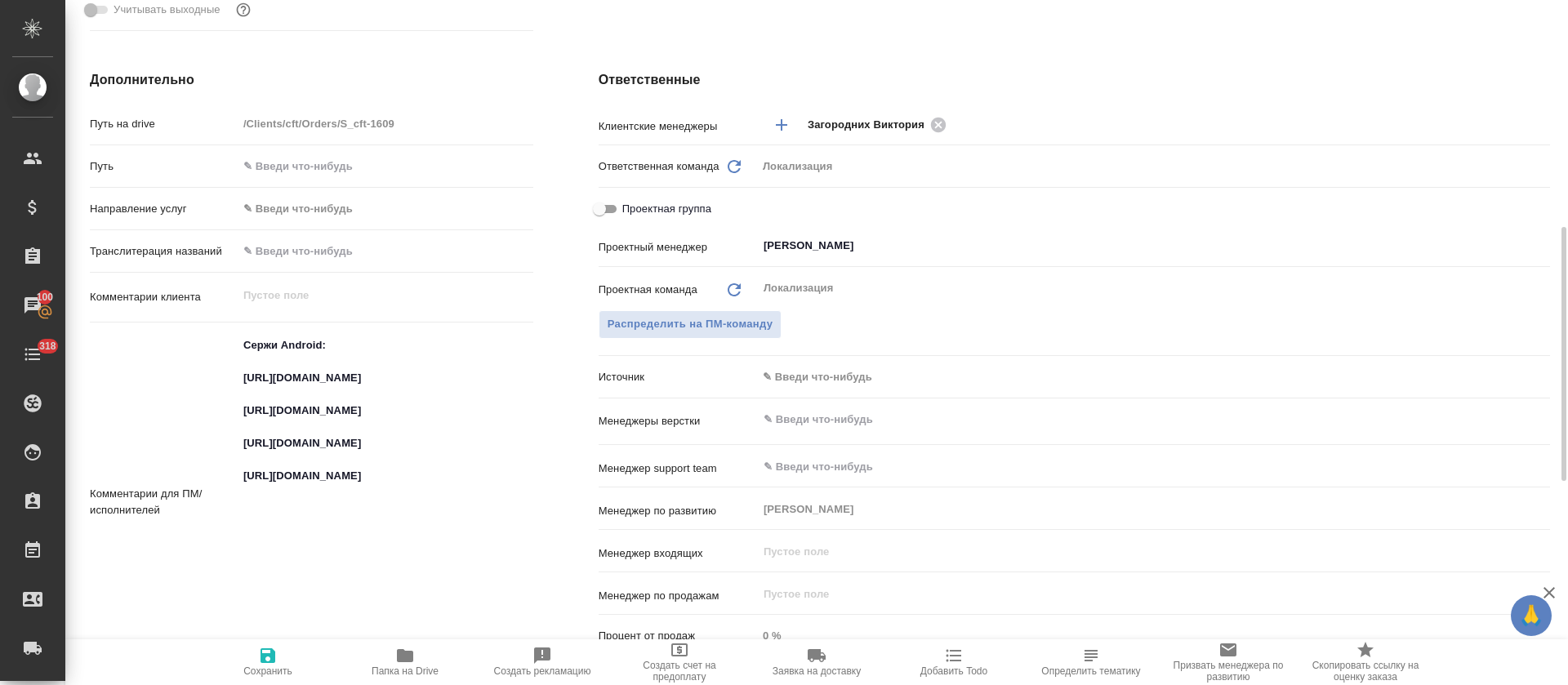
type textarea "x"
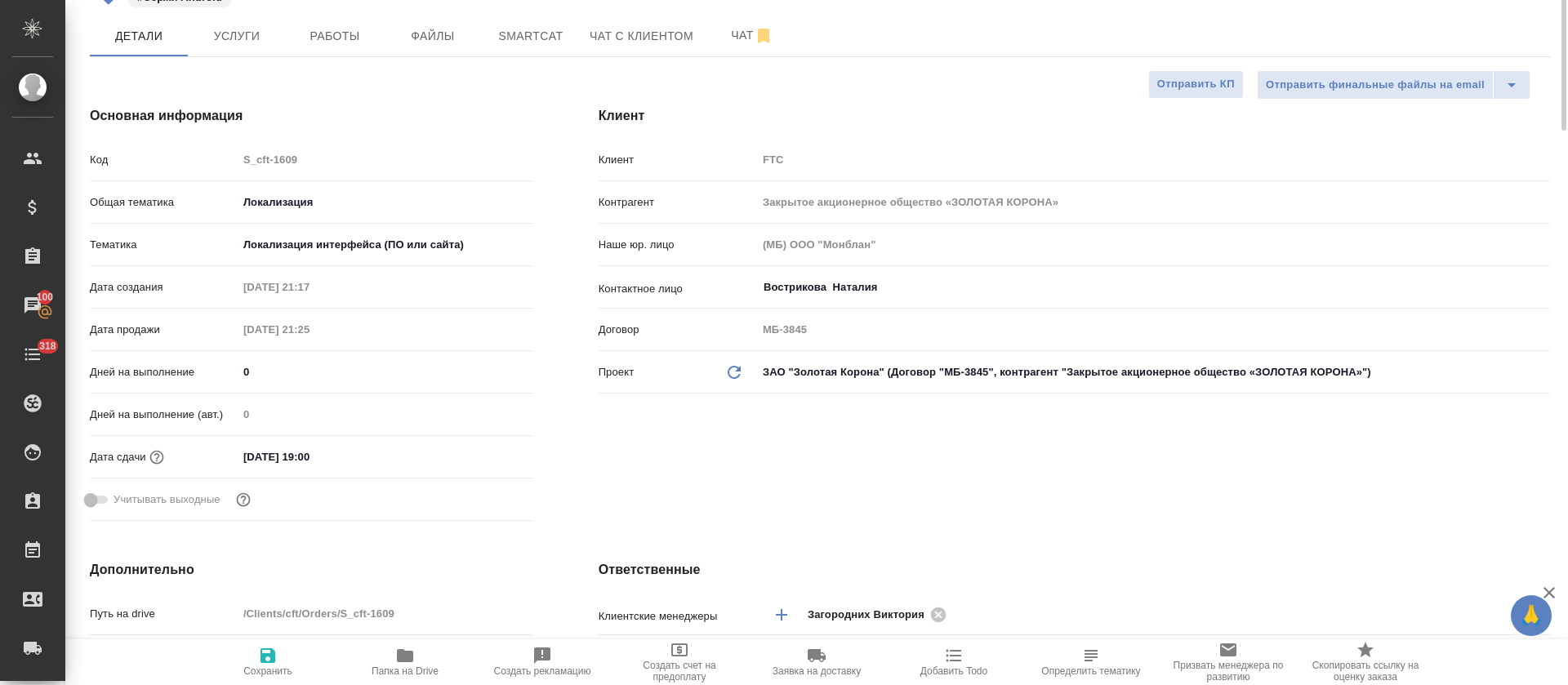
scroll to position [0, 0]
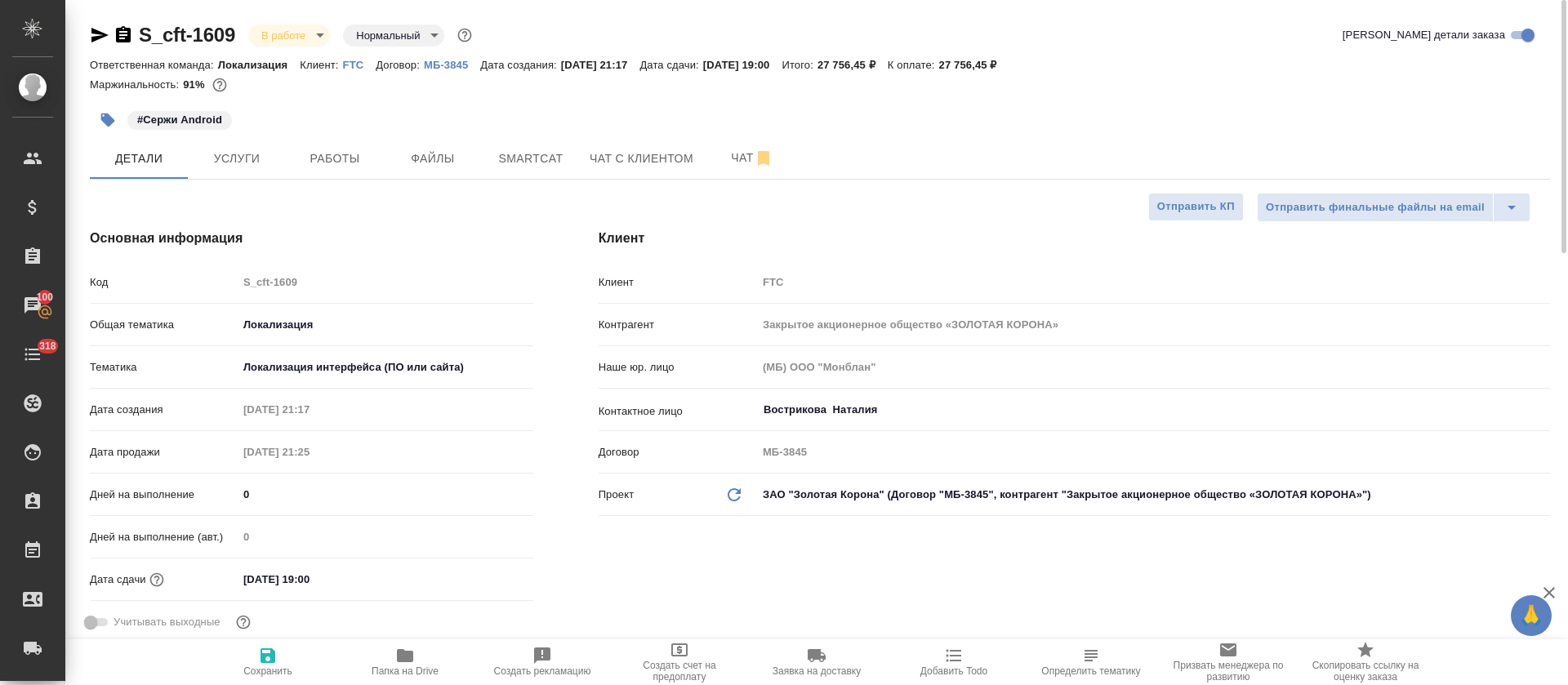
type textarea "x"
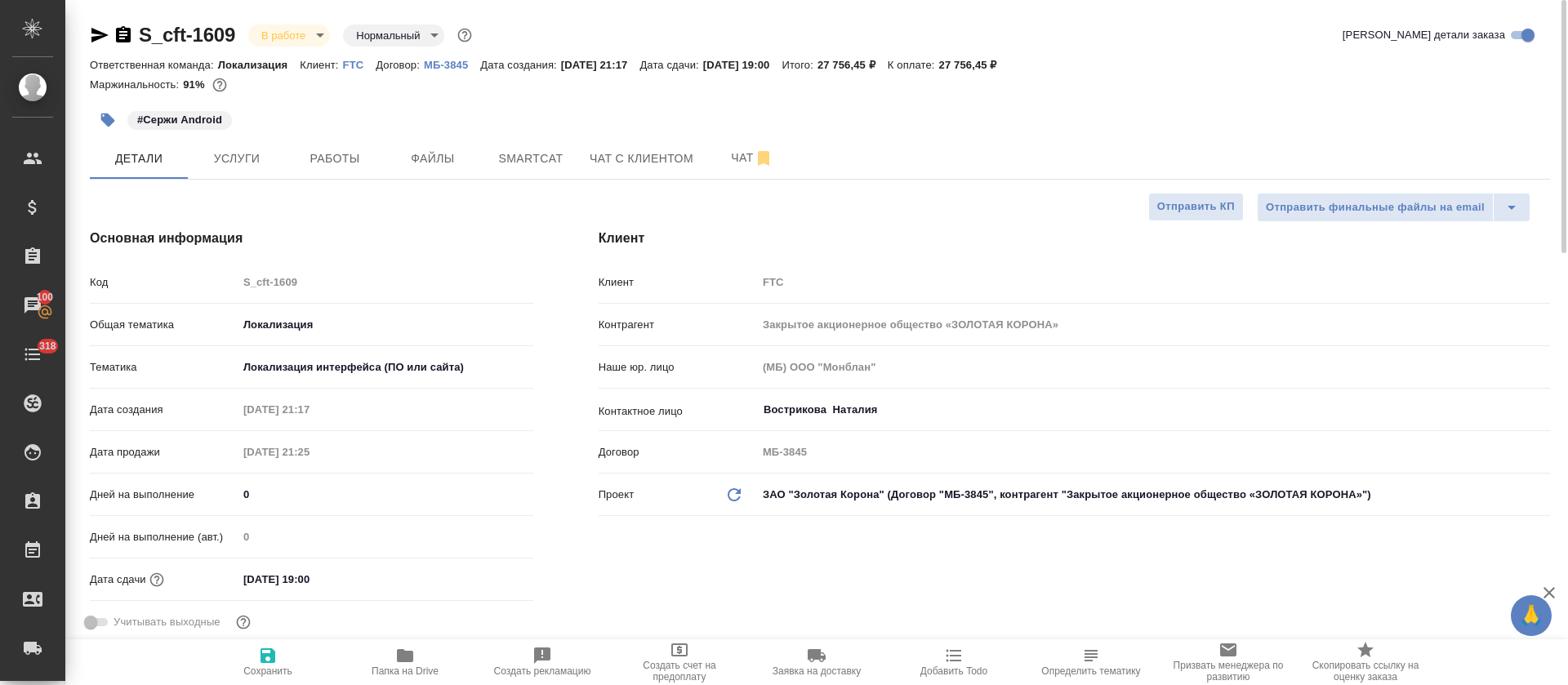
type textarea "x"
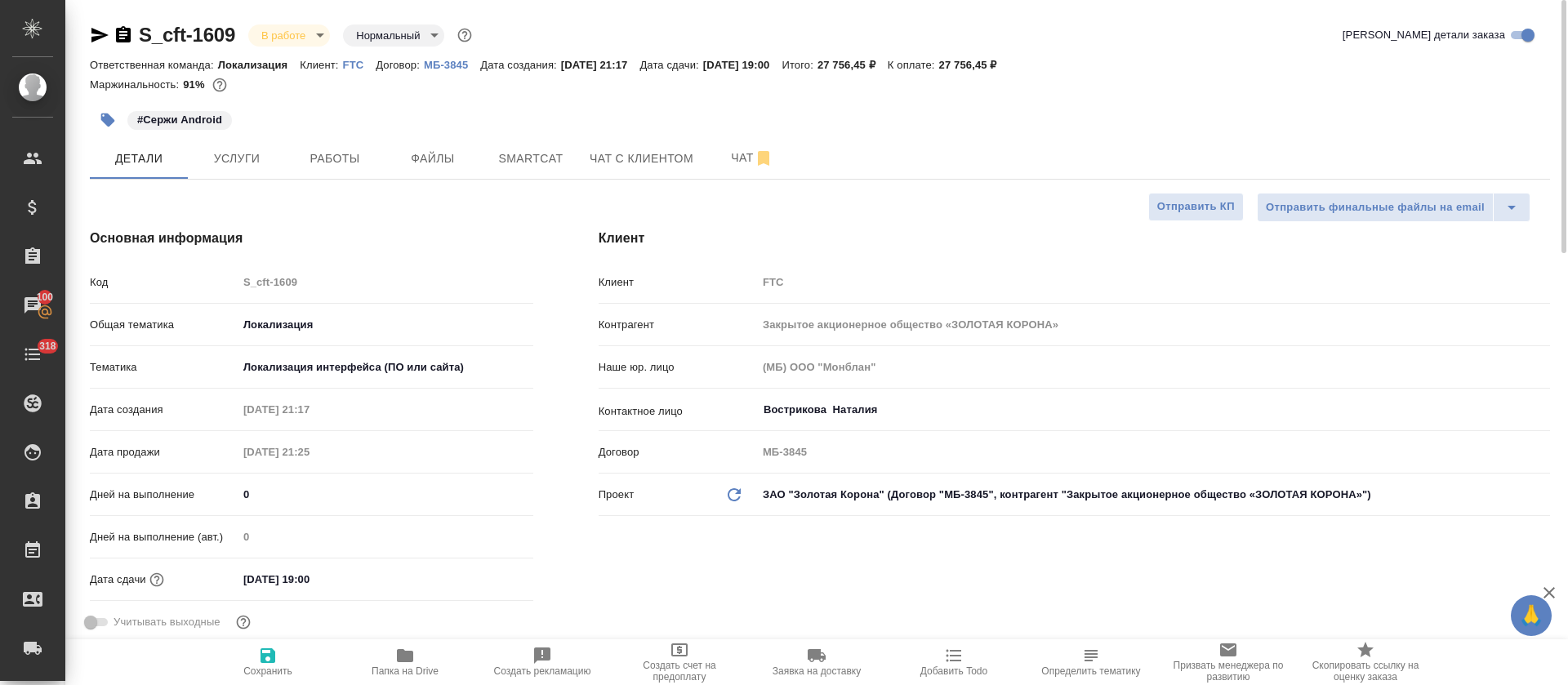
type textarea "x"
click at [383, 165] on button "Работы" at bounding box center [334, 158] width 98 height 41
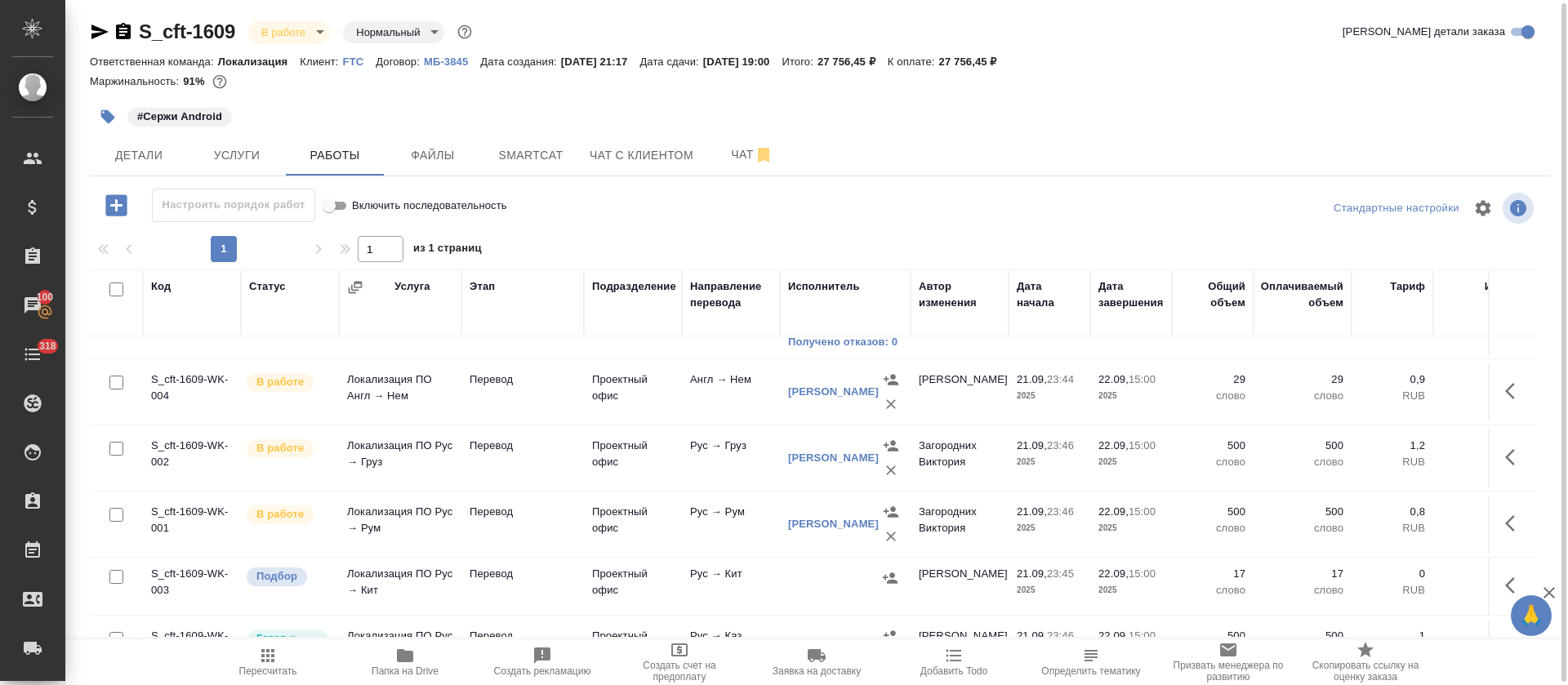
scroll to position [438, 0]
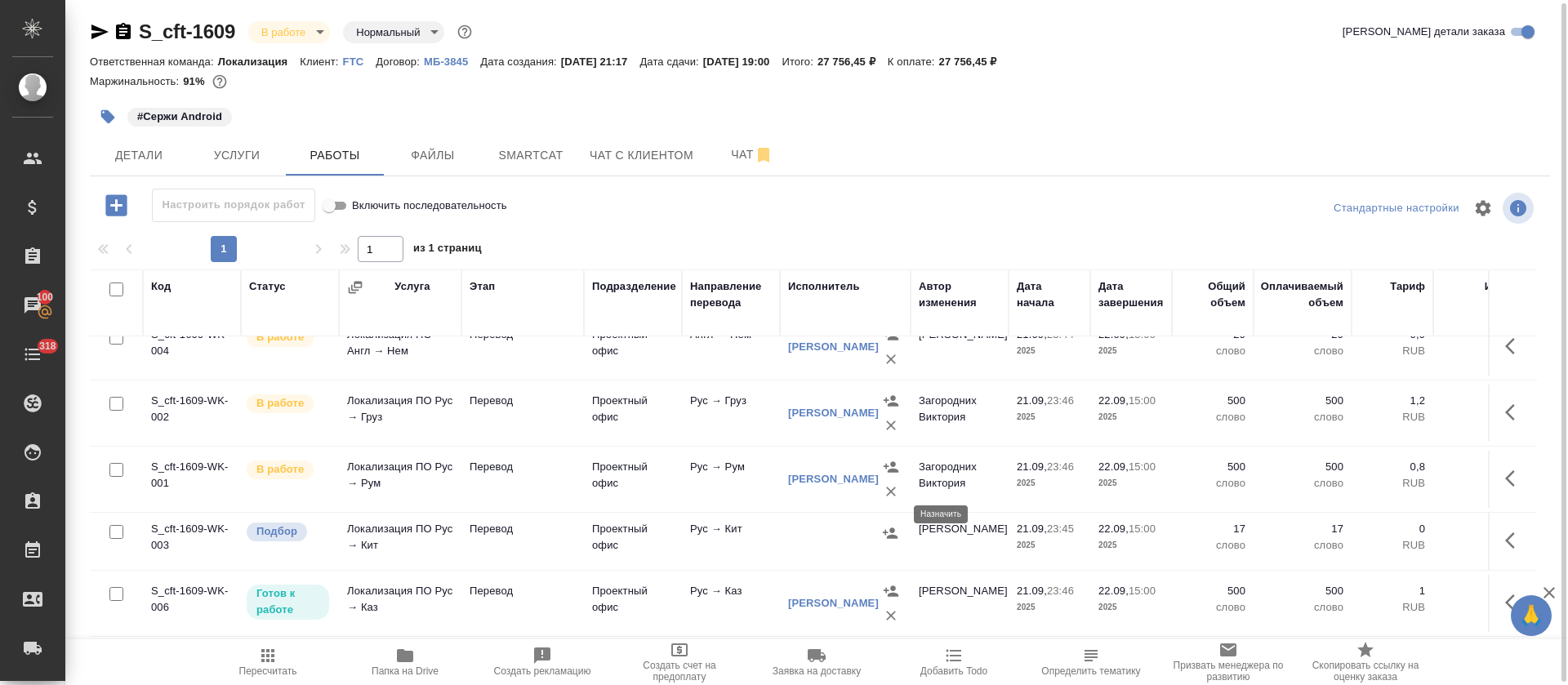
click at [894, 527] on icon "button" at bounding box center [890, 532] width 15 height 10
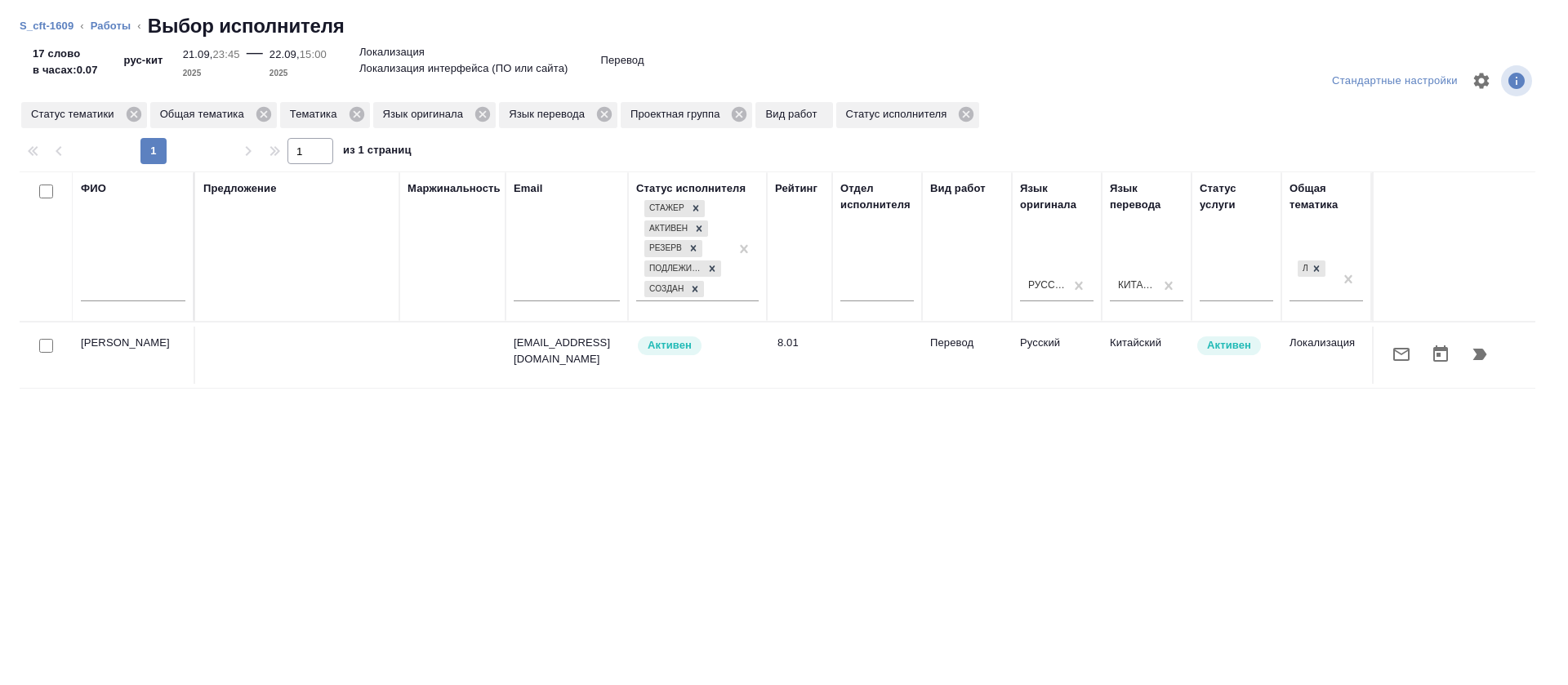
click at [1473, 352] on icon "button" at bounding box center [1480, 354] width 14 height 11
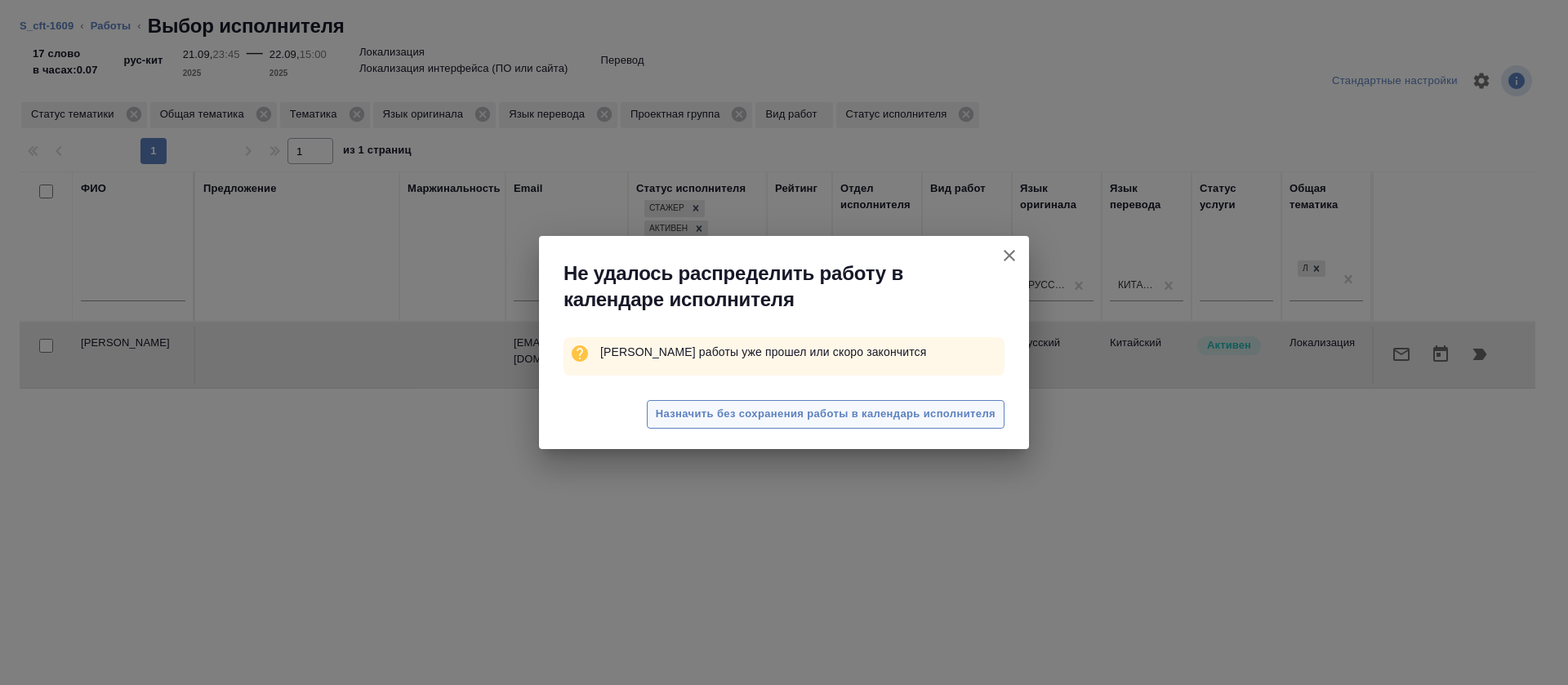
click at [836, 425] on button "Назначить без сохранения работы в календарь исполнителя" at bounding box center [825, 414] width 358 height 29
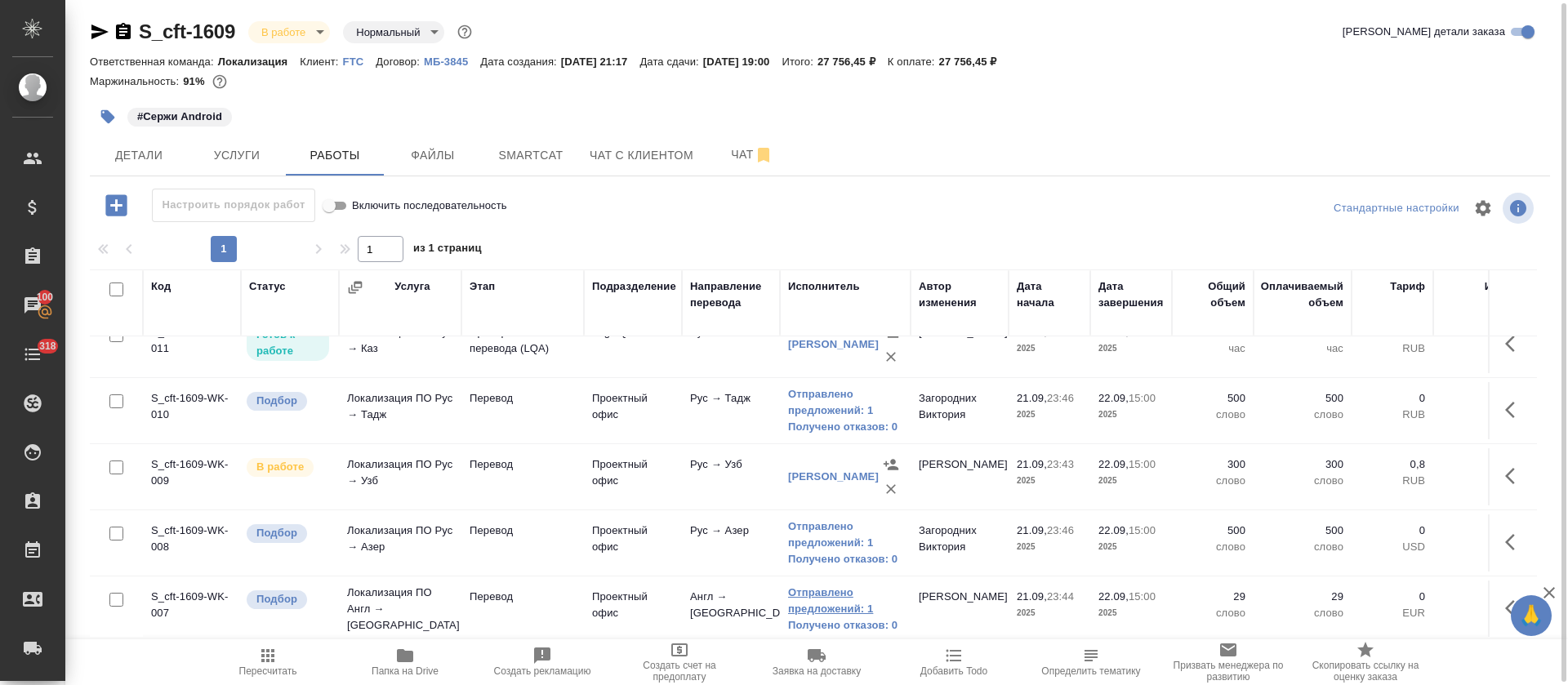
scroll to position [0, 0]
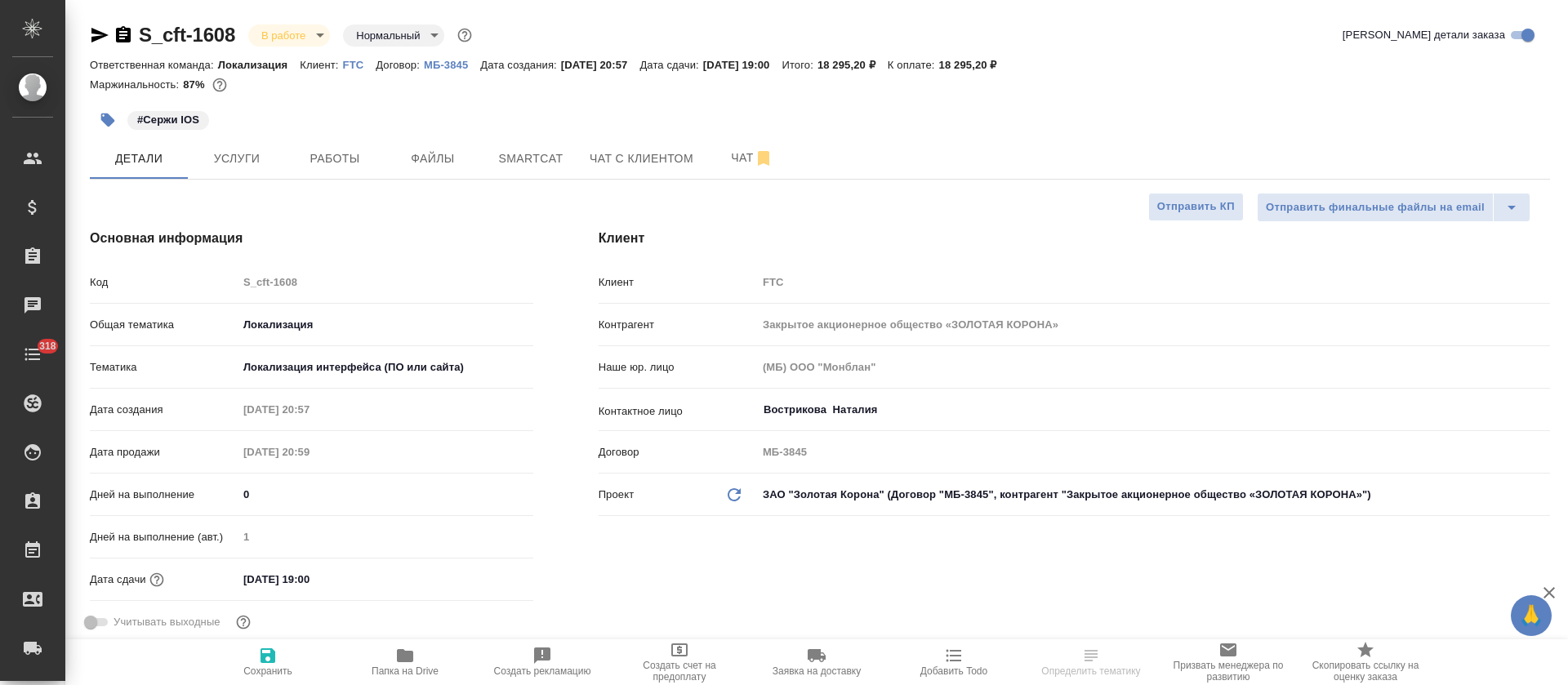
select select "RU"
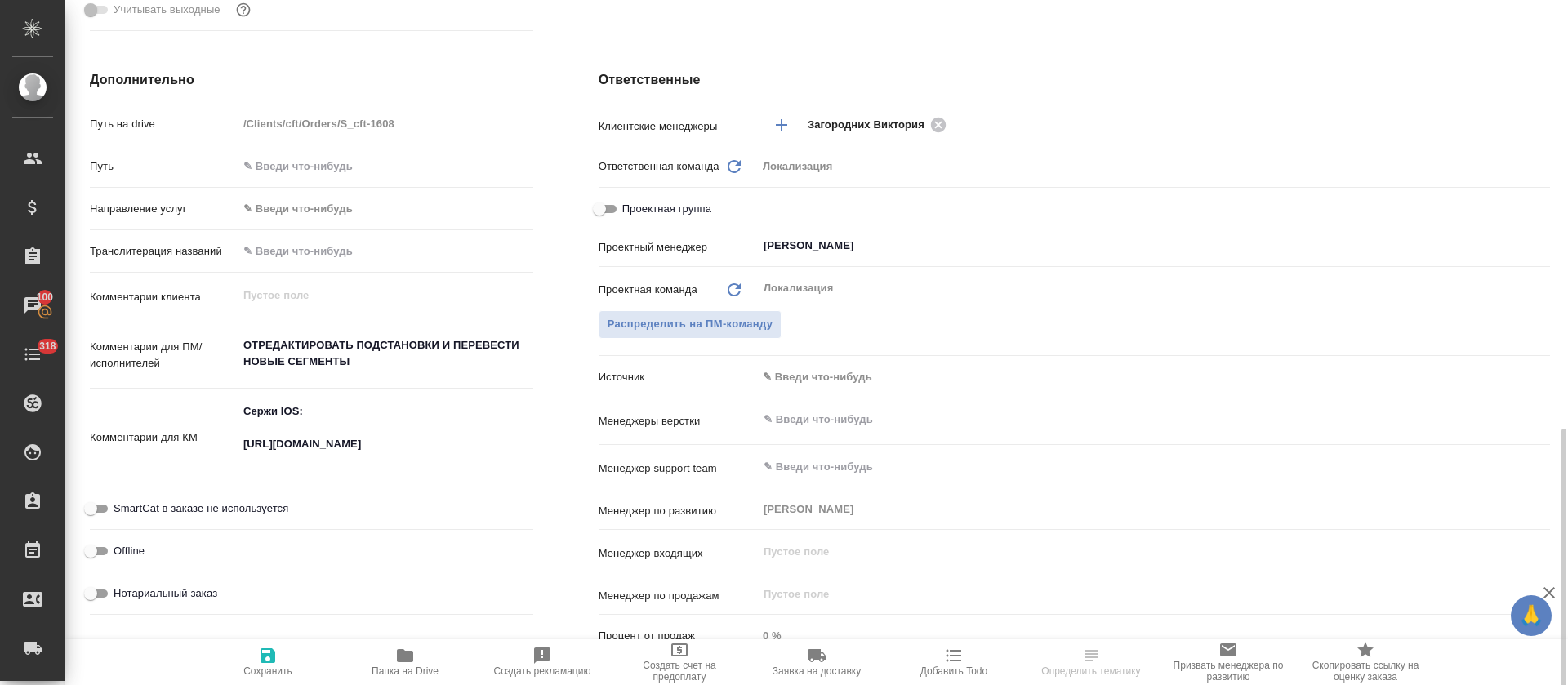
scroll to position [734, 0]
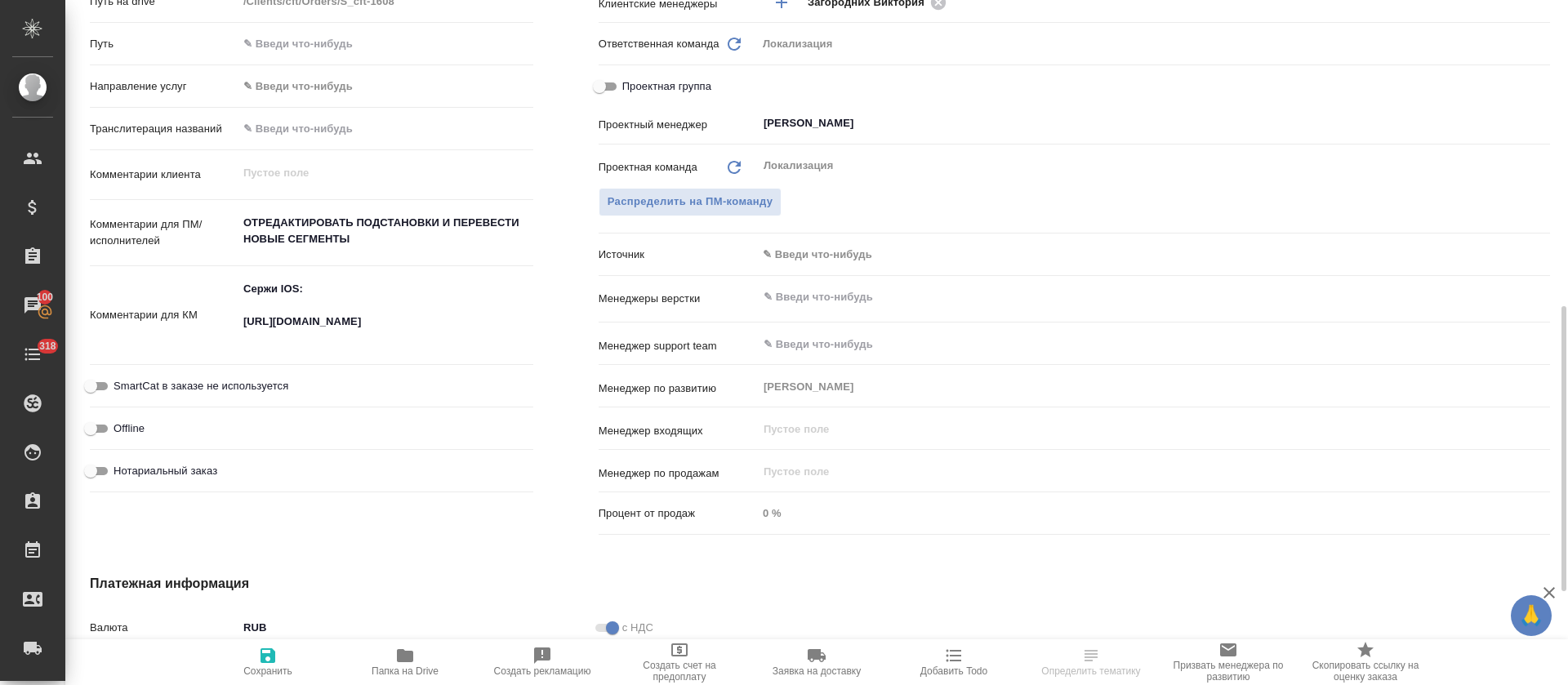
click at [290, 310] on textarea "Сержи IOS: [URL][DOMAIN_NAME]" at bounding box center [385, 313] width 296 height 77
click at [292, 327] on textarea "Сержи IOS: [URL][DOMAIN_NAME]" at bounding box center [385, 314] width 294 height 77
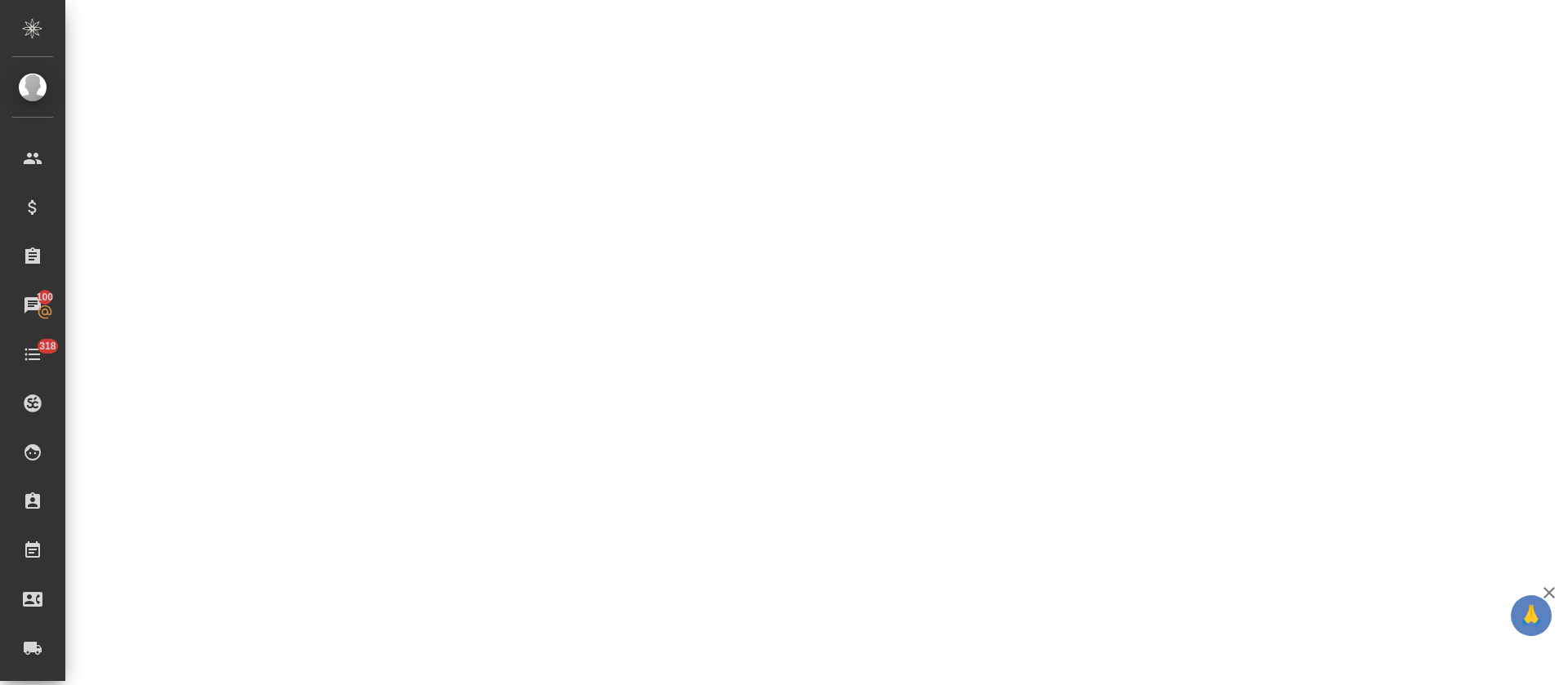
select select "RU"
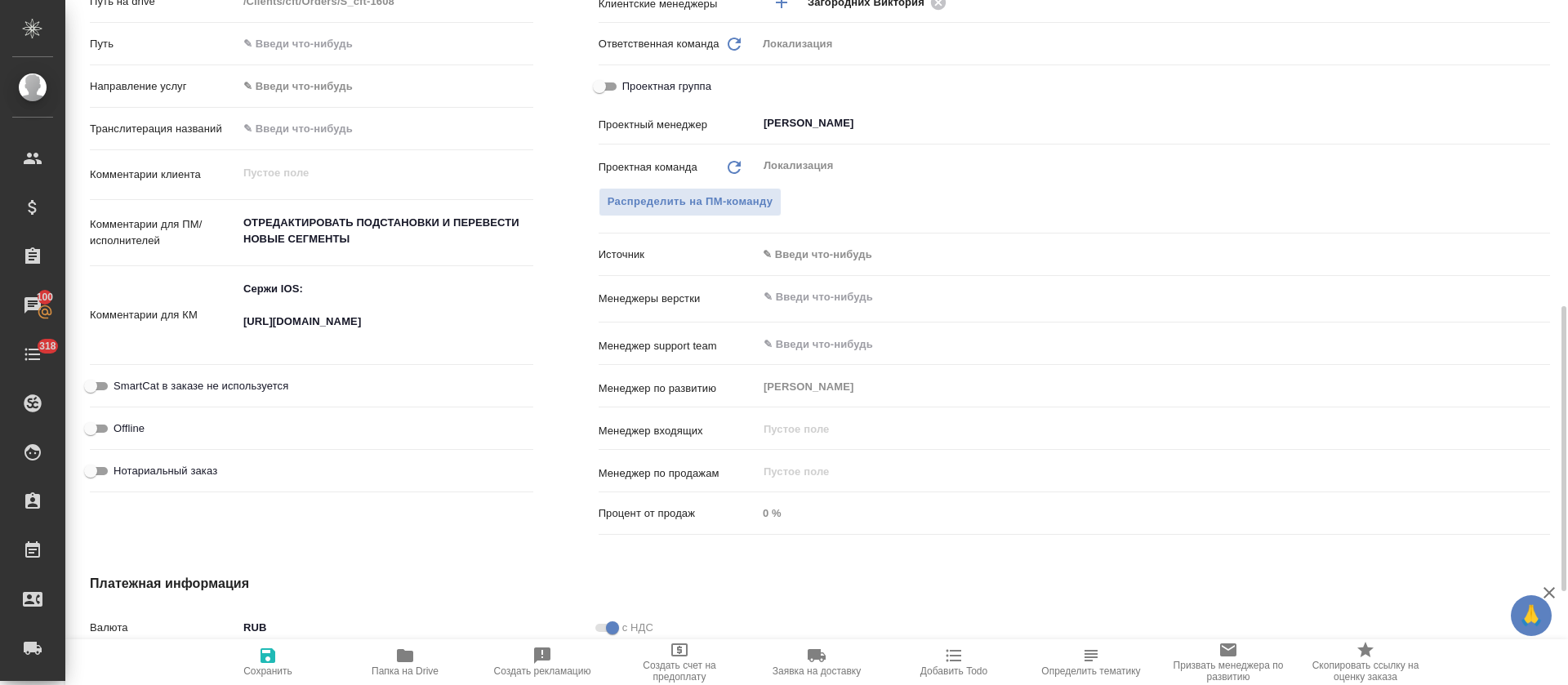
type textarea "x"
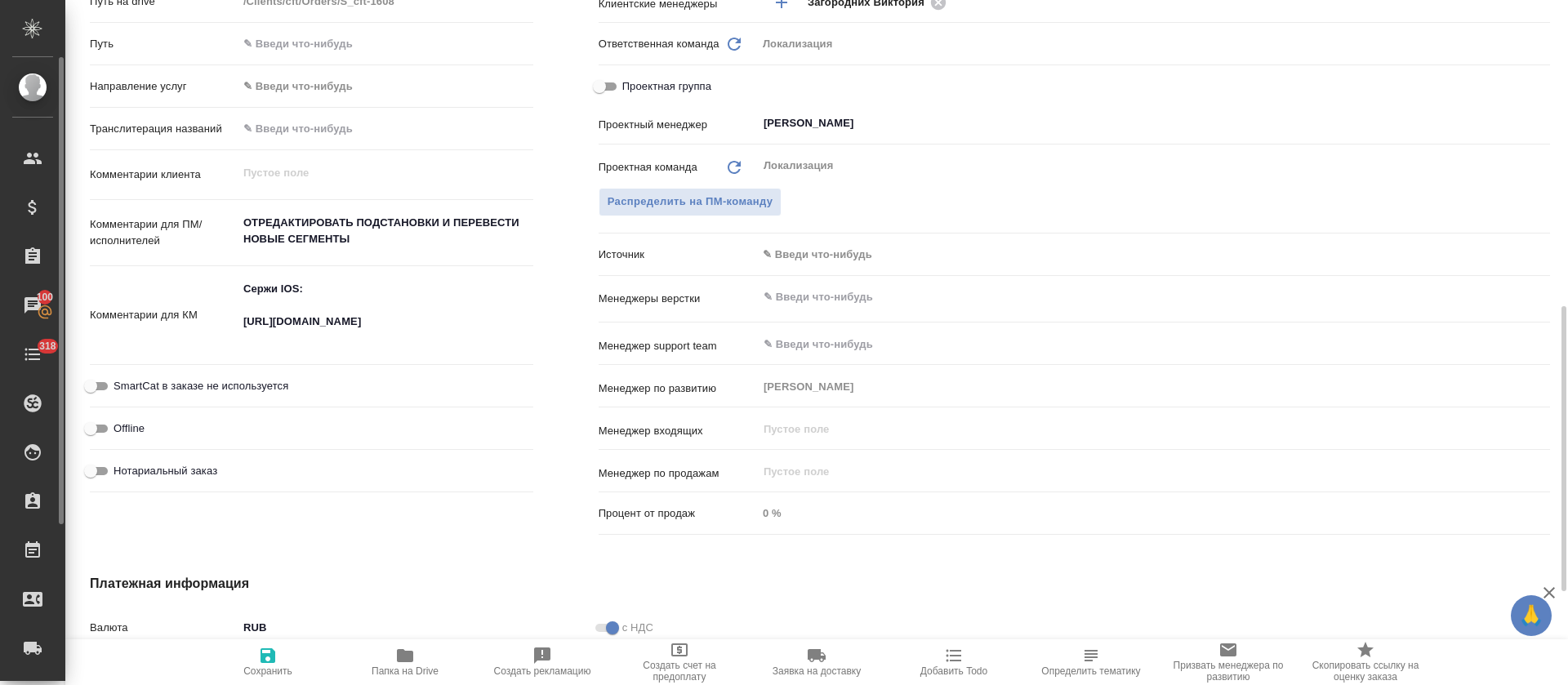
type textarea "x"
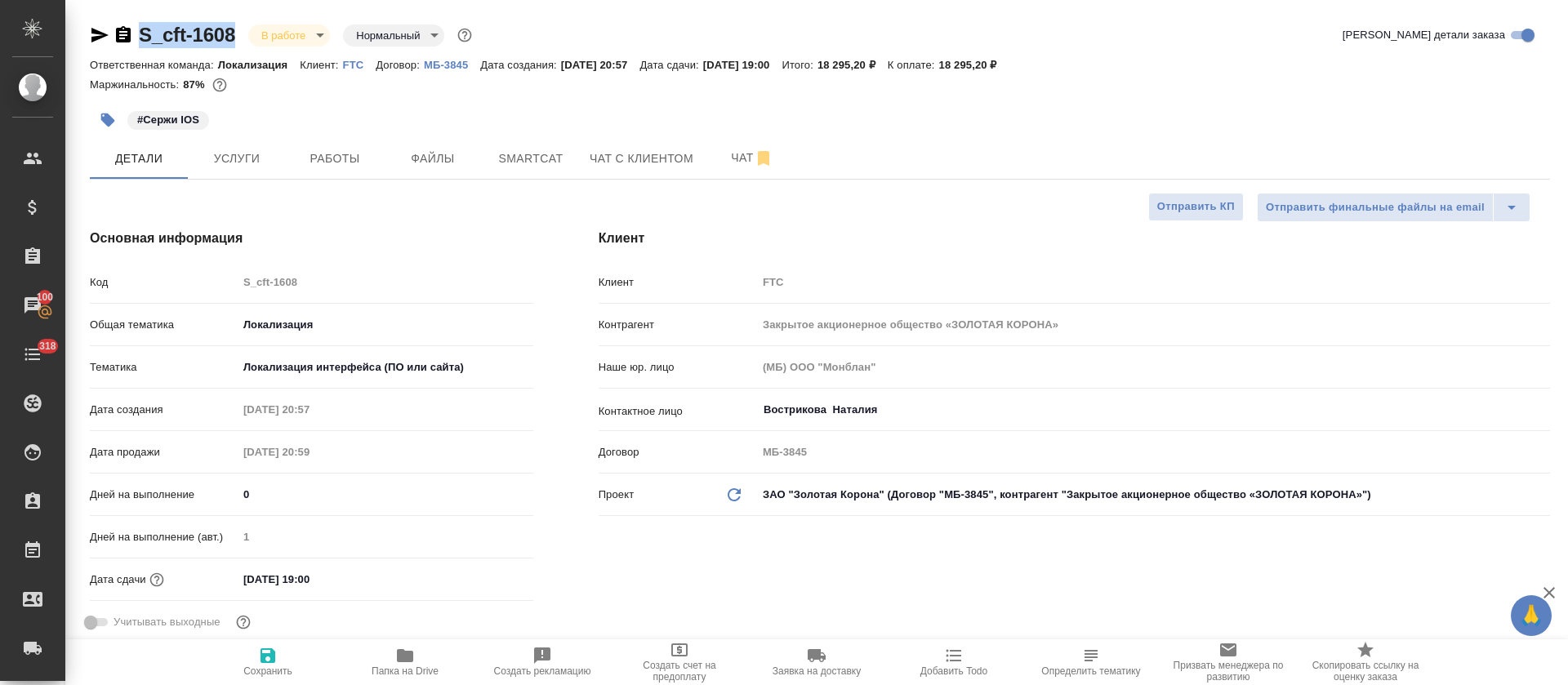
drag, startPoint x: 233, startPoint y: 34, endPoint x: 144, endPoint y: 48, distance: 90.1
copy link "S_cft-1608"
type textarea "x"
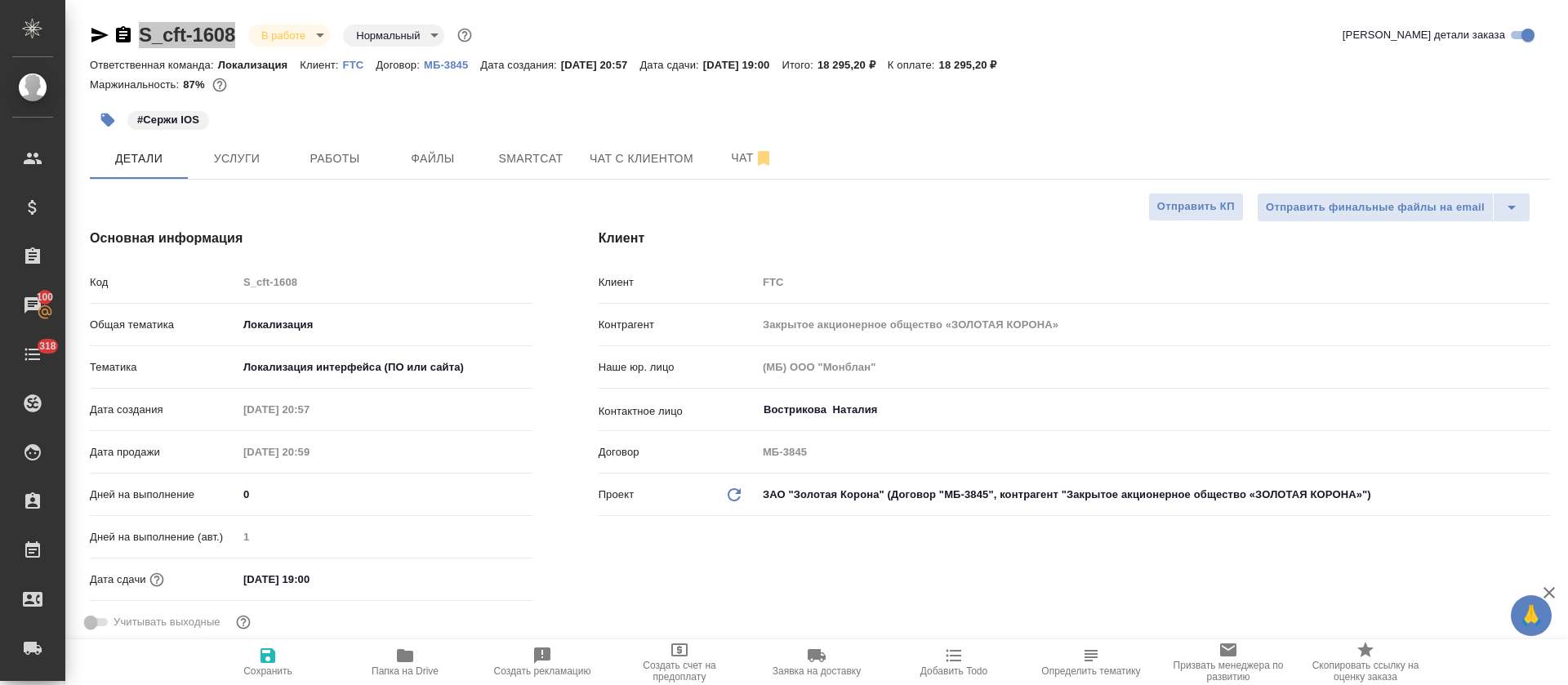
type textarea "x"
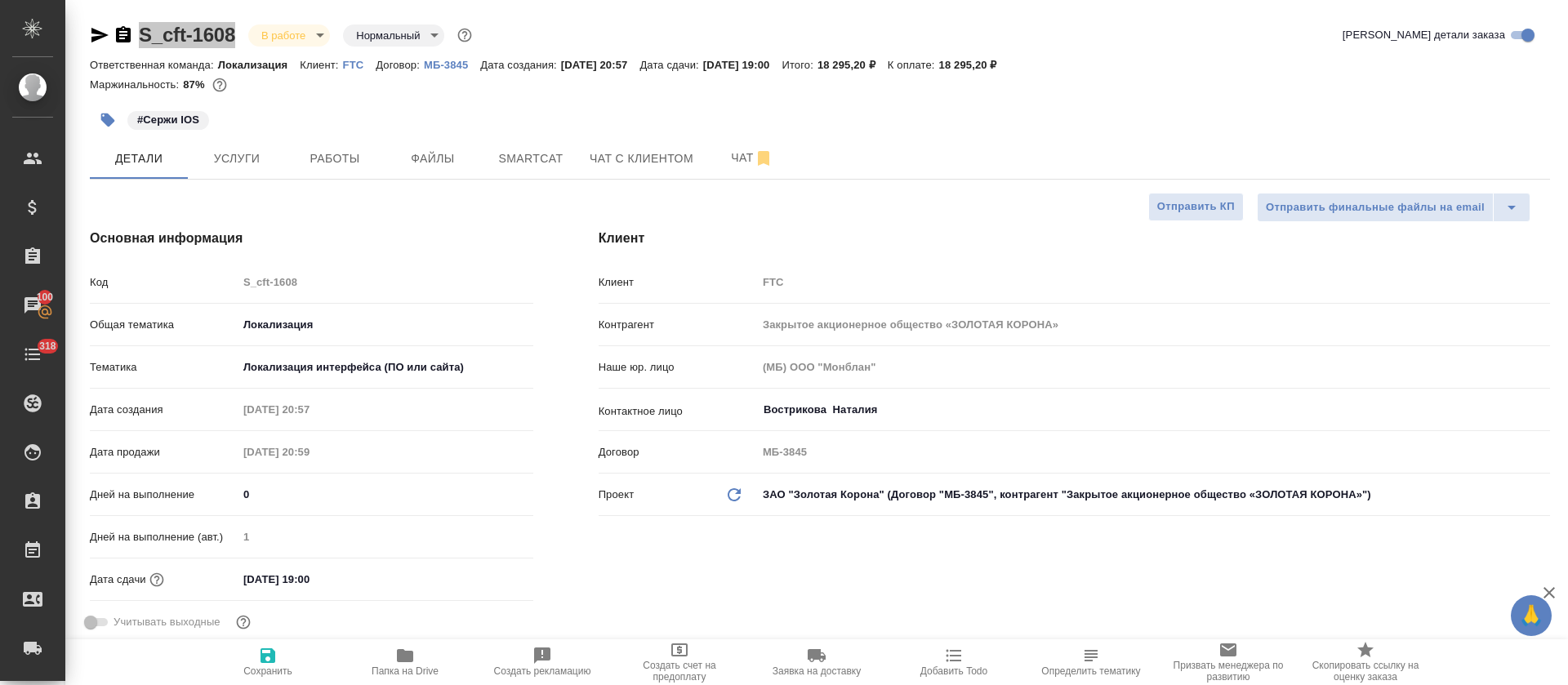
type textarea "x"
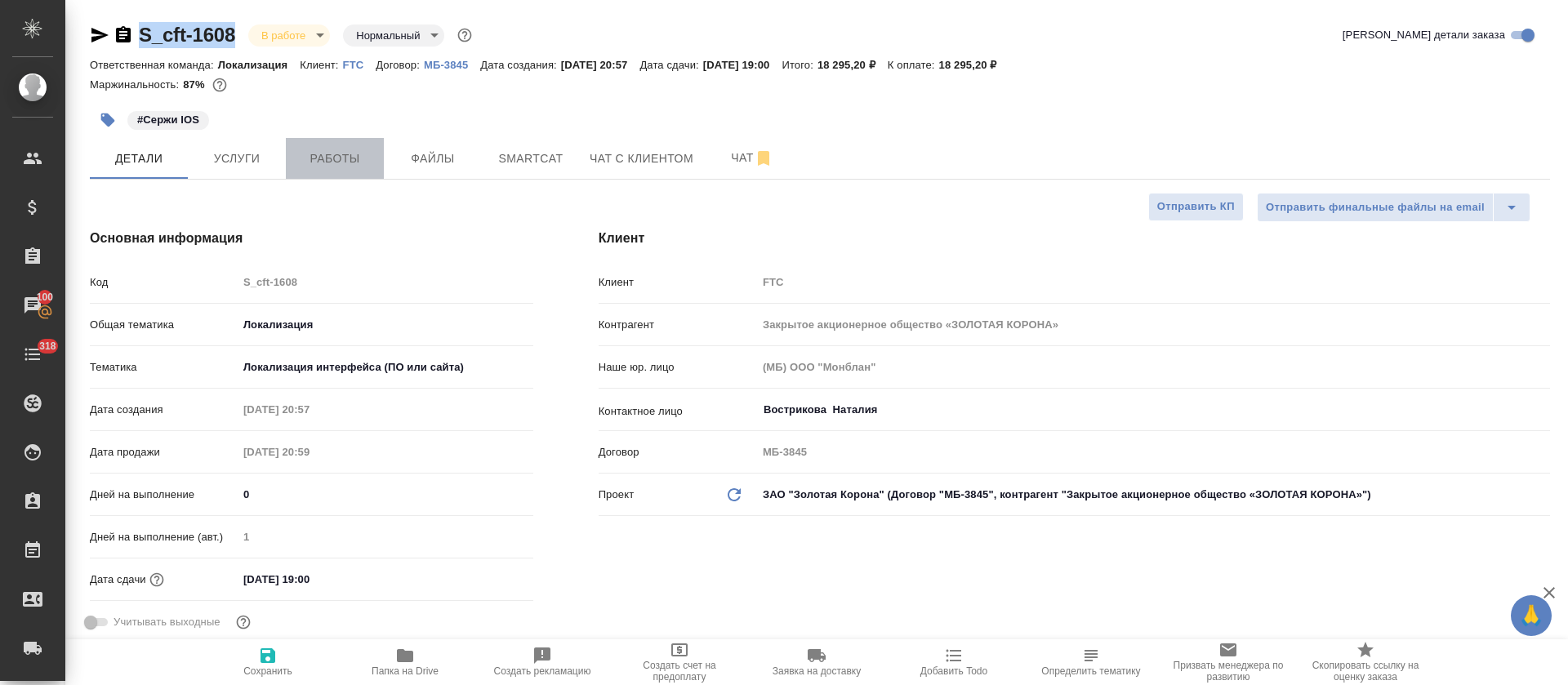
click at [333, 138] on button "Работы" at bounding box center [334, 158] width 98 height 41
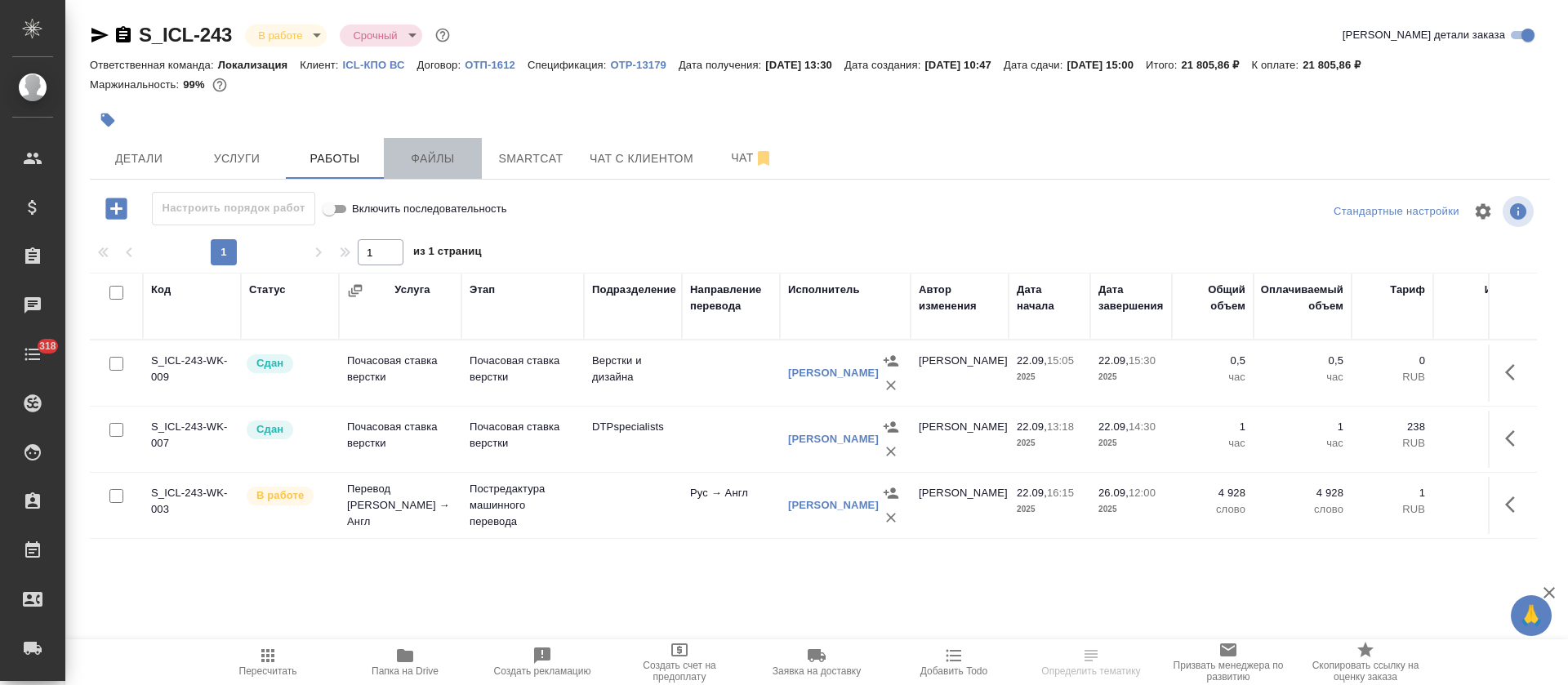
drag, startPoint x: 465, startPoint y: 151, endPoint x: 475, endPoint y: 154, distance: 10.4
click at [465, 151] on span "Файлы" at bounding box center [432, 159] width 78 height 20
click at [504, 166] on span "Smartcat" at bounding box center [531, 159] width 78 height 20
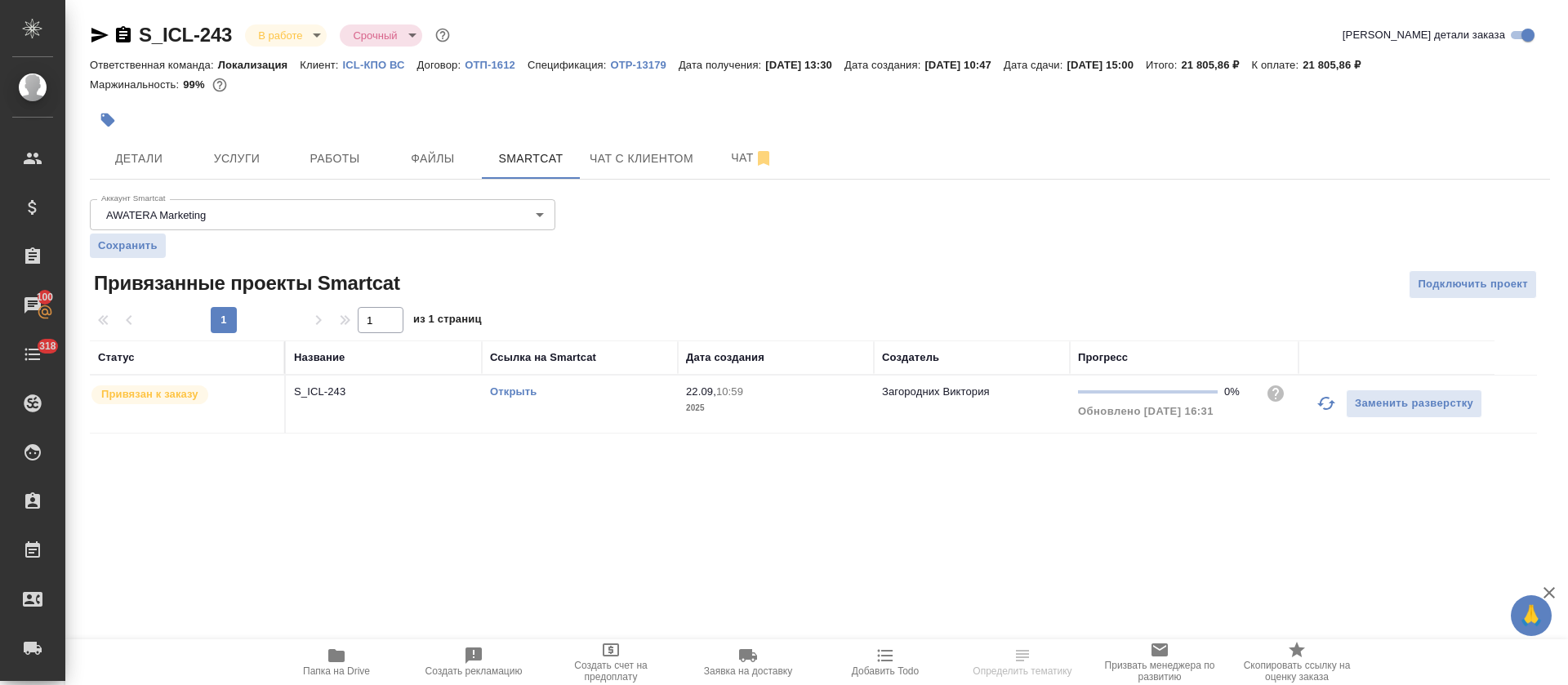
click at [514, 393] on link "Открыть" at bounding box center [513, 390] width 47 height 12
click at [619, 402] on td "Открыть" at bounding box center [579, 403] width 196 height 57
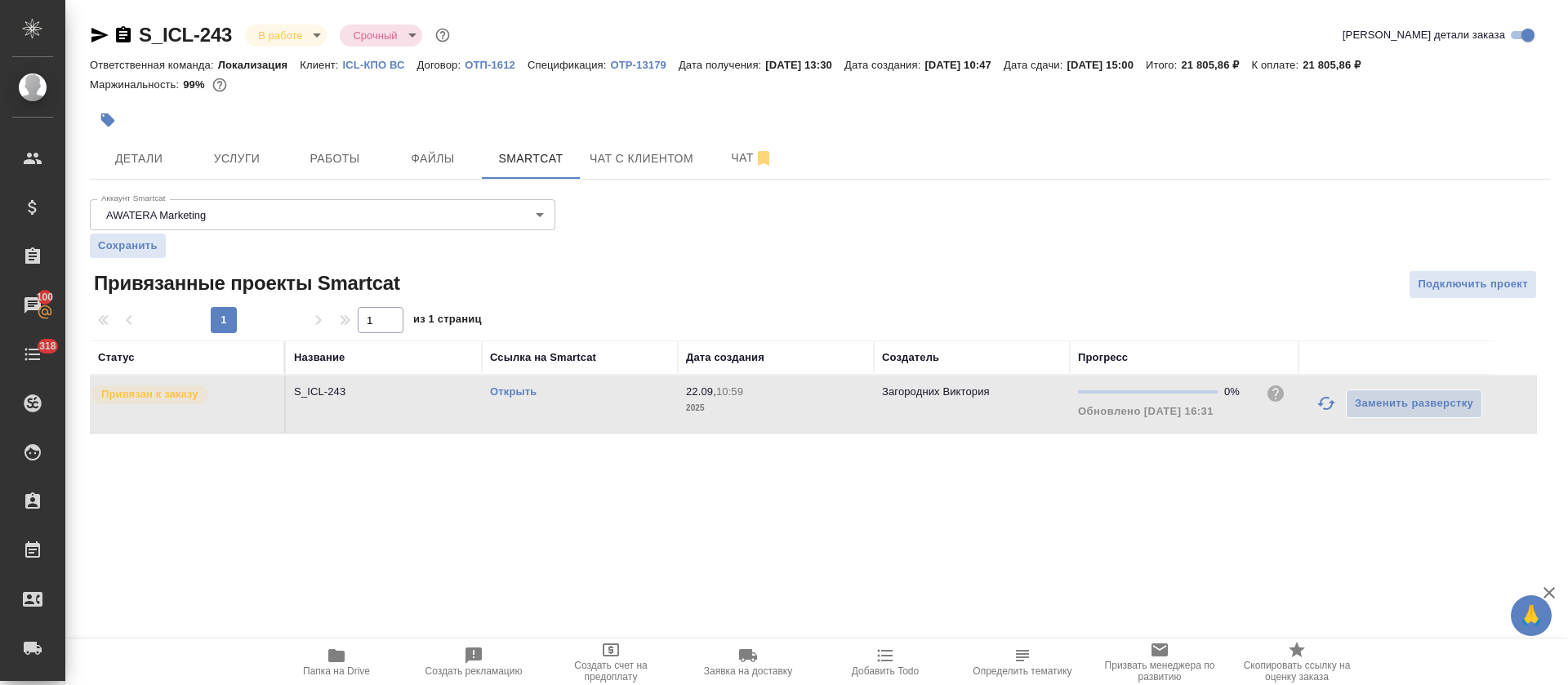
click at [619, 402] on td "Открыть" at bounding box center [579, 403] width 196 height 57
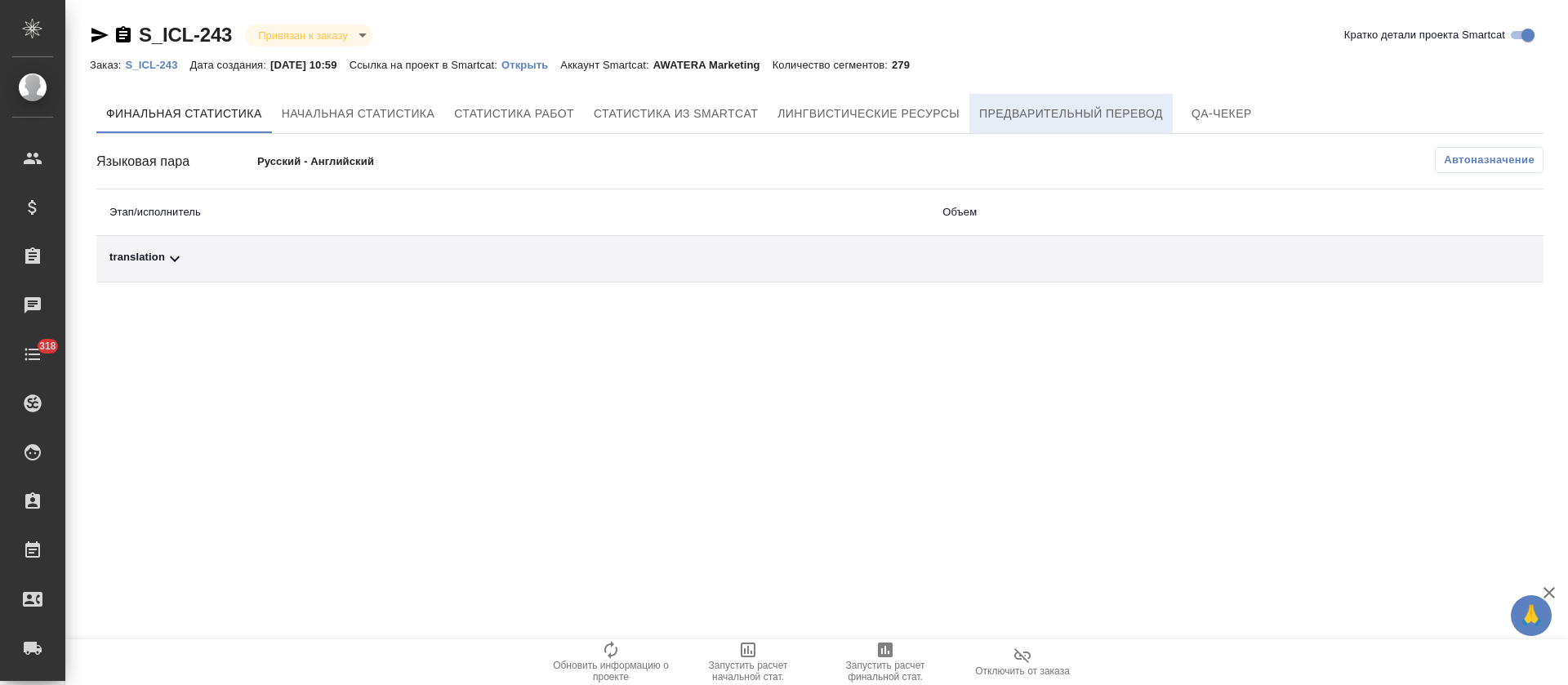
click at [1109, 119] on span "Предварительный перевод" at bounding box center [1071, 114] width 184 height 20
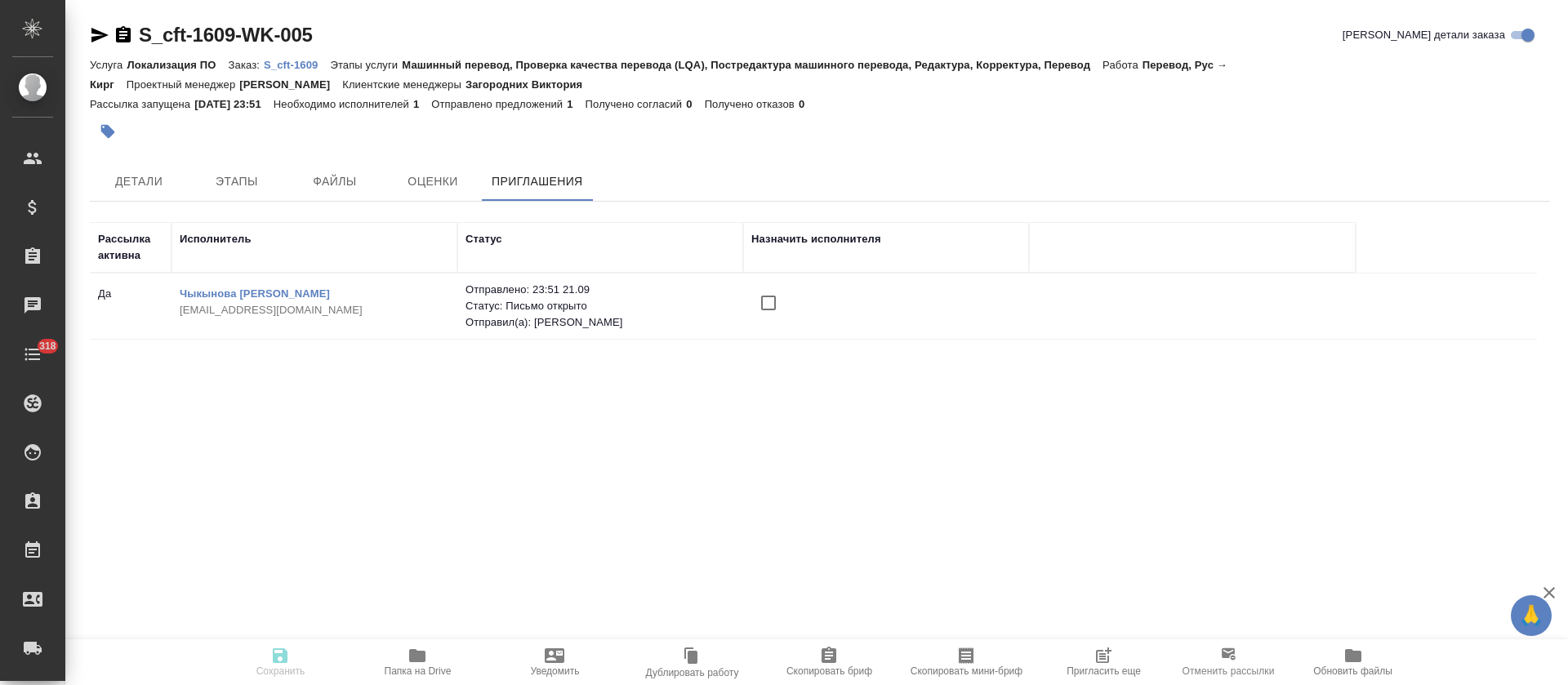
click at [746, 302] on td at bounding box center [885, 306] width 286 height 57
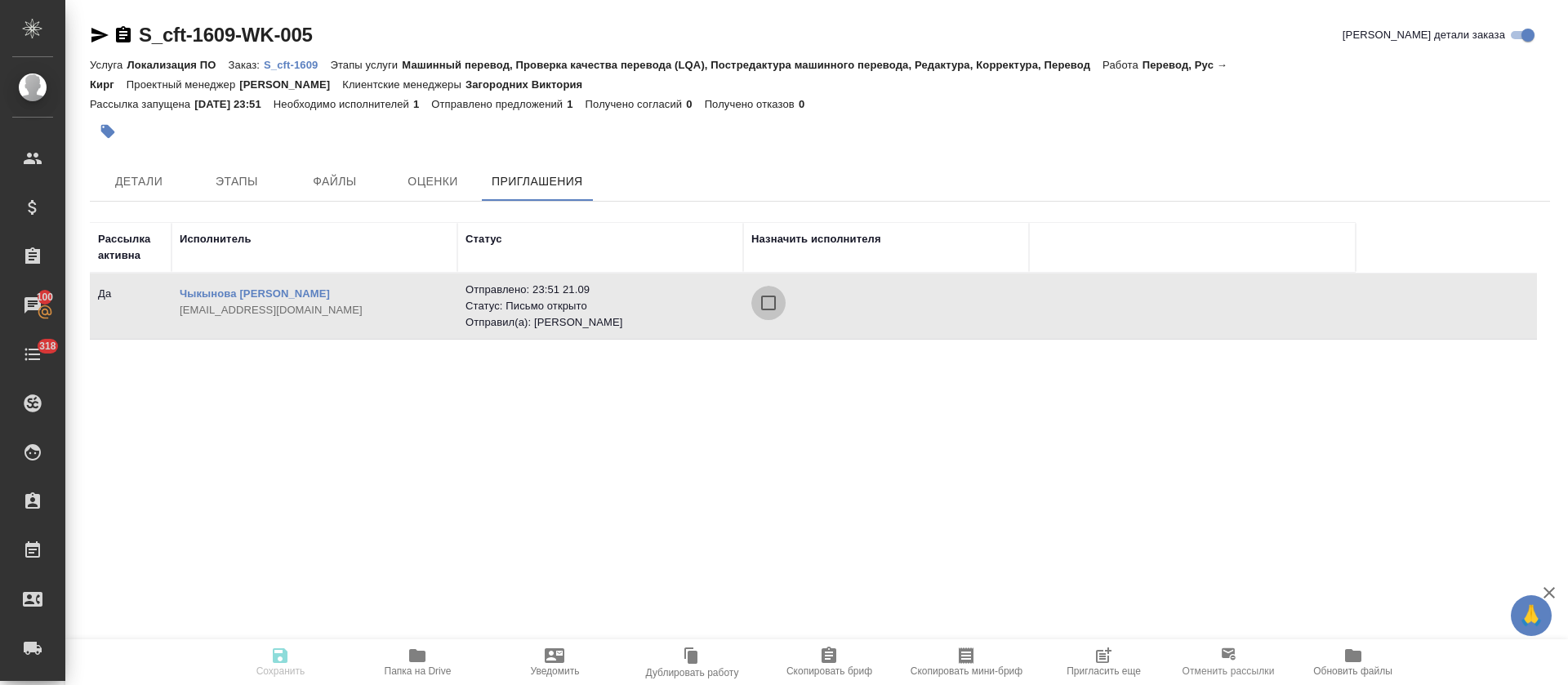
click at [771, 312] on input "checkbox" at bounding box center [768, 302] width 34 height 34
click at [284, 657] on icon "button" at bounding box center [280, 655] width 15 height 15
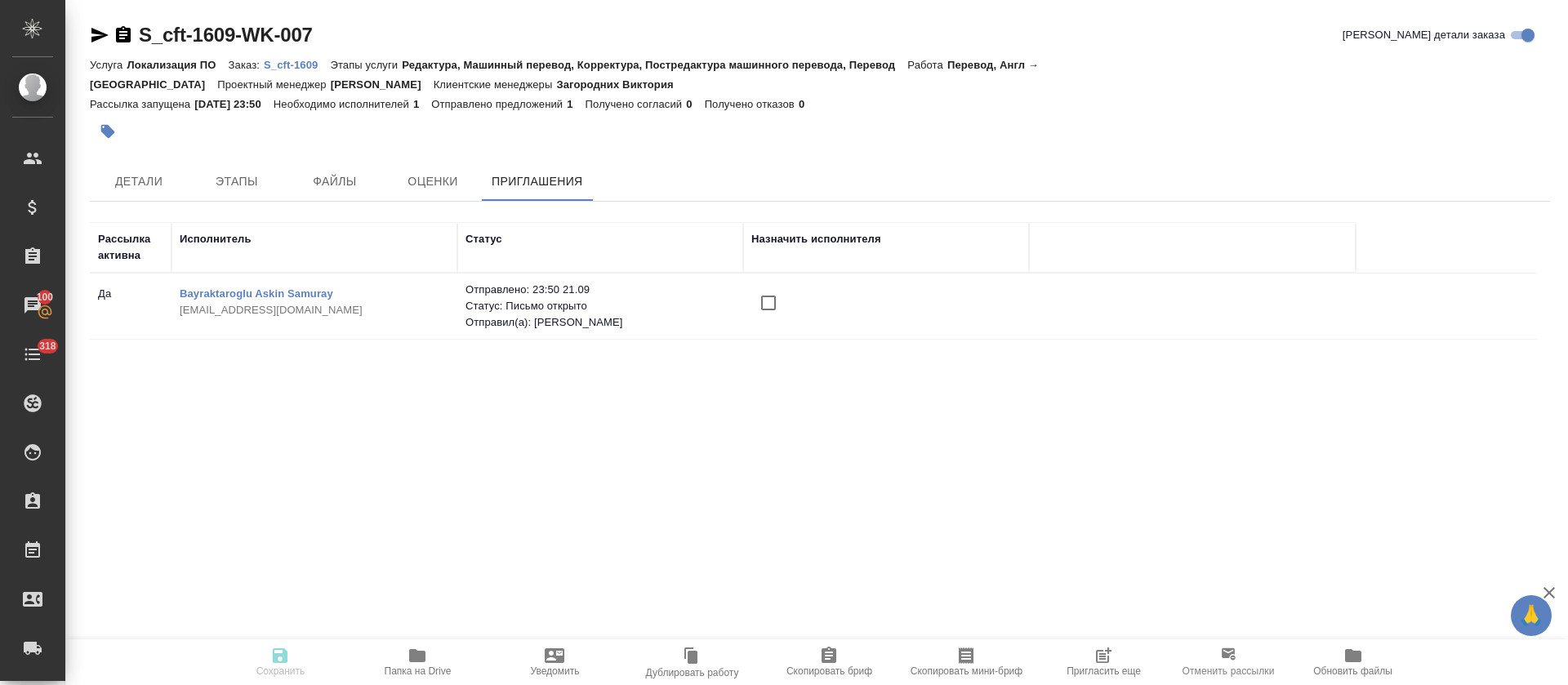
click at [764, 292] on input "checkbox" at bounding box center [768, 302] width 34 height 34
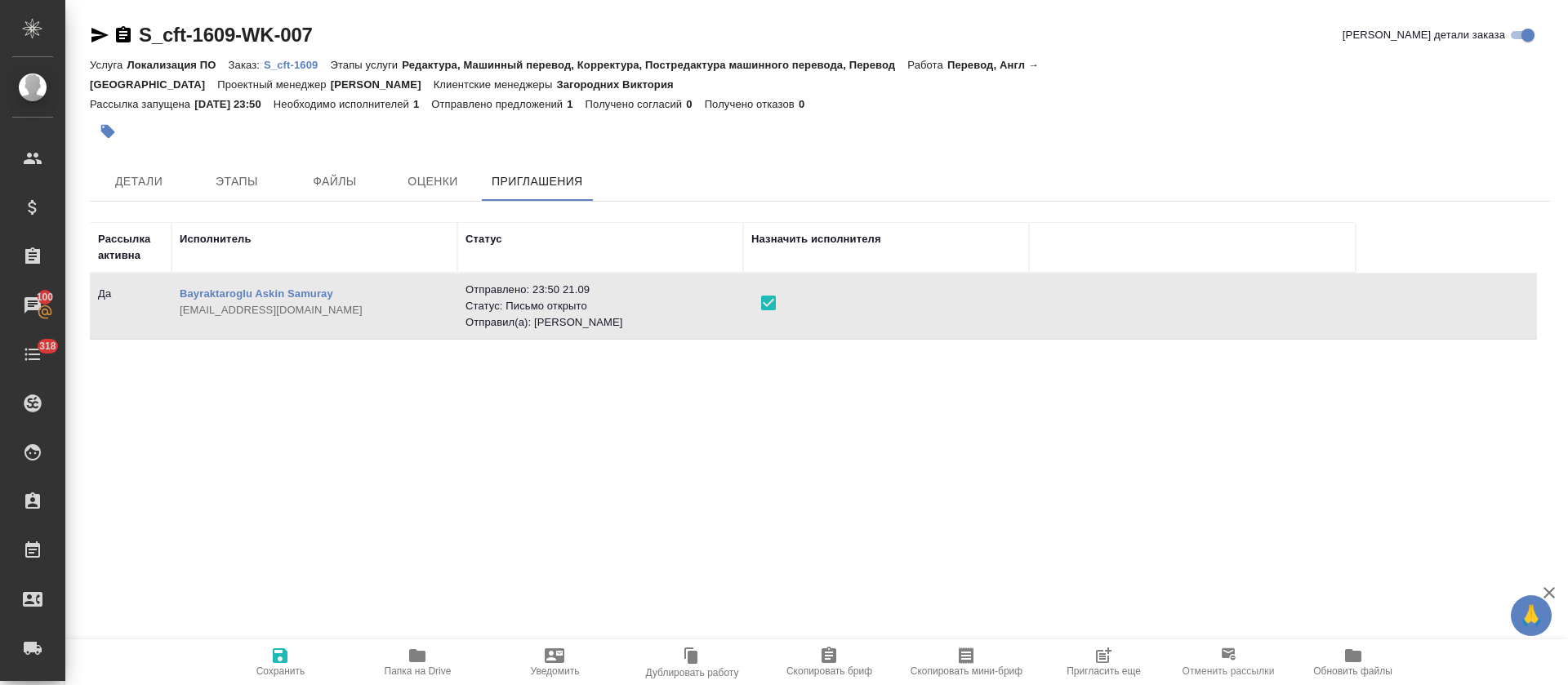
click at [301, 639] on button "Сохранить" at bounding box center [279, 661] width 137 height 46
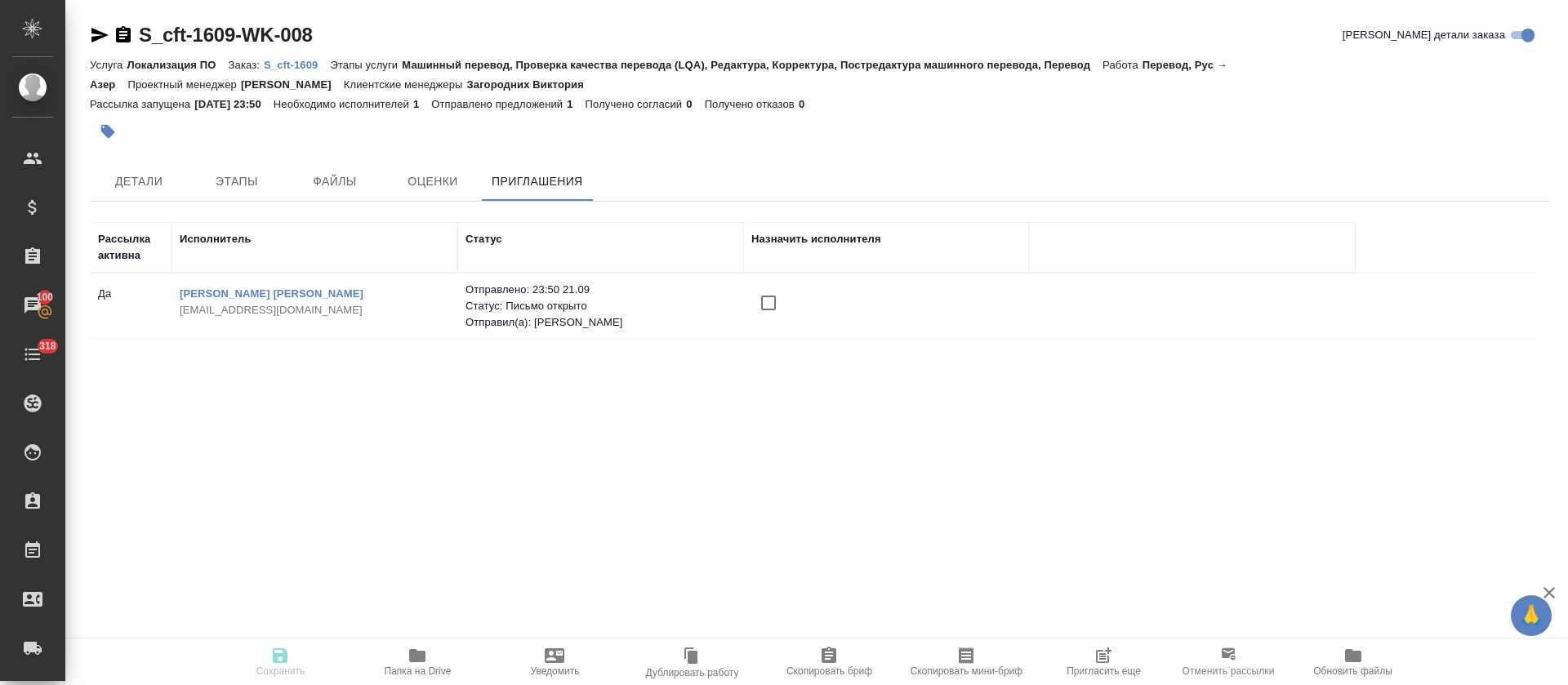
click at [772, 302] on input "checkbox" at bounding box center [768, 302] width 34 height 34
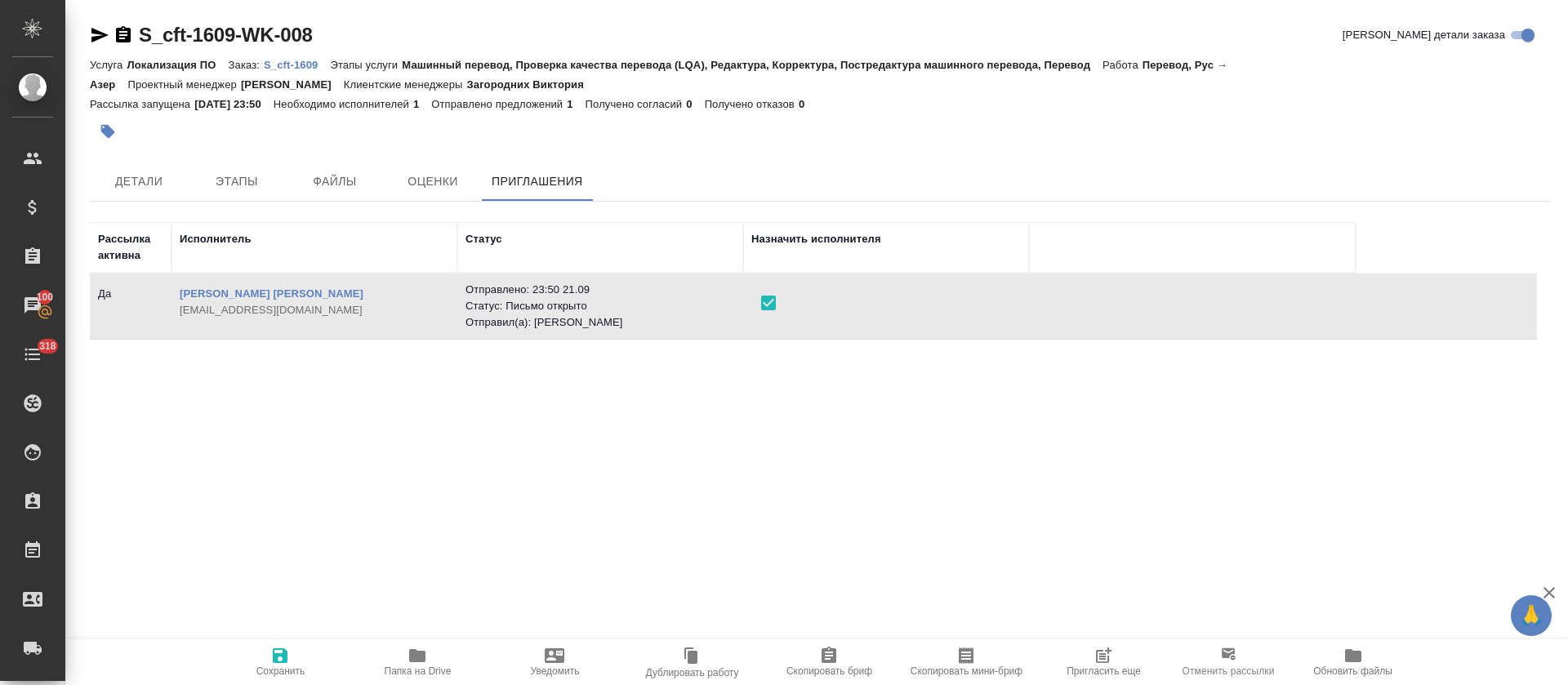
click at [297, 641] on button "Сохранить" at bounding box center [279, 661] width 137 height 46
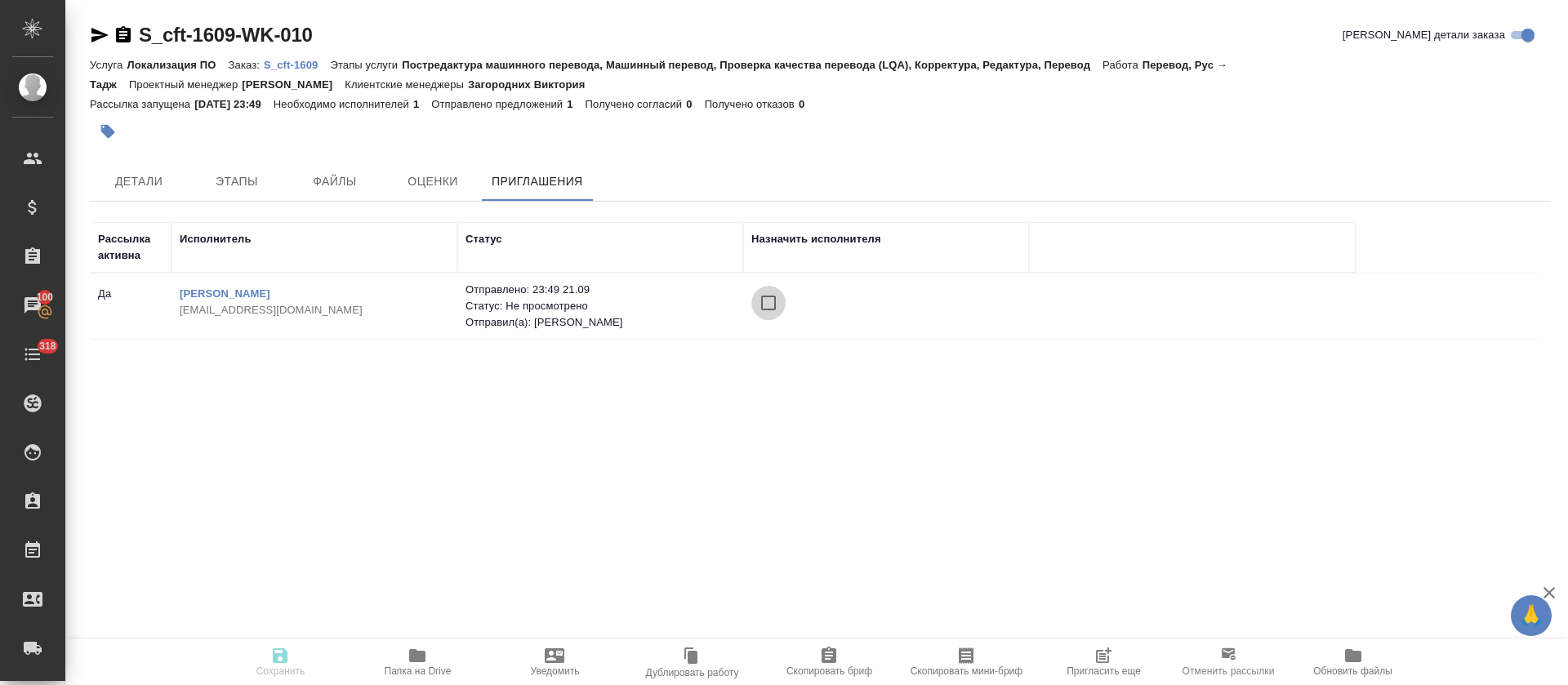
click at [763, 306] on input "checkbox" at bounding box center [768, 302] width 34 height 34
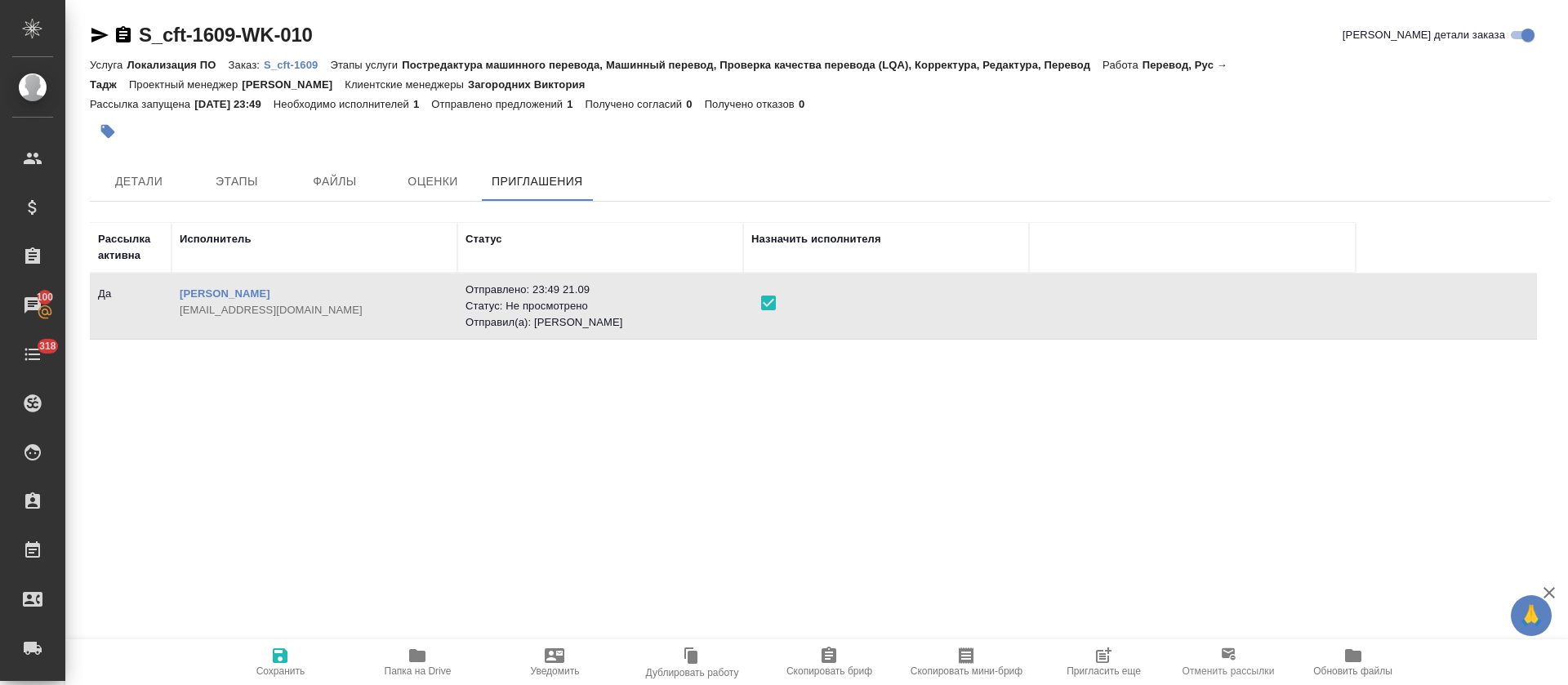
click at [281, 652] on icon "button" at bounding box center [280, 654] width 20 height 20
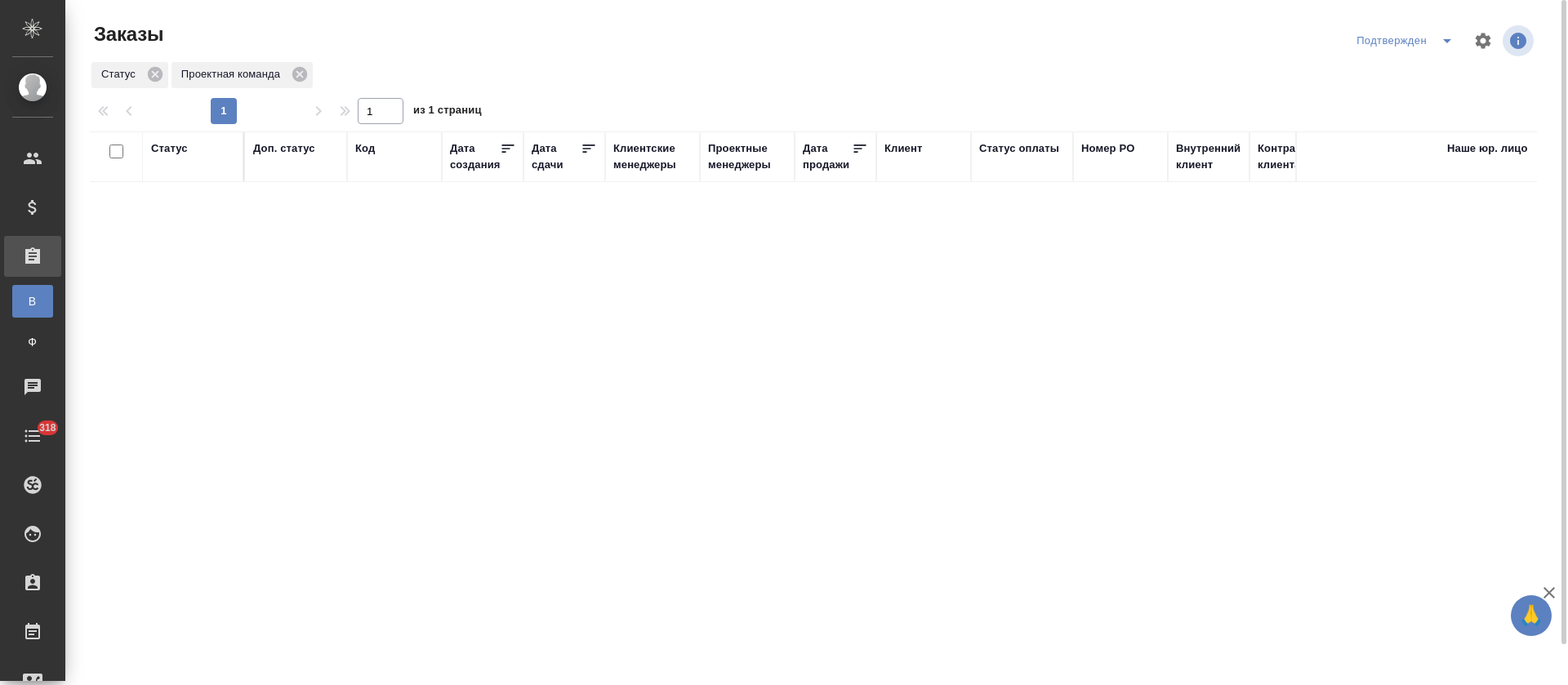
click at [1445, 37] on icon "split button" at bounding box center [1446, 40] width 20 height 20
click at [1406, 158] on li "Сдан без статистики" at bounding box center [1408, 151] width 173 height 26
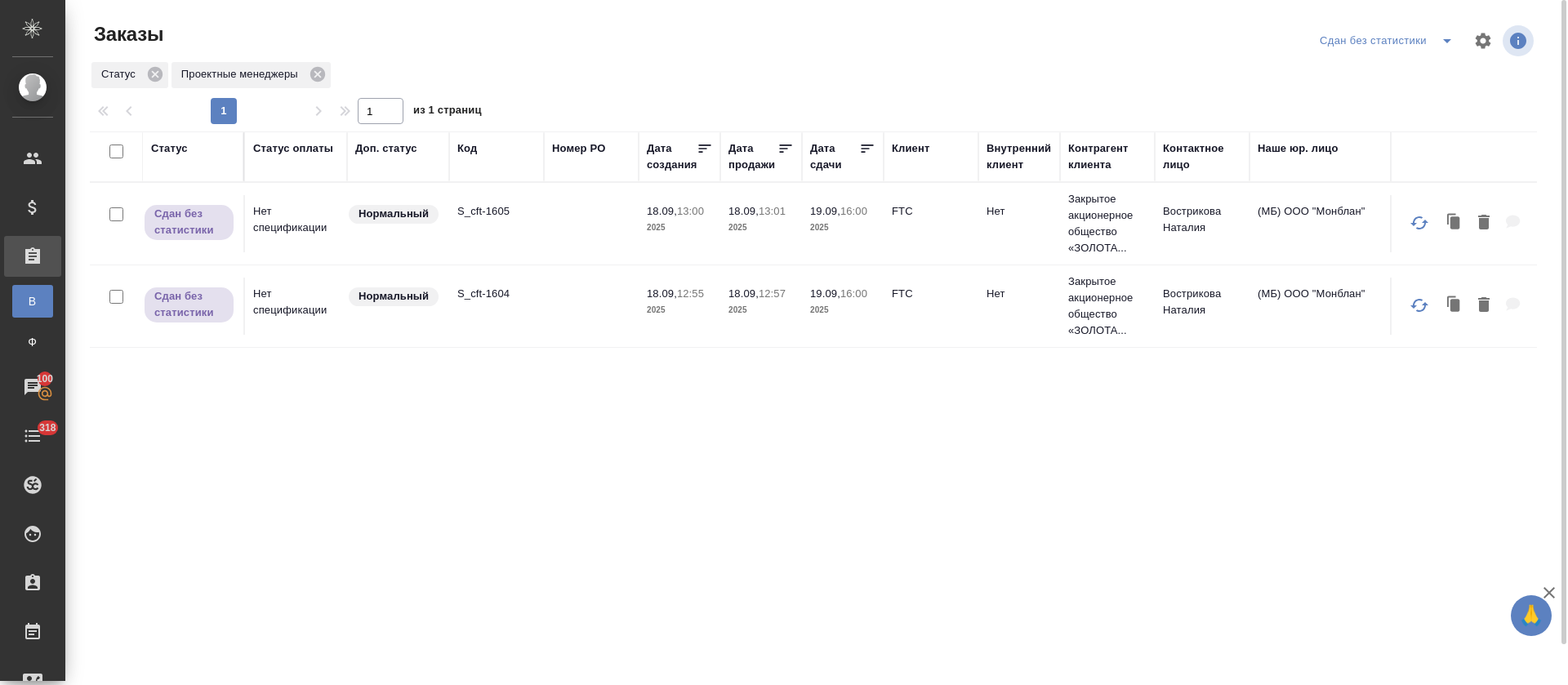
click at [1442, 44] on icon "split button" at bounding box center [1446, 40] width 20 height 20
click at [1383, 90] on li "В работе" at bounding box center [1389, 99] width 173 height 26
